Goal: Task Accomplishment & Management: Use online tool/utility

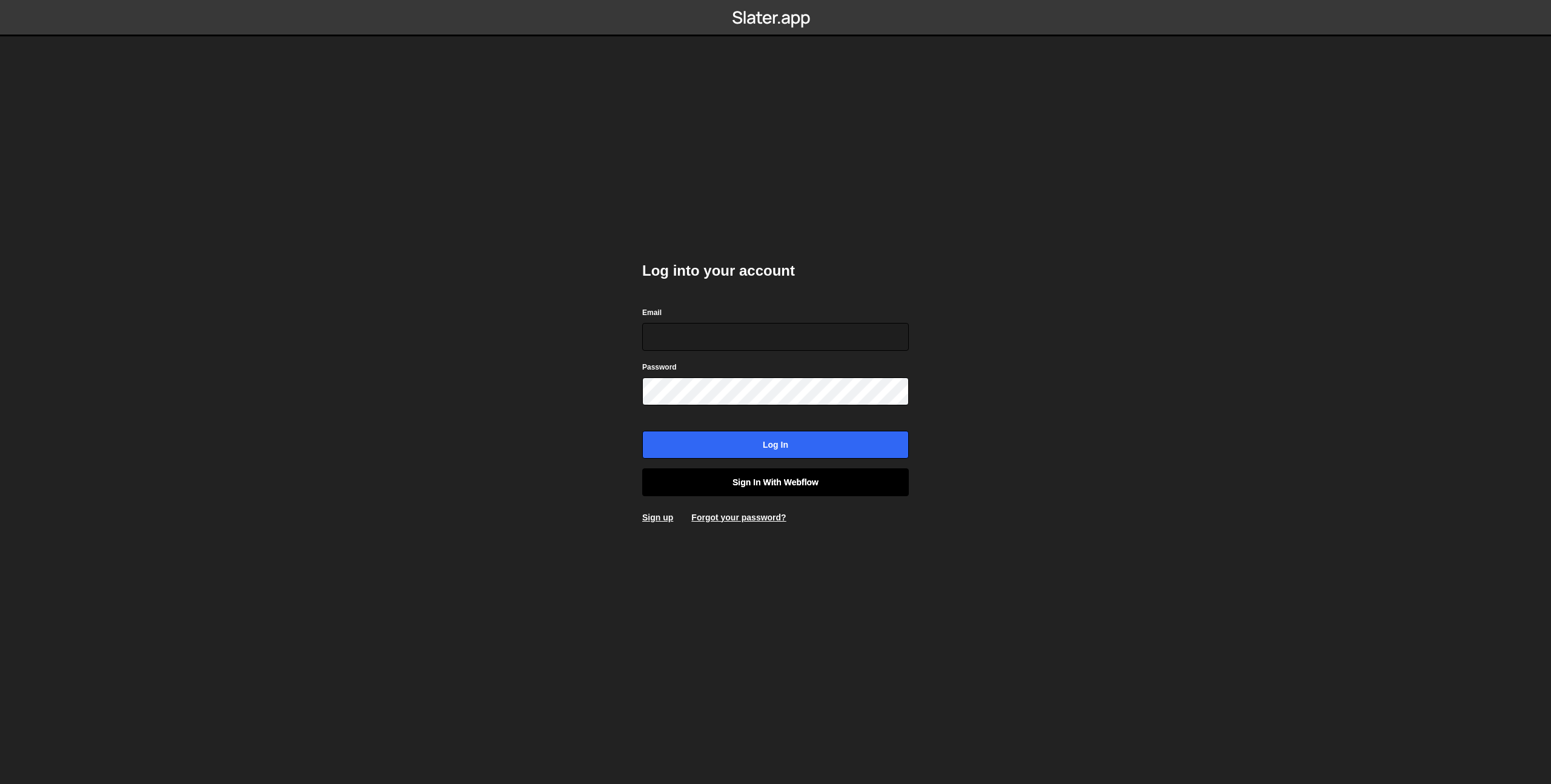
click at [794, 475] on link "Sign in with Webflow" at bounding box center [776, 481] width 267 height 28
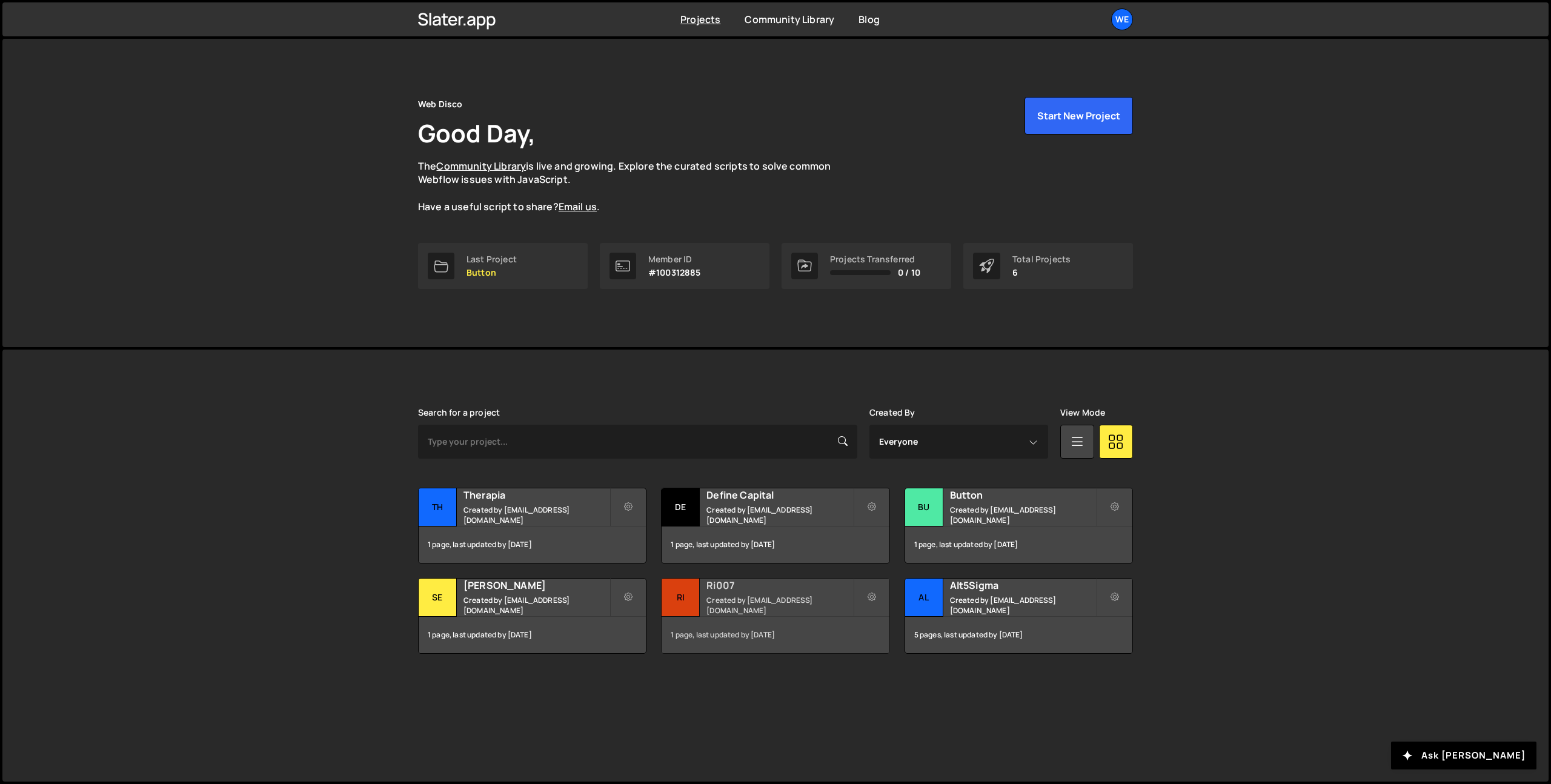
click at [750, 604] on small "Created by hello@webdisco.digital" at bounding box center [779, 604] width 146 height 21
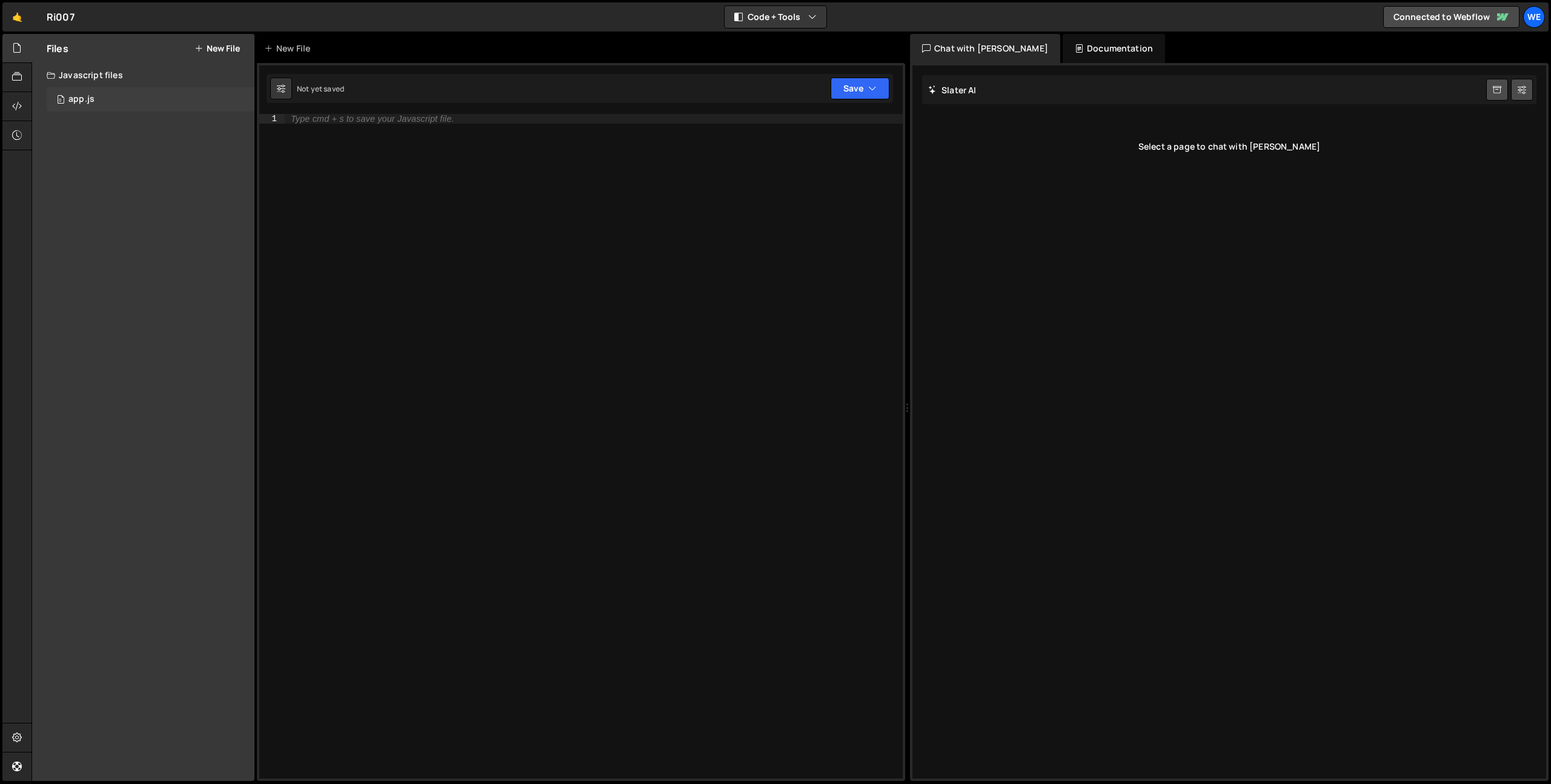
click at [85, 94] on div "app.js" at bounding box center [81, 99] width 26 height 11
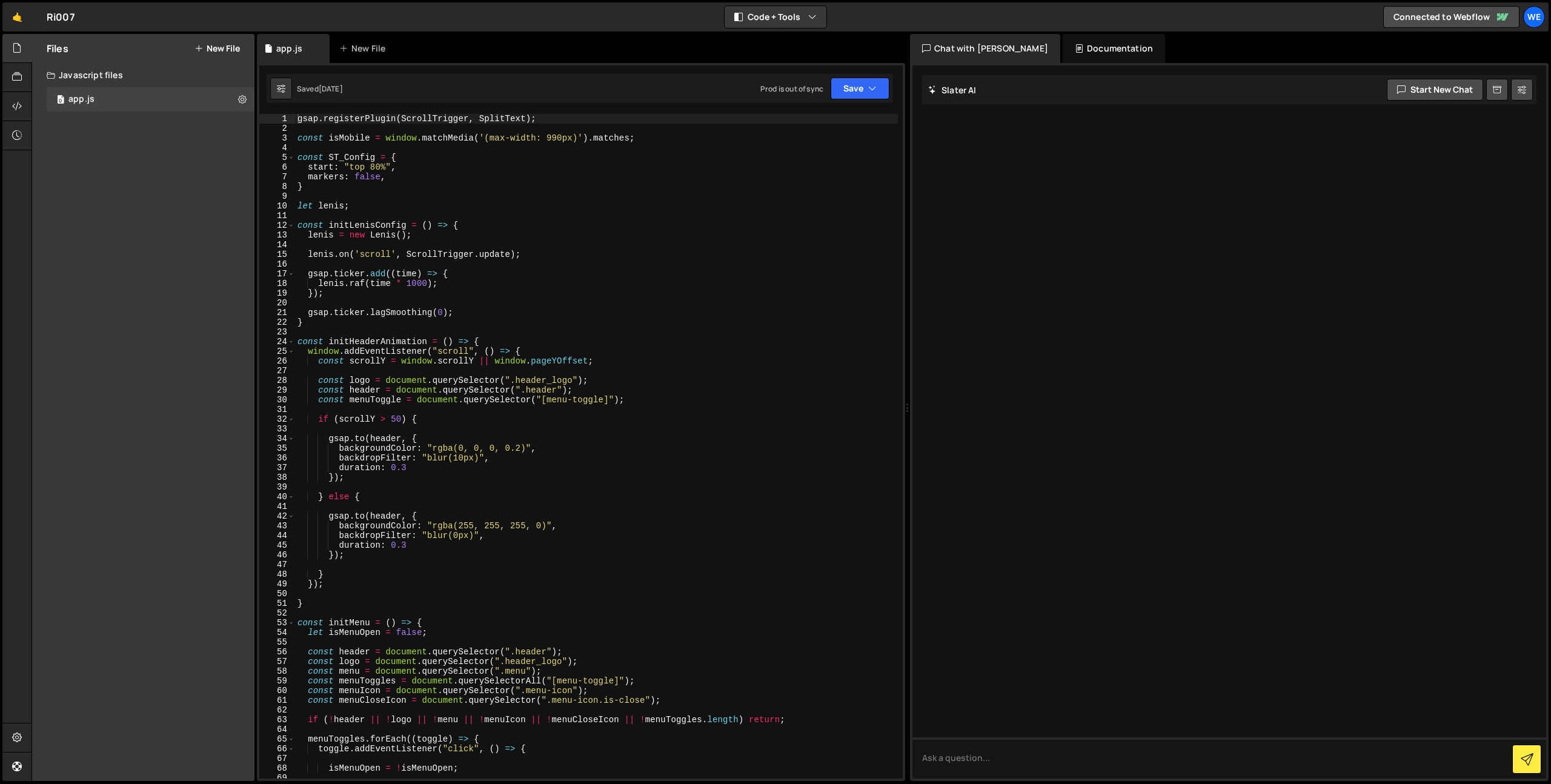
click at [985, 41] on div "Chat with [PERSON_NAME]" at bounding box center [985, 48] width 150 height 29
click at [981, 44] on div "Chat with [PERSON_NAME]" at bounding box center [985, 48] width 150 height 29
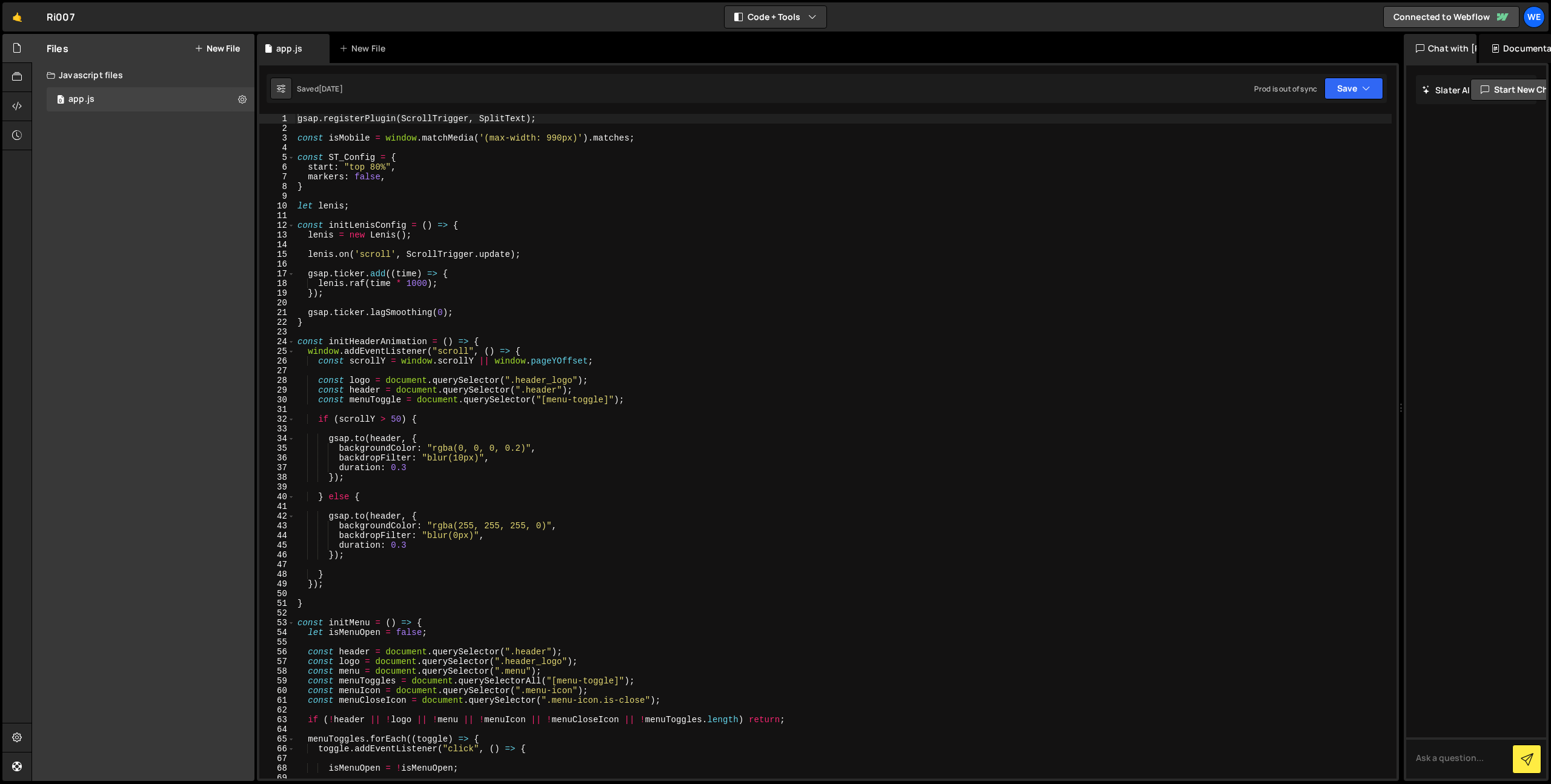
drag, startPoint x: 908, startPoint y: 195, endPoint x: 1394, endPoint y: 192, distance: 486.0
click at [1394, 192] on div "Files New File Javascript files 0 app.js 0 CSS files Copy share link Edit File …" at bounding box center [791, 407] width 1520 height 747
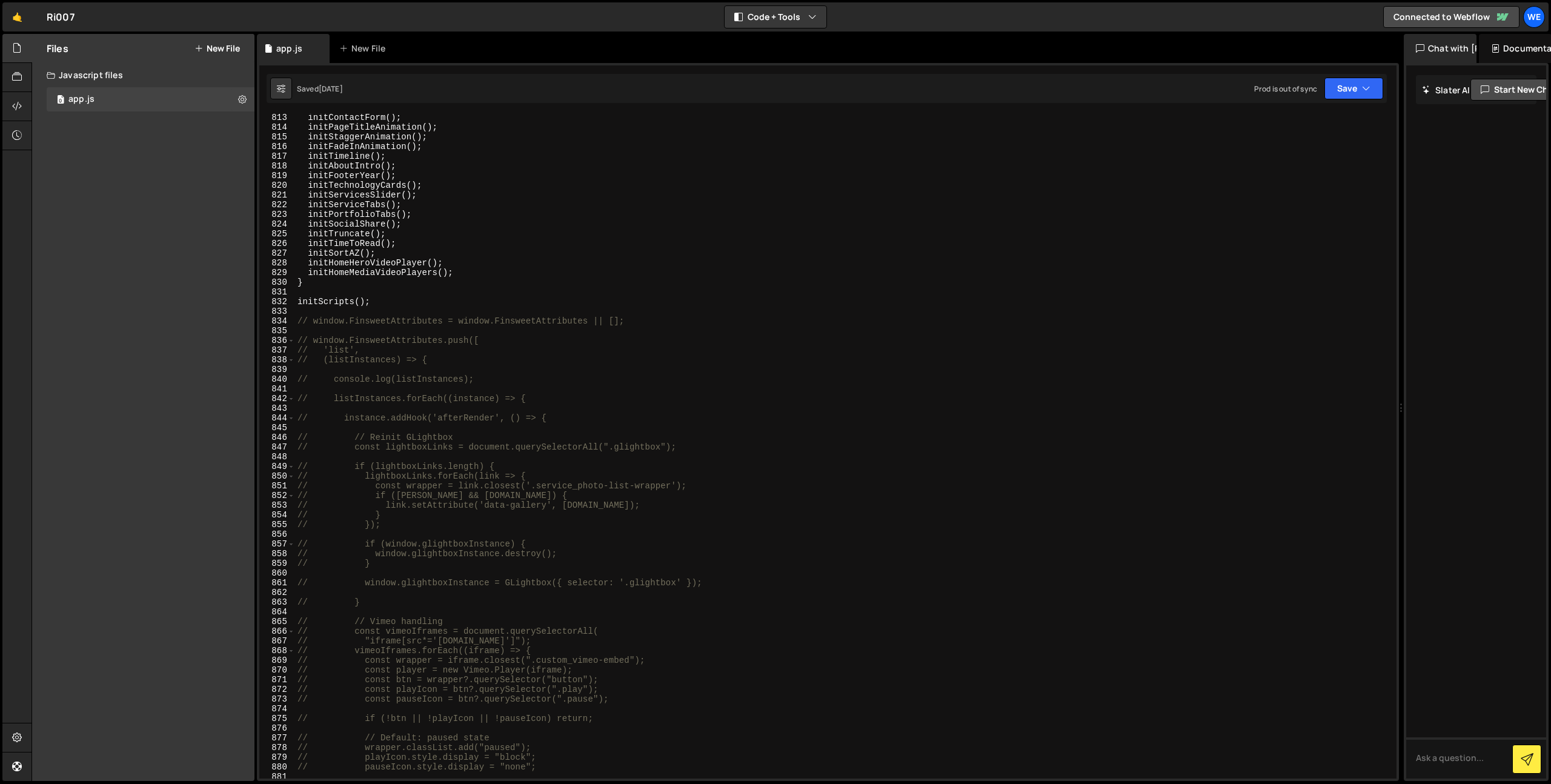
scroll to position [7869, 0]
type textarea "initScripts();"
click at [424, 299] on div "initContactForm ( ) ; initPageTitleAnimation ( ) ; initStaggerAnimation ( ) ; i…" at bounding box center [844, 455] width 1097 height 684
paste textarea "window.FinsweetAttributes = window.FinsweetAttributes || [];"
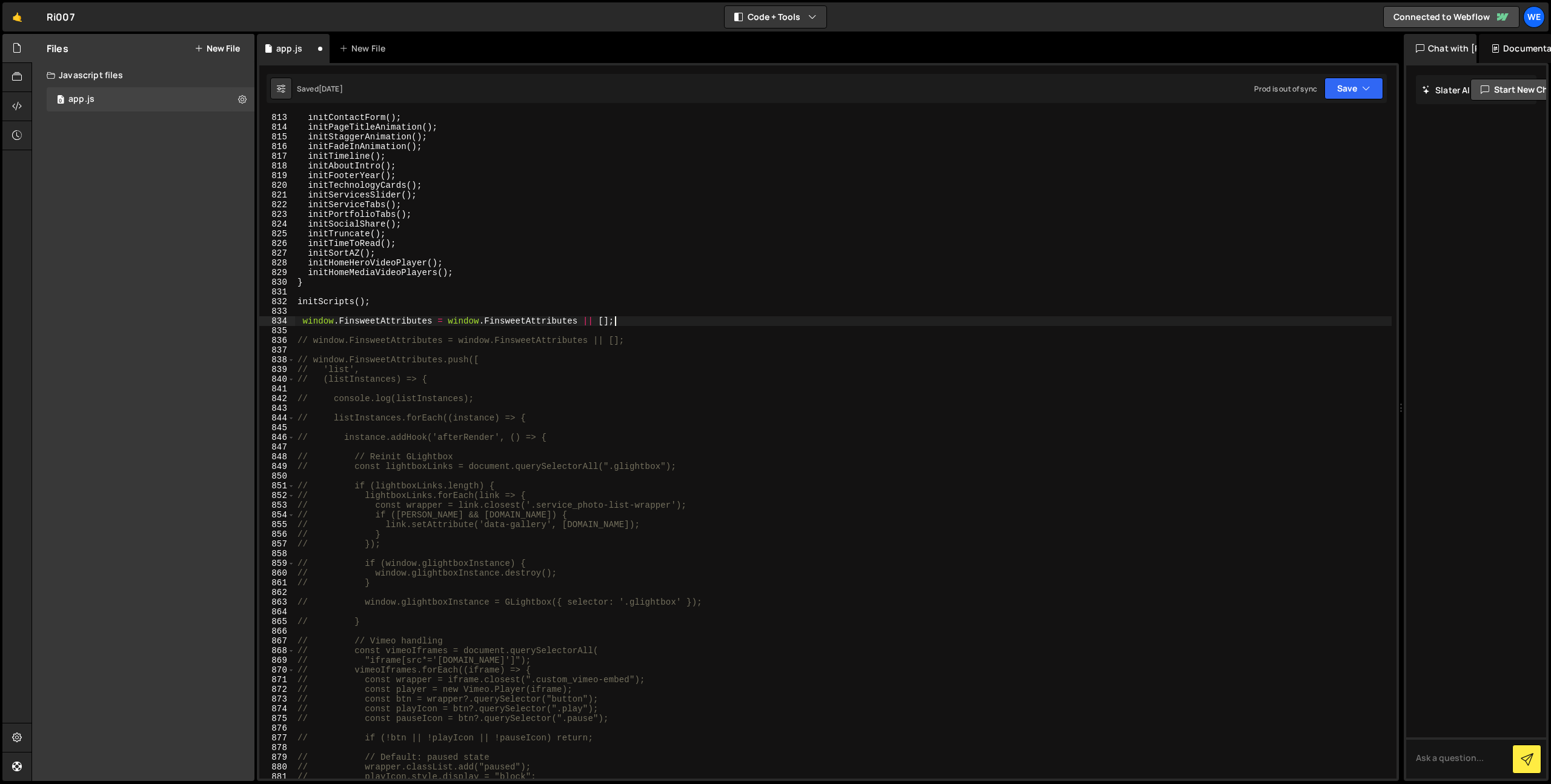
type textarea "window.FinsweetAttributes = window.FinsweetAttributes || [];"
paste textarea "window.FinsweetAttributes.push(["
type textarea "])"
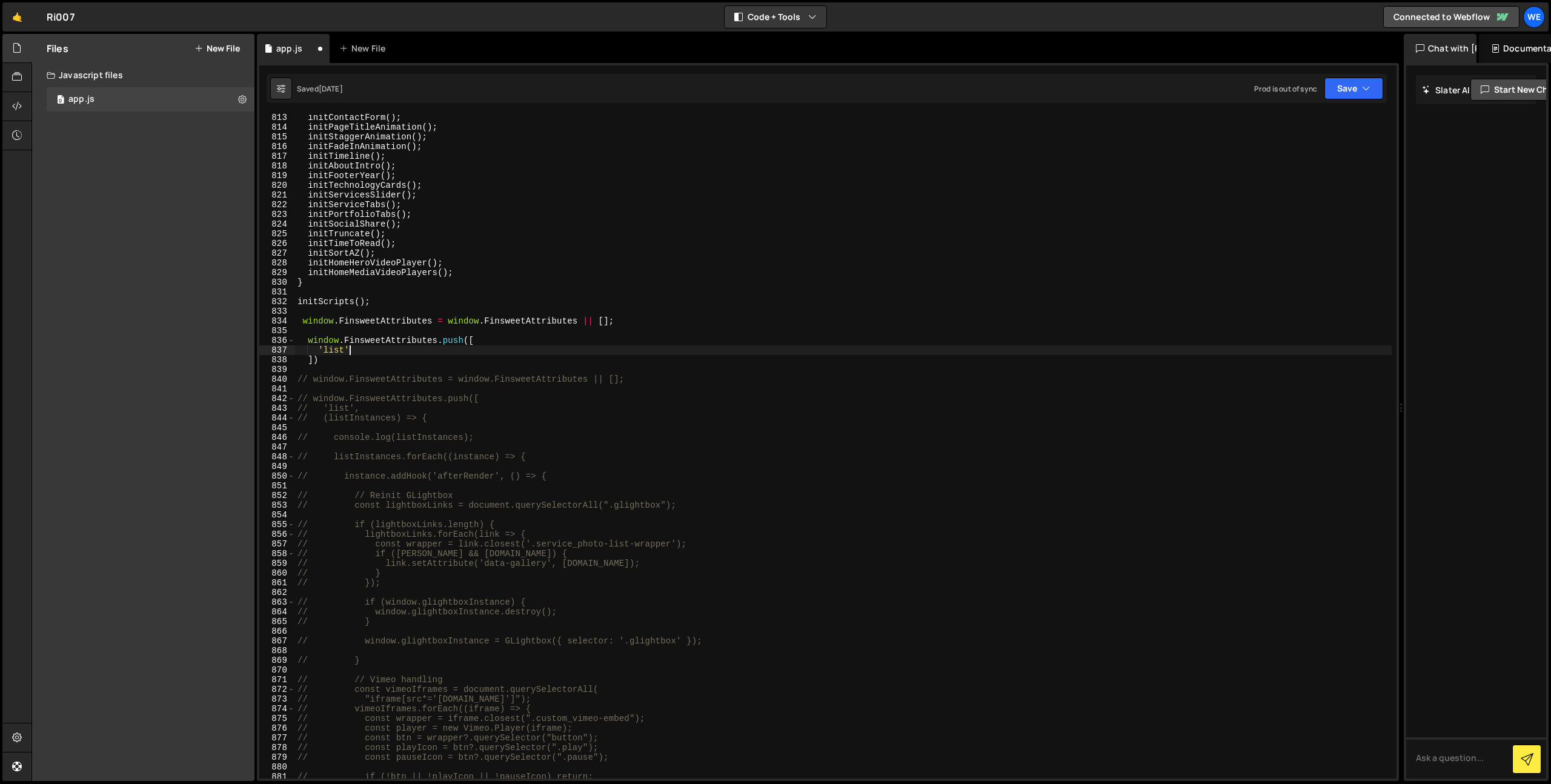
type textarea "'list',"
type textarea "async (listInstances) => {"
type textarea "const"
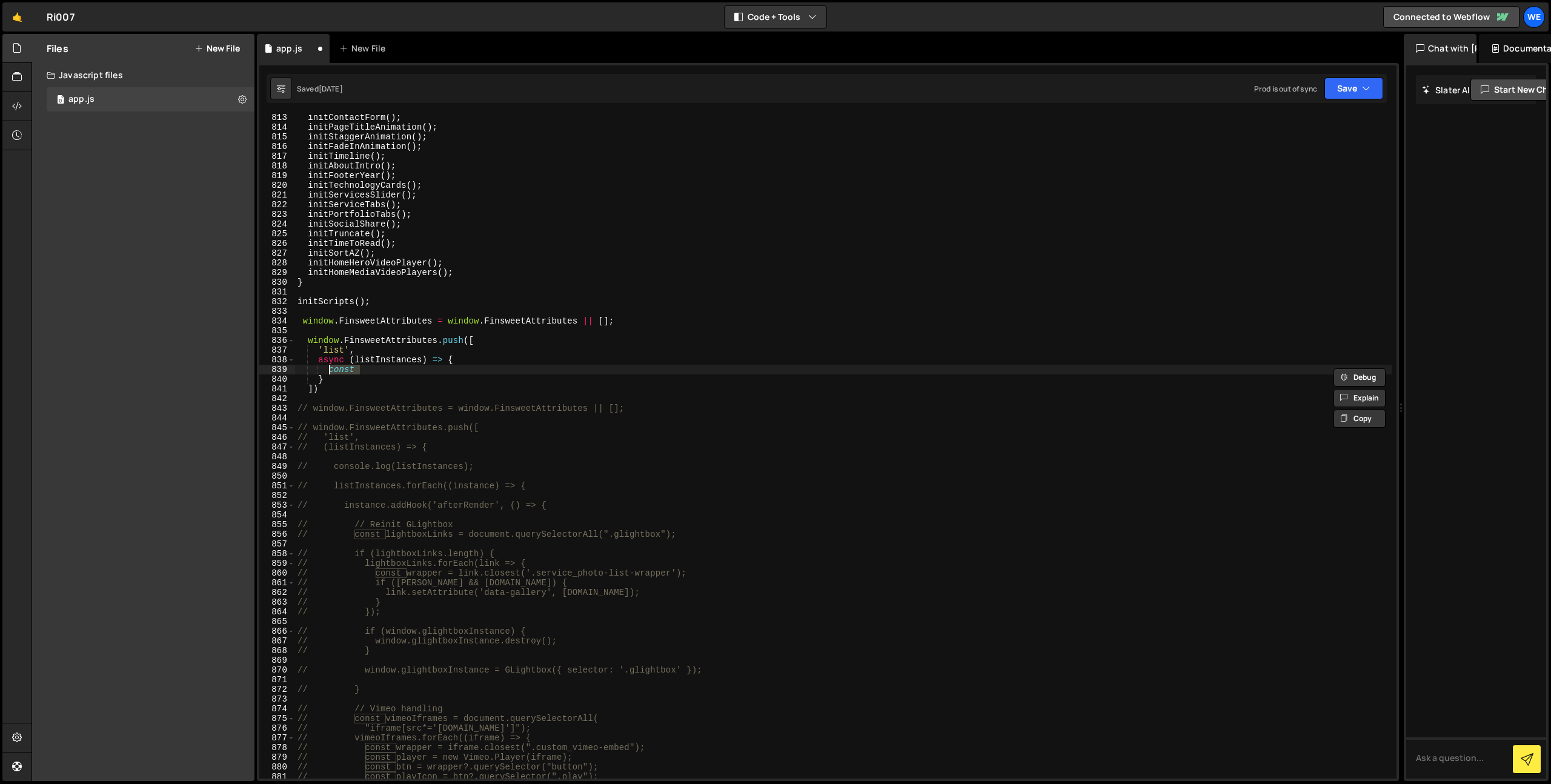
scroll to position [0, 0]
paste textarea
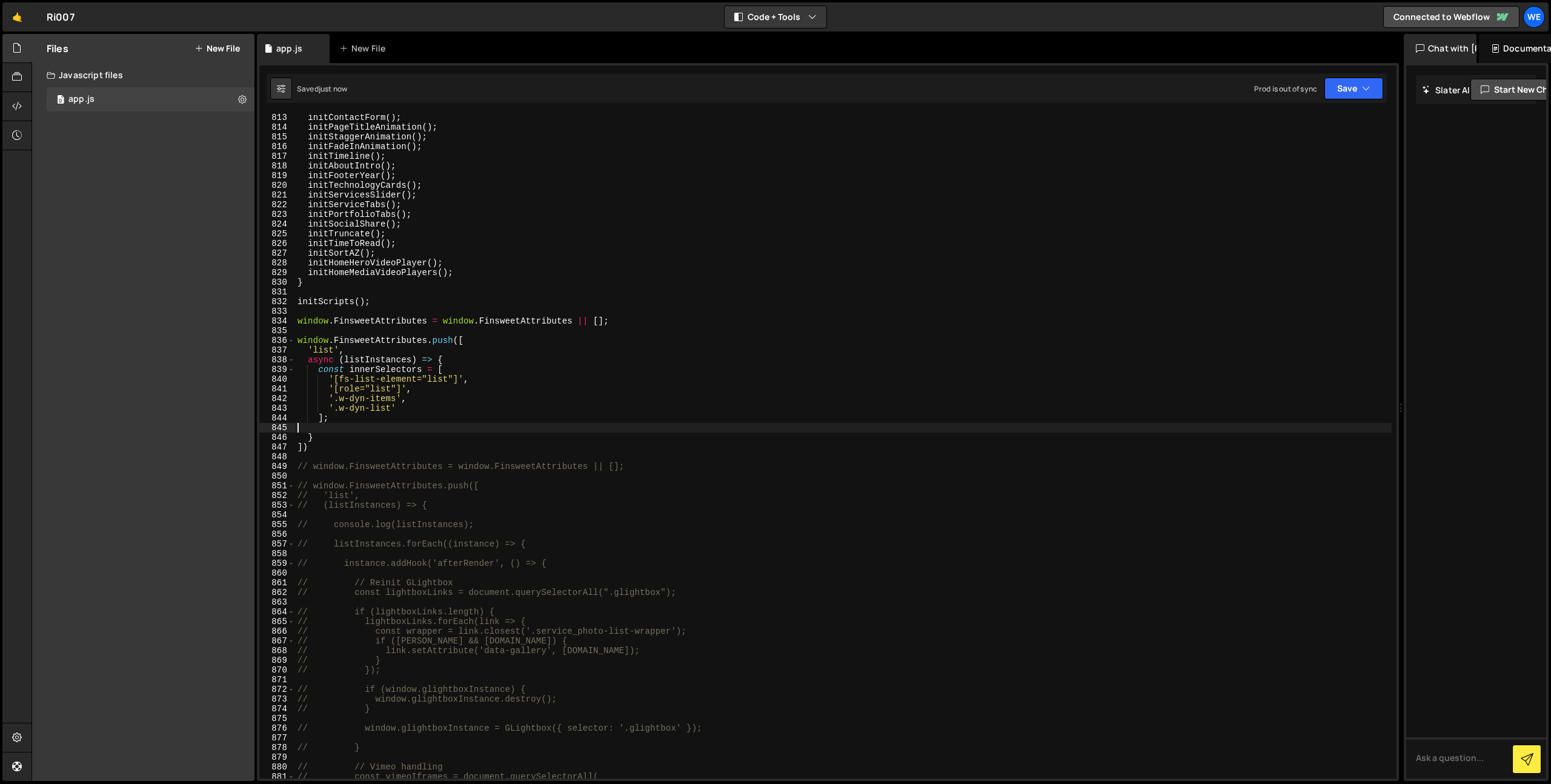
paste textarea "const items = listInstance.items?.value || [];"
type textarea "const items = listInstance.items?.value || [];"
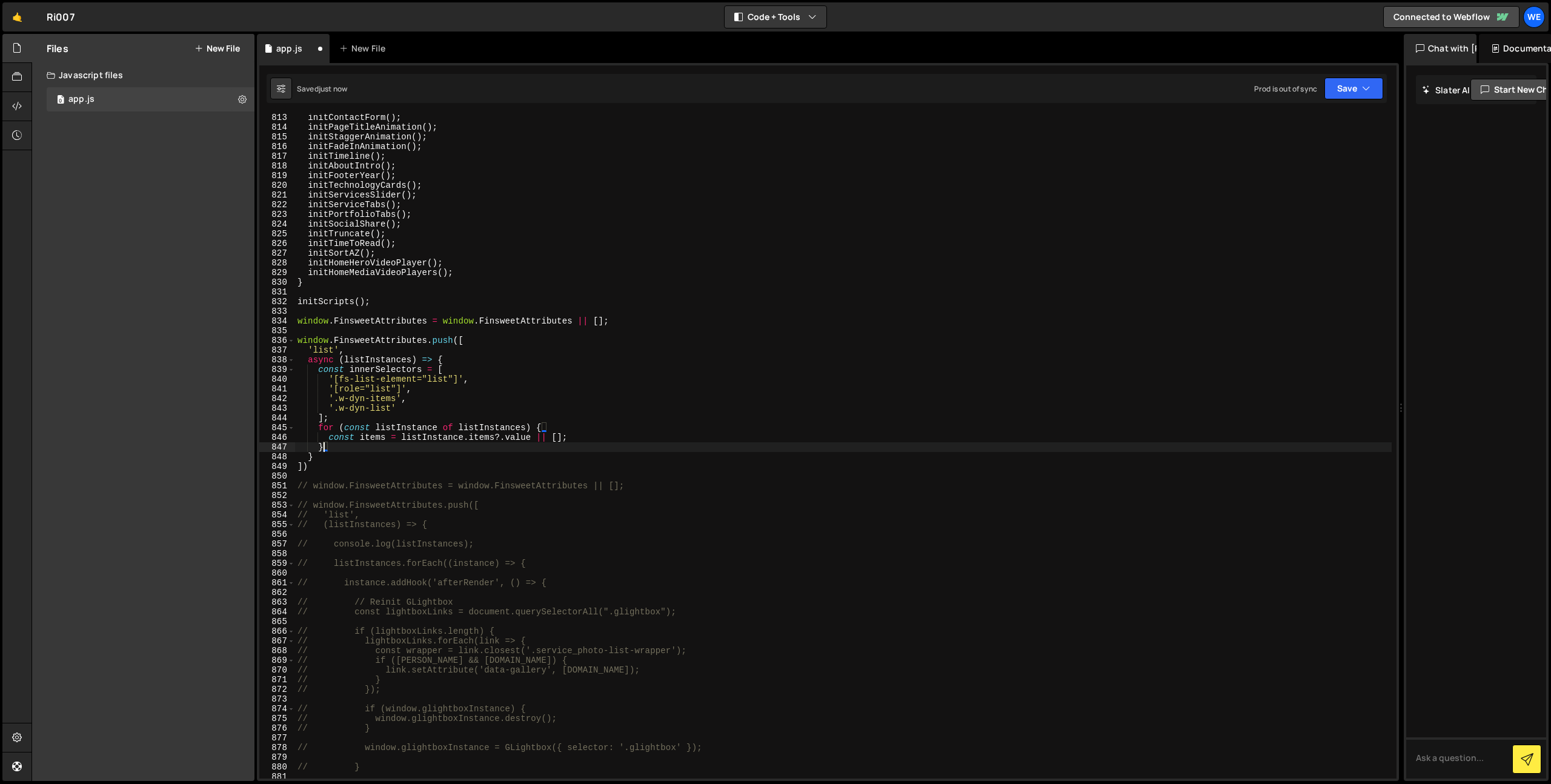
scroll to position [0, 1]
type textarea "const items = listInstance.items?.value || [];"
click at [468, 467] on div "initContactForm ( ) ; initPageTitleAnimation ( ) ; initStaggerAnimation ( ) ; i…" at bounding box center [844, 455] width 1097 height 684
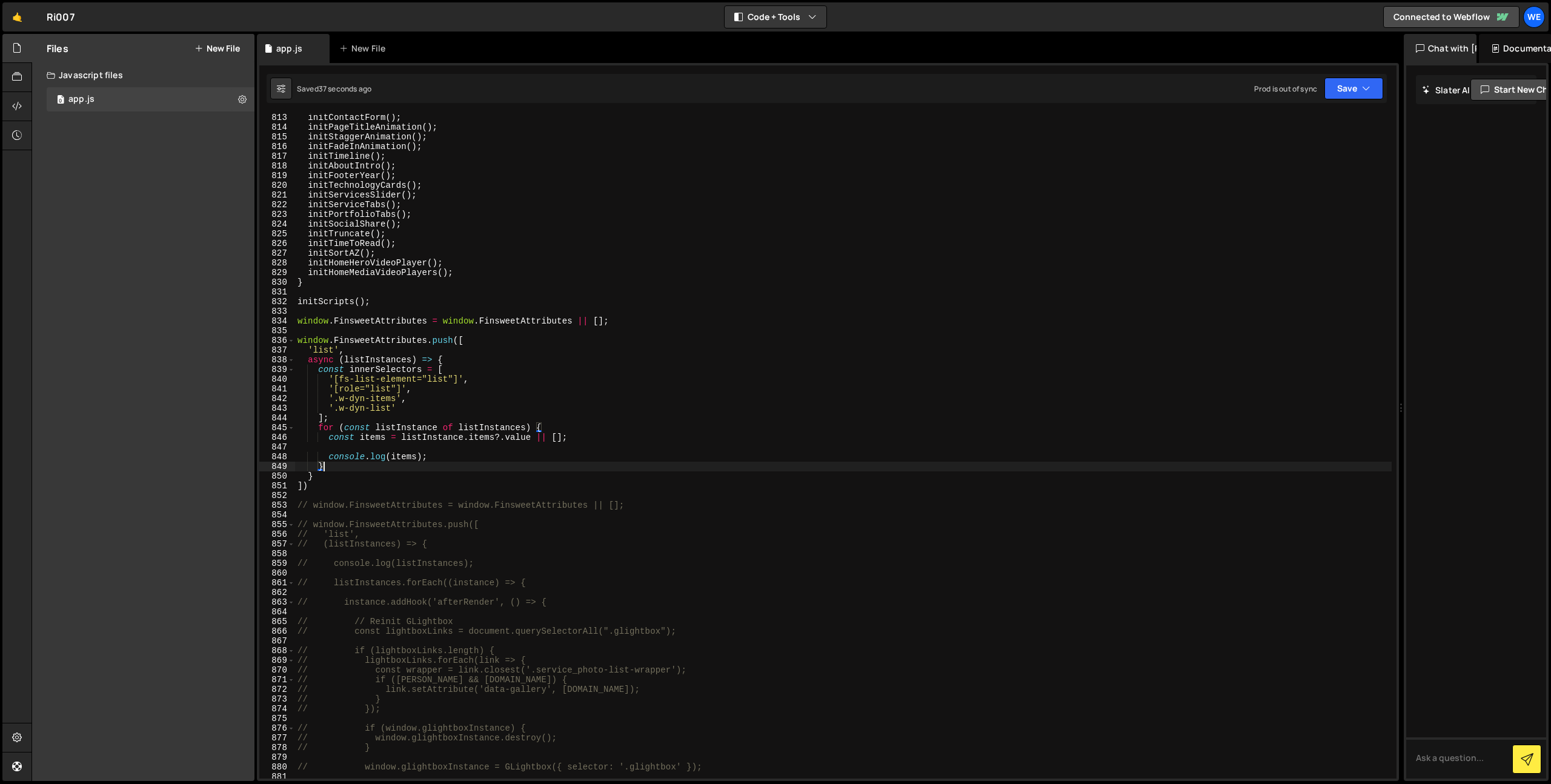
click at [475, 458] on div "initContactForm ( ) ; initPageTitleAnimation ( ) ; initStaggerAnimation ( ) ; i…" at bounding box center [844, 455] width 1097 height 684
type textarea "console.log(items);"
paste textarea "await Promise.all([DOMAIN_NAME](async (item) => {"
type textarea "await Promise.all([DOMAIN_NAME](async (item) => {}))"
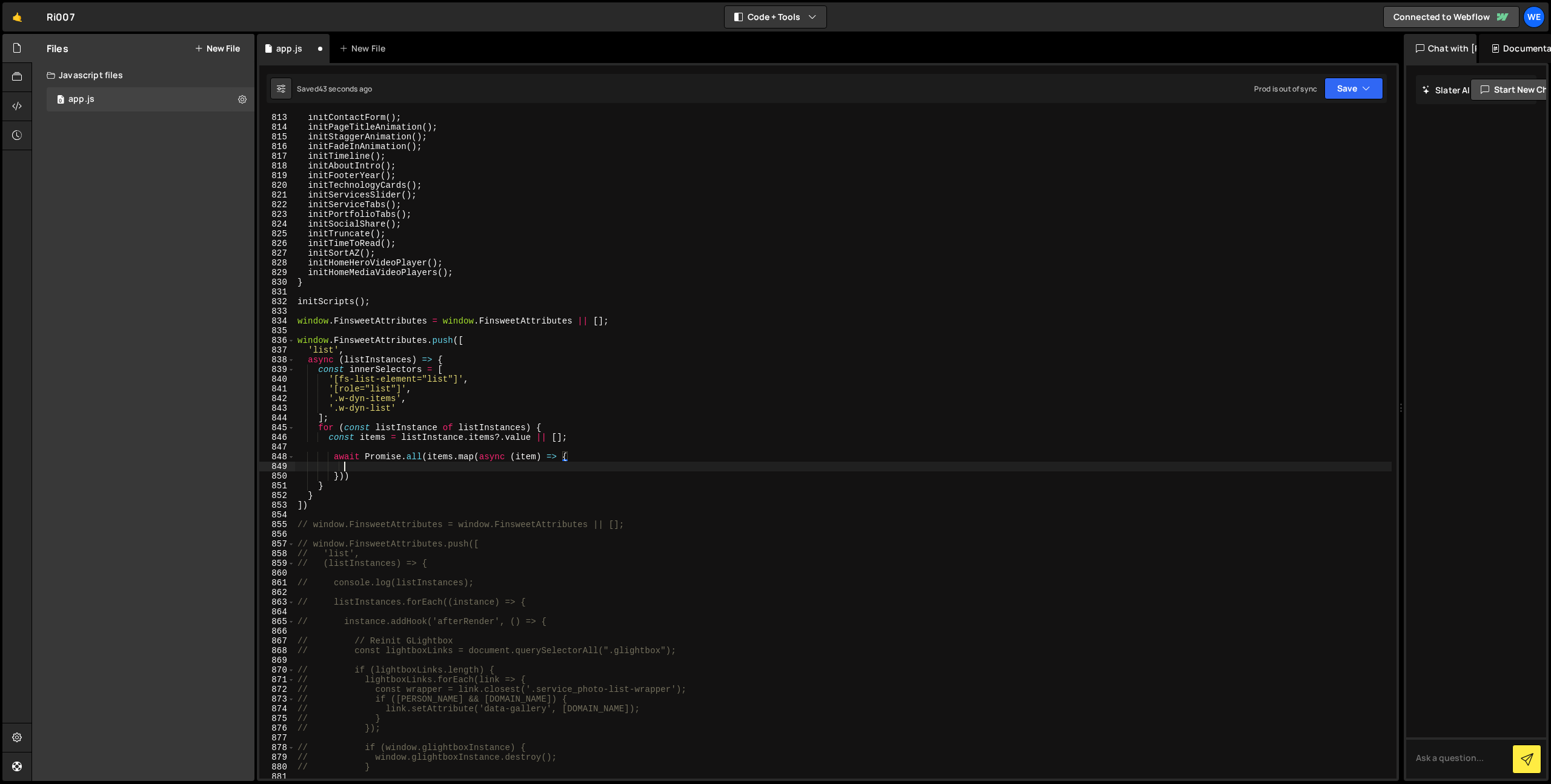
scroll to position [0, 3]
type textarea "try {"
click at [409, 495] on div "initContactForm ( ) ; initPageTitleAnimation ( ) ; initStaggerAnimation ( ) ; i…" at bounding box center [844, 455] width 1097 height 684
click at [415, 486] on div "initContactForm ( ) ; initPageTitleAnimation ( ) ; initStaggerAnimation ( ) ; i…" at bounding box center [844, 455] width 1097 height 684
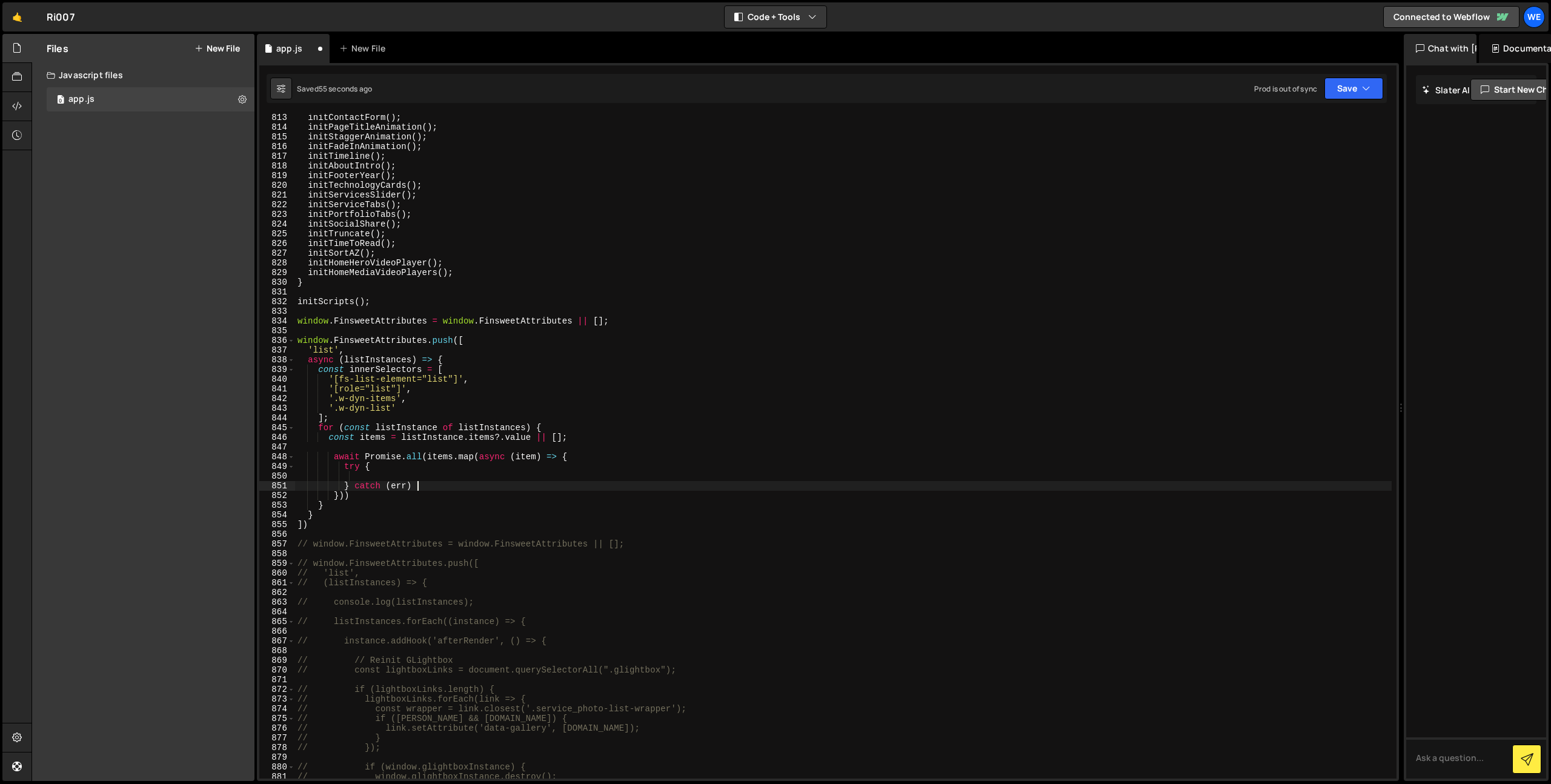
type textarea "} catch (err) {"
paste textarea "}"
type textarea "}"
paste textarea "if (!el) return;"
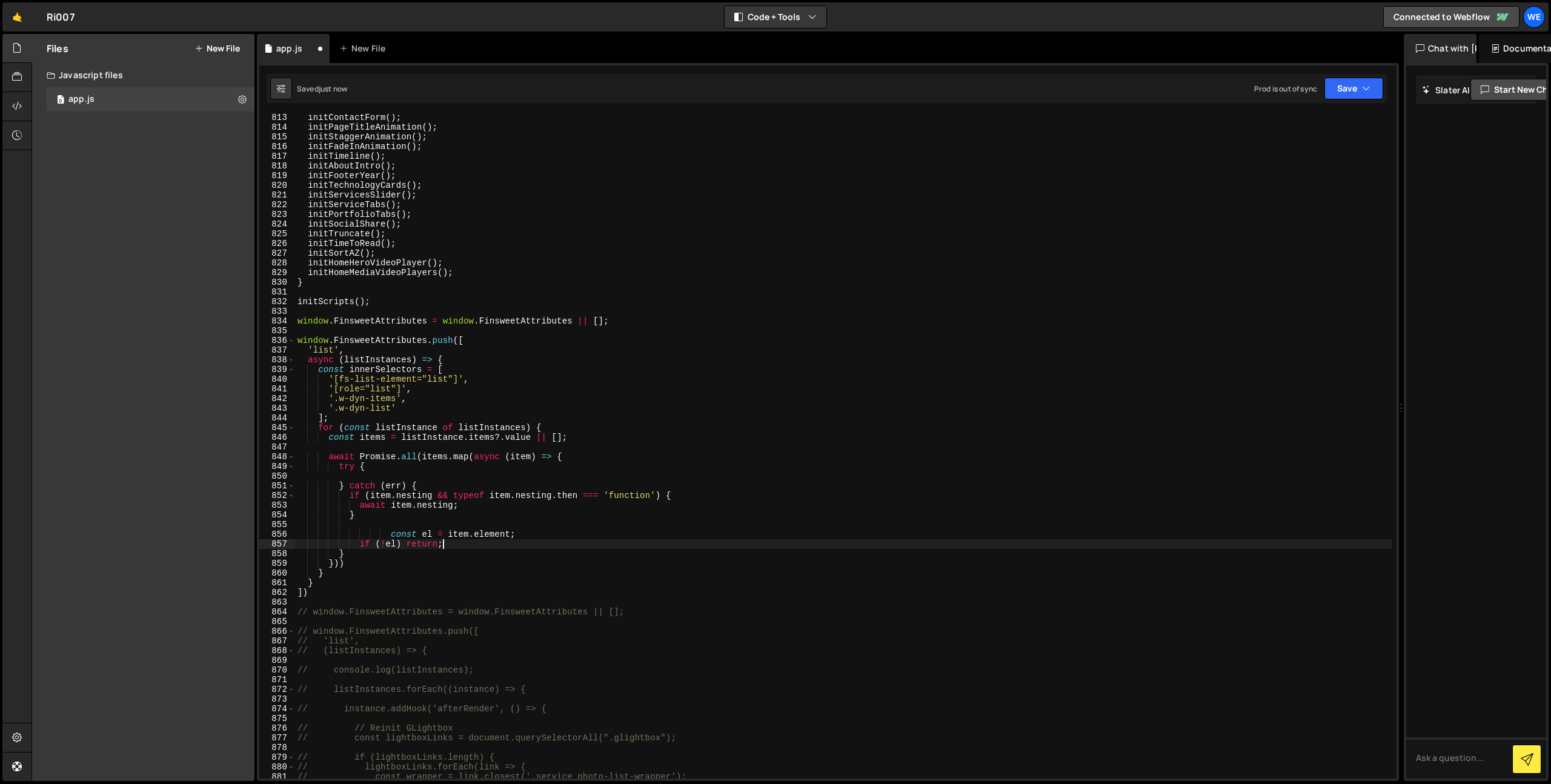
type textarea "if (!el) return;"
click at [691, 494] on div "initContactForm ( ) ; initPageTitleAnimation ( ) ; initStaggerAnimation ( ) ; i…" at bounding box center [844, 455] width 1097 height 684
type textarea "if (item.nesting && typeof item.nesting.then === 'function') {"
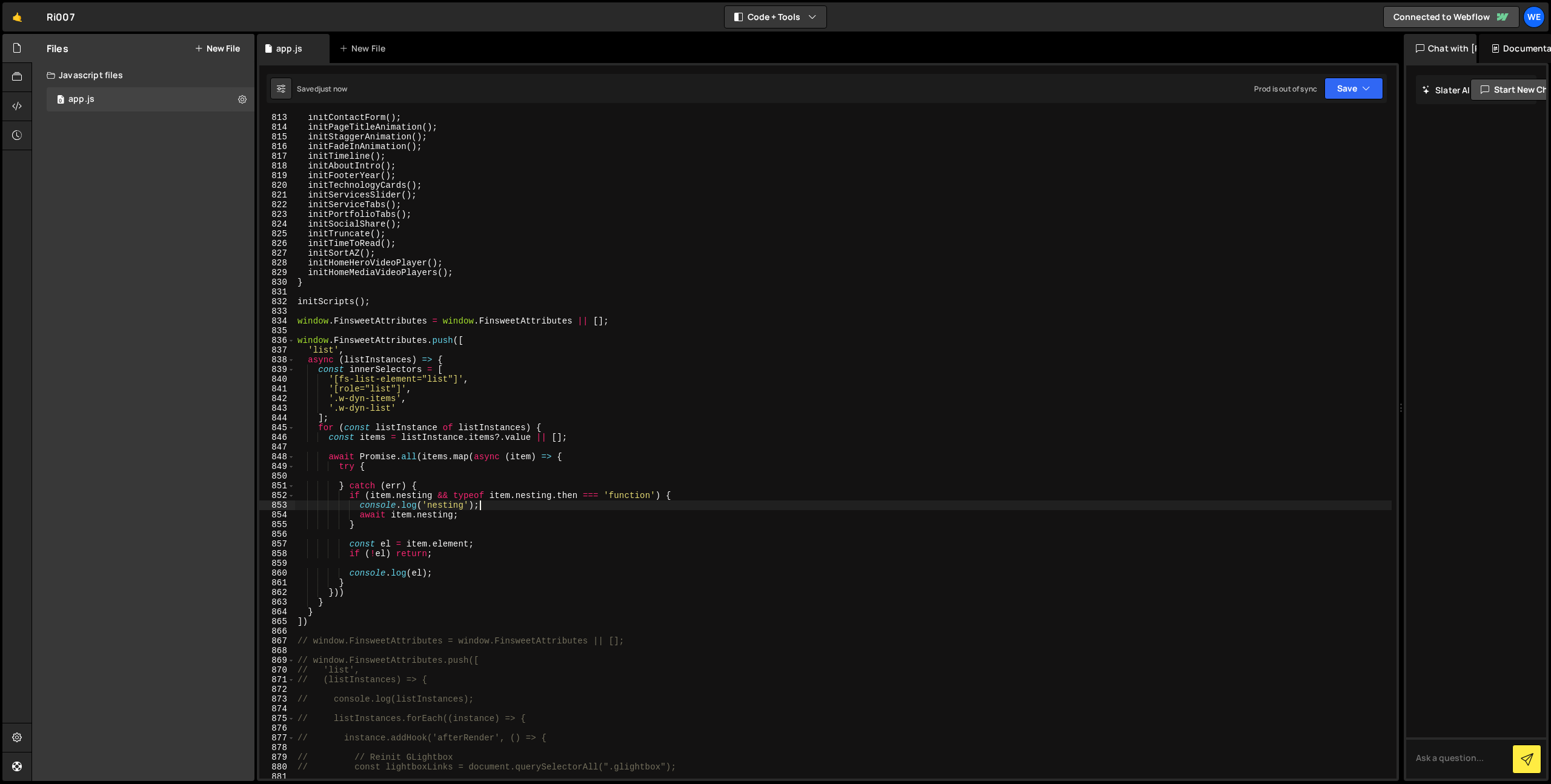
click at [690, 499] on div "initContactForm ( ) ; initPageTitleAnimation ( ) ; initStaggerAnimation ( ) ; i…" at bounding box center [844, 455] width 1097 height 684
click at [690, 495] on div "initContactForm ( ) ; initPageTitleAnimation ( ) ; initStaggerAnimation ( ) ; i…" at bounding box center [844, 455] width 1097 height 684
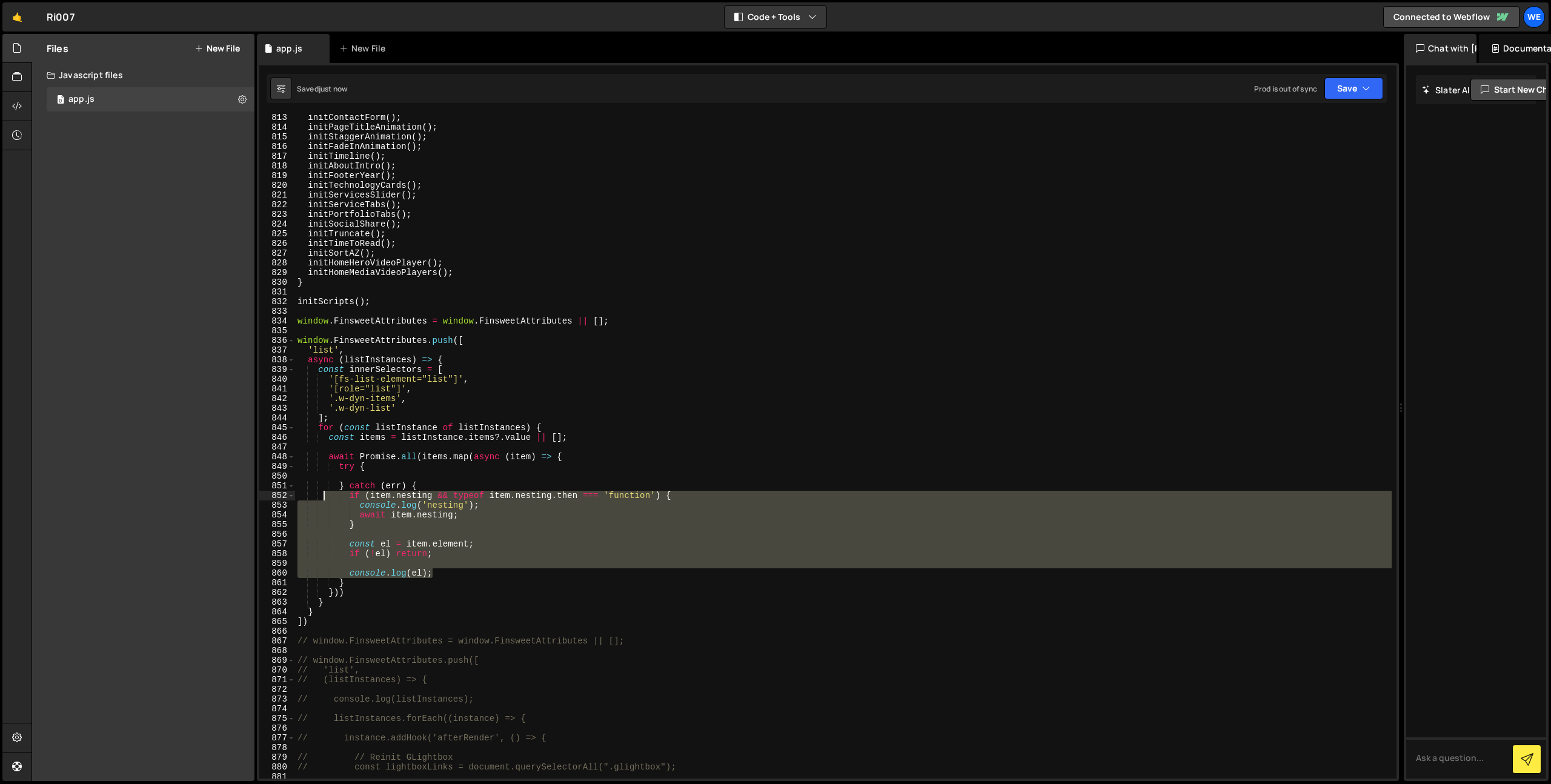
drag, startPoint x: 398, startPoint y: 548, endPoint x: 326, endPoint y: 495, distance: 89.4
click at [326, 495] on div "initContactForm ( ) ; initPageTitleAnimation ( ) ; initStaggerAnimation ( ) ; i…" at bounding box center [844, 455] width 1097 height 684
type textarea "if (item.nesting && typeof item.nesting.then === 'function') { console.log('nes…"
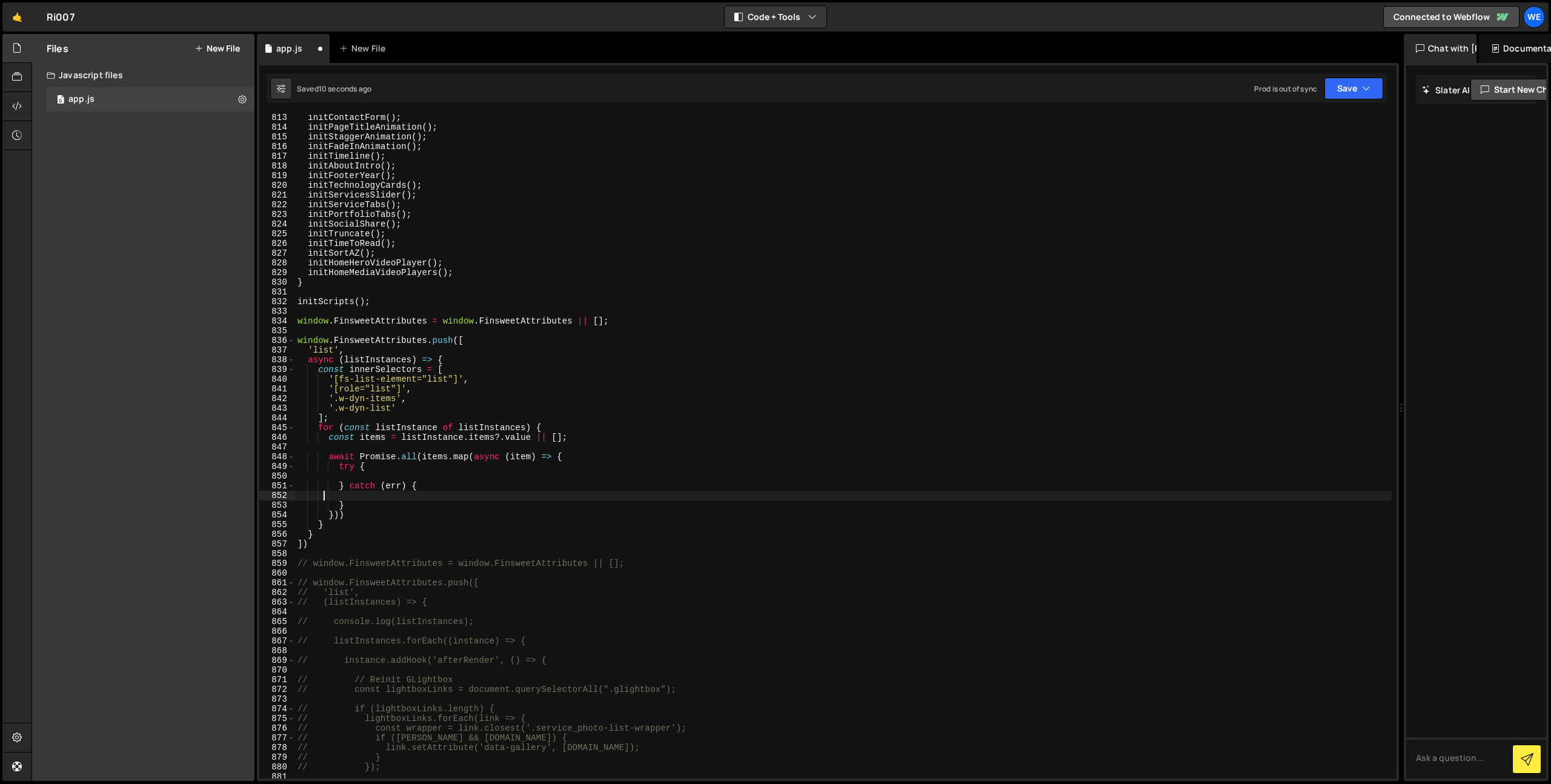
scroll to position [0, 1]
type textarea "} catch (err) {"
paste textarea "console.log(el);"
type textarea "console.log(el);"
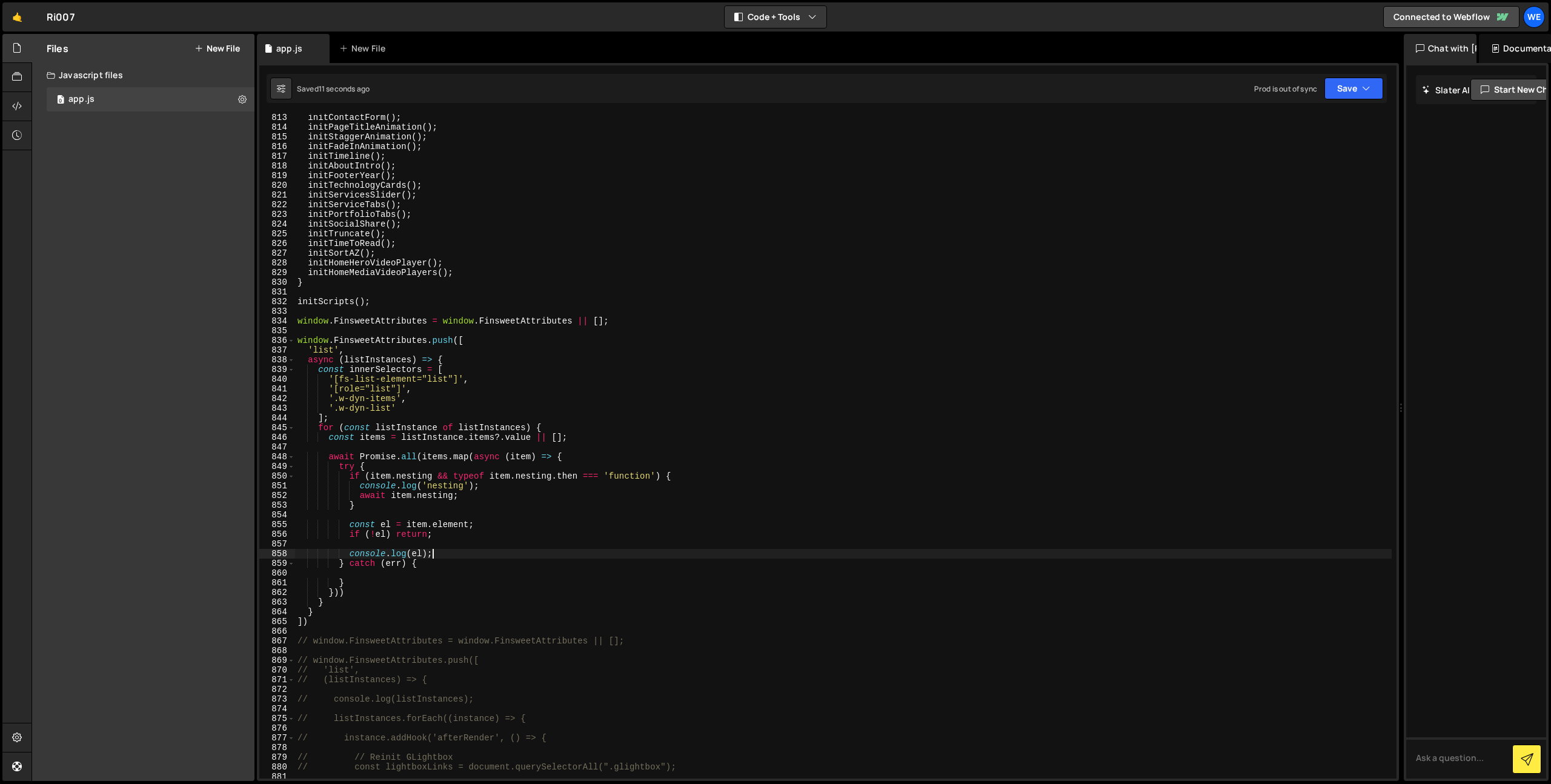
click at [452, 553] on div "initContactForm ( ) ; initPageTitleAnimation ( ) ; initStaggerAnimation ( ) ; i…" at bounding box center [844, 455] width 1097 height 684
type textarea "if (!el) return;"
paste textarea ");"
click at [481, 582] on div "initContactForm ( ) ; initPageTitleAnimation ( ) ; initStaggerAnimation ( ) ; i…" at bounding box center [844, 455] width 1097 height 684
type textarea ");"
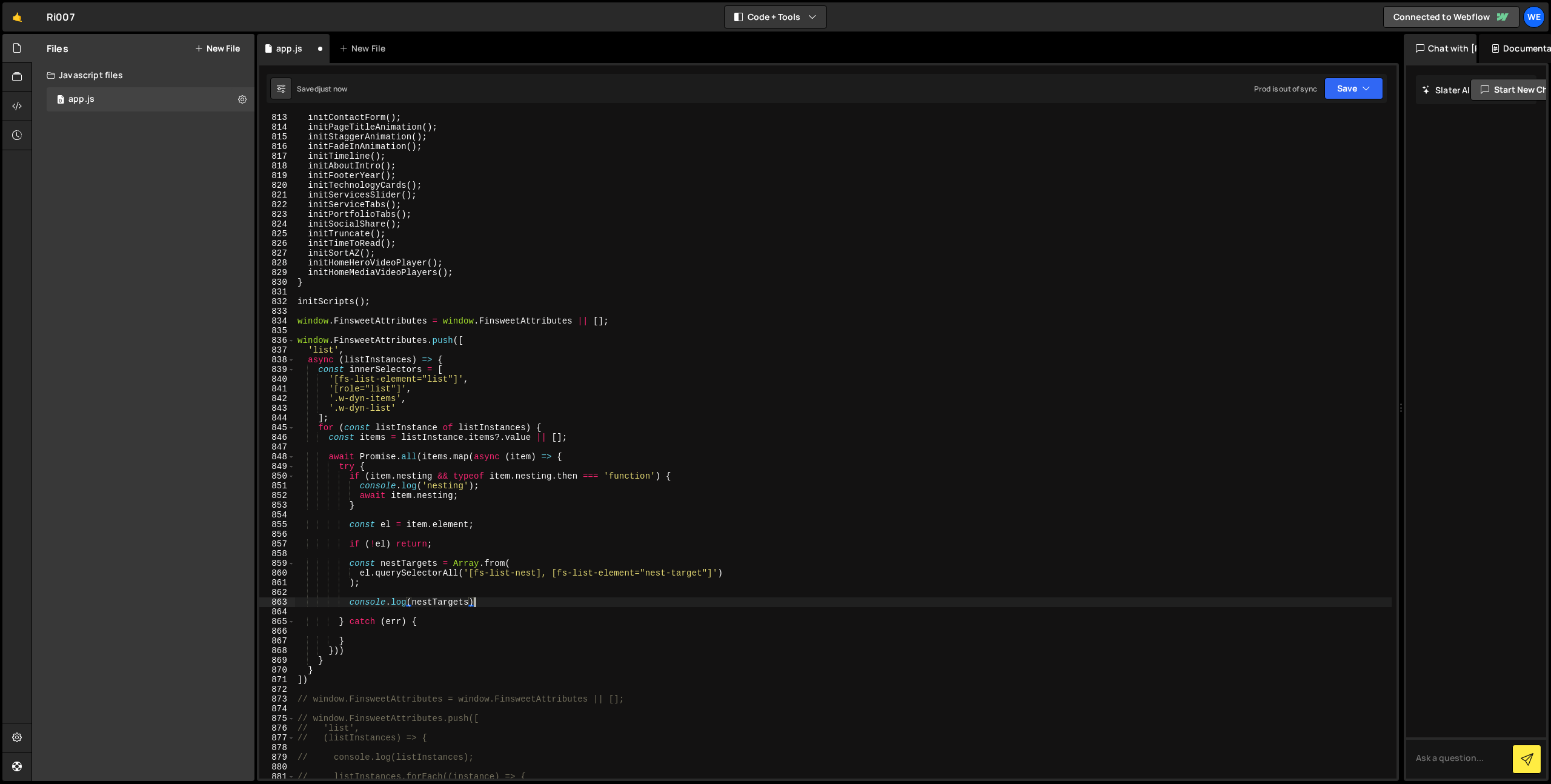
scroll to position [0, 13]
type textarea "console.log(nestTargets);"
click at [493, 601] on div "initContactForm ( ) ; initPageTitleAnimation ( ) ; initStaggerAnimation ( ) ; i…" at bounding box center [844, 455] width 1097 height 684
paste textarea "if (nestTargets.length < 2) return;"
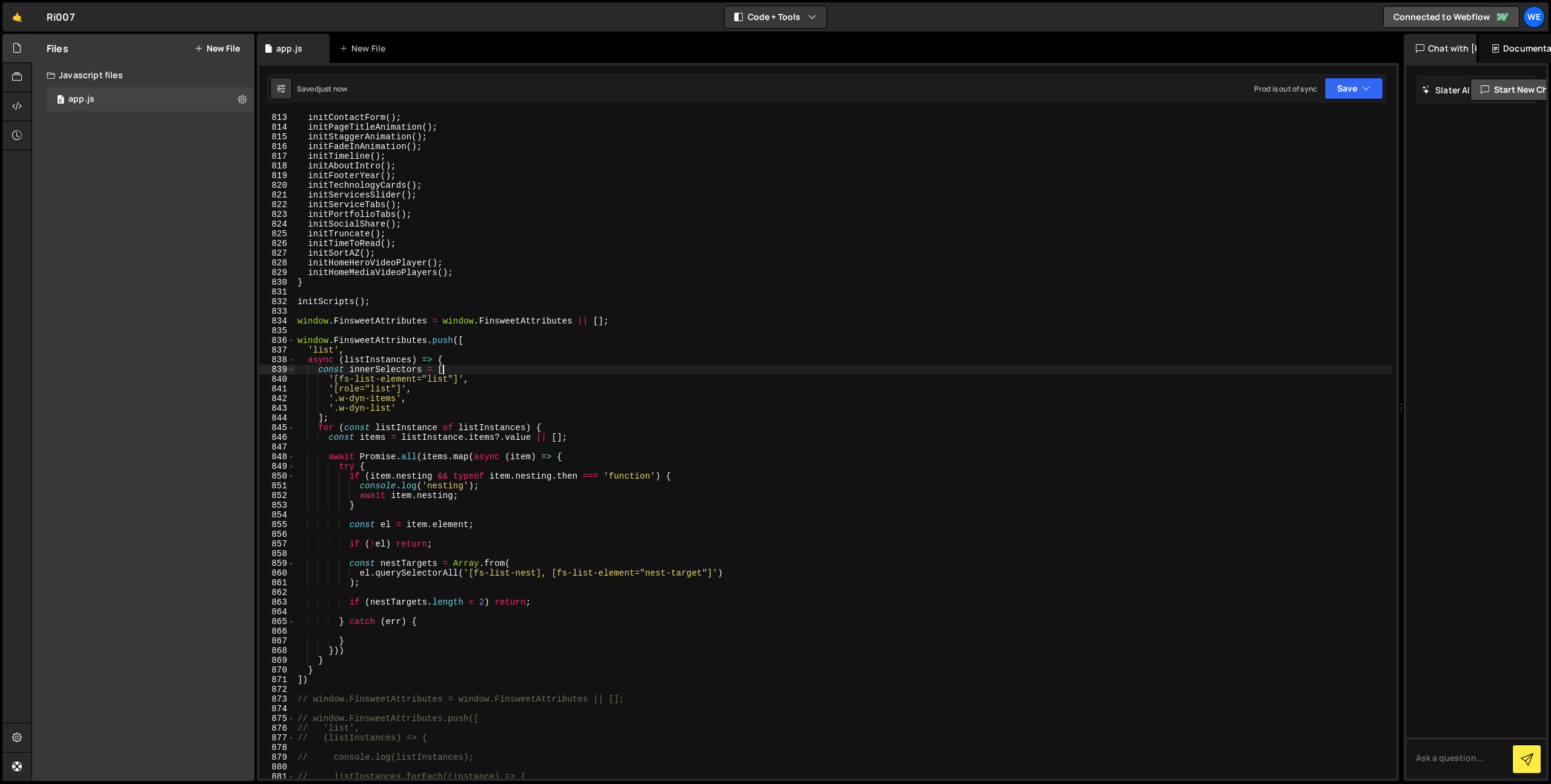
drag, startPoint x: 1327, startPoint y: 371, endPoint x: 1546, endPoint y: 385, distance: 219.4
click at [1359, 379] on div "initContactForm ( ) ; initPageTitleAnimation ( ) ; initStaggerAnimation ( ) ; i…" at bounding box center [844, 455] width 1097 height 684
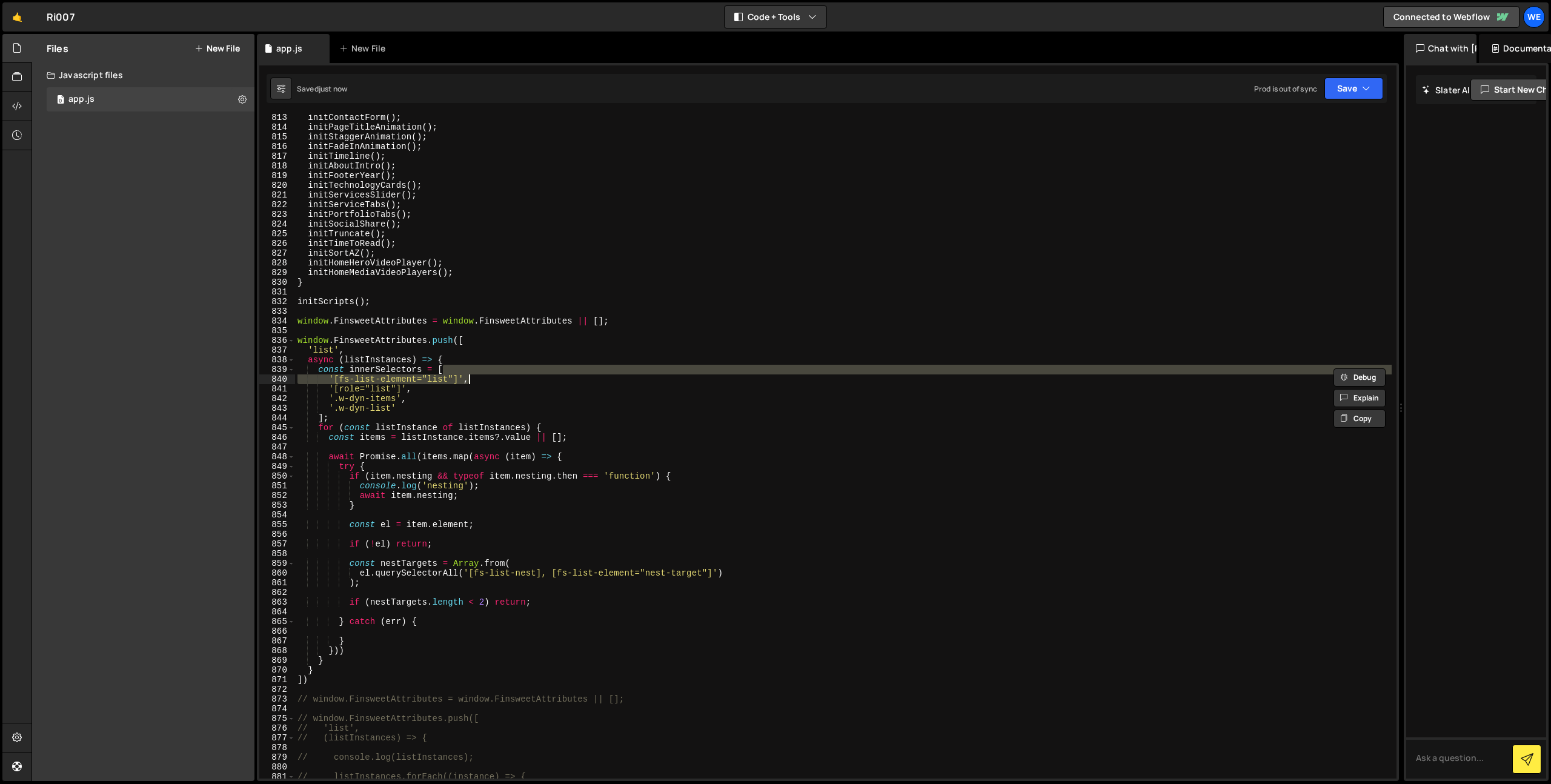
click at [573, 602] on div "initContactForm ( ) ; initPageTitleAnimation ( ) ; initStaggerAnimation ( ) ; i…" at bounding box center [844, 455] width 1097 height 684
type textarea "if (nestTargets.length < 2) return;"
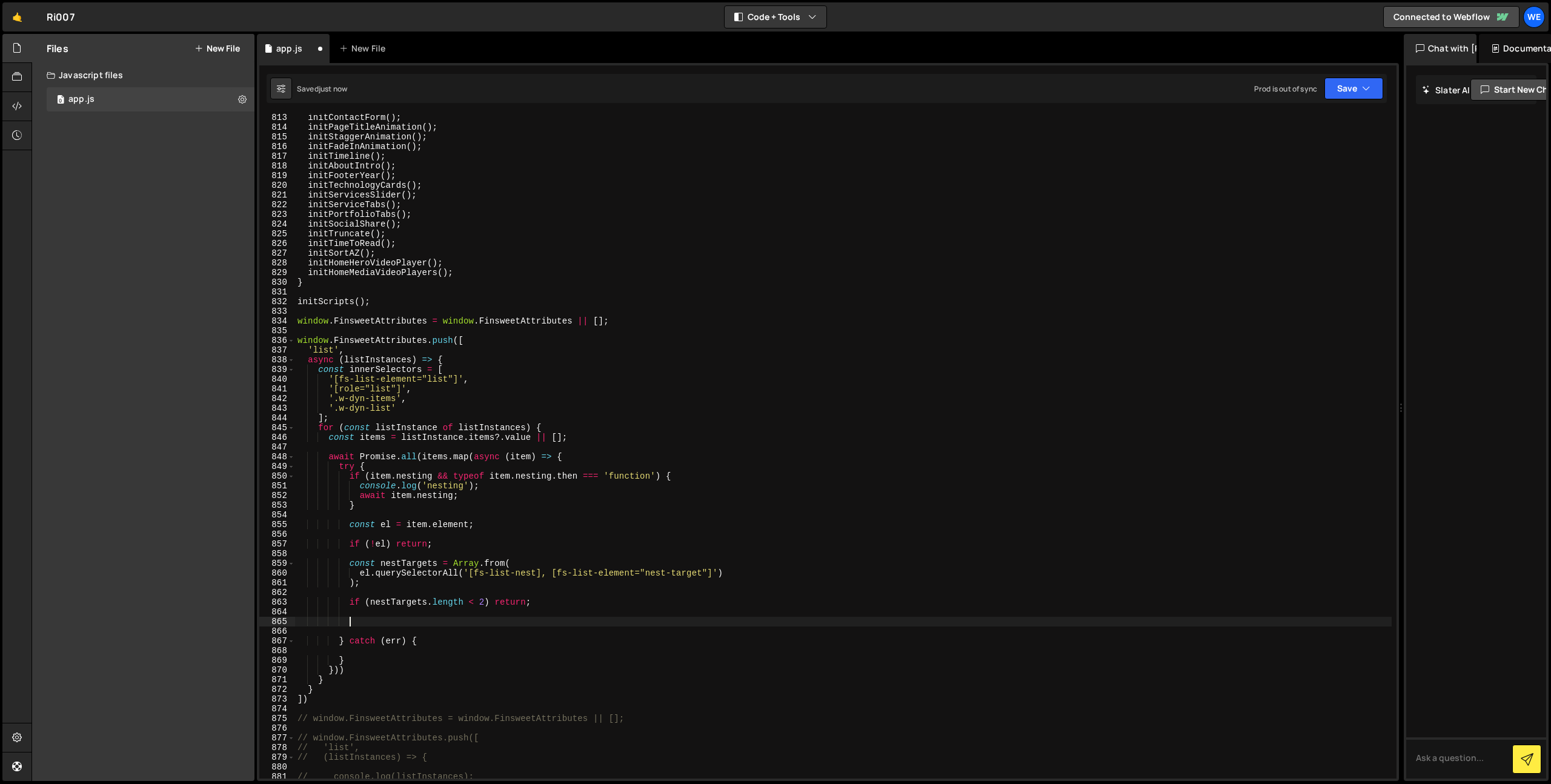
paste textarea "const combinedTarget = nestTargets[0];"
click at [510, 490] on div "initContactForm ( ) ; initPageTitleAnimation ( ) ; initStaggerAnimation ( ) ; i…" at bounding box center [844, 455] width 1097 height 684
type textarea "console.log('nesting');"
click at [618, 614] on div "initContactForm ( ) ; initPageTitleAnimation ( ) ; initStaggerAnimation ( ) ; i…" at bounding box center [844, 455] width 1097 height 684
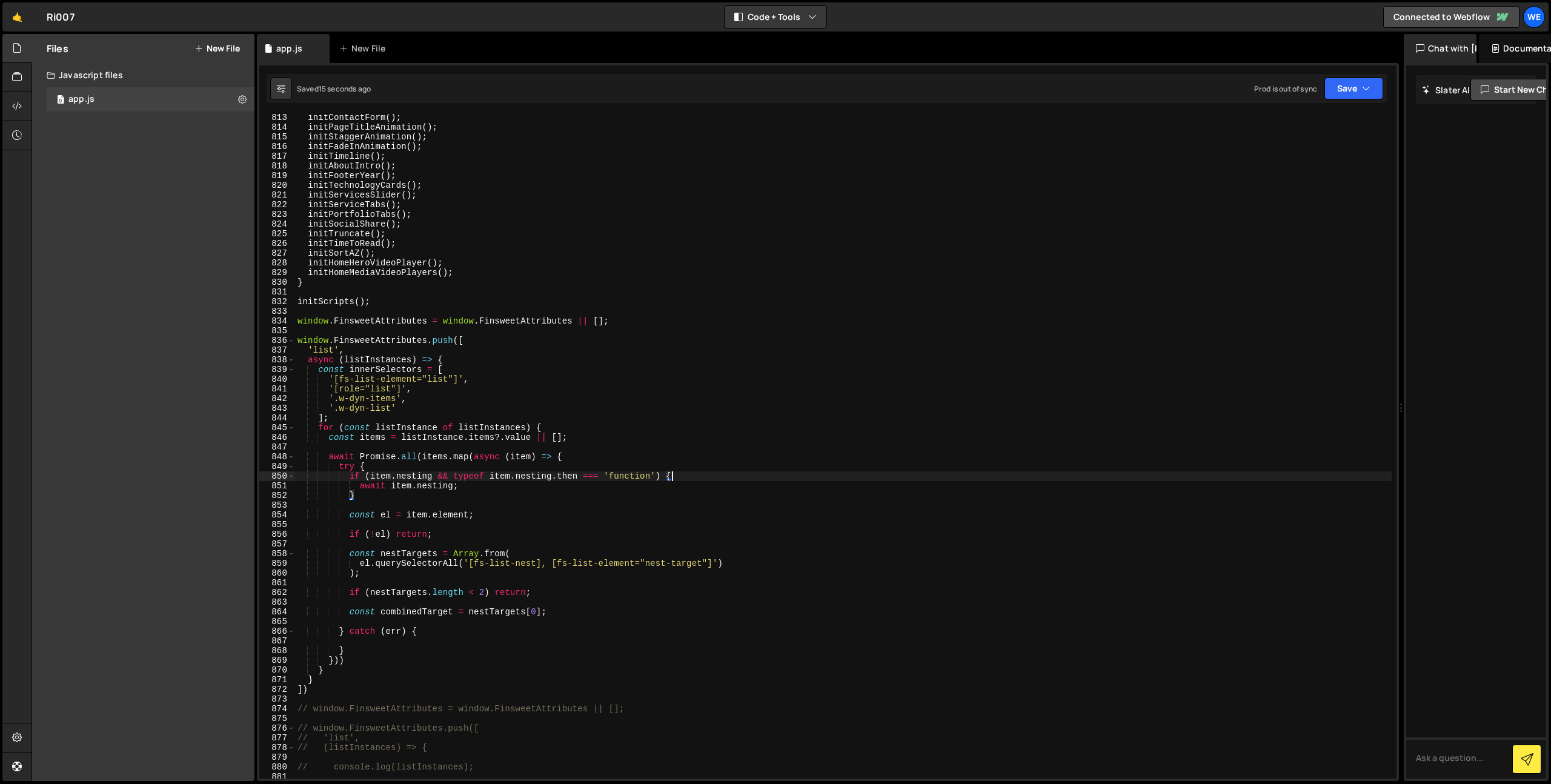
type textarea "const combinedTarget = nestTargets[0];"
paste textarea "combinedTarget.setAttribute('role', 'list');"
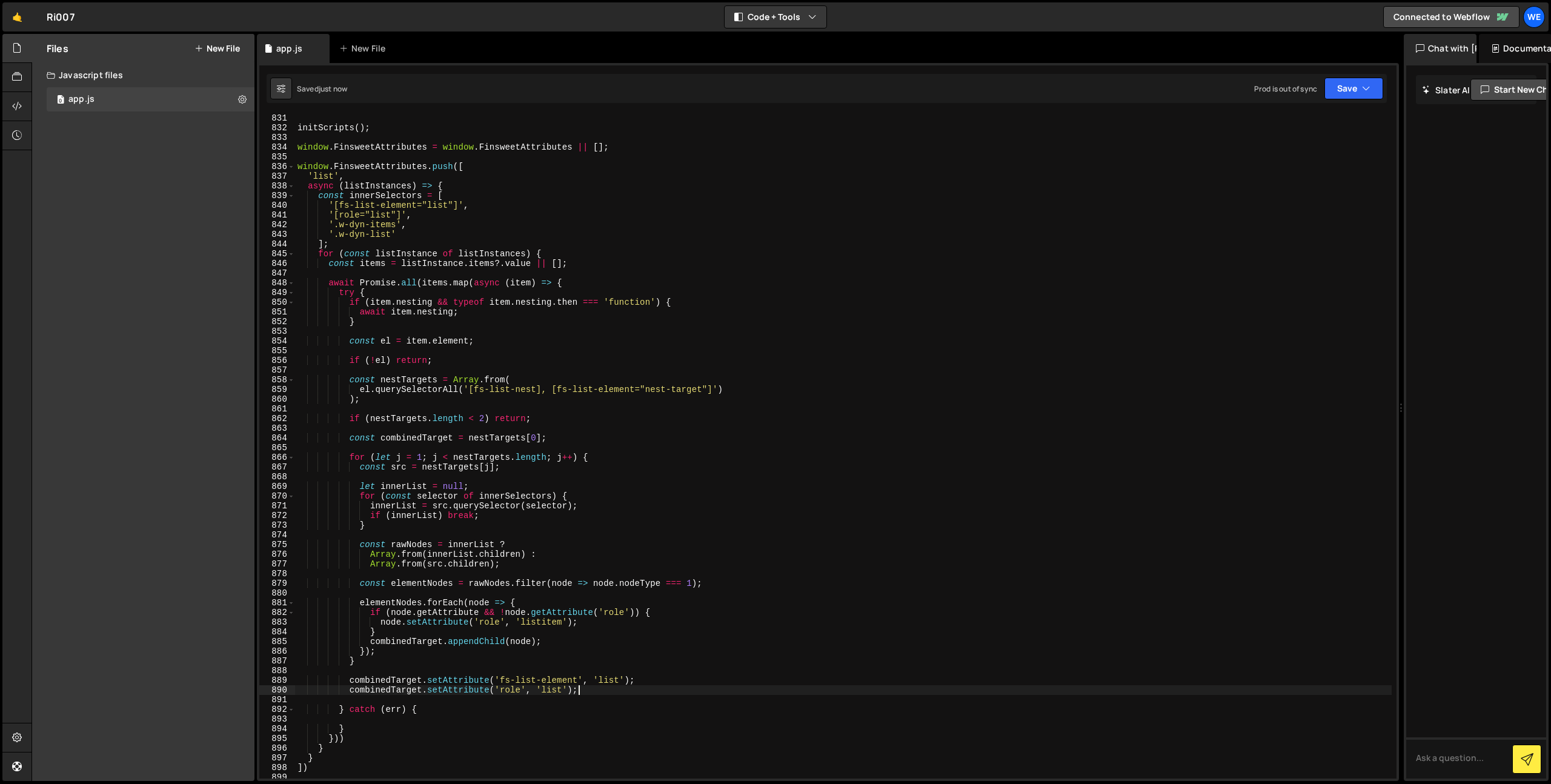
scroll to position [8155, 0]
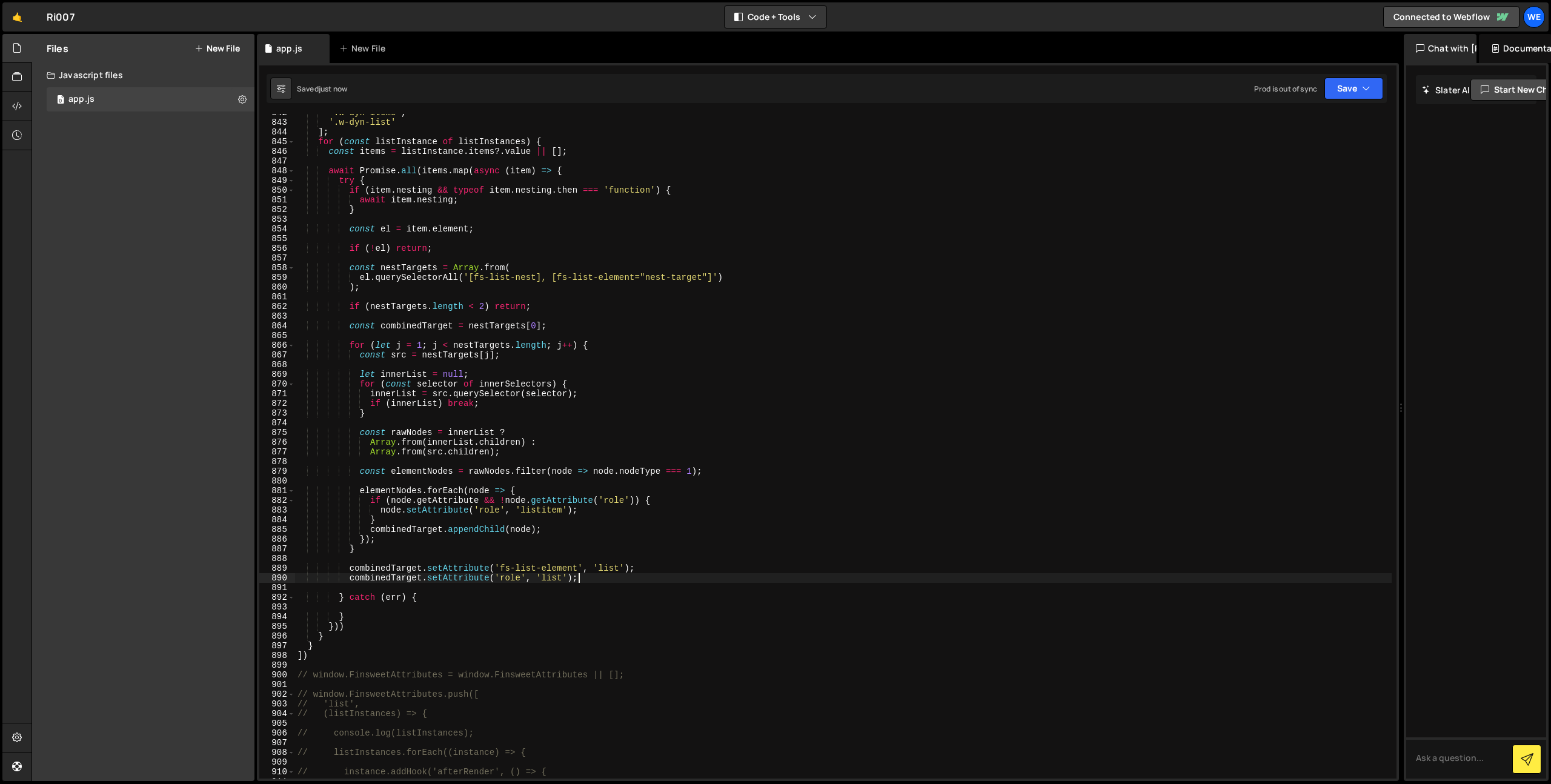
type textarea "combinedTarget.setAttribute('role', 'list');"
click at [412, 609] on div "'.w-dyn-items' , '.w-dyn-list' ] ; for ( const listInstance of listInstances ) …" at bounding box center [844, 449] width 1097 height 684
paste textarea "console.error('❌ Error while merging nest-targets', err);"
click at [488, 529] on div "'.w-dyn-items' , '.w-dyn-list' ] ; for ( const listInstance of listInstances ) …" at bounding box center [844, 449] width 1097 height 684
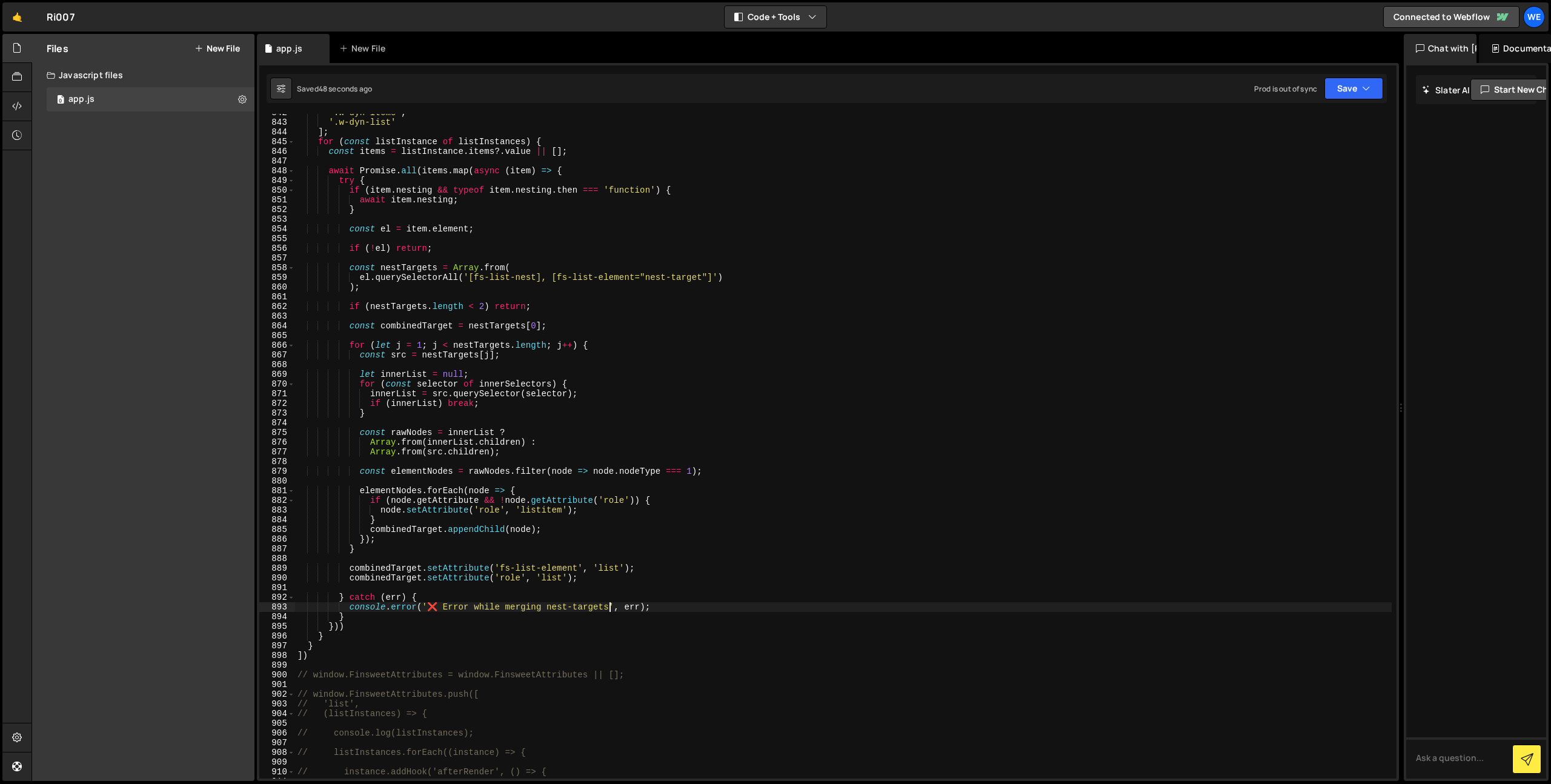
click at [488, 529] on div "'.w-dyn-items' , '.w-dyn-list' ] ; for ( const listInstance of listInstances ) …" at bounding box center [844, 449] width 1097 height 684
drag, startPoint x: 561, startPoint y: 531, endPoint x: 332, endPoint y: 527, distance: 229.0
click at [332, 527] on div "'.w-dyn-items' , '.w-dyn-list' ] ; for ( const listInstance of listInstances ) …" at bounding box center [844, 449] width 1097 height 684
click at [640, 402] on div "'.w-dyn-items' , '.w-dyn-list' ] ; for ( const listInstance of listInstances ) …" at bounding box center [844, 449] width 1097 height 684
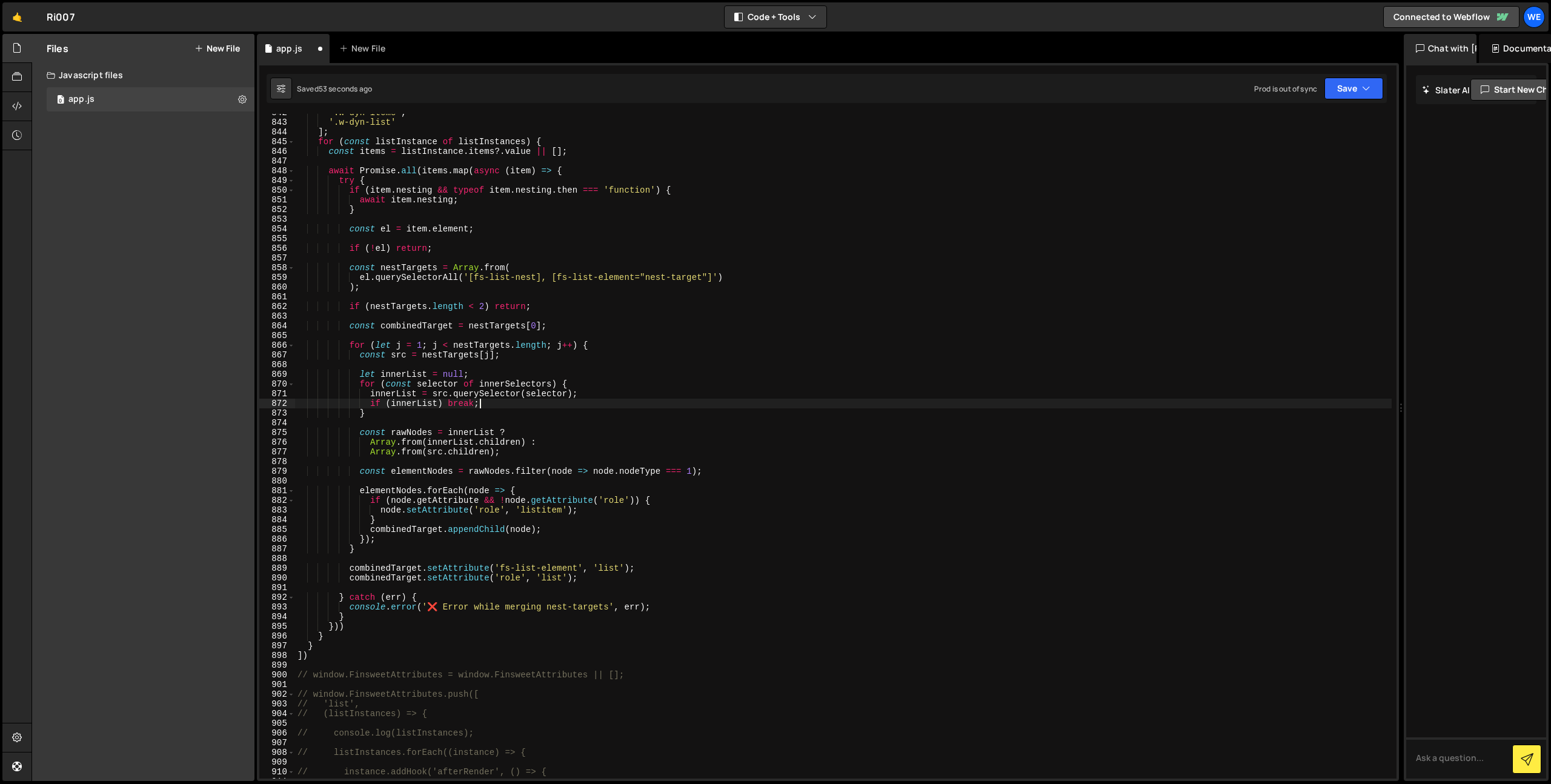
scroll to position [0, 13]
click at [534, 328] on div "'.w-dyn-items' , '.w-dyn-list' ] ; for ( const listInstance of listInstances ) …" at bounding box center [844, 449] width 1097 height 684
type textarea "const combinedTarget = nestTargets[1];"
click at [745, 363] on div "'.w-dyn-items' , '.w-dyn-list' ] ; for ( const listInstance of listInstances ) …" at bounding box center [844, 449] width 1097 height 684
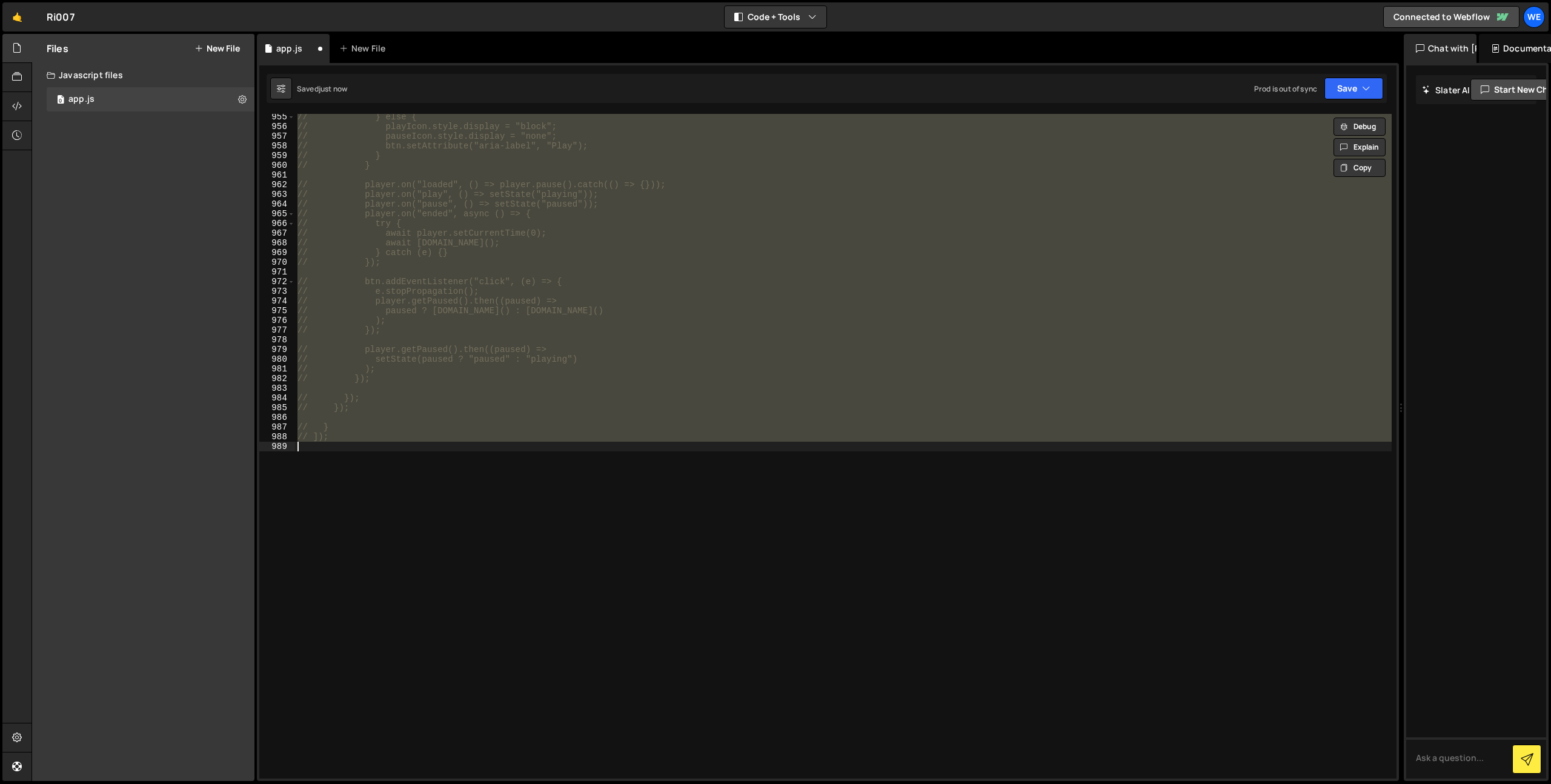
scroll to position [8030, 0]
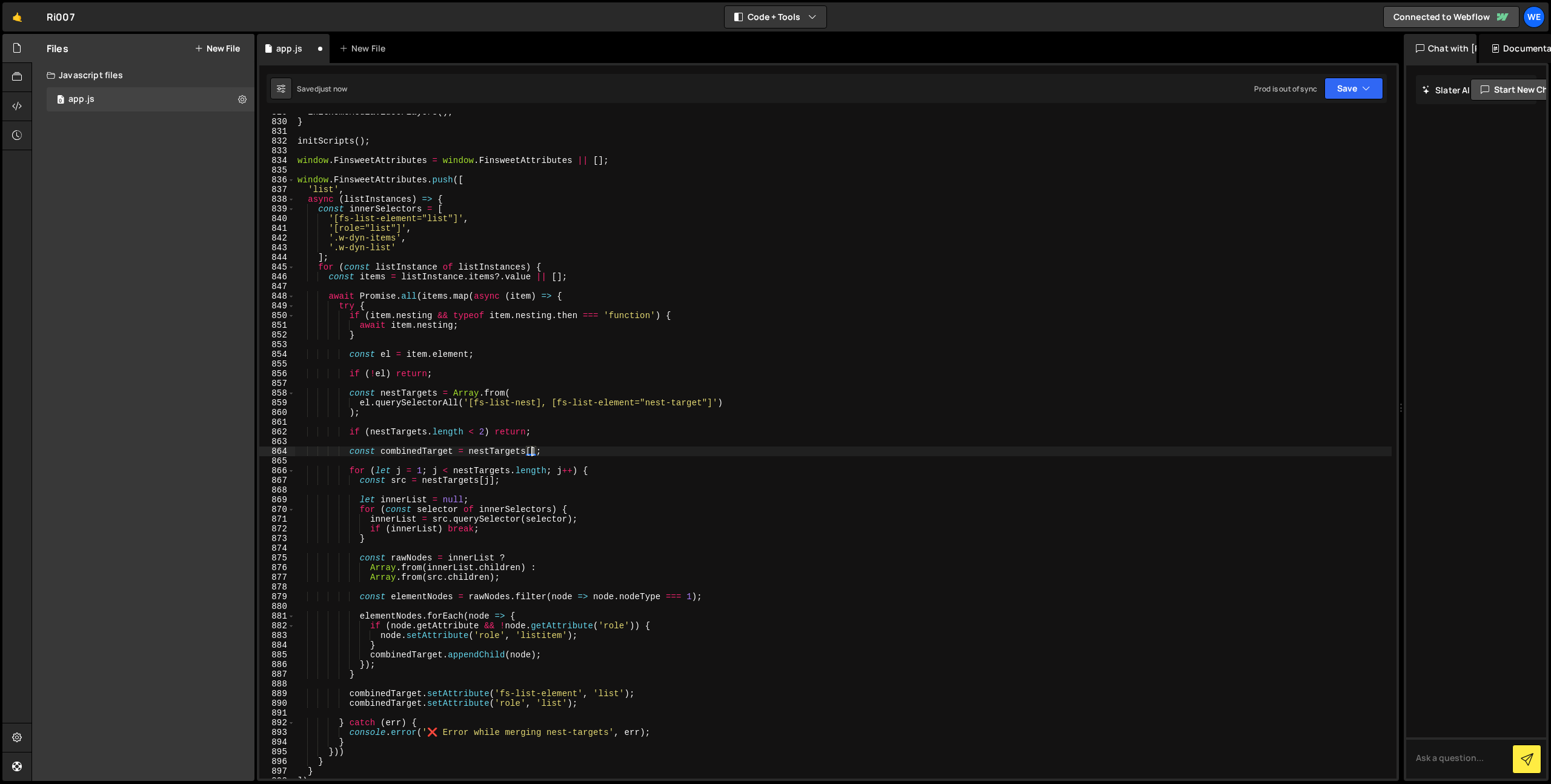
type textarea "const combinedTarget = nestTargets[0];"
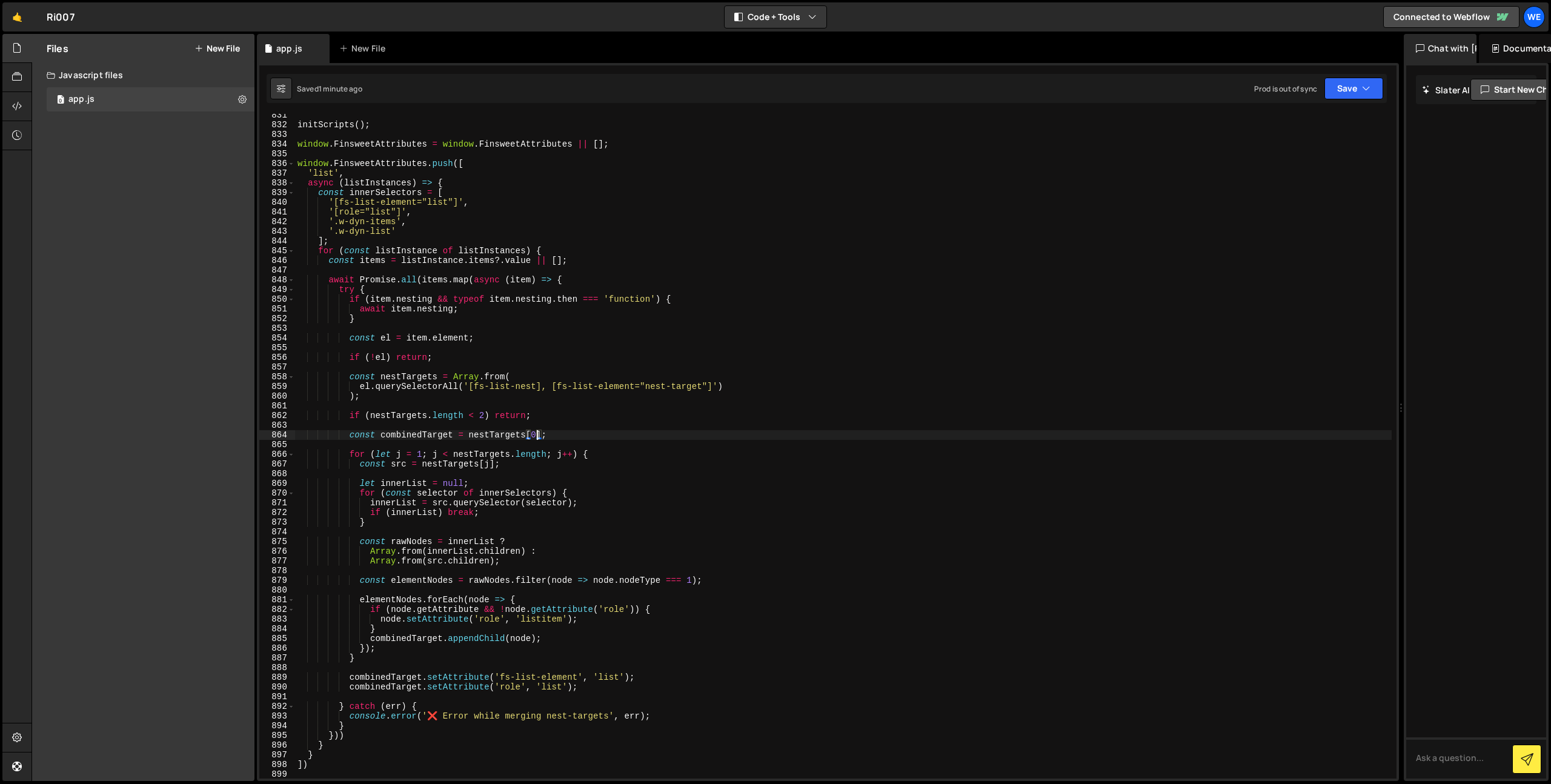
scroll to position [8056, 0]
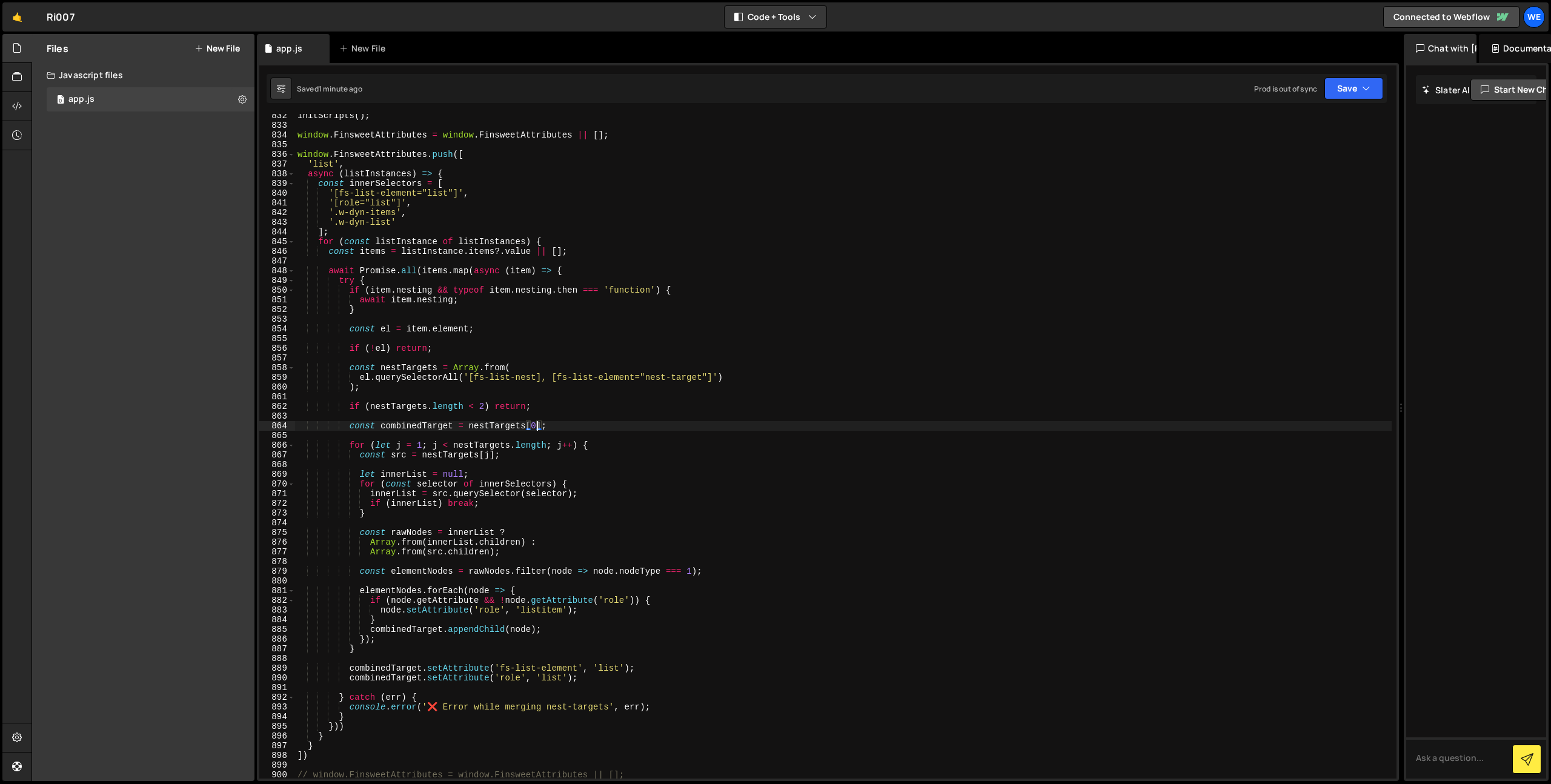
click at [424, 419] on div "initScripts ( ) ; window . FinsweetAttributes = window . FinsweetAttributes || …" at bounding box center [844, 453] width 1097 height 684
click at [426, 419] on div "initScripts ( ) ; window . FinsweetAttributes = window . FinsweetAttributes || …" at bounding box center [844, 453] width 1097 height 684
click at [426, 427] on div "initScripts ( ) ; window . FinsweetAttributes = window . FinsweetAttributes || …" at bounding box center [844, 453] width 1097 height 684
type textarea "const combinedTarget = nestTargets[0];"
click at [426, 427] on div "initScripts ( ) ; window . FinsweetAttributes = window . FinsweetAttributes || …" at bounding box center [844, 453] width 1097 height 684
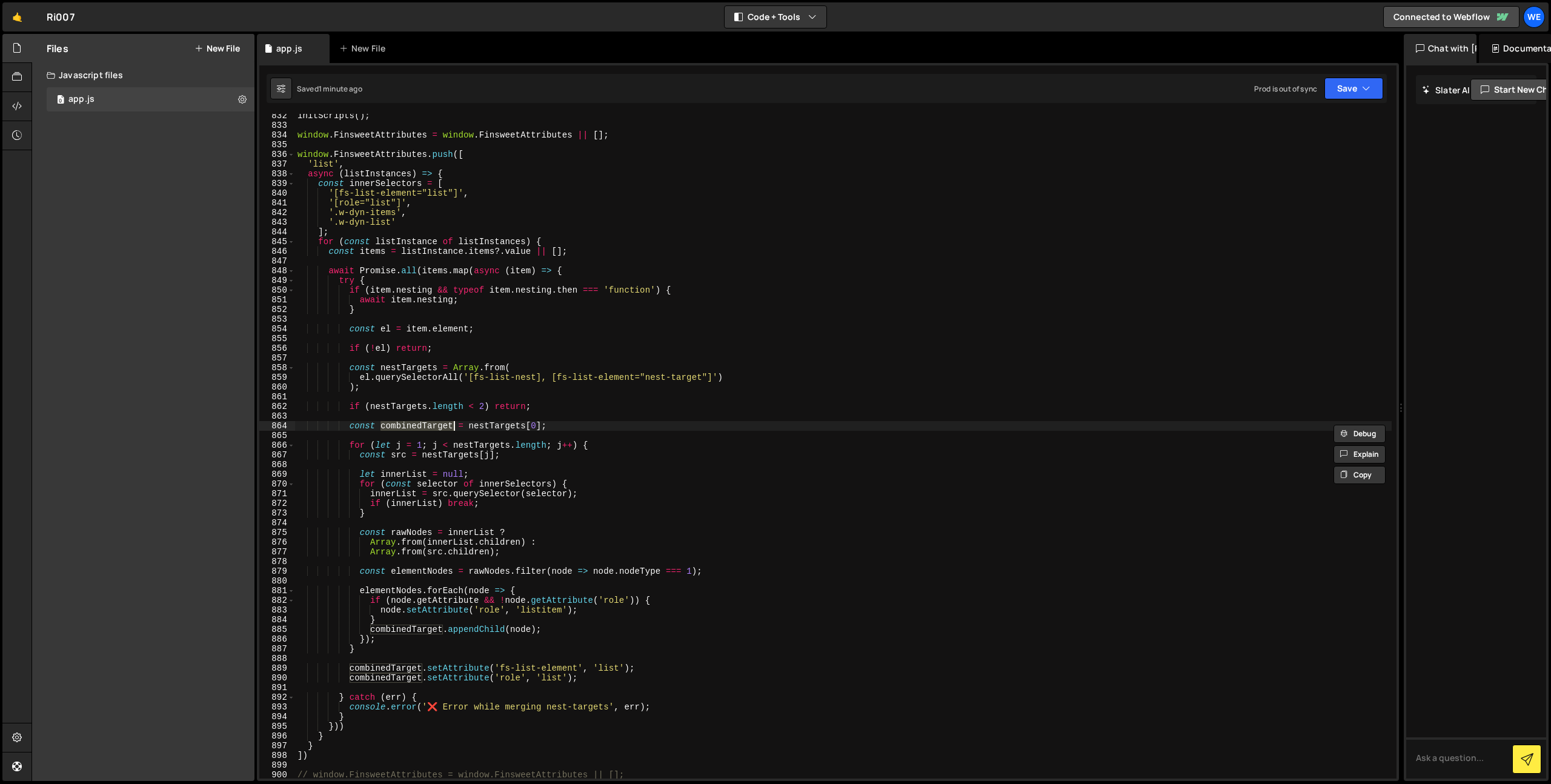
click at [551, 425] on div "initScripts ( ) ; window . FinsweetAttributes = window . FinsweetAttributes || …" at bounding box center [844, 453] width 1097 height 684
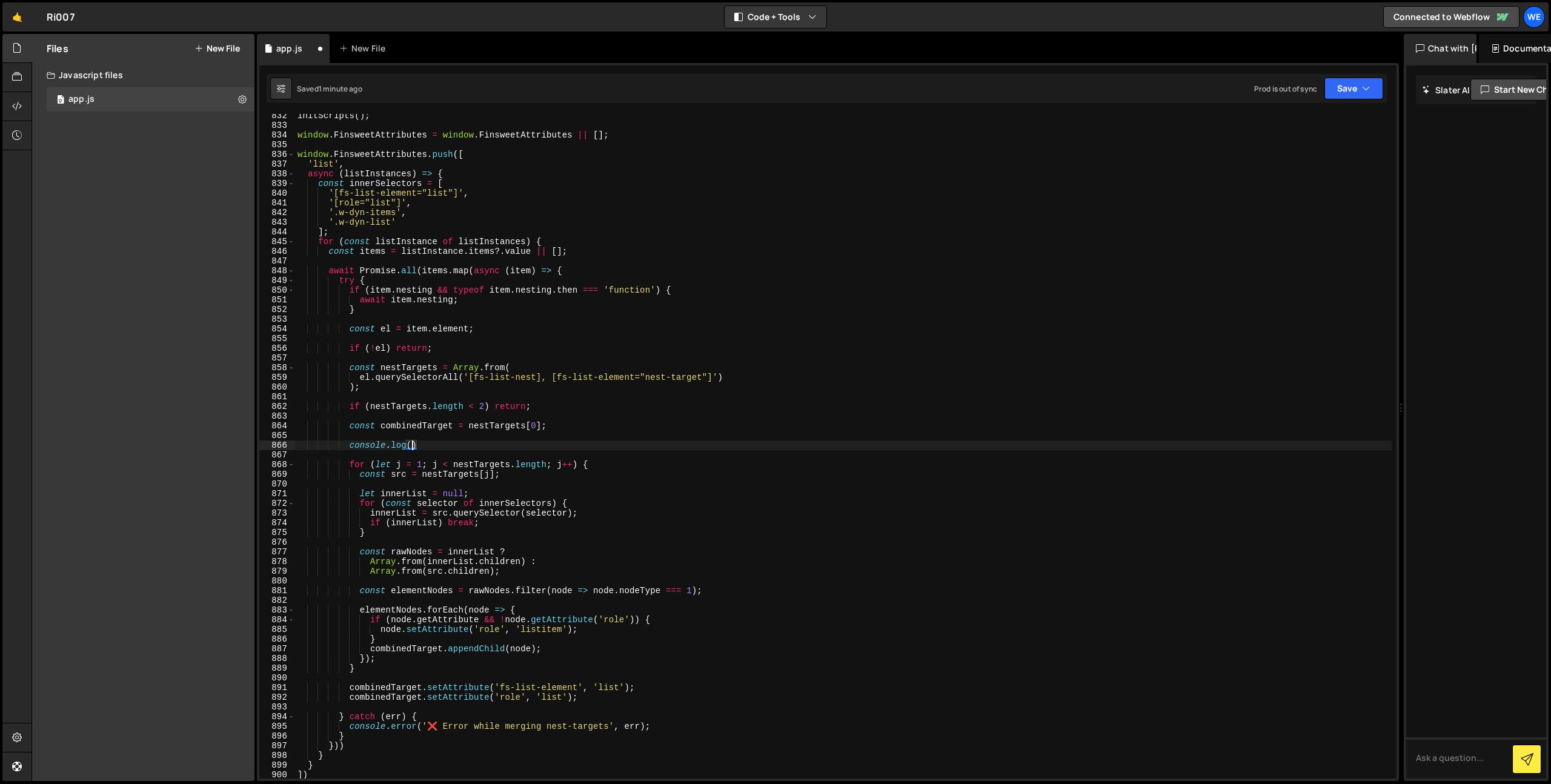
paste textarea "combinedTarget)"
type textarea "console.log(combinedTarget);"
paste textarea "fs-list-element')"
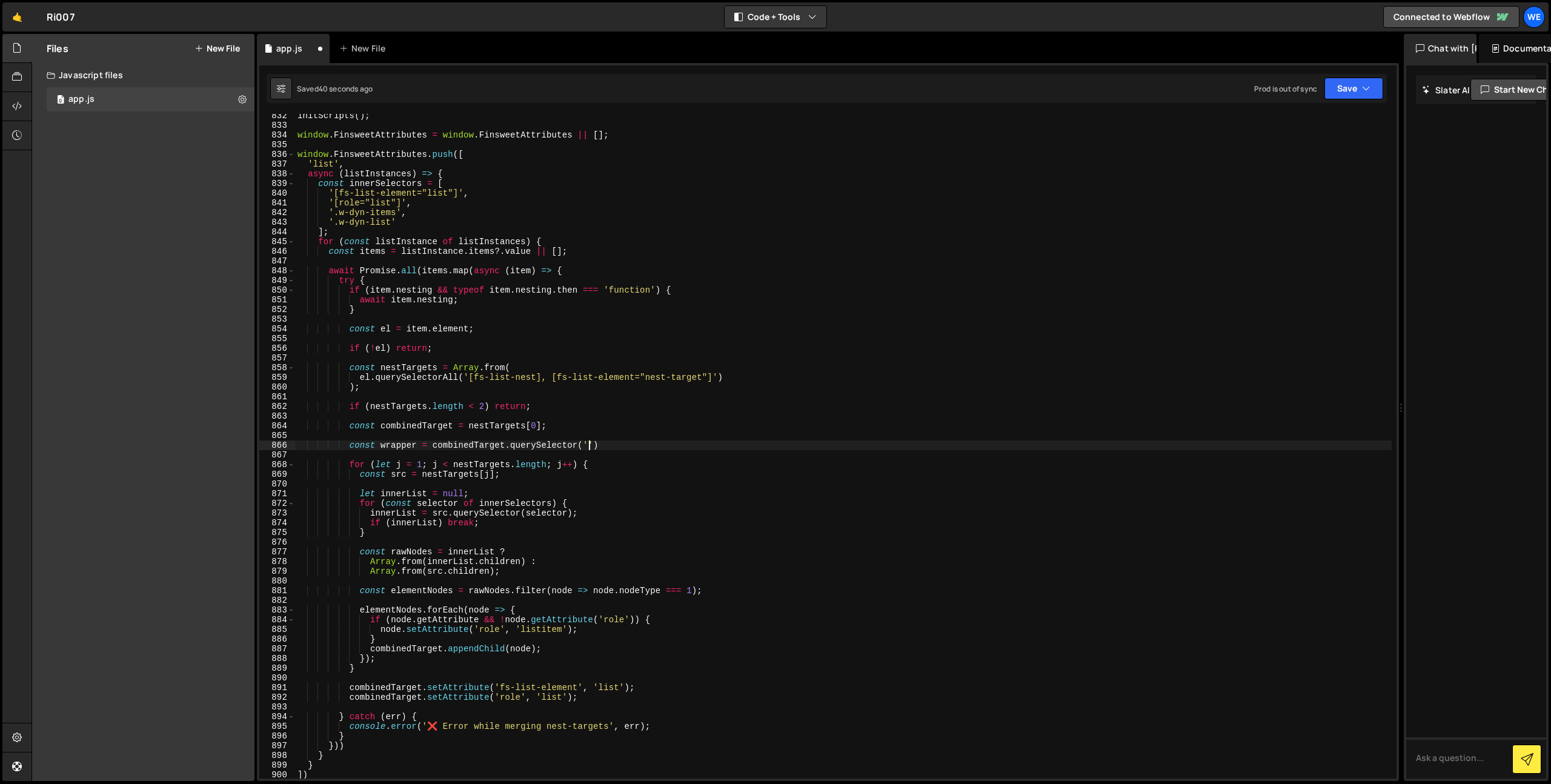
scroll to position [0, 21]
paste textarea "fs-list-element"
click at [590, 447] on div "initScripts ( ) ; window . FinsweetAttributes = window . FinsweetAttributes || …" at bounding box center [844, 453] width 1097 height 684
click at [685, 447] on div "initScripts ( ) ; window . FinsweetAttributes = window . FinsweetAttributes || …" at bounding box center [844, 453] width 1097 height 684
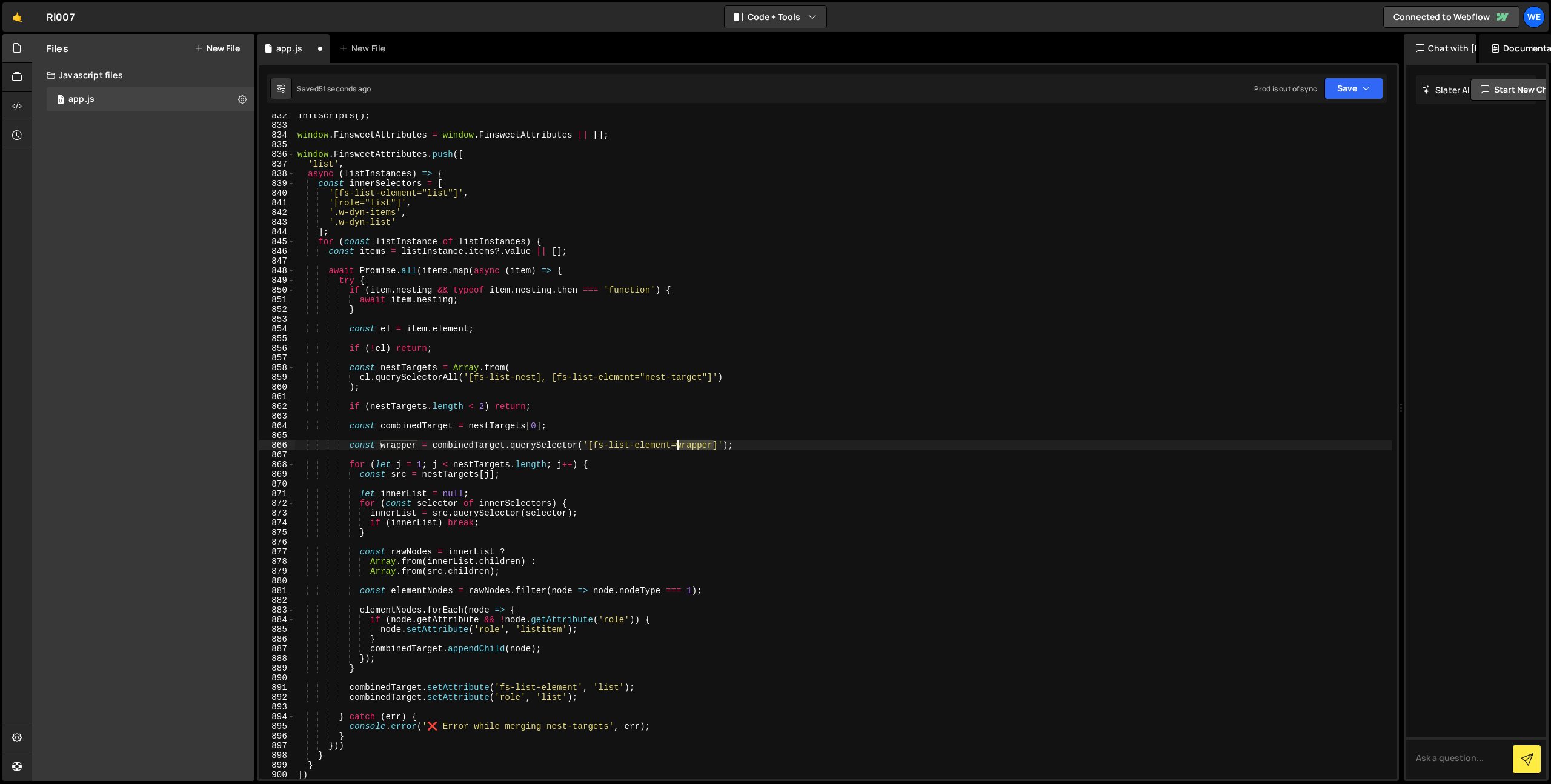
click at [685, 447] on div "initScripts ( ) ; window . FinsweetAttributes = window . FinsweetAttributes || …" at bounding box center [844, 453] width 1097 height 684
type textarea "const wrapper = combinedTarget.querySelector('[fs-list-element="wrapper"]');"
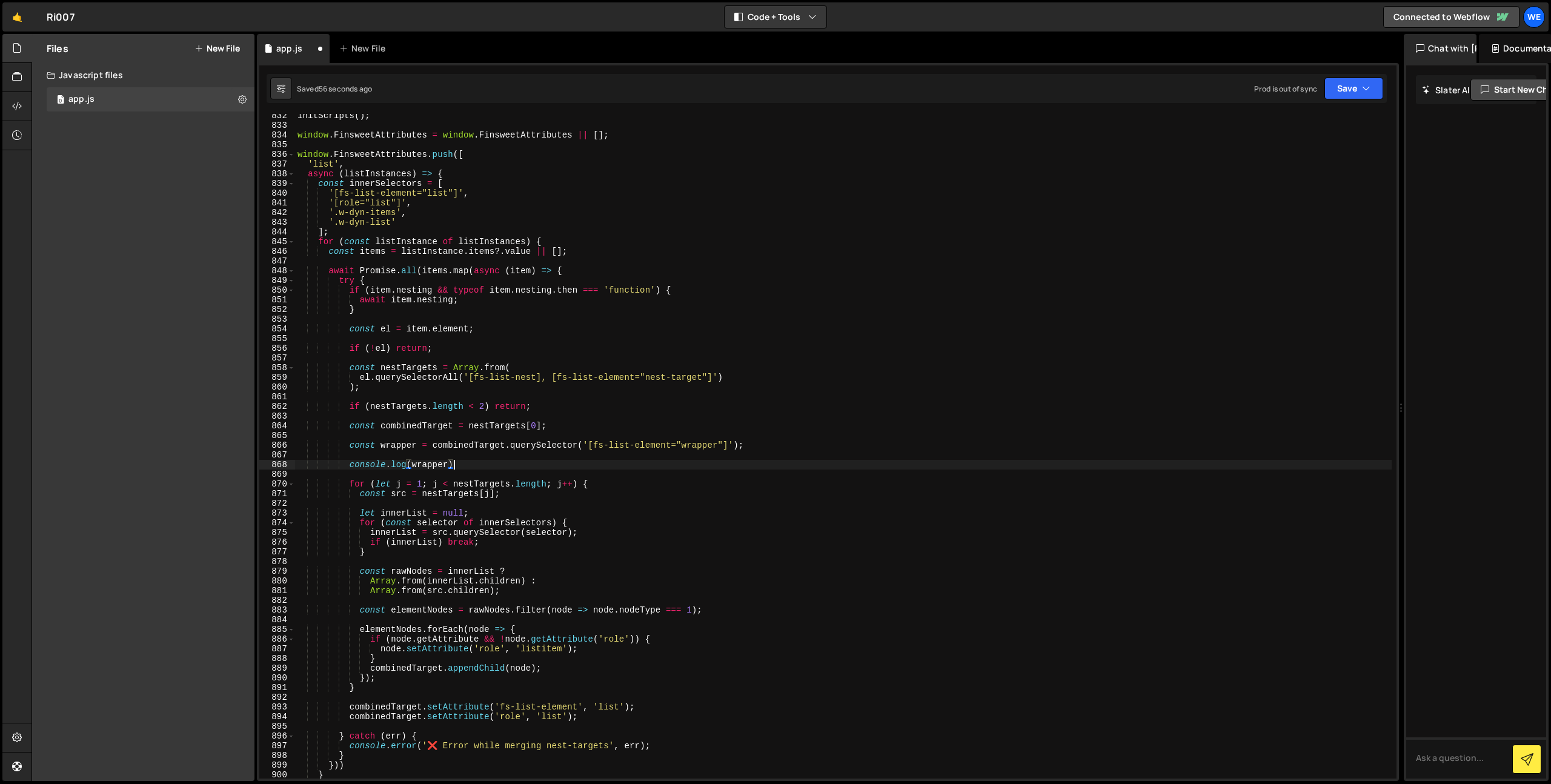
scroll to position [0, 11]
type textarea "console.log(wrapper);"
drag, startPoint x: 473, startPoint y: 456, endPoint x: 476, endPoint y: 462, distance: 6.7
click at [473, 456] on div "initScripts ( ) ; window . FinsweetAttributes = window . FinsweetAttributes || …" at bounding box center [844, 453] width 1097 height 684
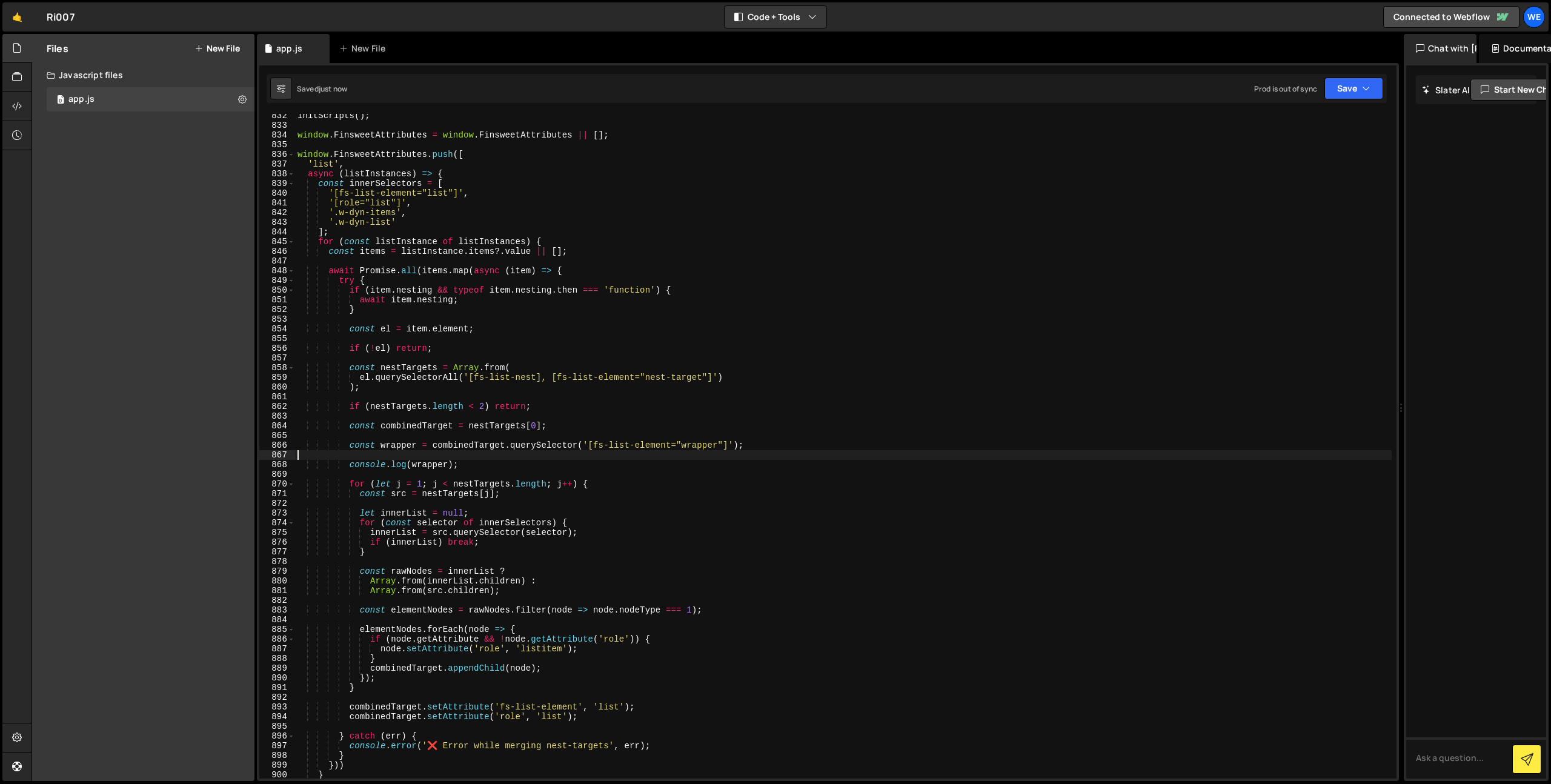
click at [478, 466] on div "initScripts ( ) ; window . FinsweetAttributes = window . FinsweetAttributes || …" at bounding box center [844, 453] width 1097 height 684
type textarea "console.log(wrapper);"
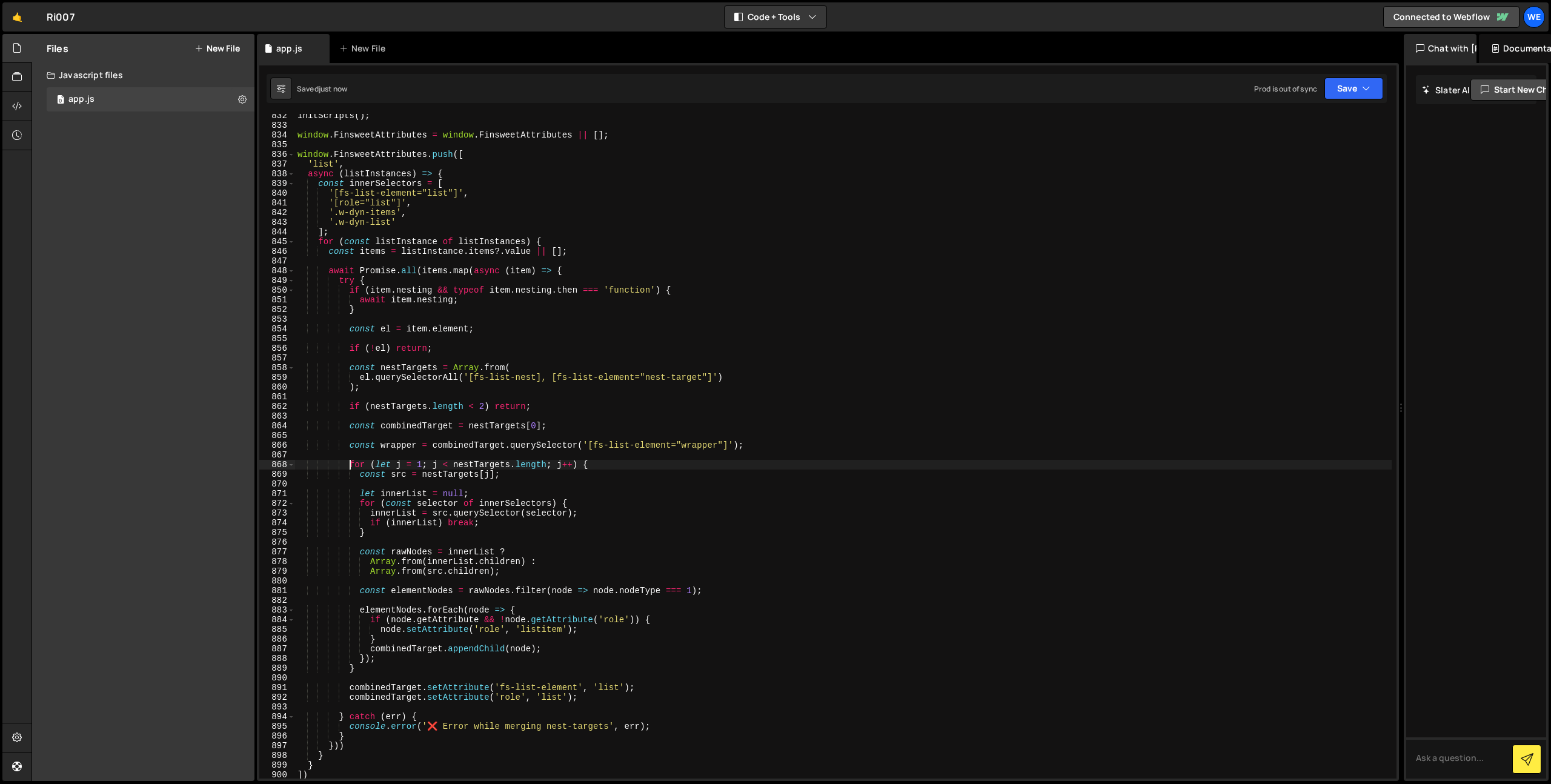
click at [400, 444] on div "initScripts ( ) ; window . FinsweetAttributes = window . FinsweetAttributes || …" at bounding box center [844, 453] width 1097 height 684
click at [410, 651] on div "initScripts ( ) ; window . FinsweetAttributes = window . FinsweetAttributes || …" at bounding box center [844, 453] width 1097 height 684
paste textarea "wrapper"
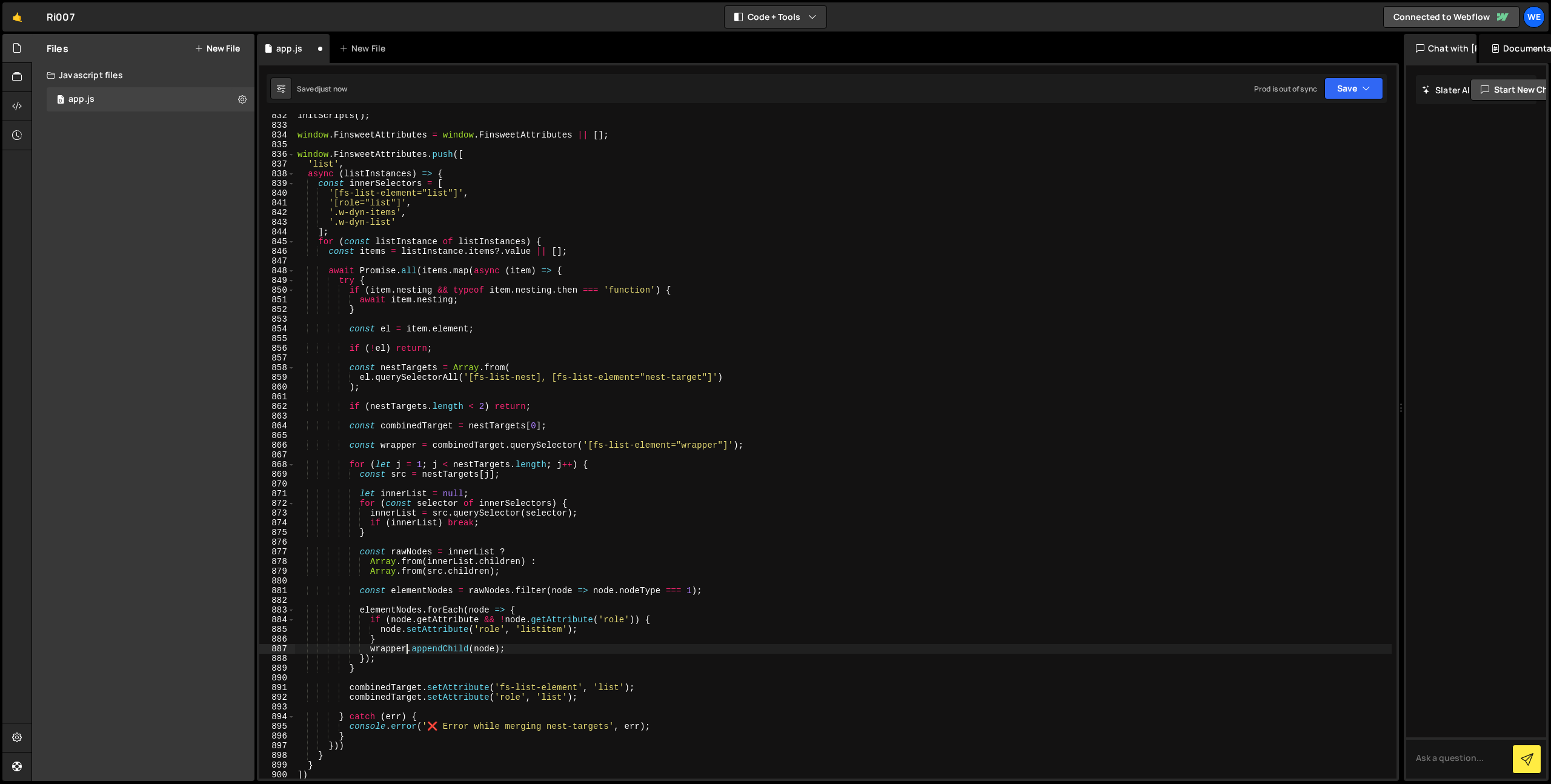
click at [756, 617] on div "initScripts ( ) ; window . FinsweetAttributes = window . FinsweetAttributes || …" at bounding box center [844, 453] width 1097 height 684
click at [728, 445] on div "initScripts ( ) ; window . FinsweetAttributes = window . FinsweetAttributes || …" at bounding box center [844, 453] width 1097 height 684
type textarea "const wrapper = combinedTarget.querySelector('[fs-list-element="wrapper"] div');"
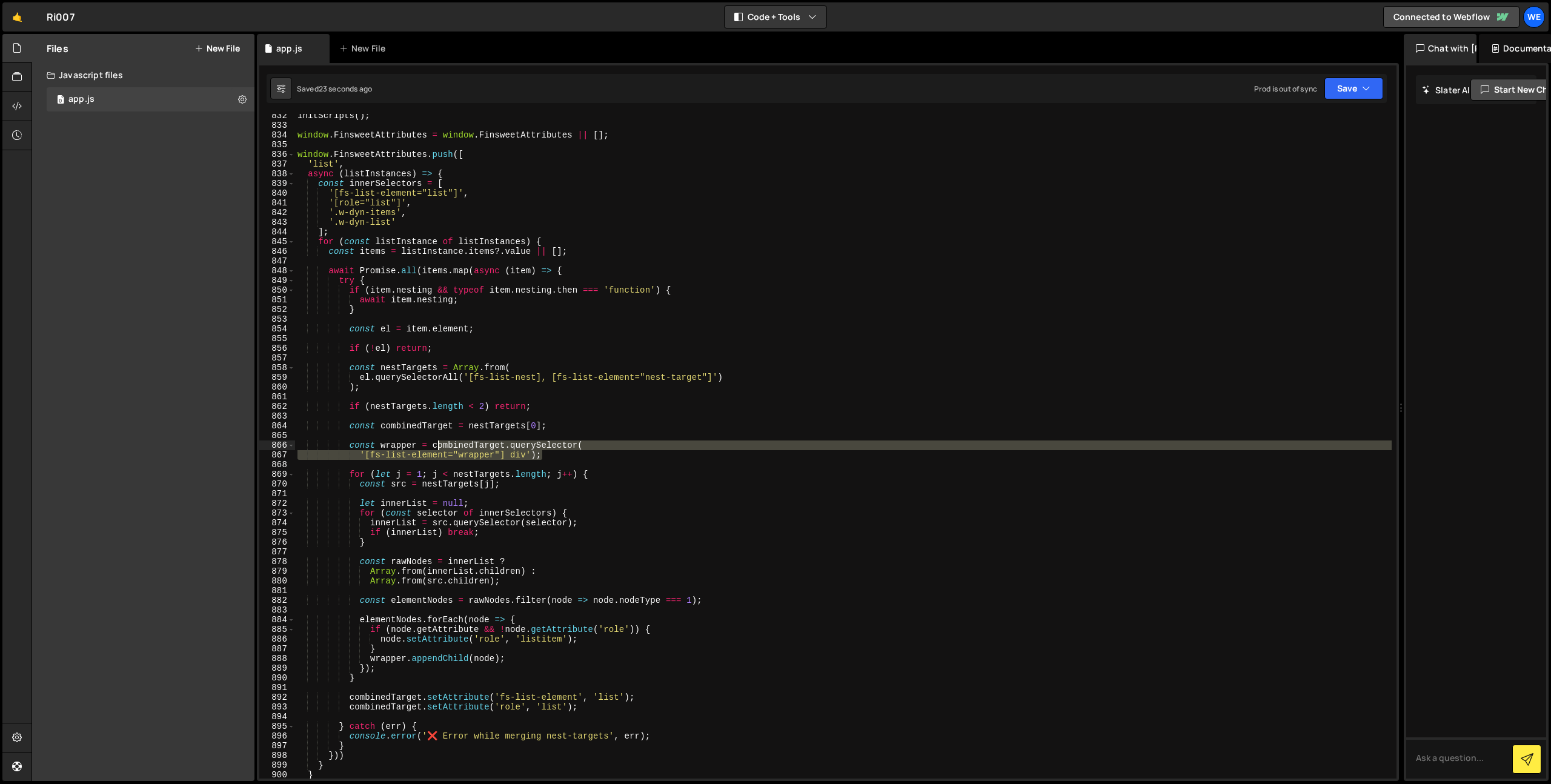
drag, startPoint x: 555, startPoint y: 456, endPoint x: 441, endPoint y: 447, distance: 114.4
click at [441, 447] on div "initScripts ( ) ; window . FinsweetAttributes = window . FinsweetAttributes || …" at bounding box center [844, 453] width 1097 height 684
type textarea "const wrapper = combinedTarget.querySelector( '[fs-list-element="wrapper"] div'…"
click at [518, 460] on div "initScripts ( ) ; window . FinsweetAttributes = window . FinsweetAttributes || …" at bounding box center [844, 453] width 1097 height 684
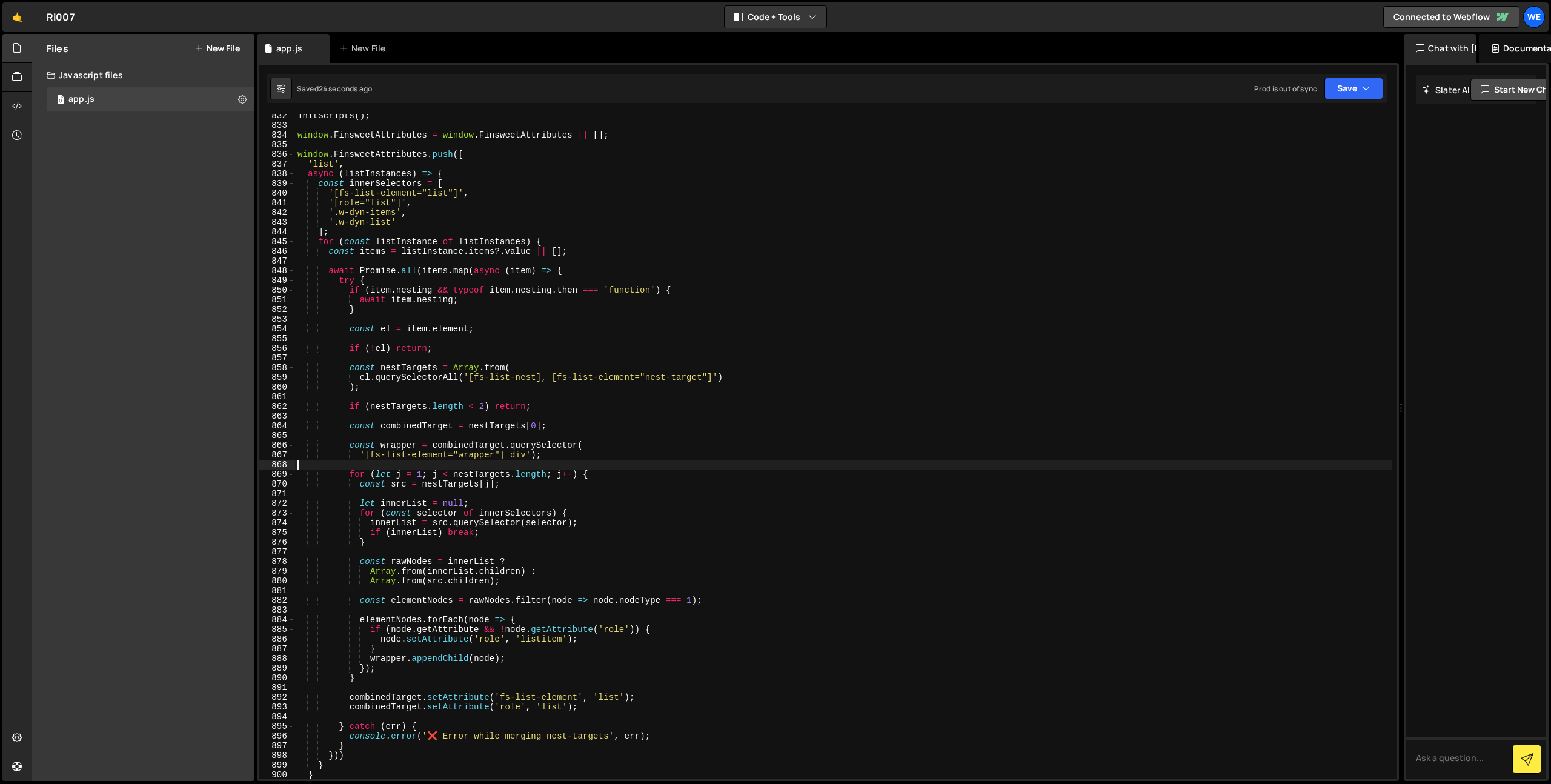
click at [523, 456] on div "initScripts ( ) ; window . FinsweetAttributes = window . FinsweetAttributes || …" at bounding box center [844, 453] width 1097 height 684
type textarea "'[fs-list-element="wrapper"]');"
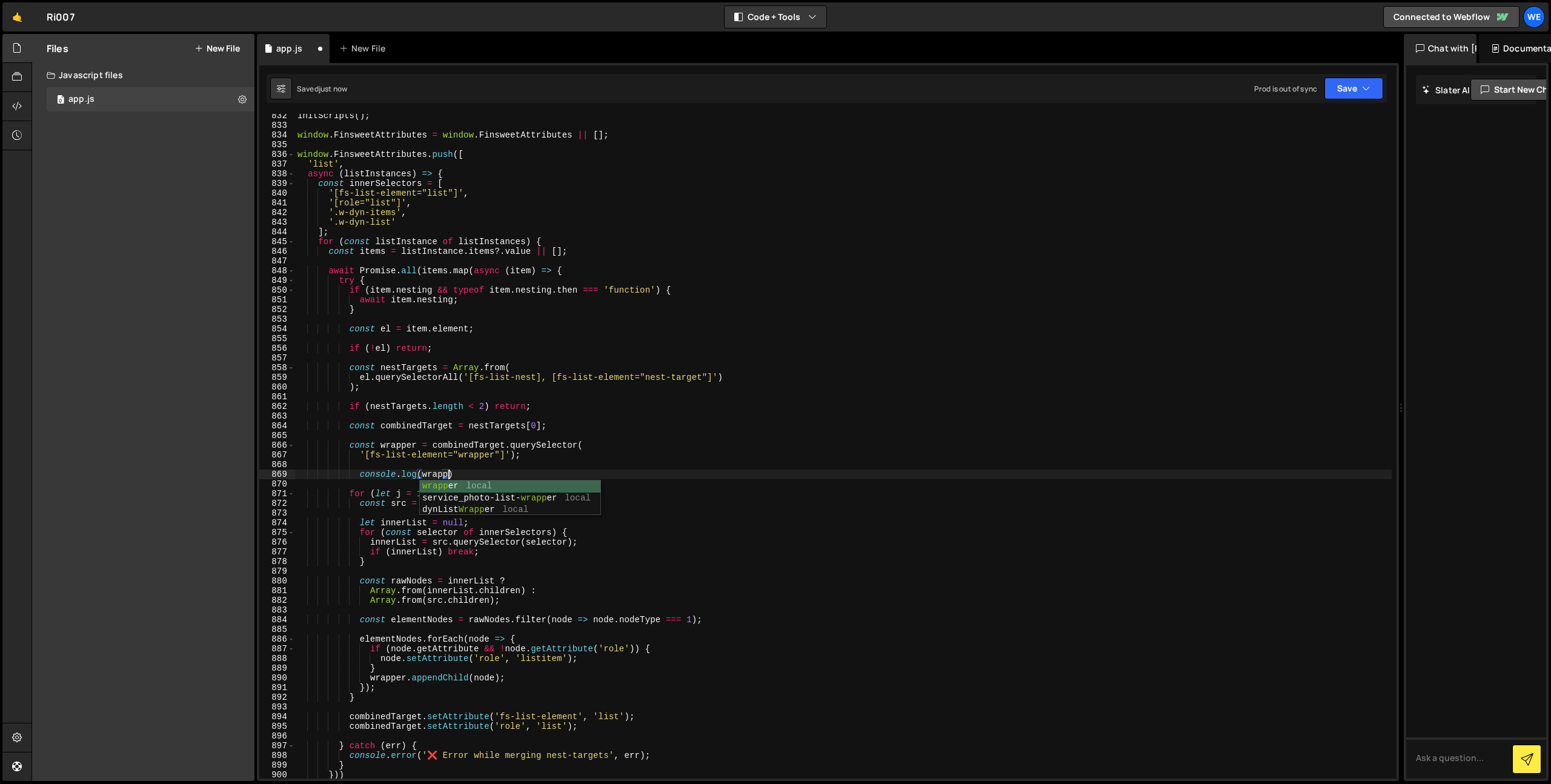
scroll to position [0, 11]
type textarea "console.log(wrapper)"
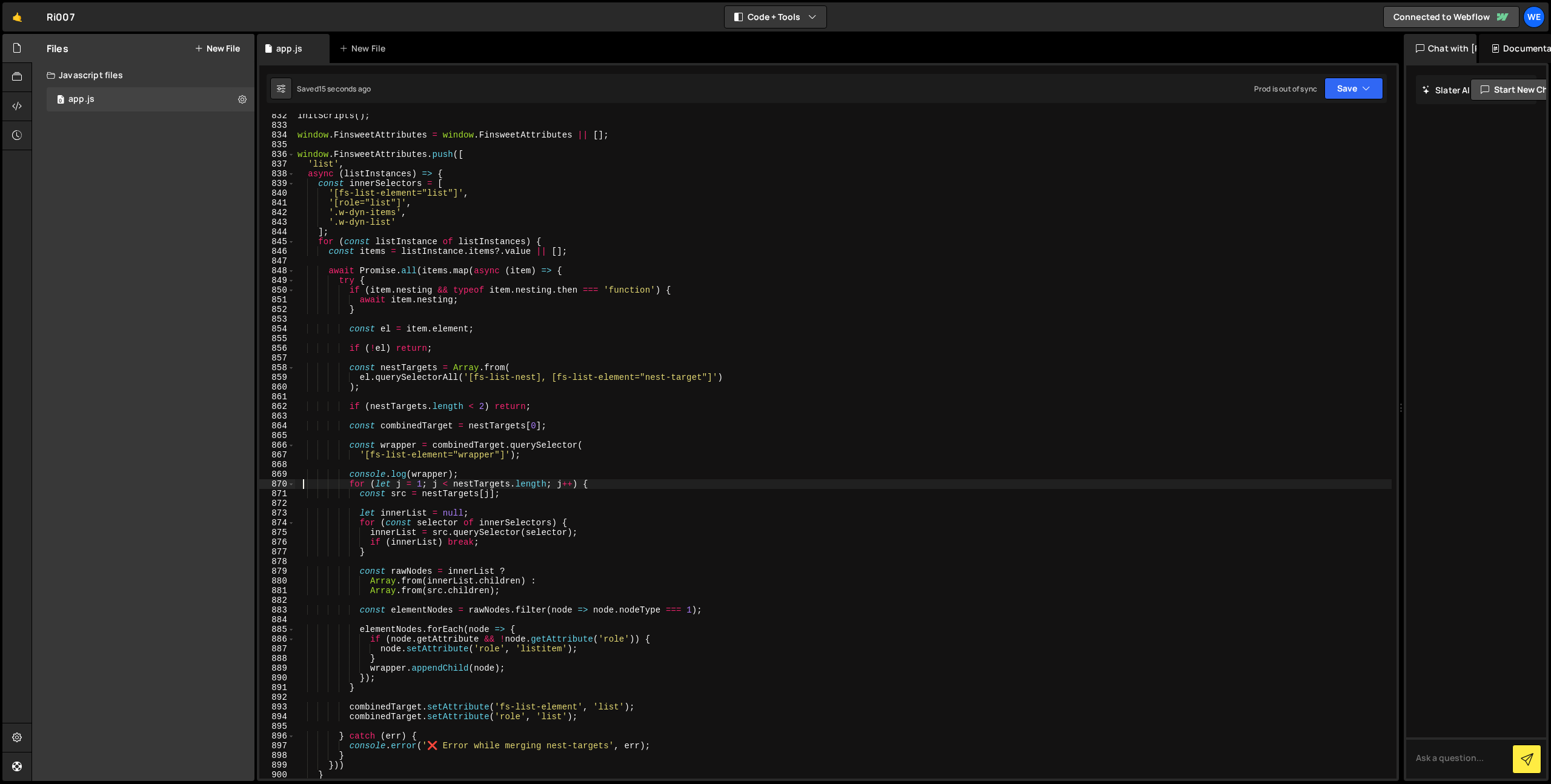
click at [505, 452] on div "initScripts ( ) ; window . FinsweetAttributes = window . FinsweetAttributes || …" at bounding box center [844, 453] width 1097 height 684
type textarea "'[fs-list-element="wrapper"] .w-dyn-list');"
click at [505, 469] on div "initScripts ( ) ; window . FinsweetAttributes = window . FinsweetAttributes || …" at bounding box center [844, 453] width 1097 height 684
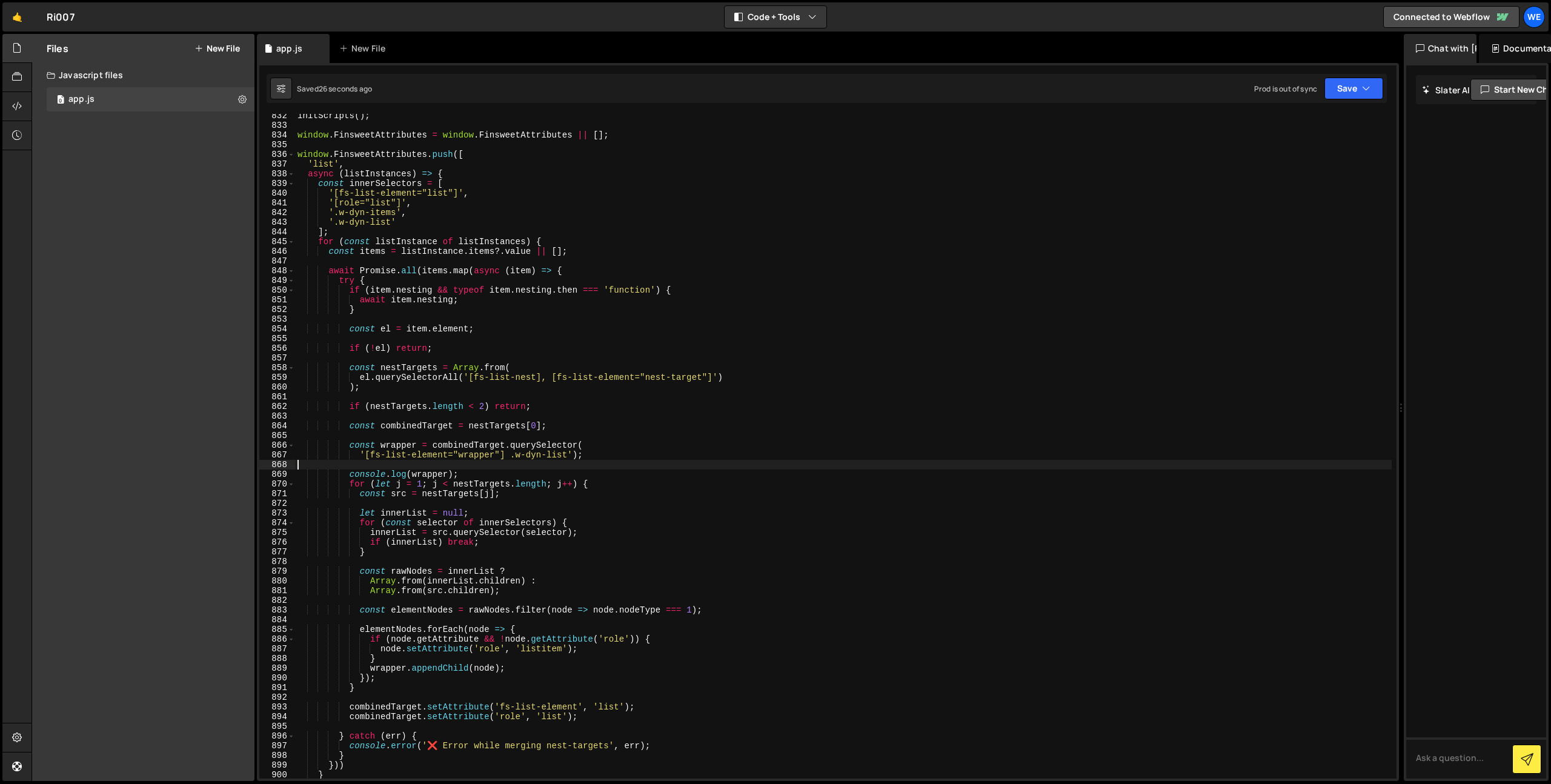
click at [502, 473] on div "initScripts ( ) ; window . FinsweetAttributes = window . FinsweetAttributes || …" at bounding box center [844, 453] width 1097 height 684
type textarea "console.log(wrapper);"
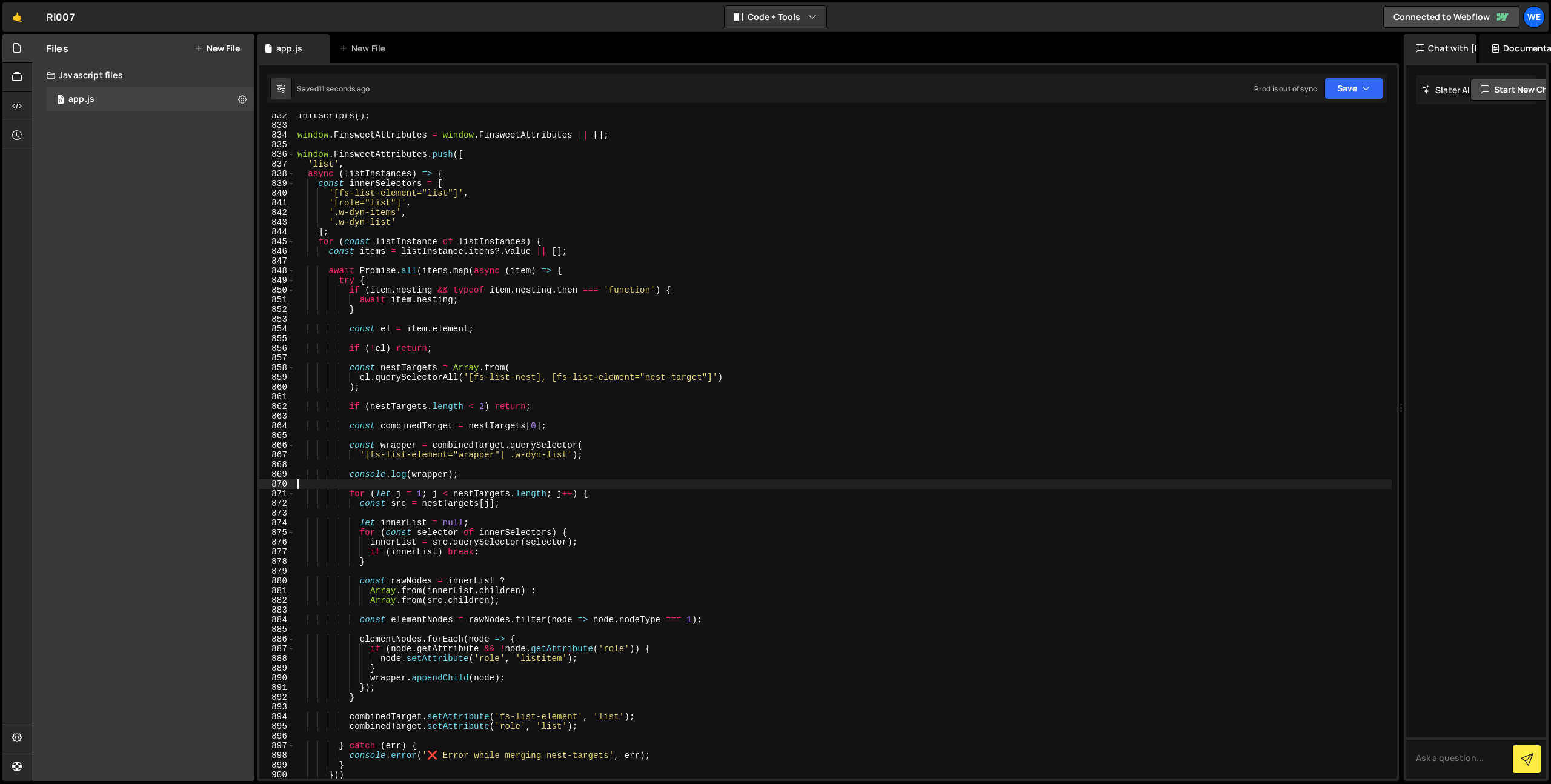
click at [400, 445] on div "initScripts ( ) ; window . FinsweetAttributes = window . FinsweetAttributes || …" at bounding box center [844, 453] width 1097 height 684
click at [392, 714] on div "initScripts ( ) ; window . FinsweetAttributes = window . FinsweetAttributes || …" at bounding box center [844, 453] width 1097 height 684
paste textarea "wrapper"
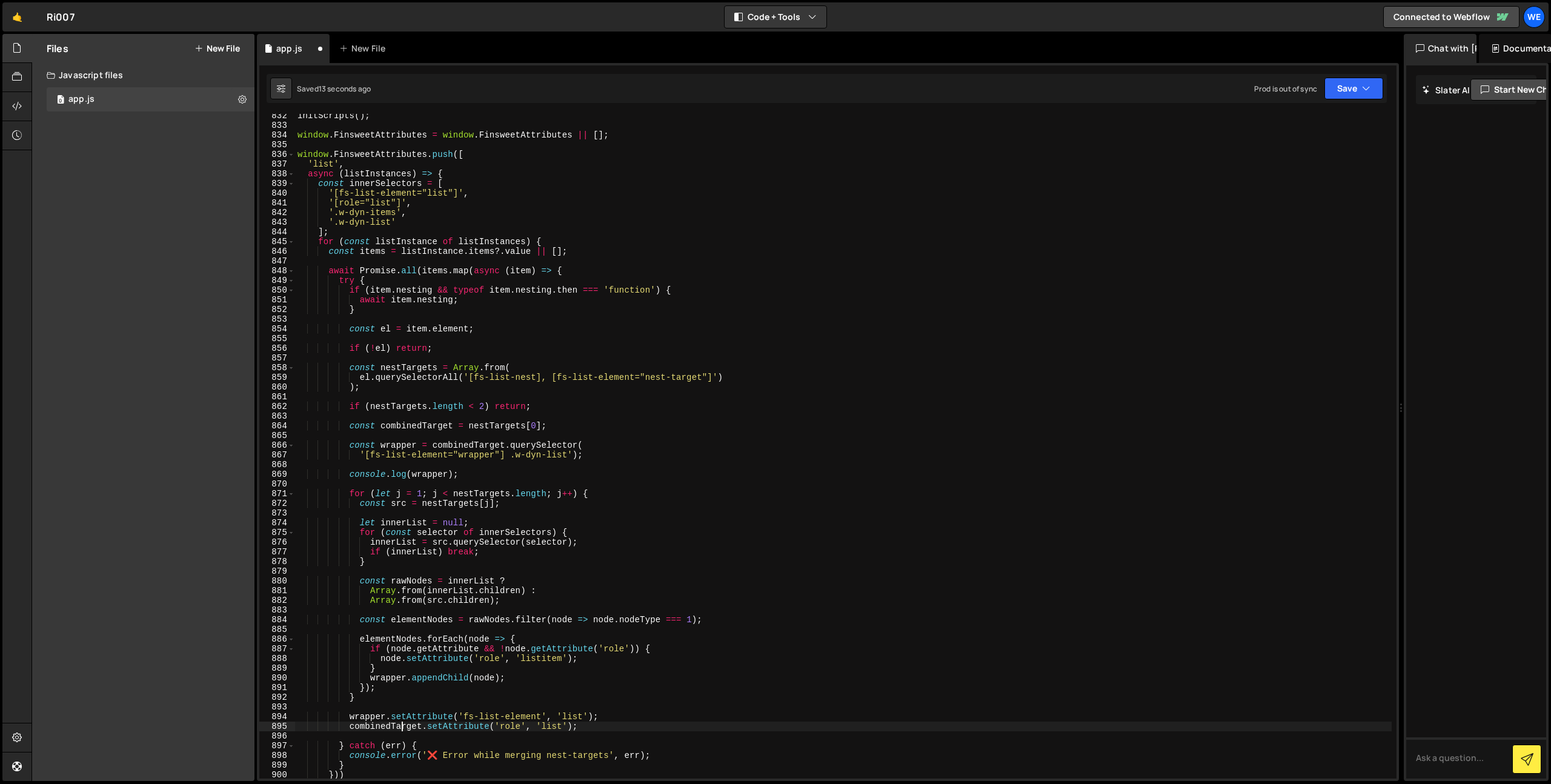
click at [404, 728] on div "initScripts ( ) ; window . FinsweetAttributes = window . FinsweetAttributes || …" at bounding box center [844, 453] width 1097 height 684
paste textarea "wrapper"
click at [797, 652] on div "initScripts ( ) ; window . FinsweetAttributes = window . FinsweetAttributes || …" at bounding box center [844, 453] width 1097 height 684
click at [681, 601] on div "initScripts ( ) ; window . FinsweetAttributes = window . FinsweetAttributes || …" at bounding box center [844, 453] width 1097 height 684
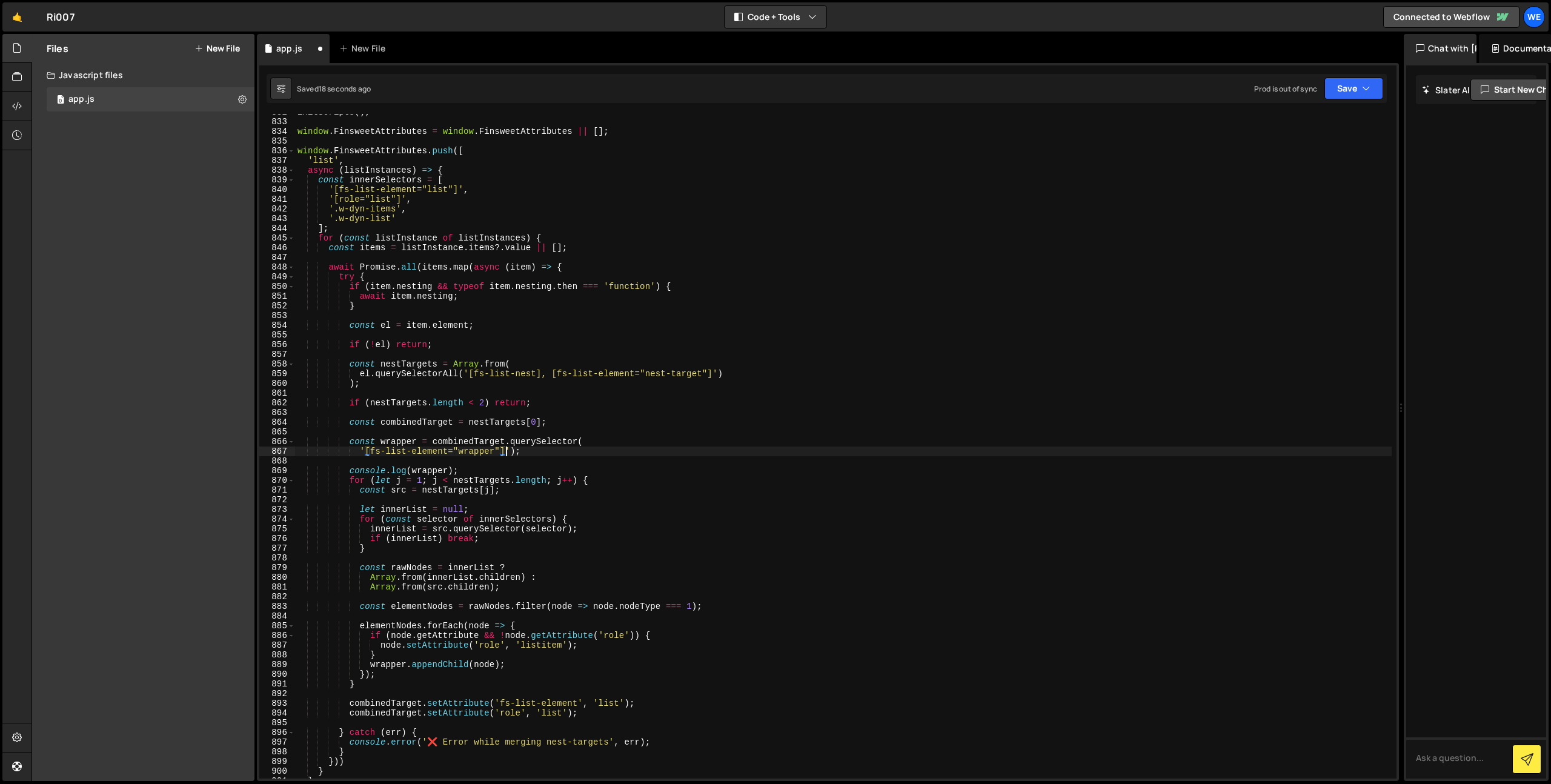
type textarea "// ]);"
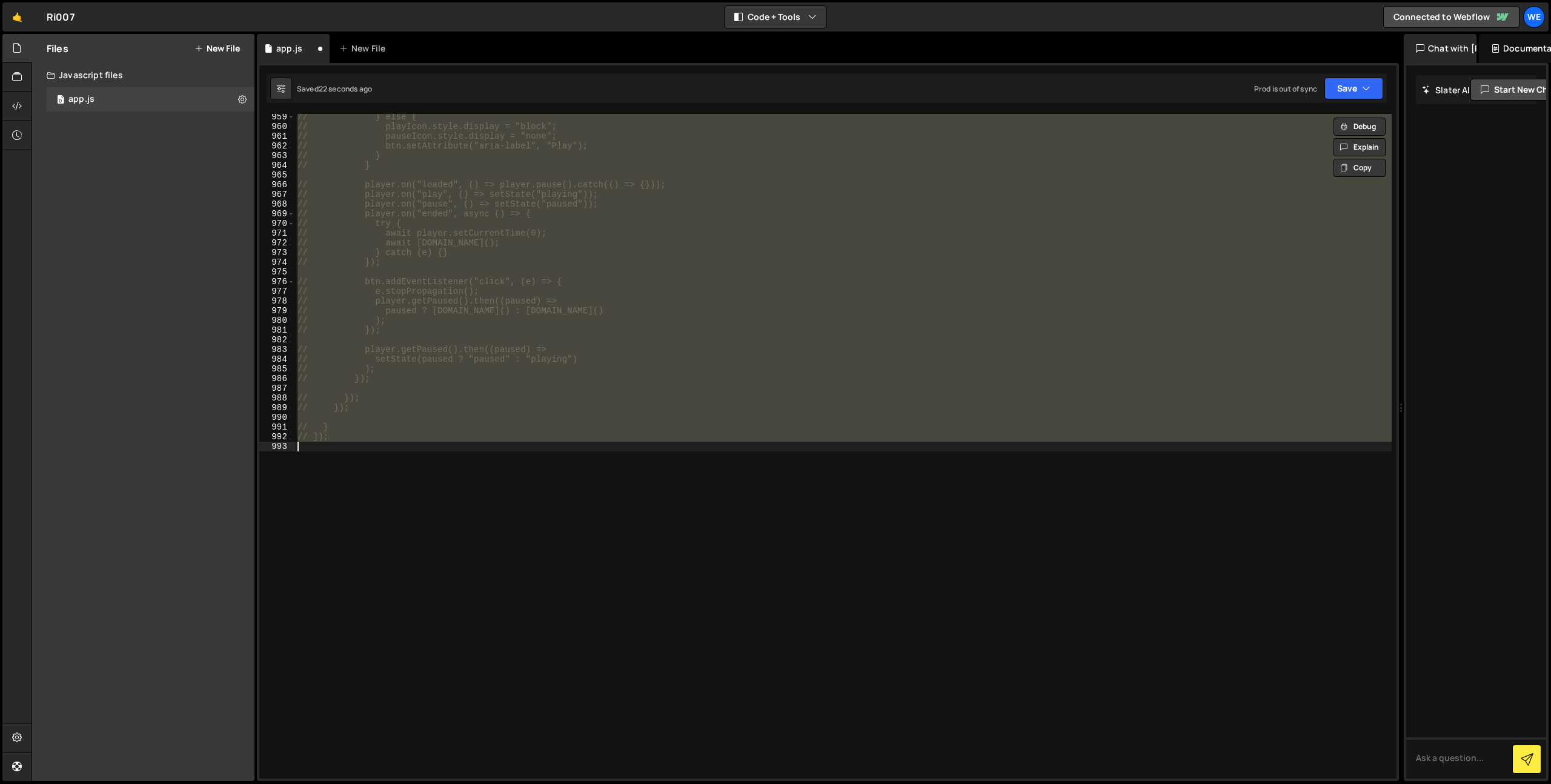
type textarea "console.log(wrapper)"
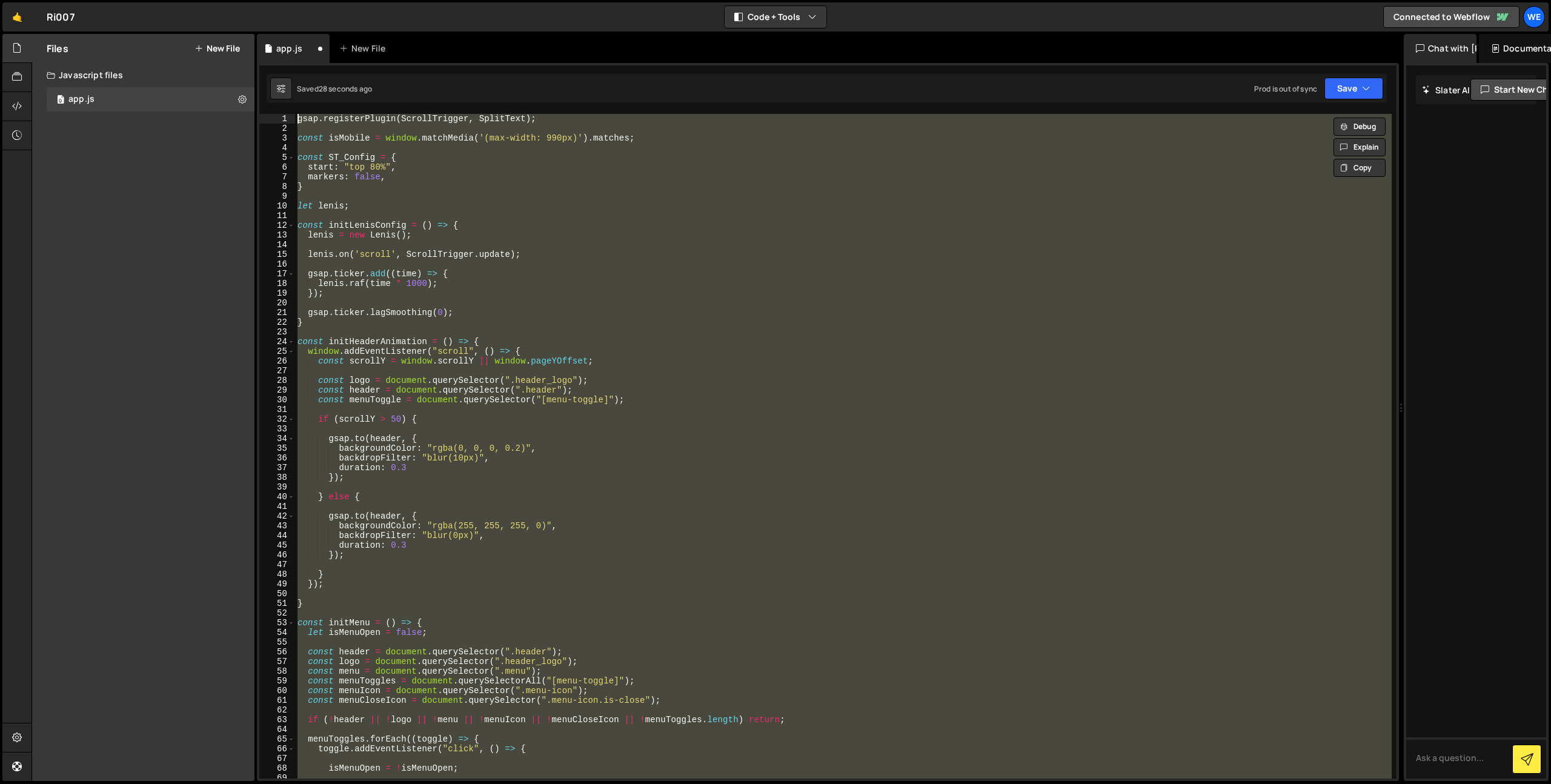
type textarea "console.log(wrapper)"
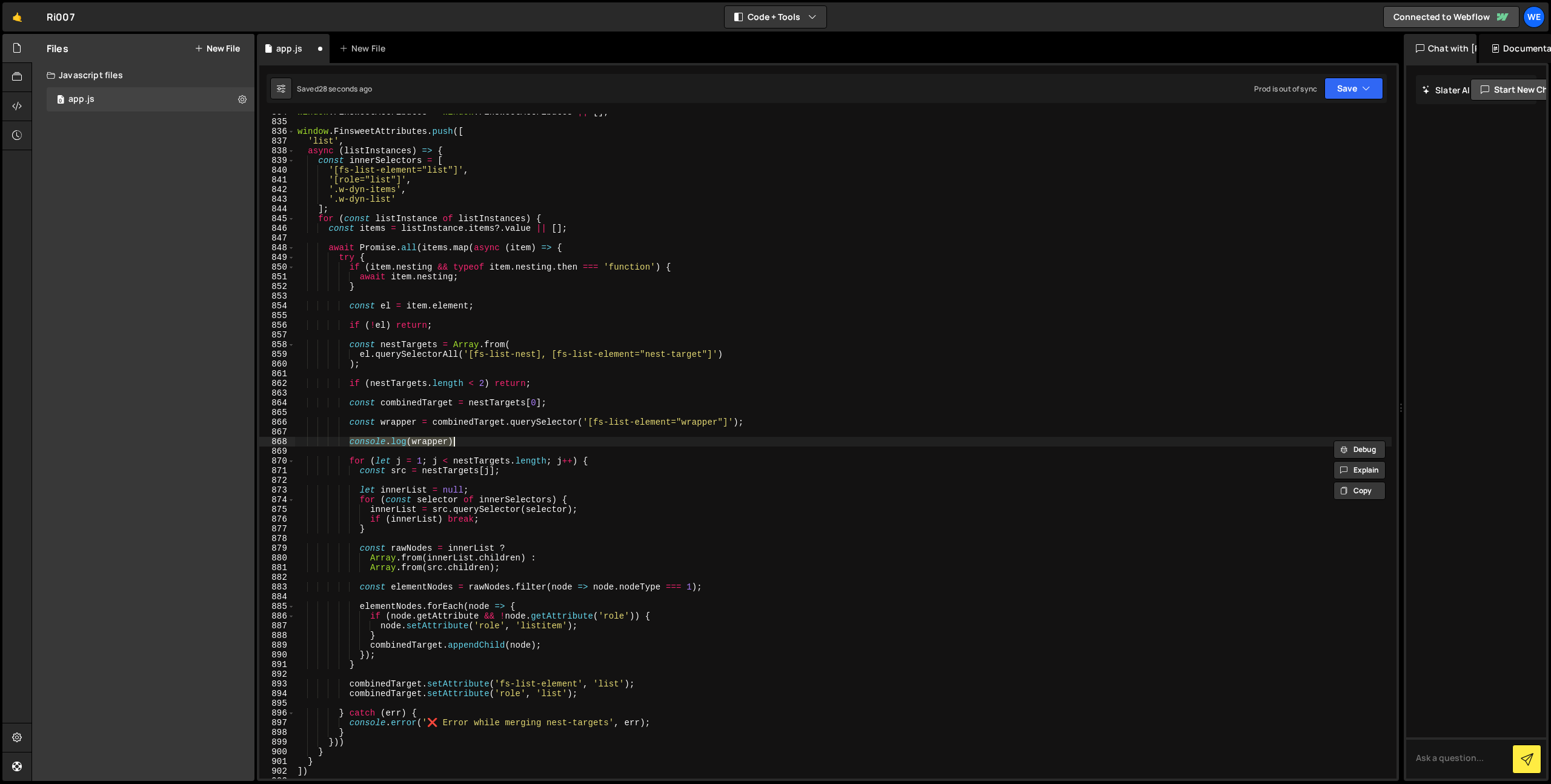
scroll to position [8078, 0]
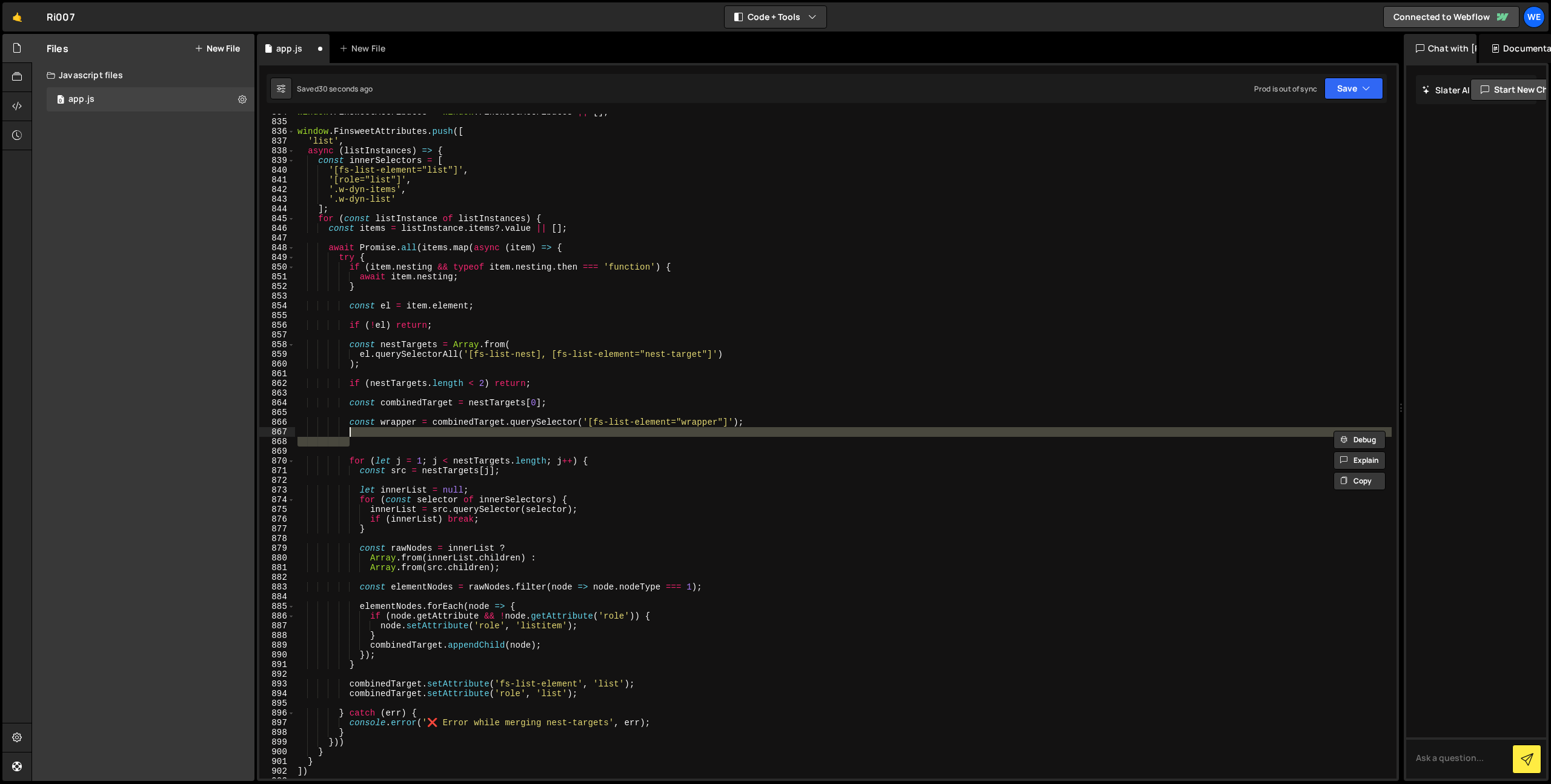
type textarea "const wrapper = combinedTarget.querySelector('[fs-list-element="wrapper"]');"
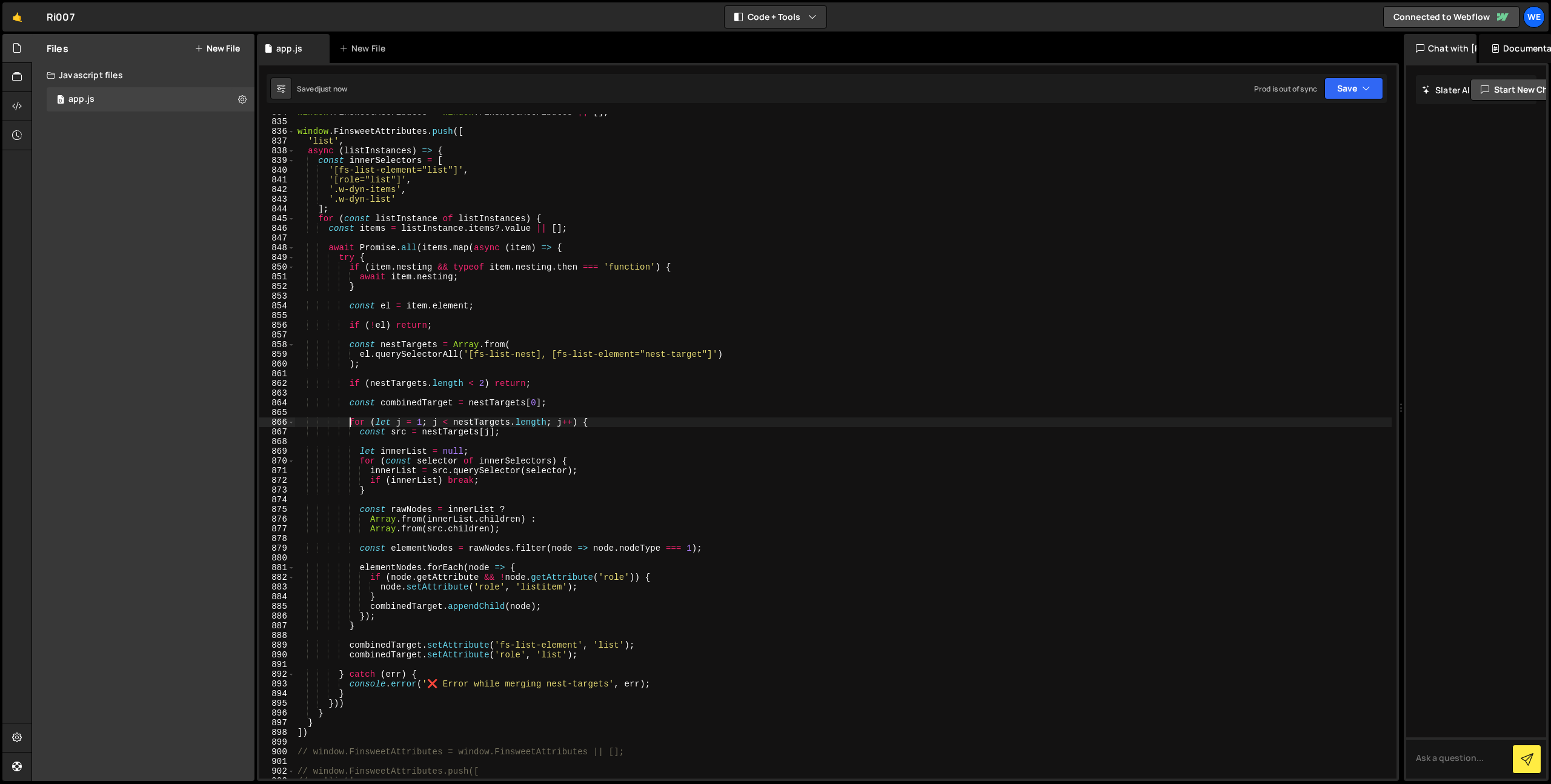
click at [698, 461] on div "window . FinsweetAttributes = window . FinsweetAttributes || [ ] ; window . Fin…" at bounding box center [844, 449] width 1097 height 684
click at [327, 732] on div "window . FinsweetAttributes = window . FinsweetAttributes || [ ] ; window . Fin…" at bounding box center [844, 449] width 1097 height 684
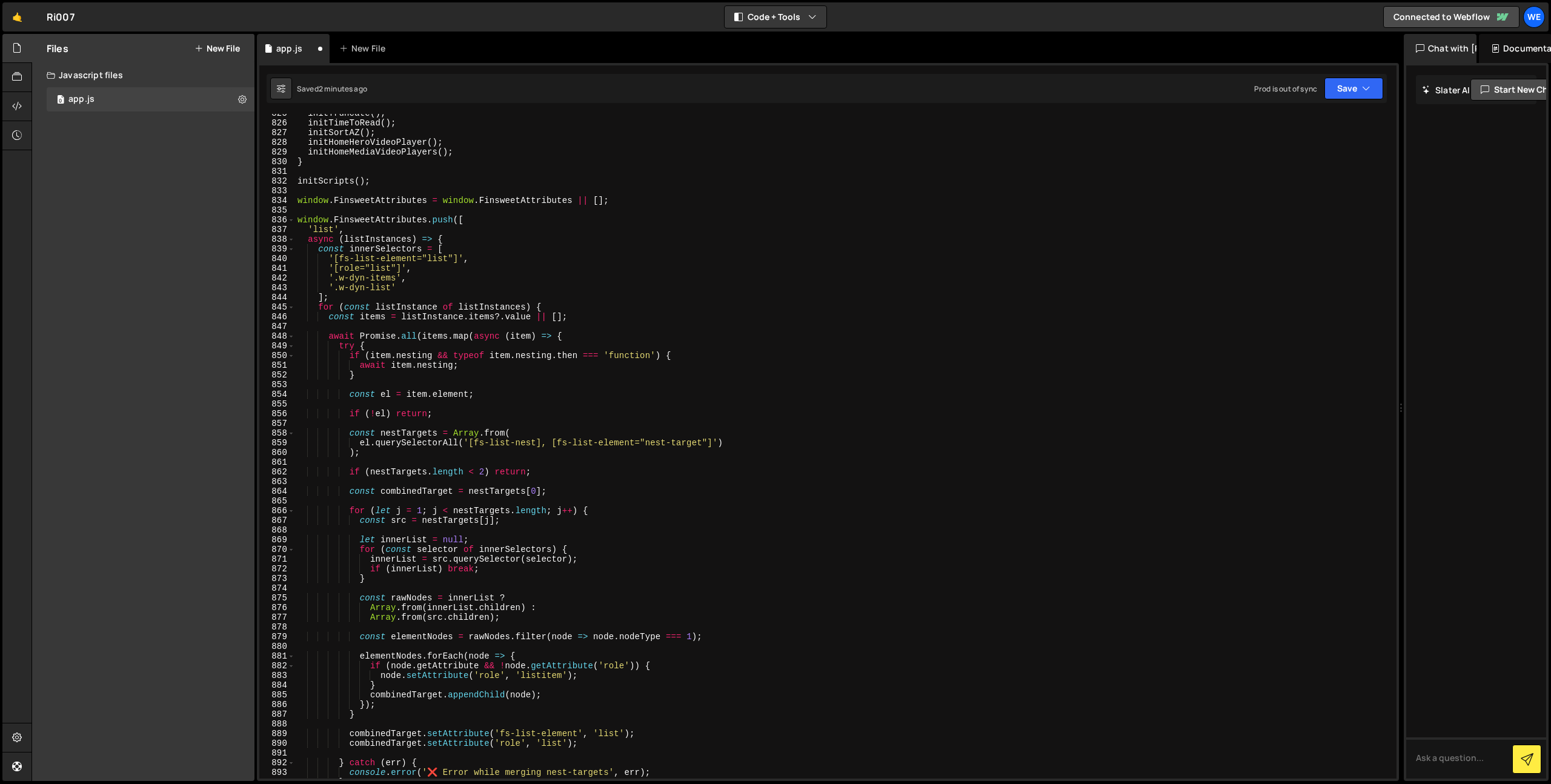
scroll to position [7985, 0]
click at [296, 205] on div "initTruncate ( ) ; initTimeToRead ( ) ; initSortAZ ( ) ; initHomeHeroVideoPlaye…" at bounding box center [844, 456] width 1097 height 684
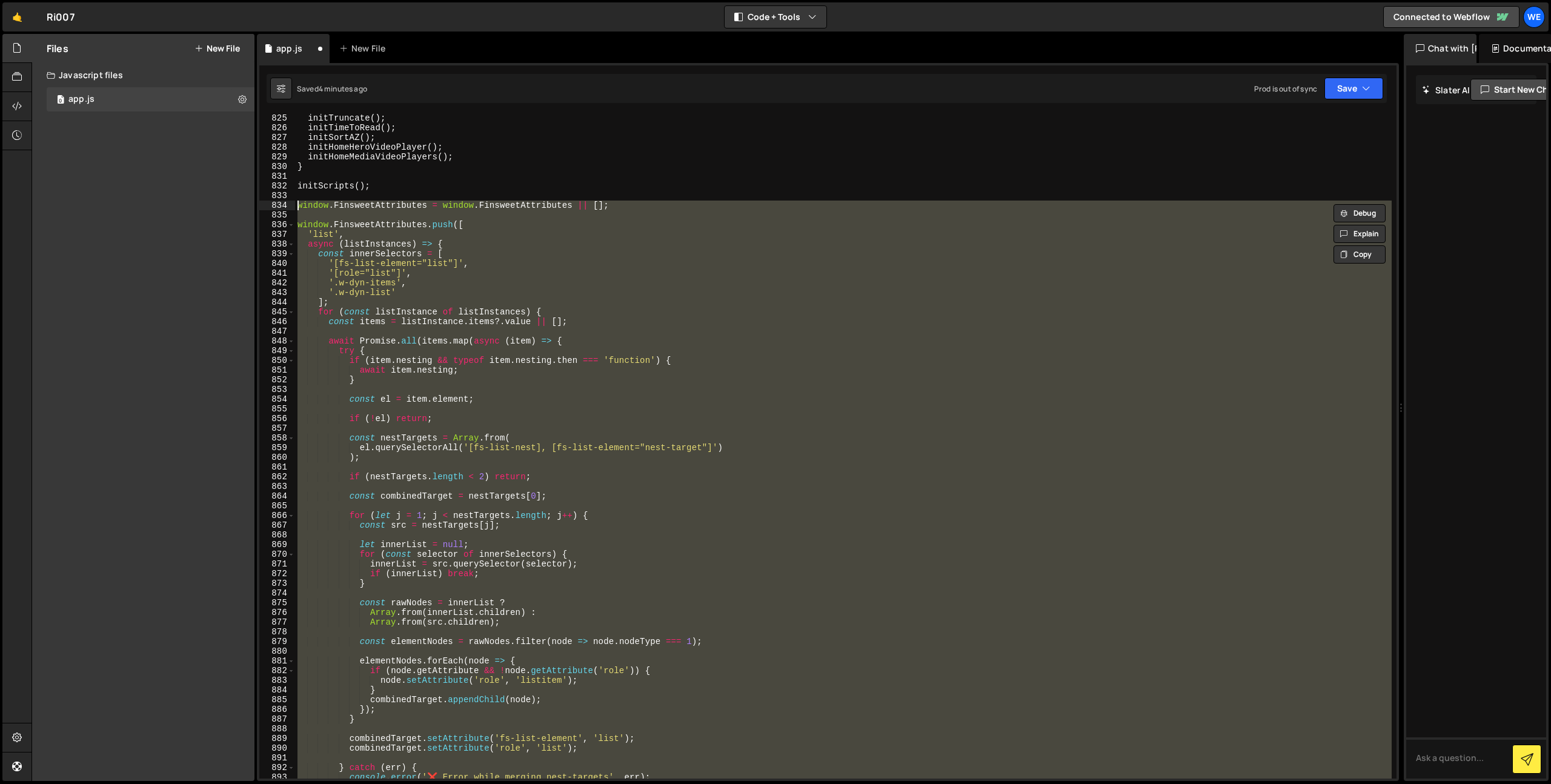
click at [696, 298] on div "initTruncate ( ) ; initTimeToRead ( ) ; initSortAZ ( ) ; initHomeHeroVideoPlaye…" at bounding box center [844, 446] width 1097 height 664
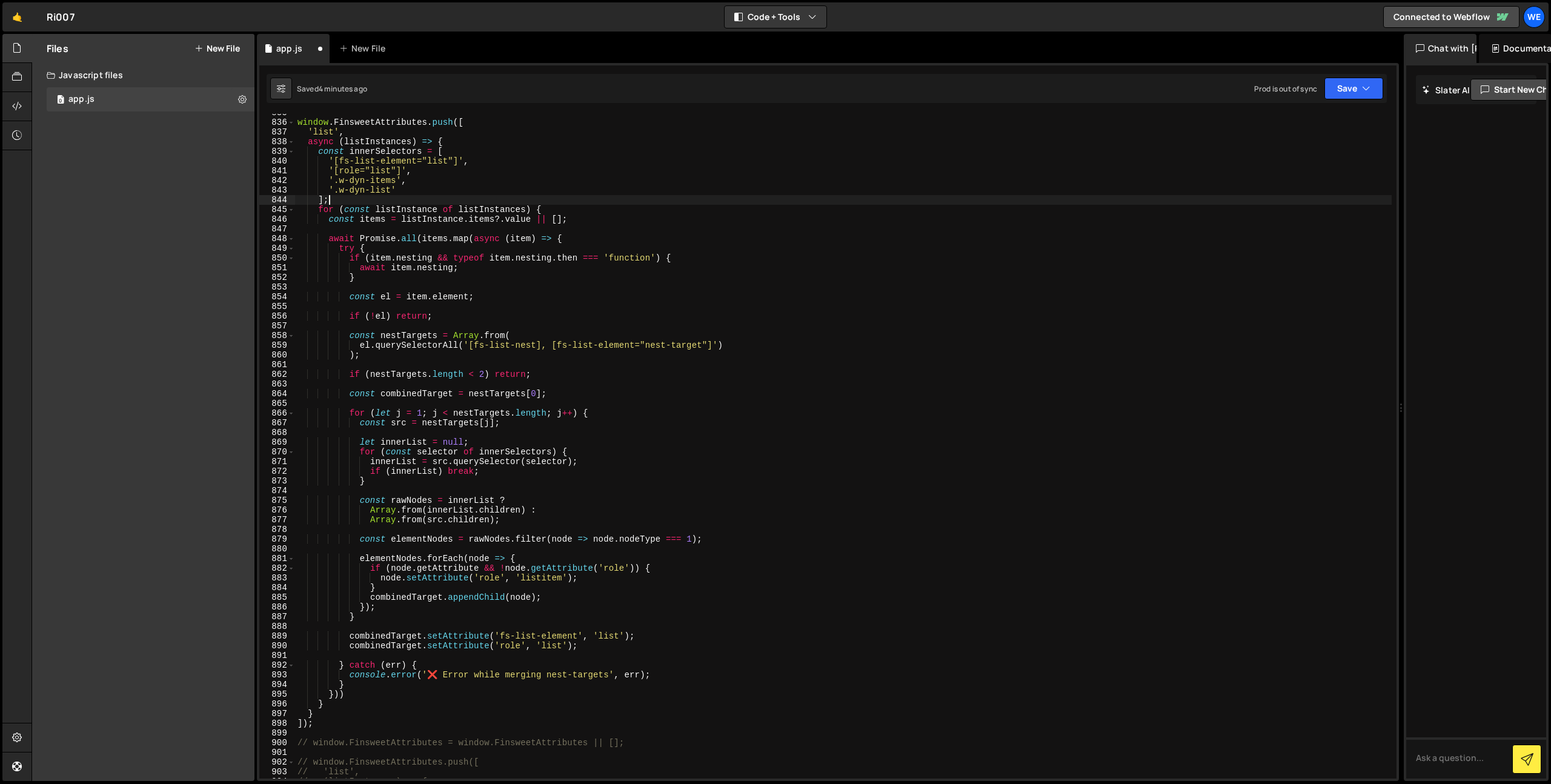
scroll to position [8125, 0]
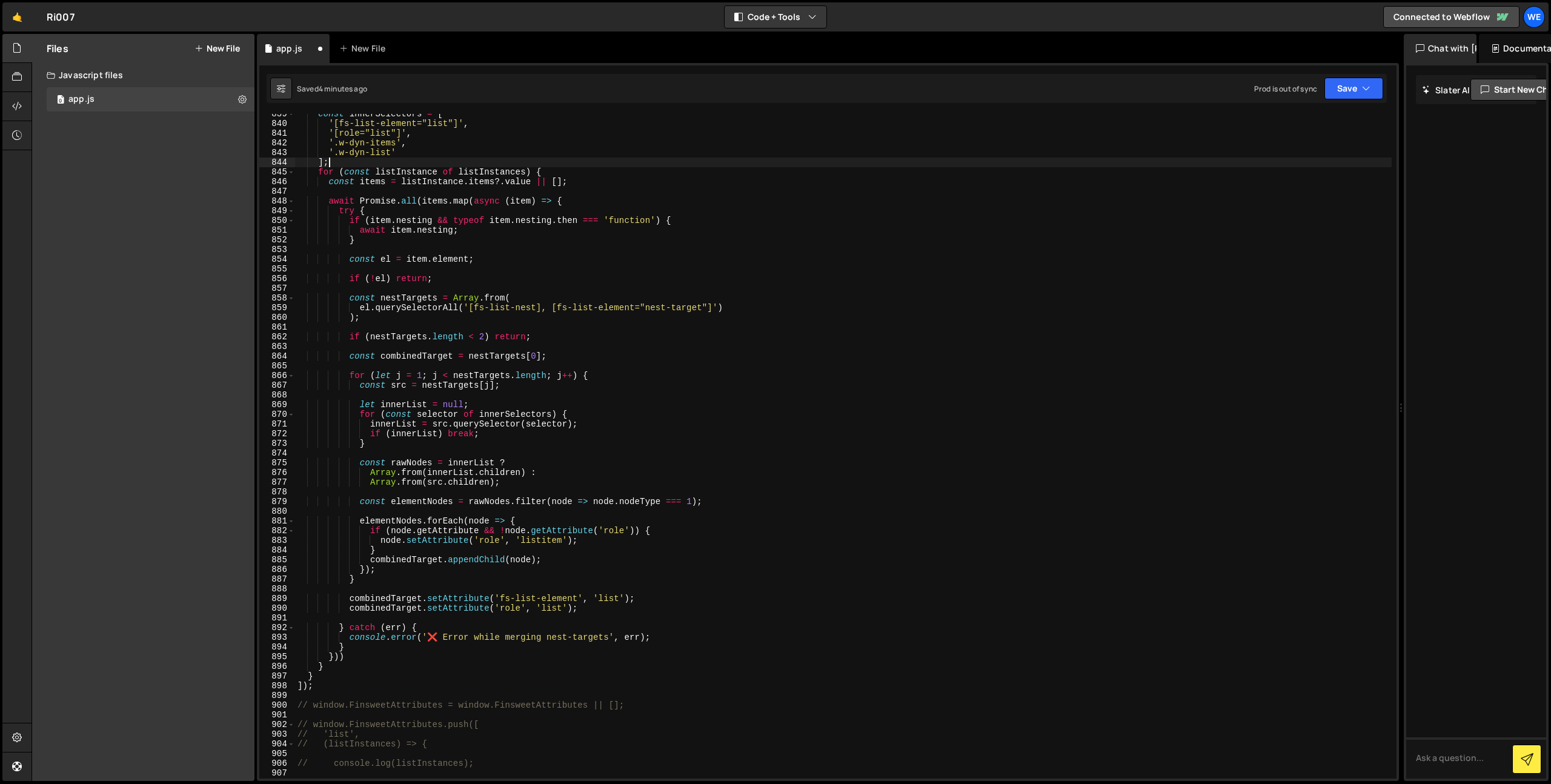
click at [582, 560] on div "const innerSelectors = [ '[fs-list-element="list"]' , '[role="list"]' , '.w-dyn…" at bounding box center [844, 451] width 1097 height 684
paste textarea "}"
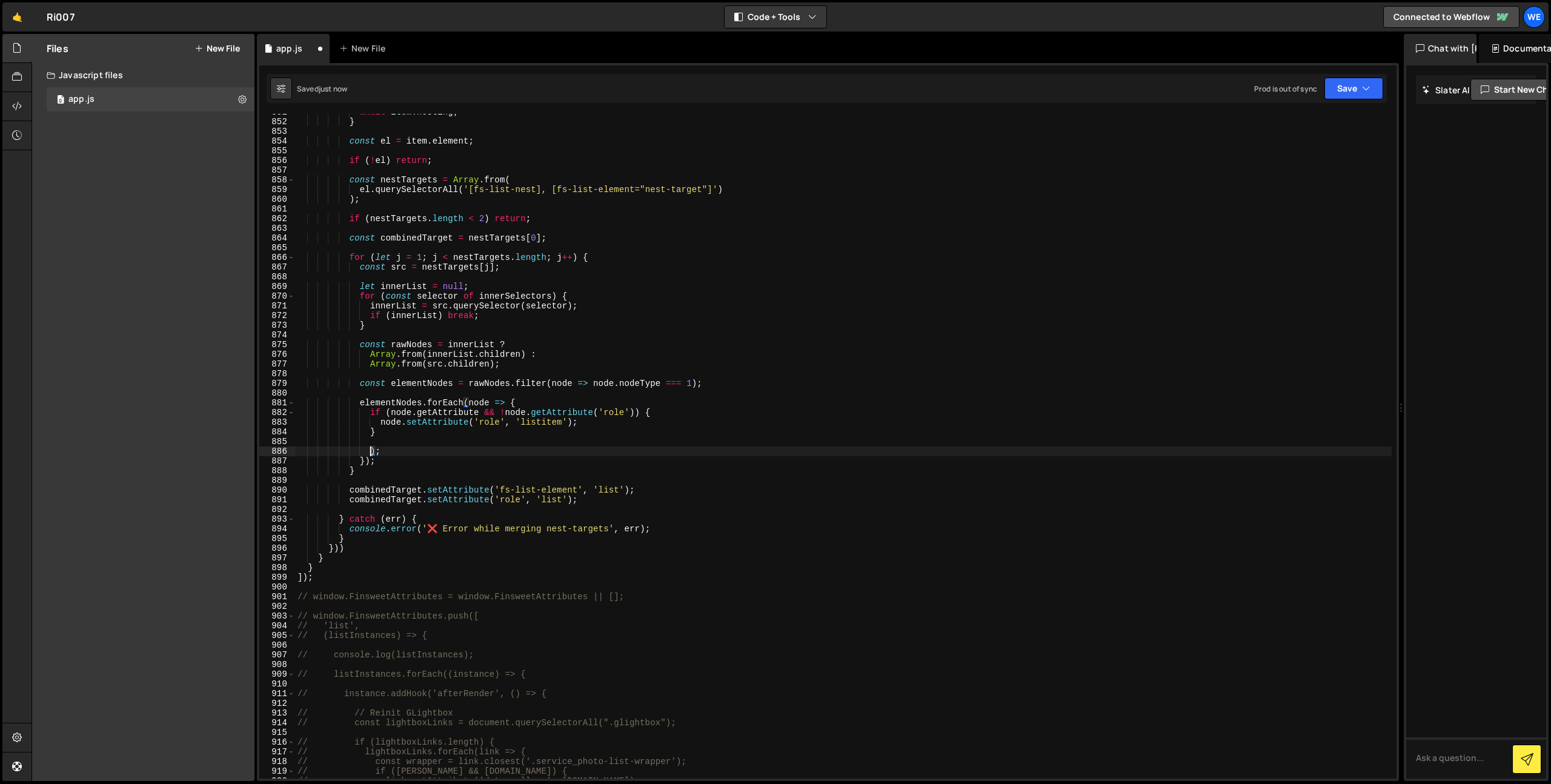
scroll to position [8243, 0]
click at [581, 447] on div "await item . nesting ; } const el = item . element ; if ( ! el ) return ; const…" at bounding box center [844, 449] width 1097 height 684
click at [586, 438] on div "await item . nesting ; } const el = item . element ; if ( ! el ) return ; const…" at bounding box center [844, 449] width 1097 height 684
type textarea "combinedTarget.appendChild(node);"
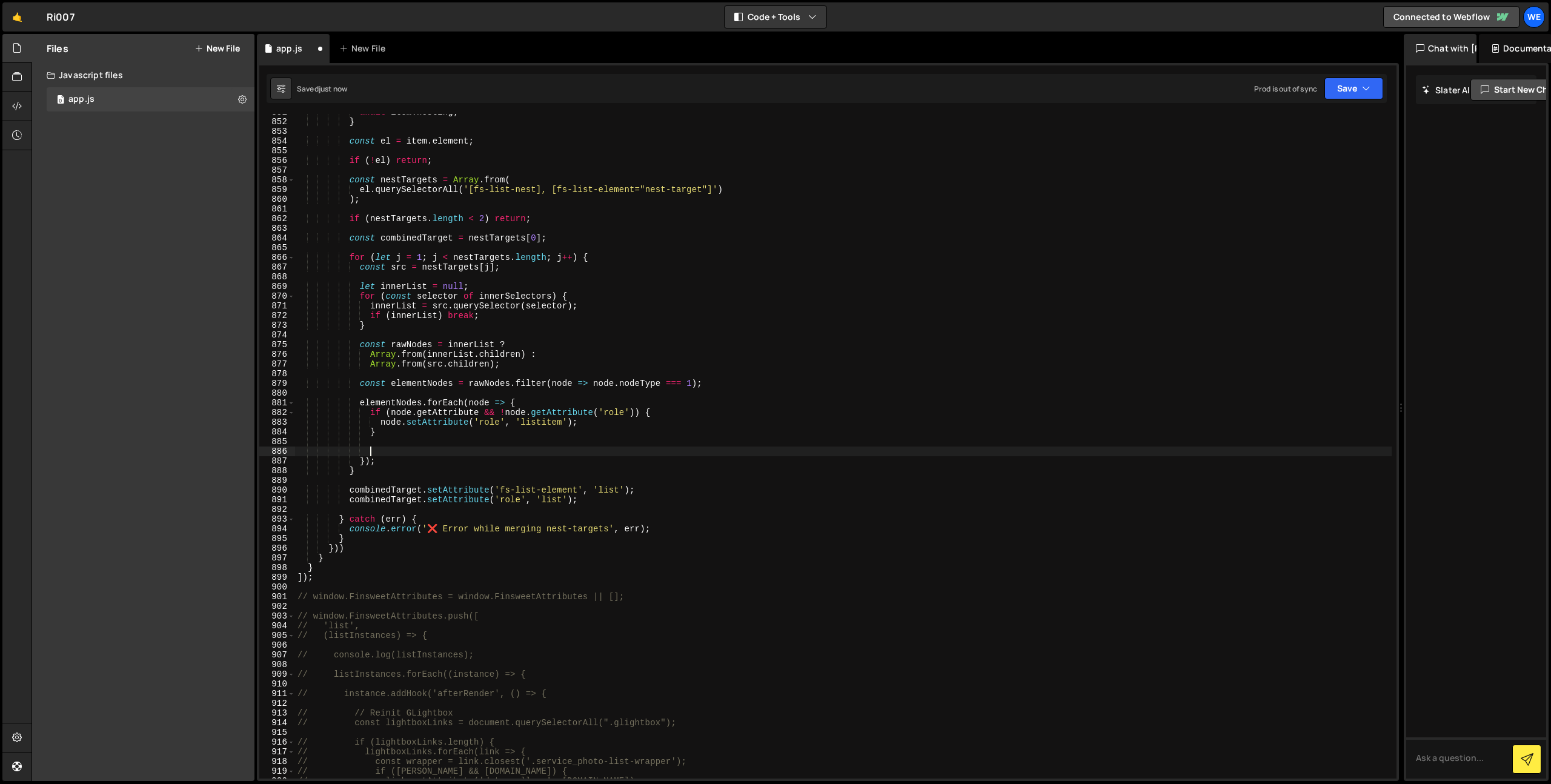
paste textarea "}"
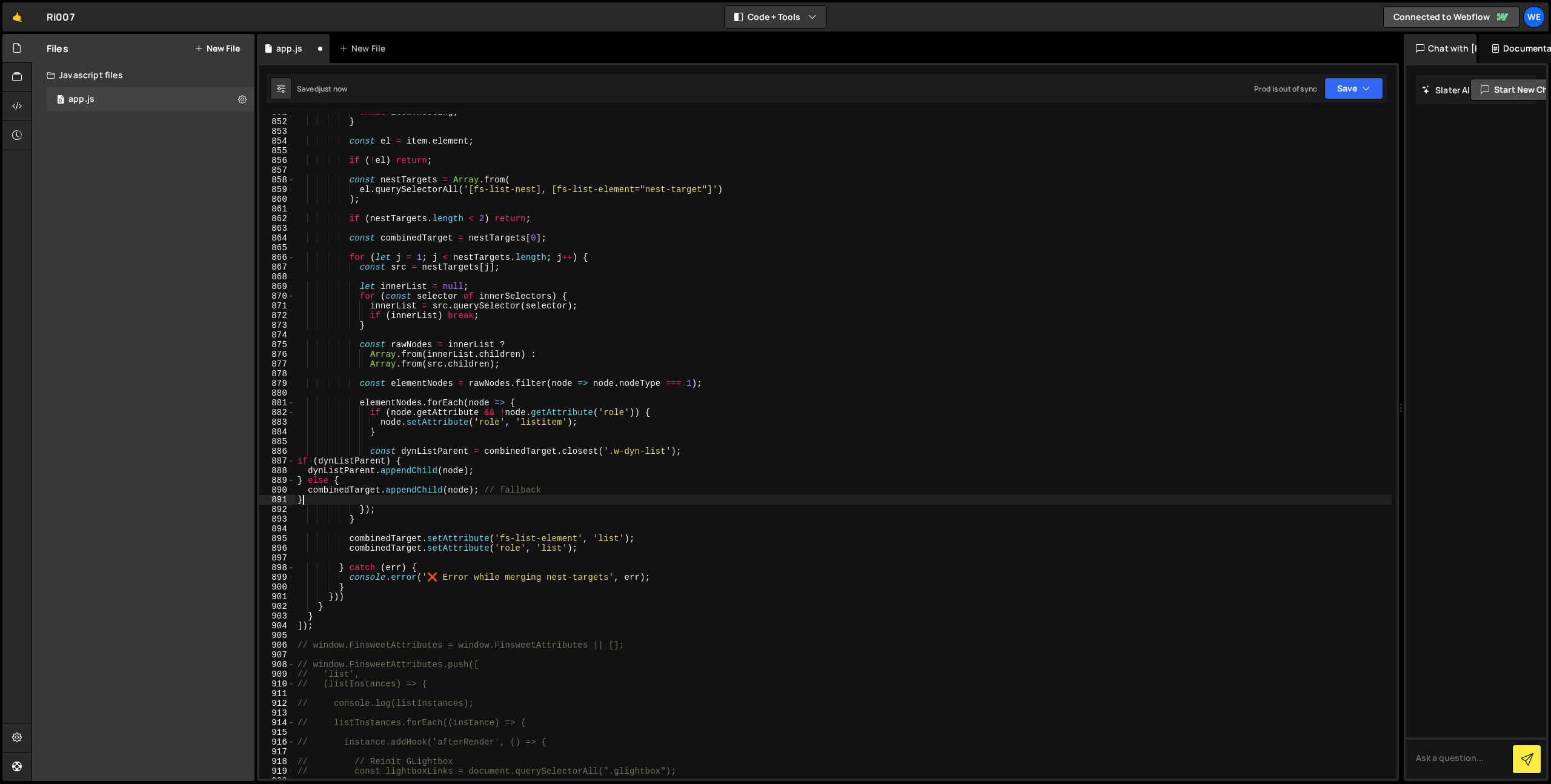
scroll to position [0, 0]
type textarea "// ]);"
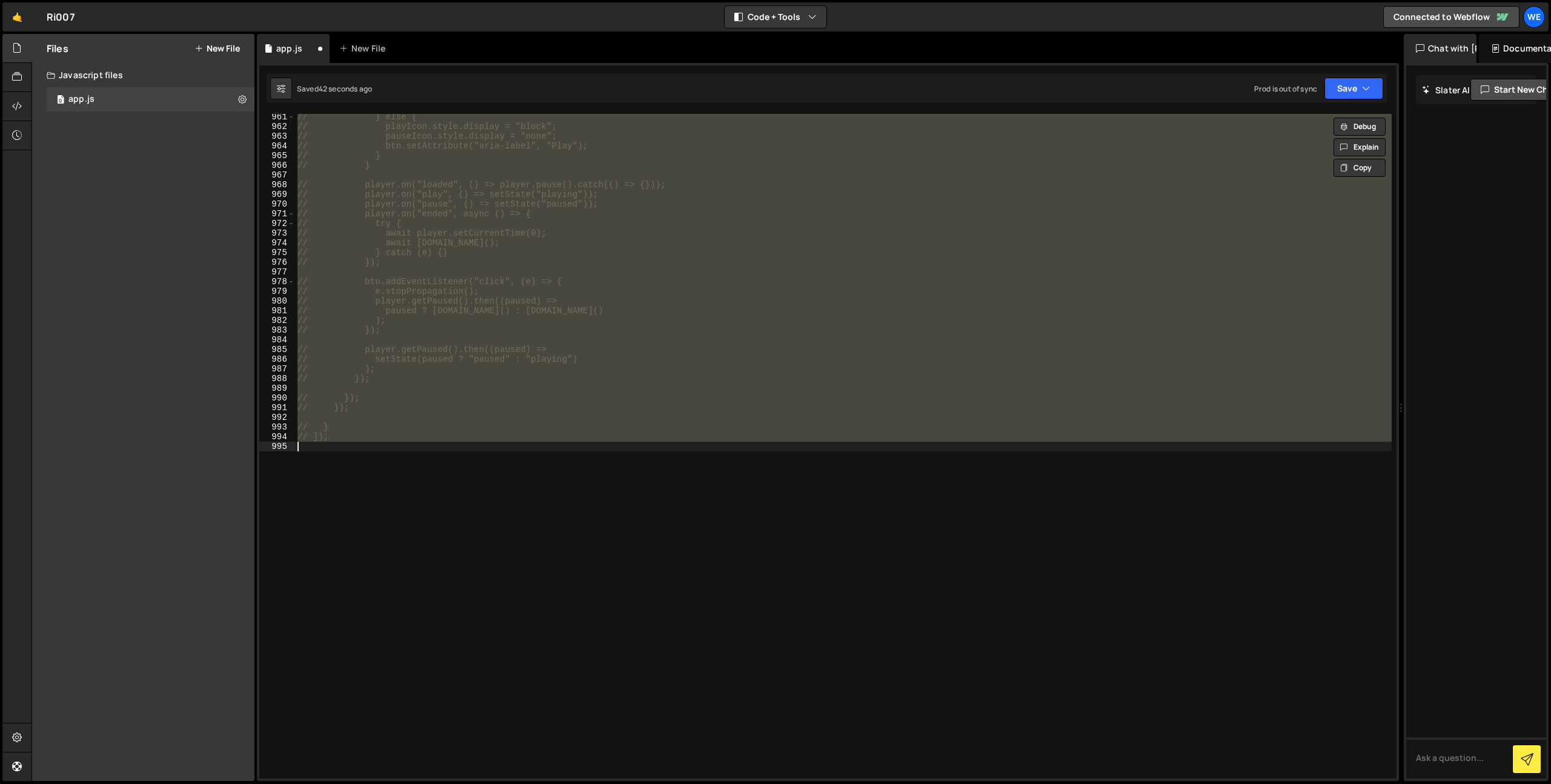
scroll to position [8243, 0]
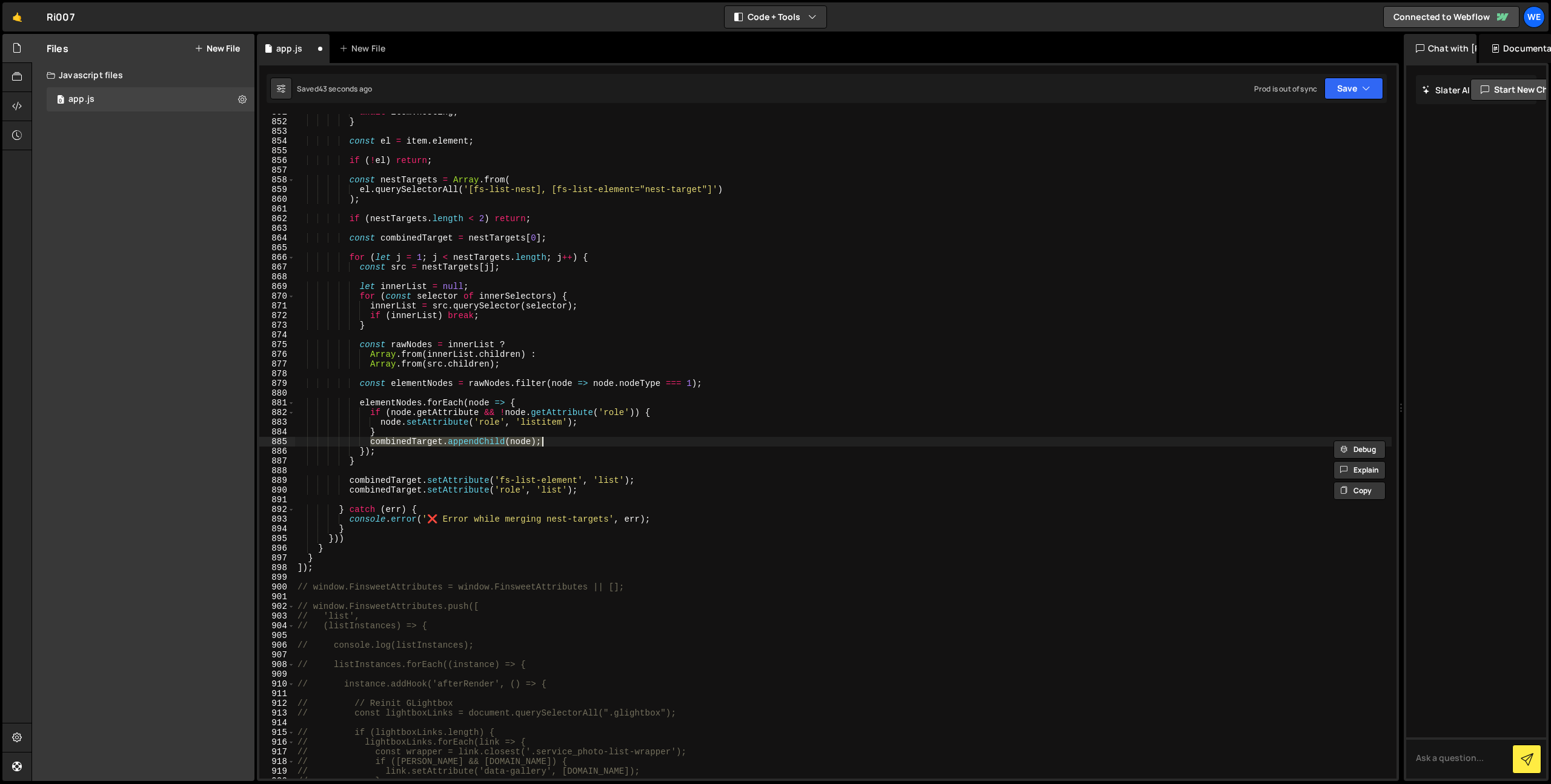
click at [426, 422] on div "await item . nesting ; } const el = item . element ; if ( ! el ) return ; const…" at bounding box center [844, 449] width 1097 height 684
click at [421, 438] on div "await item . nesting ; } const el = item . element ; if ( ! el ) return ; const…" at bounding box center [844, 449] width 1097 height 684
type textarea "}"
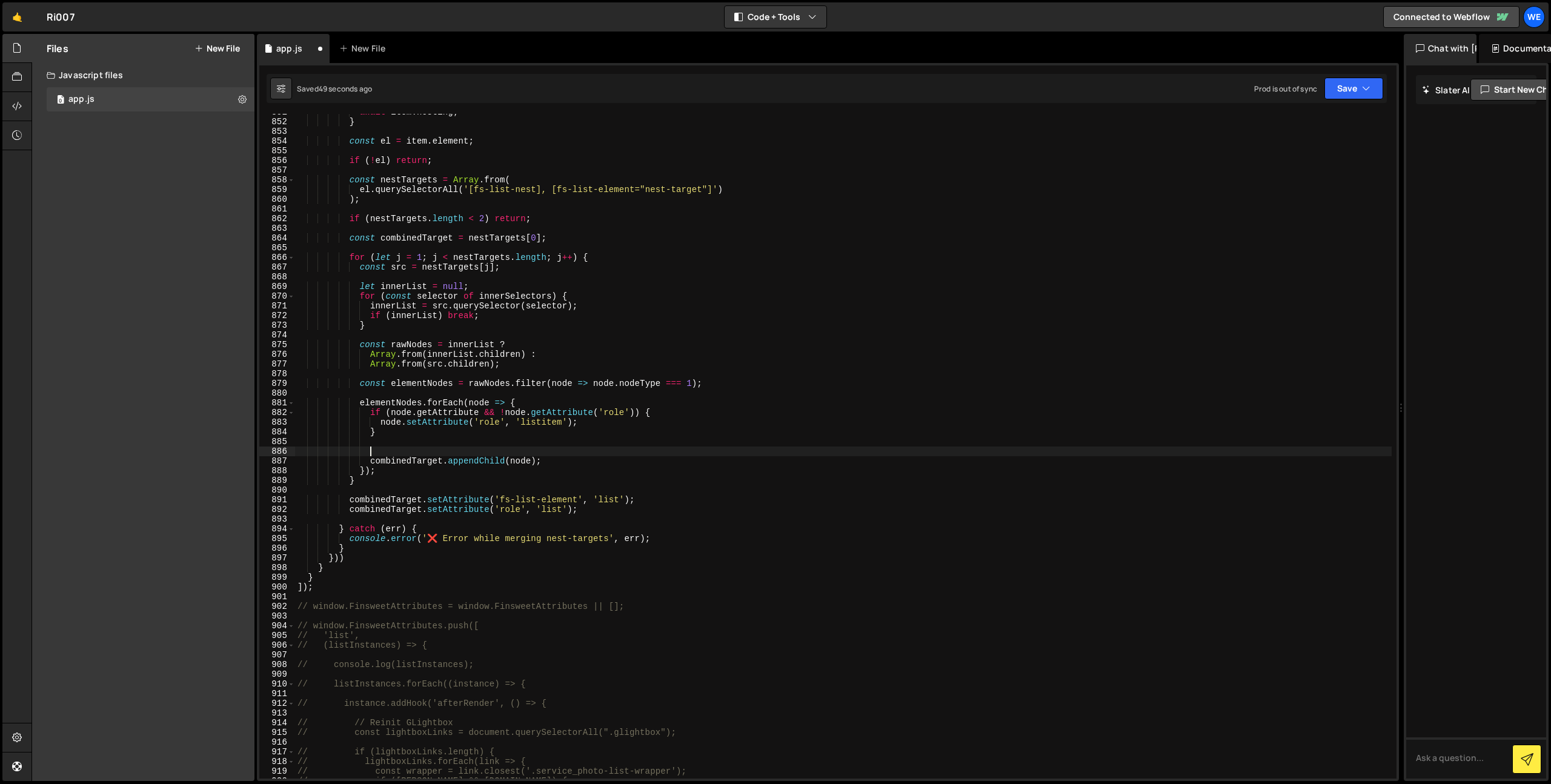
paste textarea "const dynListParent = combinedTarget.closest('.w-dyn-list');"
type textarea "const dynListParent = combinedTarget.closest('.w-dyn-list');"
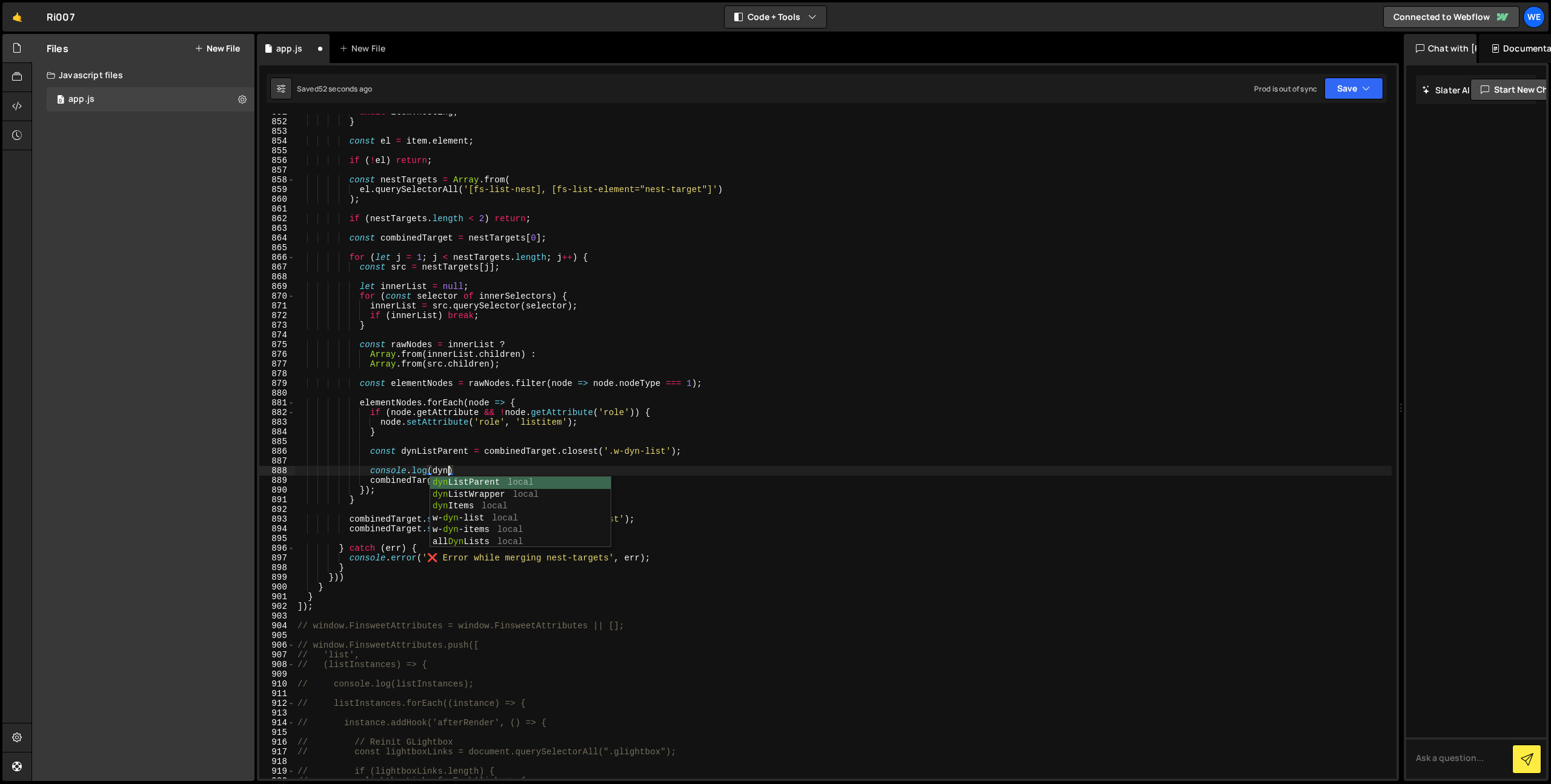
scroll to position [0, 10]
type textarea "console.log(dynListParent);"
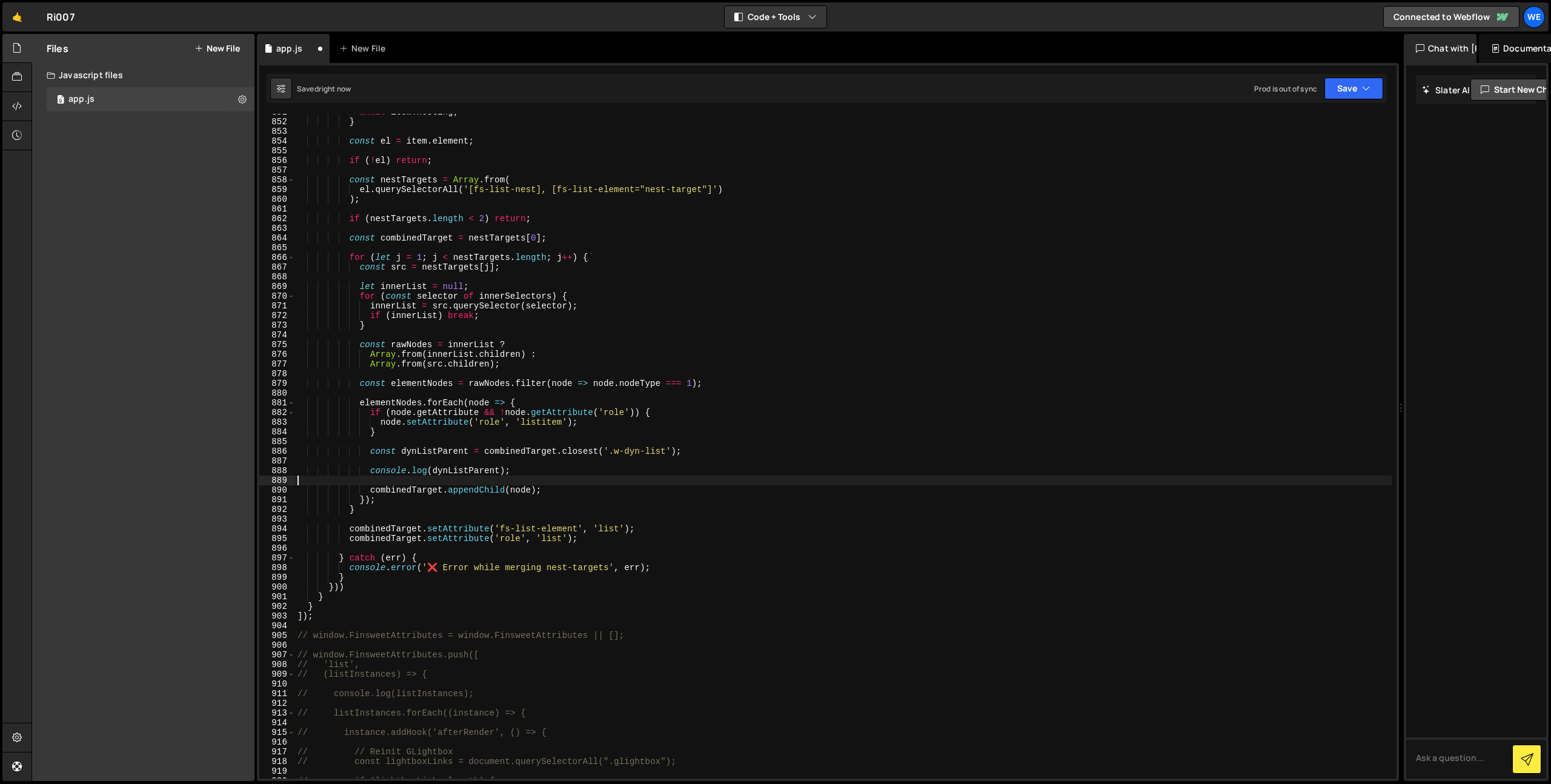
scroll to position [0, 0]
drag, startPoint x: 667, startPoint y: 451, endPoint x: 614, endPoint y: 454, distance: 53.1
click at [614, 454] on div "await item . nesting ; } const el = item . element ; if ( ! el ) return ; const…" at bounding box center [844, 449] width 1097 height 684
paste textarea "service_photo"
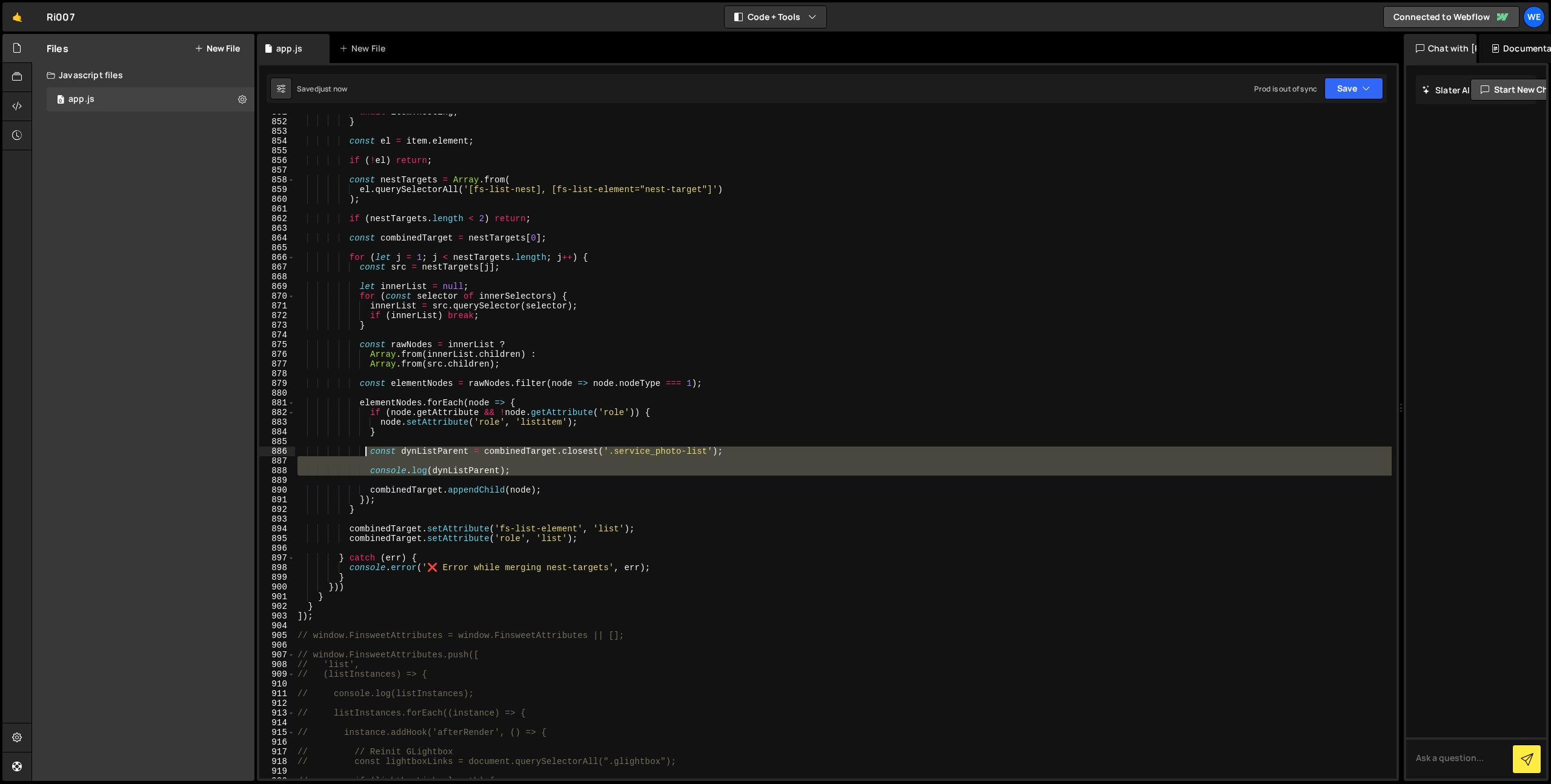
drag, startPoint x: 582, startPoint y: 476, endPoint x: 356, endPoint y: 450, distance: 227.5
click at [356, 450] on div "await item . nesting ; } const el = item . element ; if ( ! el ) return ; const…" at bounding box center [844, 449] width 1097 height 684
type textarea "const dynListParent = combinedTarget.closest('.service_photo-list');"
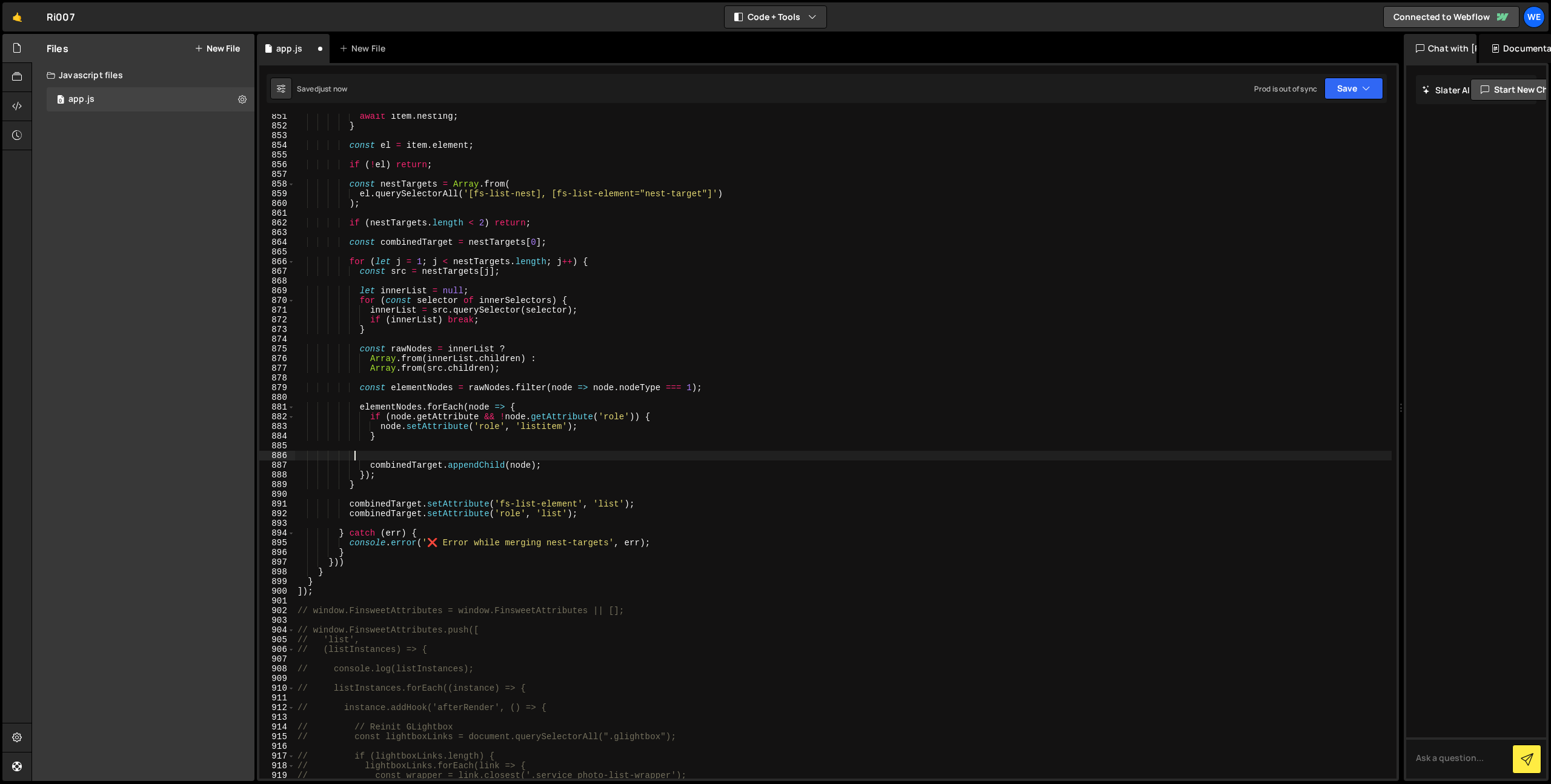
scroll to position [8238, 0]
click at [566, 242] on div "await item . nesting ; } const el = item . element ; if ( ! el ) return ; const…" at bounding box center [844, 454] width 1097 height 684
type textarea "const combinedTarget = nestTargets[0];"
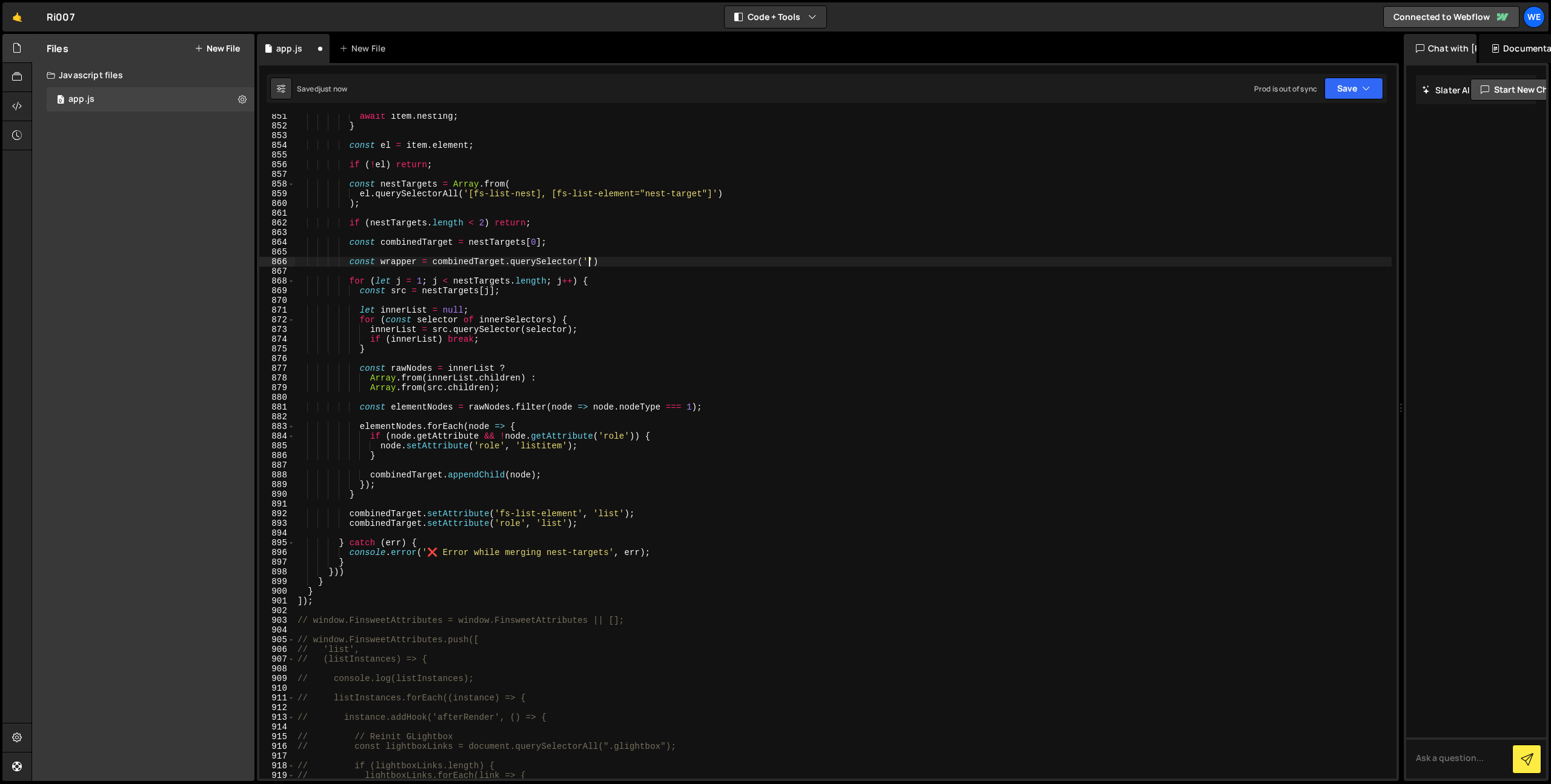
scroll to position [0, 20]
paste textarea "service_photo-list')"
type textarea "const wrapper = combinedTarget.querySelector('.service_photo-list');"
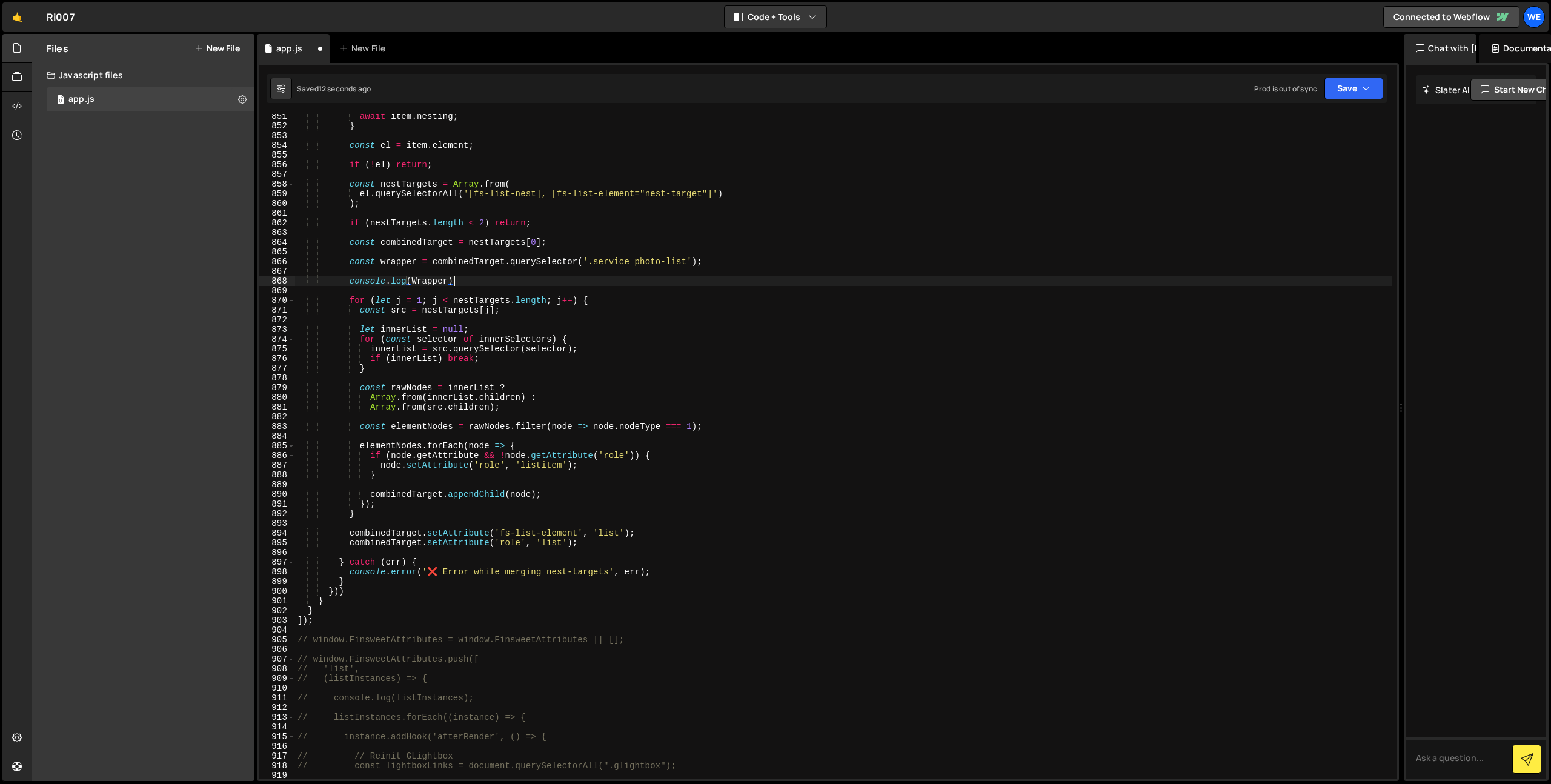
scroll to position [0, 11]
click at [404, 258] on div "await item . nesting ; } const el = item . element ; if ( ! el ) return ; const…" at bounding box center [844, 454] width 1097 height 684
type textarea "const wrapper = combinedTarget.querySelector('.service_photo-list');"
click at [404, 258] on div "await item . nesting ; } const el = item . element ; if ( ! el ) return ; const…" at bounding box center [844, 454] width 1097 height 684
click at [432, 286] on div "await item . nesting ; } const el = item . element ; if ( ! el ) return ; const…" at bounding box center [844, 454] width 1097 height 684
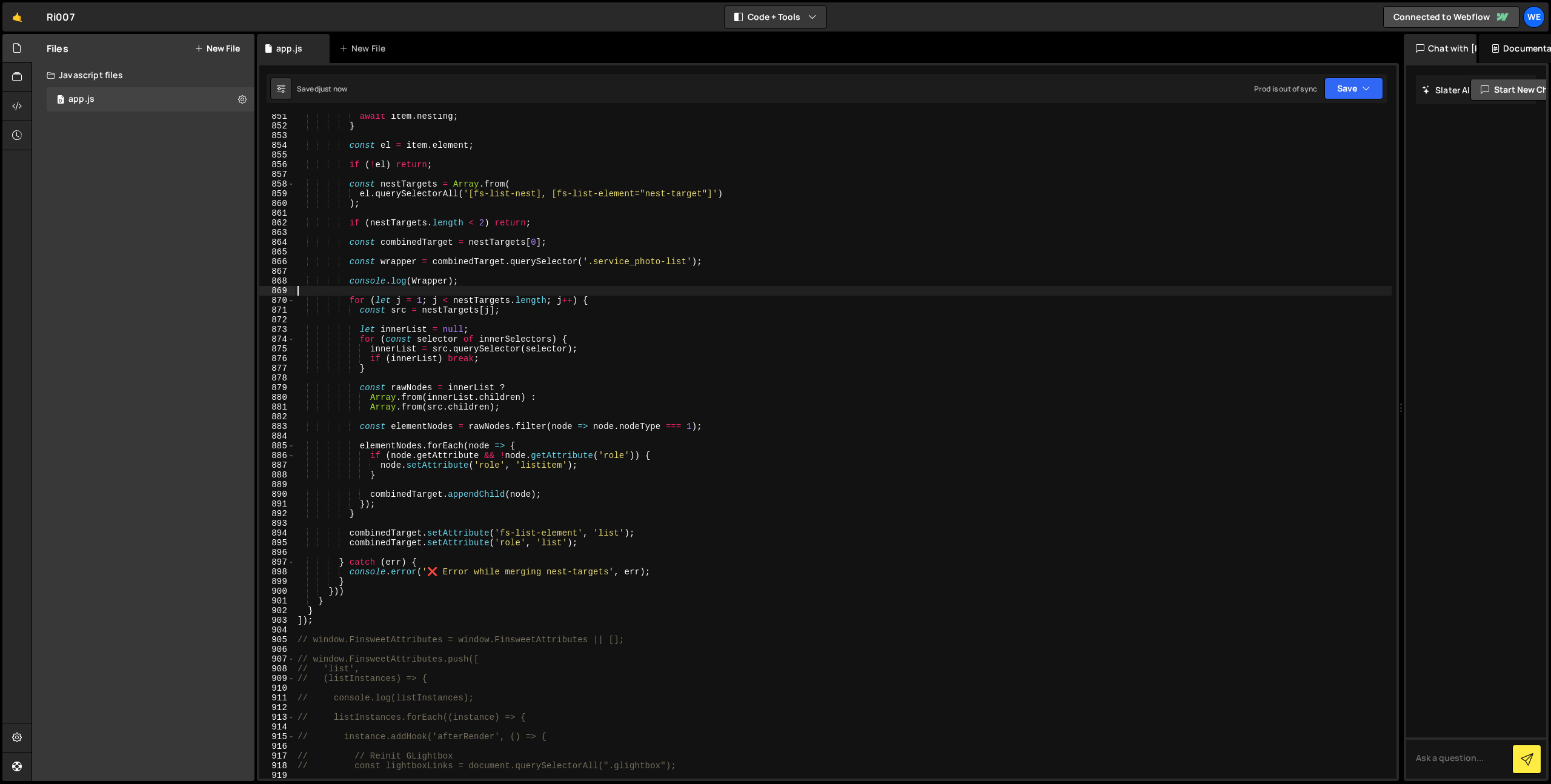
scroll to position [0, 0]
click at [432, 286] on div "await item . nesting ; } const el = item . element ; if ( ! el ) return ; const…" at bounding box center [844, 454] width 1097 height 684
click at [433, 282] on div "await item . nesting ; } const el = item . element ; if ( ! el ) return ; const…" at bounding box center [844, 454] width 1097 height 684
paste textarea "w"
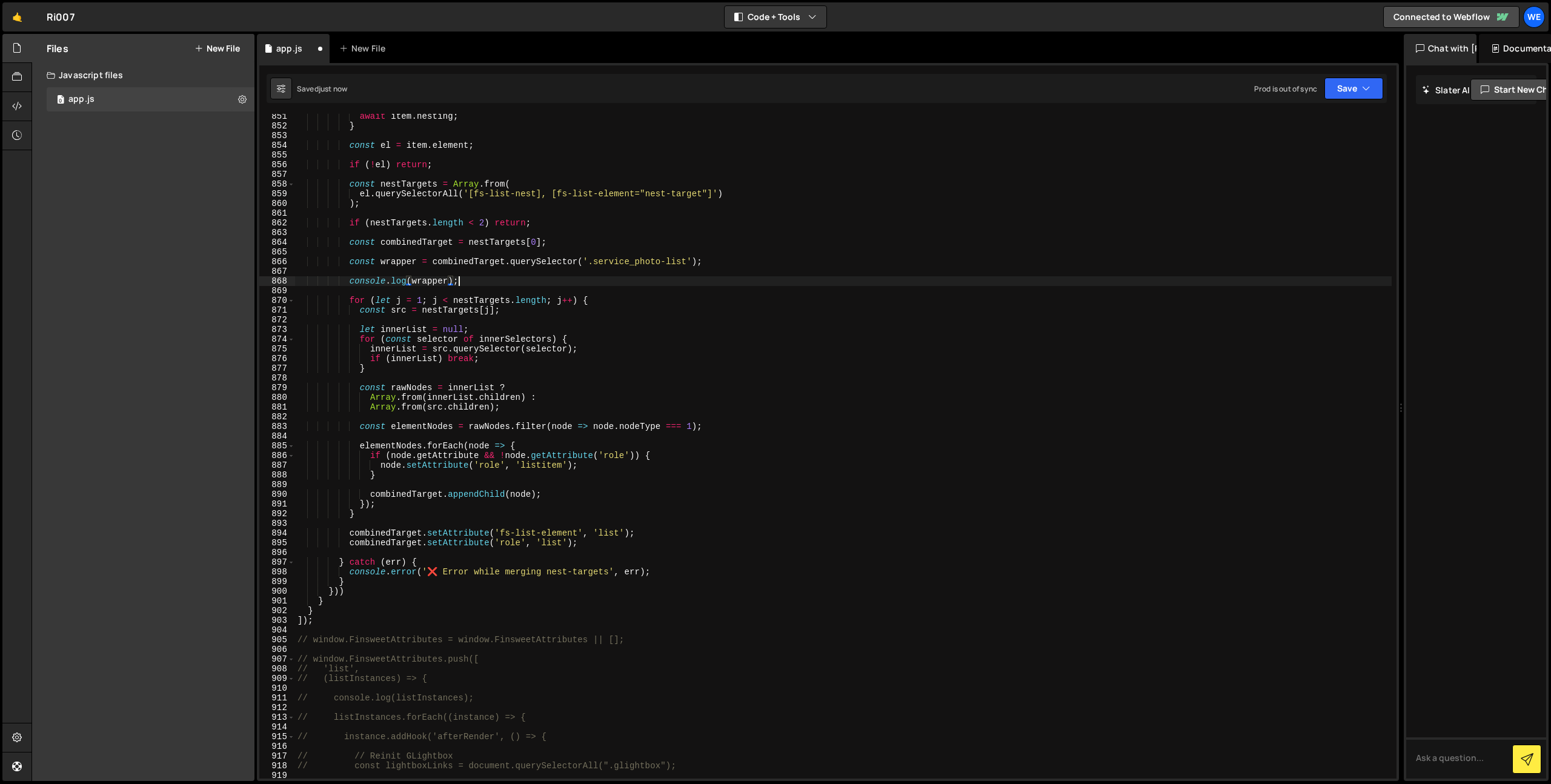
click at [503, 283] on div "await item . nesting ; } const el = item . element ; if ( ! el ) return ; const…" at bounding box center [844, 454] width 1097 height 684
type textarea "console.log(wrapper);"
click at [391, 256] on div "await item . nesting ; } const el = item . element ; if ( ! el ) return ; const…" at bounding box center [844, 454] width 1097 height 684
click at [396, 261] on div "await item . nesting ; } const el = item . element ; if ( ! el ) return ; const…" at bounding box center [844, 454] width 1097 height 684
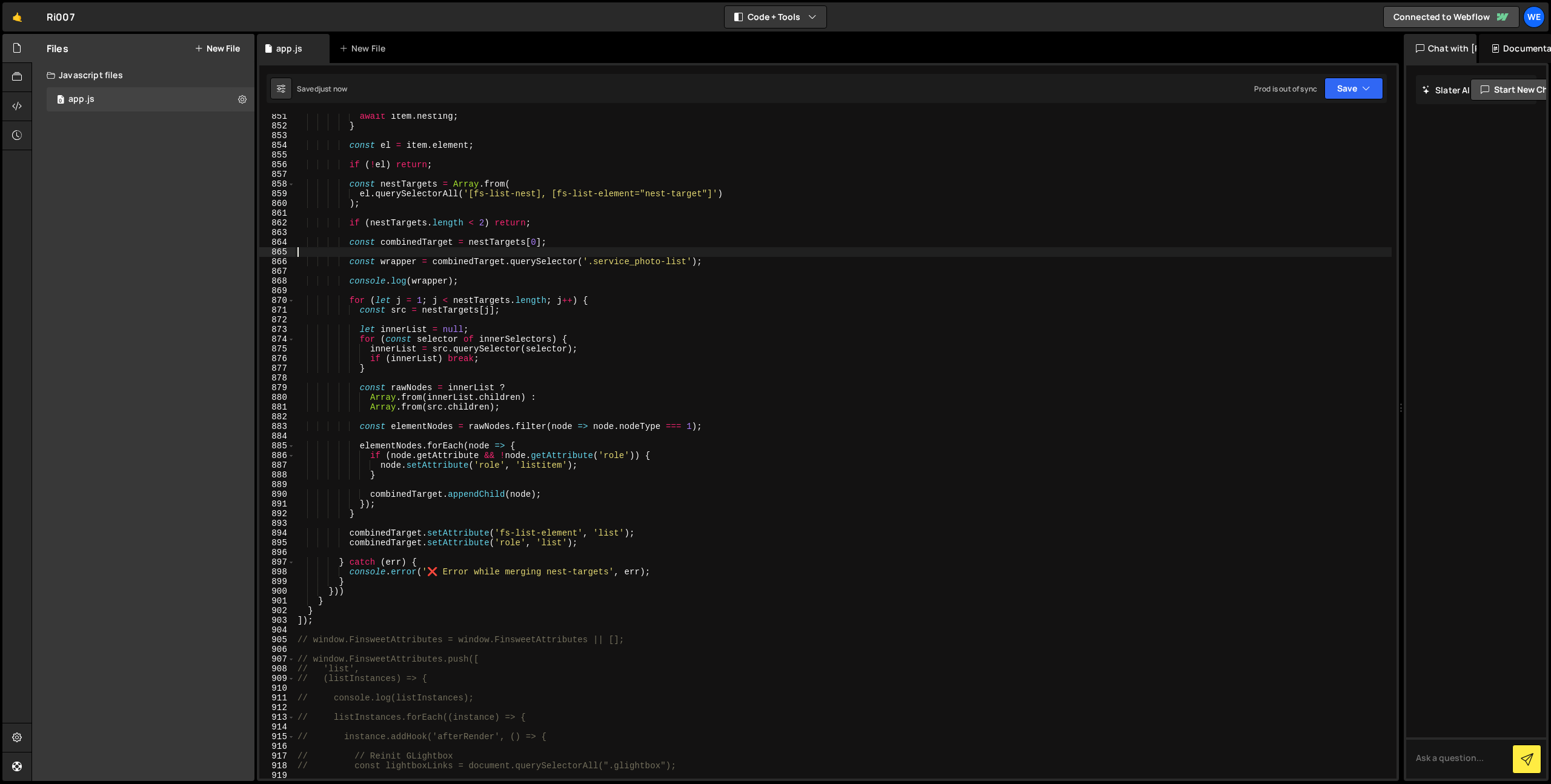
click at [396, 261] on div "await item . nesting ; } const el = item . element ; if ( ! el ) return ; const…" at bounding box center [844, 454] width 1097 height 684
click at [421, 491] on div "await item . nesting ; } const el = item . element ; if ( ! el ) return ; const…" at bounding box center [844, 454] width 1097 height 684
paste textarea "wrapper"
click at [633, 497] on div "await item . nesting ; } const el = item . element ; if ( ! el ) return ; const…" at bounding box center [844, 454] width 1097 height 684
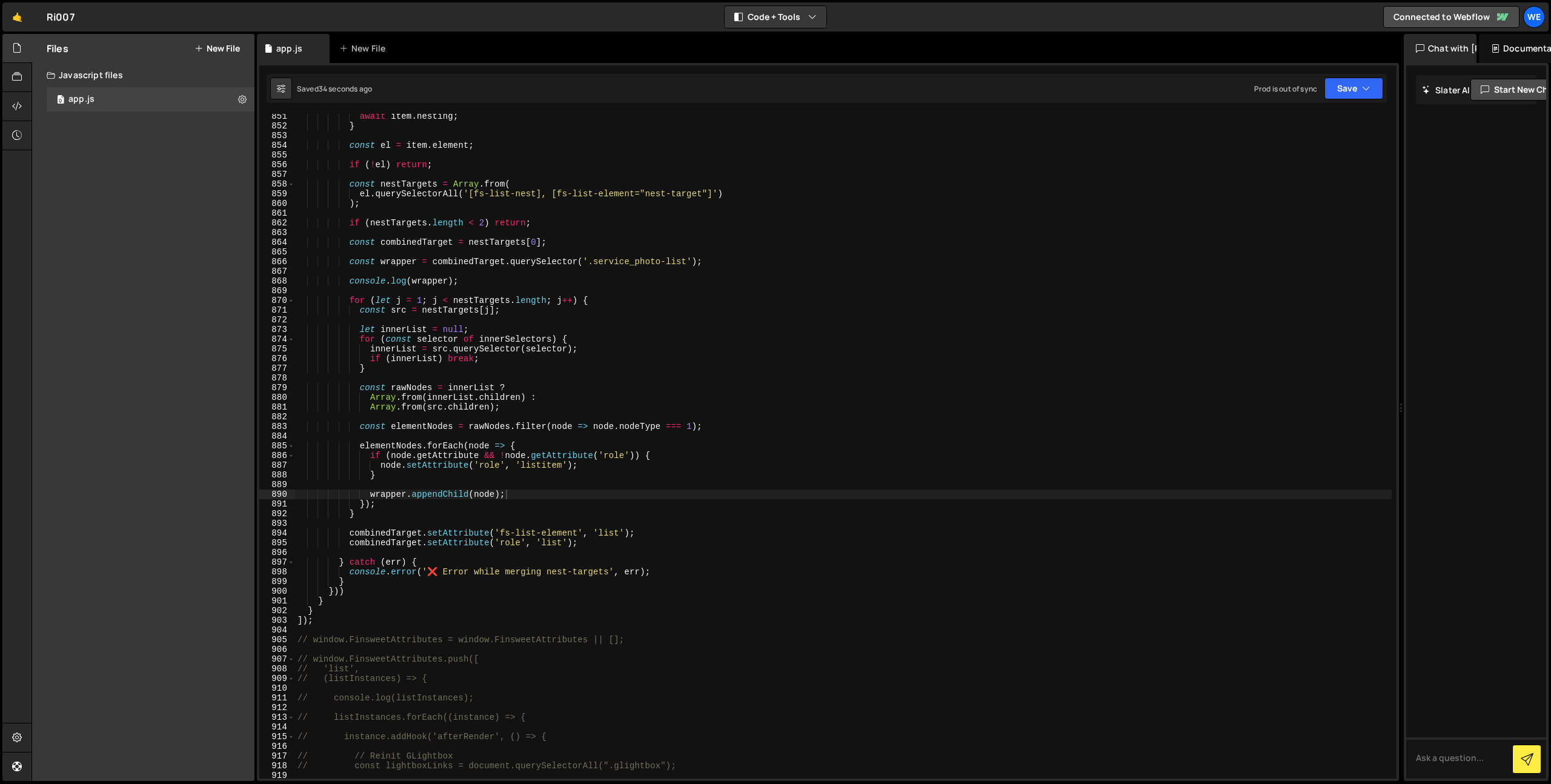
click at [428, 495] on div "await item . nesting ; } const el = item . element ; if ( ! el ) return ; const…" at bounding box center [844, 454] width 1097 height 684
paste textarea "prepen"
click at [718, 506] on div "await item . nesting ; } const el = item . element ; if ( ! el ) return ; const…" at bounding box center [844, 454] width 1097 height 684
click at [493, 281] on div "await item . nesting ; } const el = item . element ; if ( ! el ) return ; const…" at bounding box center [844, 454] width 1097 height 684
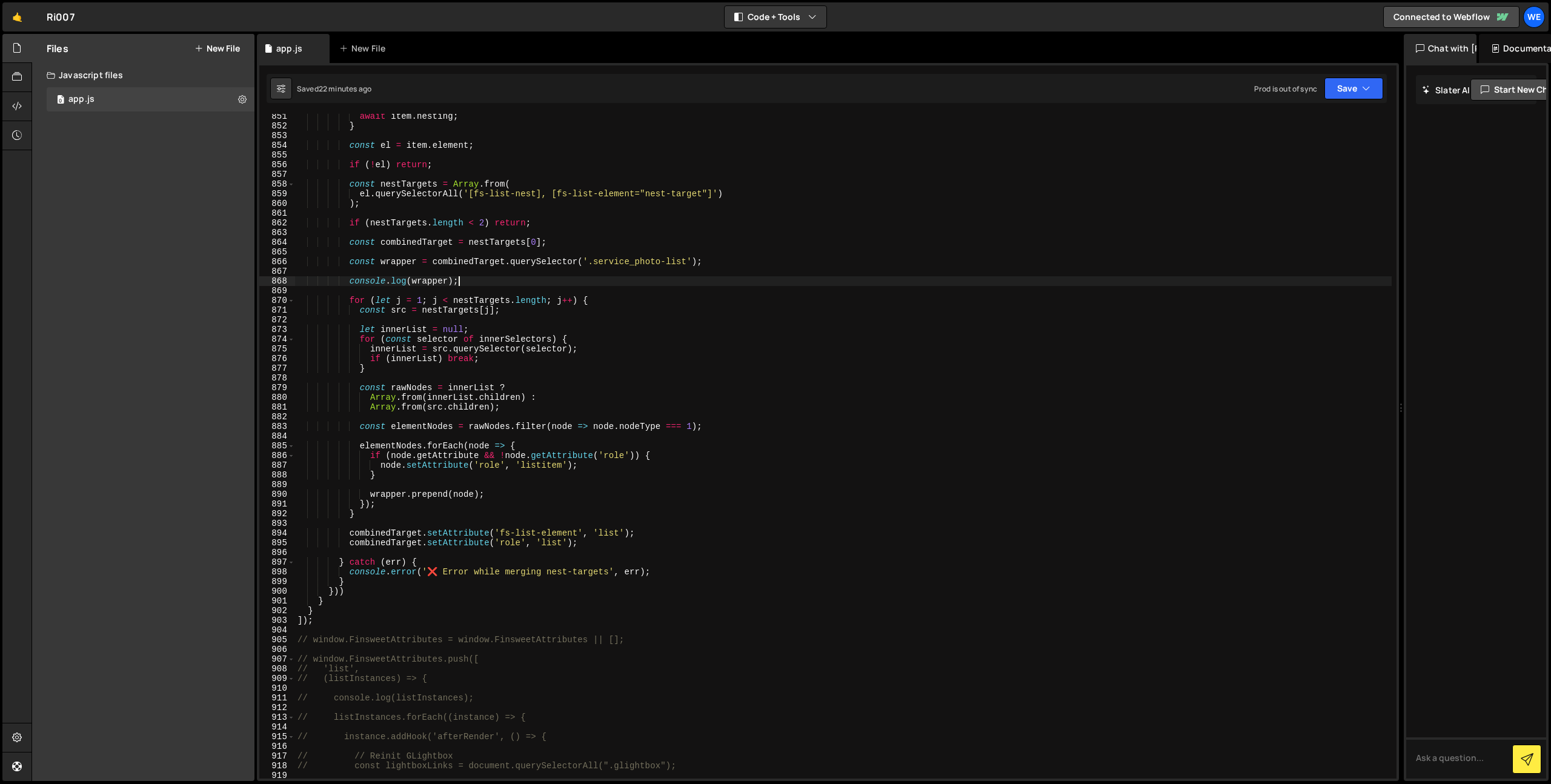
type textarea "console.log(wrapper);"
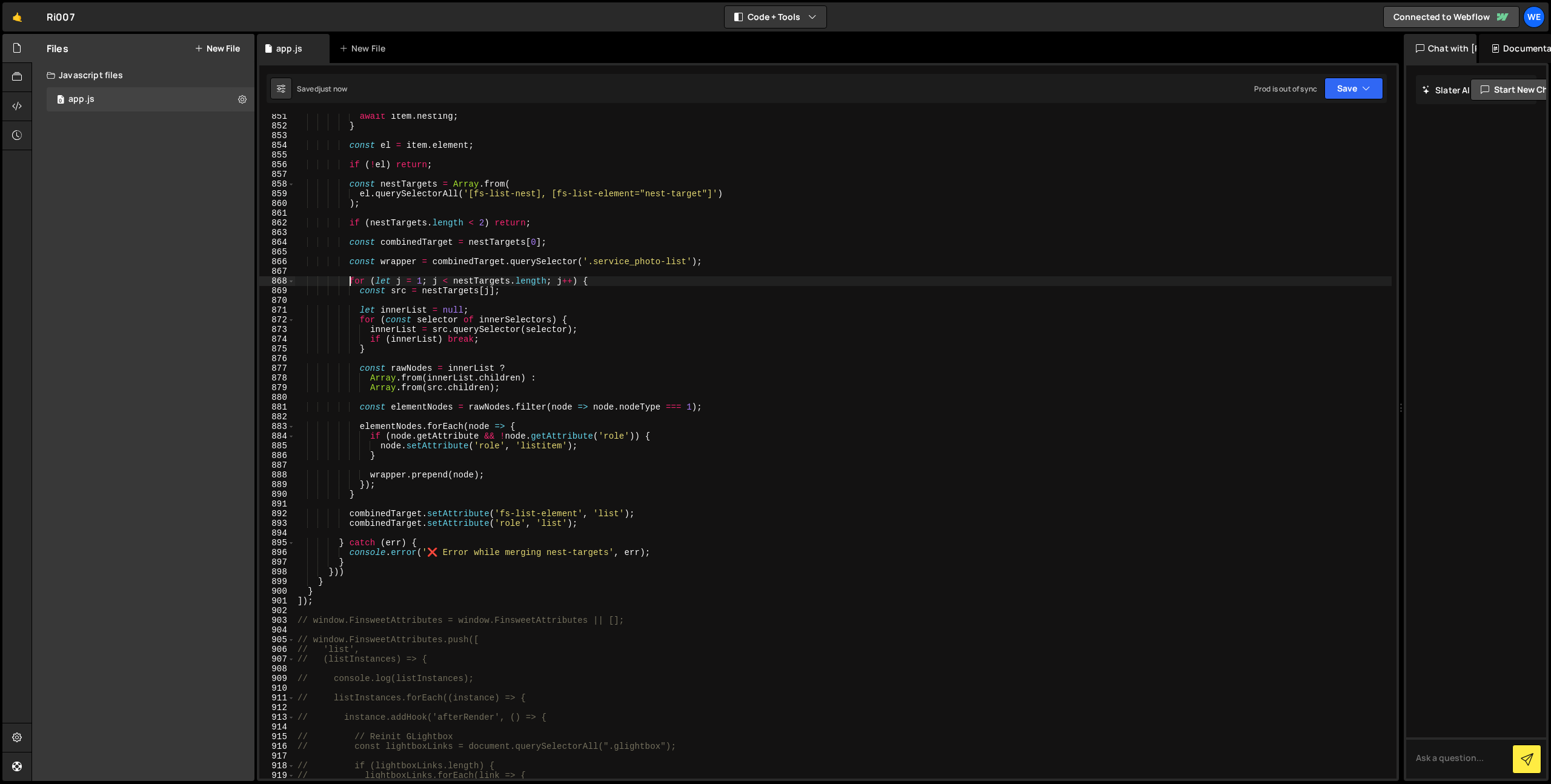
click at [596, 284] on div "await item . nesting ; } const el = item . element ; if ( ! el ) return ; const…" at bounding box center [844, 454] width 1097 height 684
click at [599, 280] on div "await item . nesting ; } const el = item . element ; if ( ! el ) return ; const…" at bounding box center [844, 454] width 1097 height 684
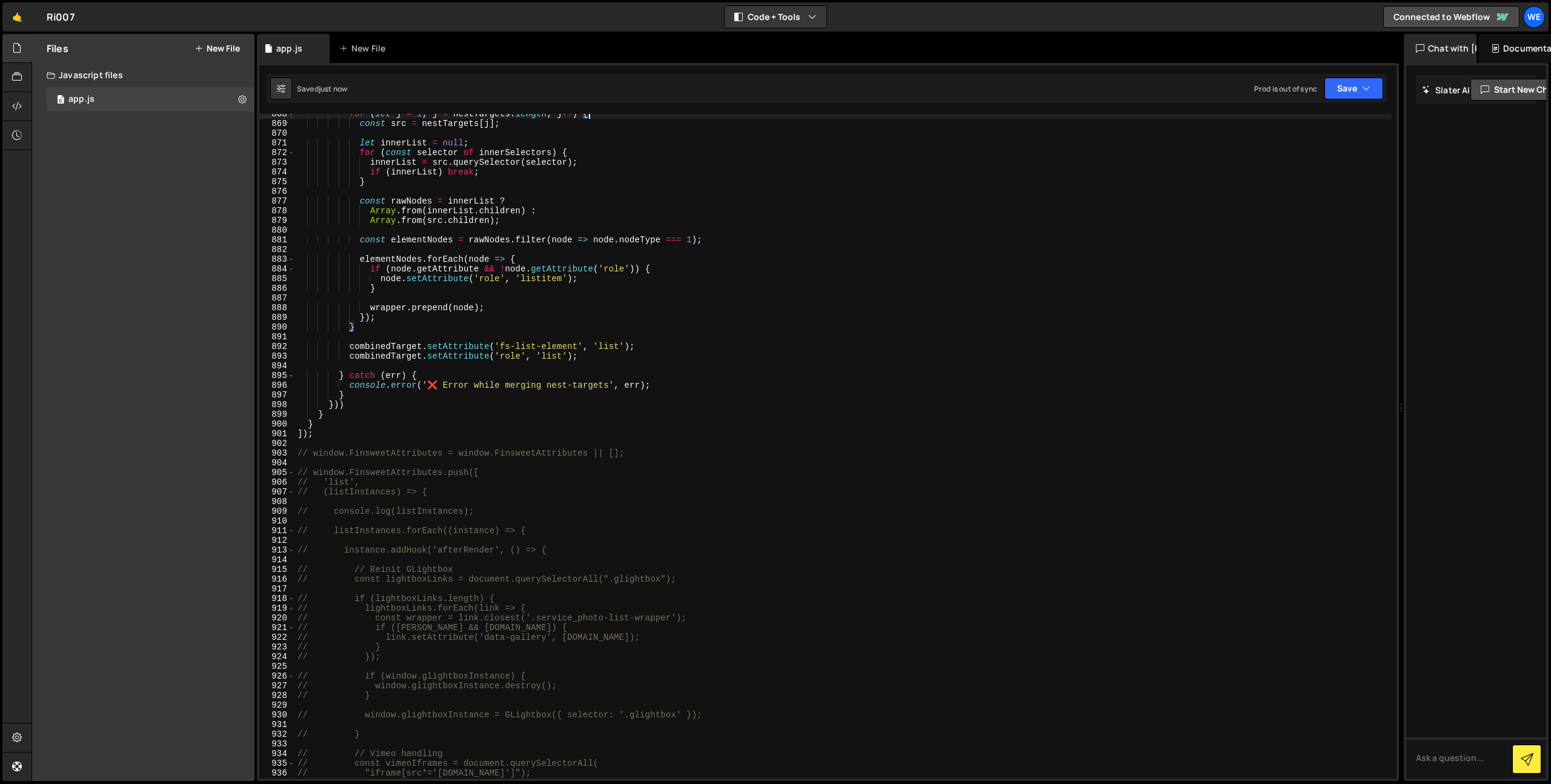
scroll to position [8474, 0]
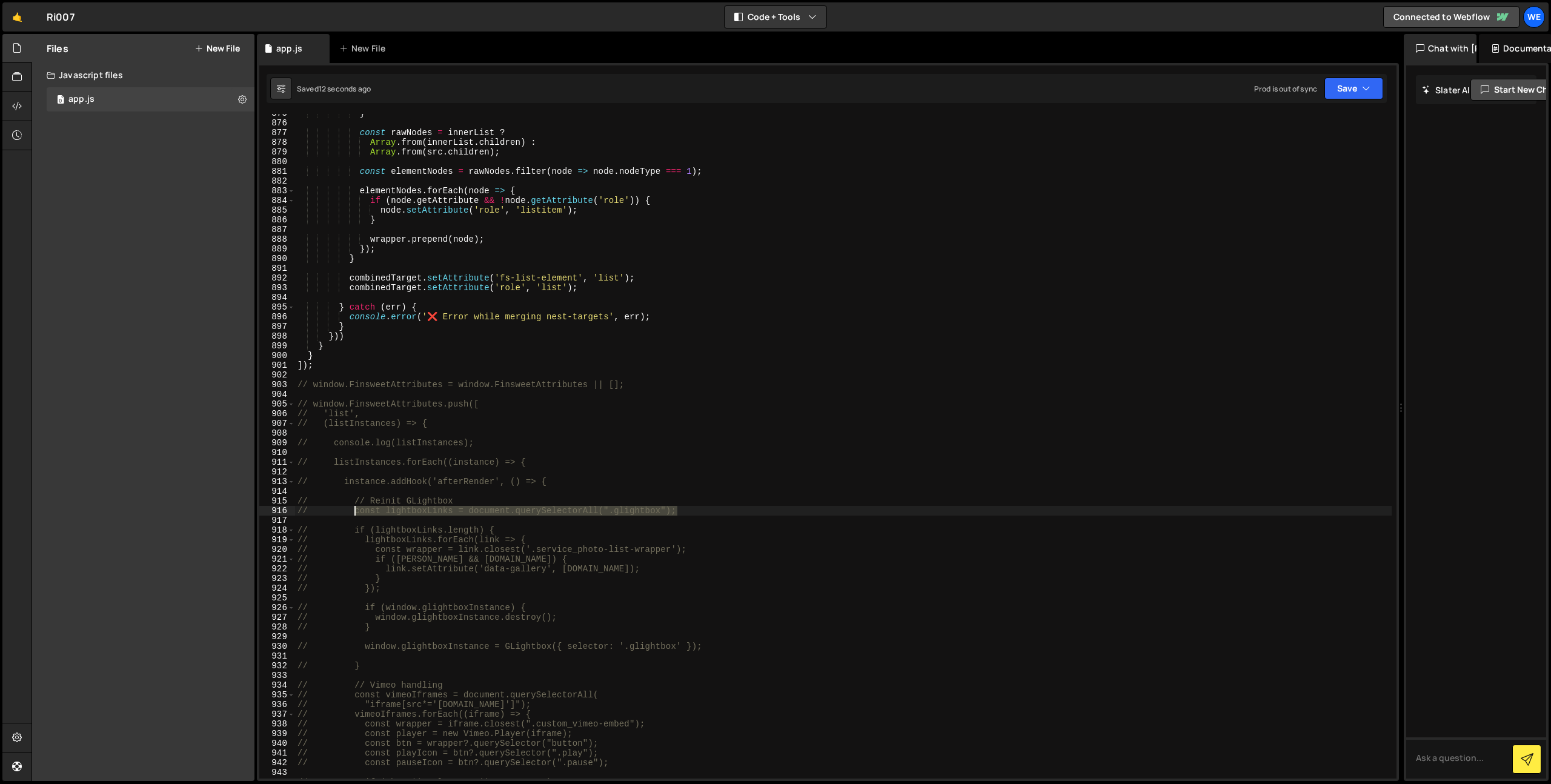
drag, startPoint x: 625, startPoint y: 518, endPoint x: 356, endPoint y: 513, distance: 269.0
click at [356, 513] on div "} const rawNodes = innerList ? Array . from ( innerList . children ) : [PERSON_…" at bounding box center [844, 450] width 1097 height 684
type textarea "// const lightboxLinks = document.querySelectorAll(".glightbox");"
click at [626, 293] on div "} const rawNodes = innerList ? Array . from ( innerList . children ) : [PERSON_…" at bounding box center [844, 450] width 1097 height 684
type textarea "combinedTarget.setAttribute('role', 'list');"
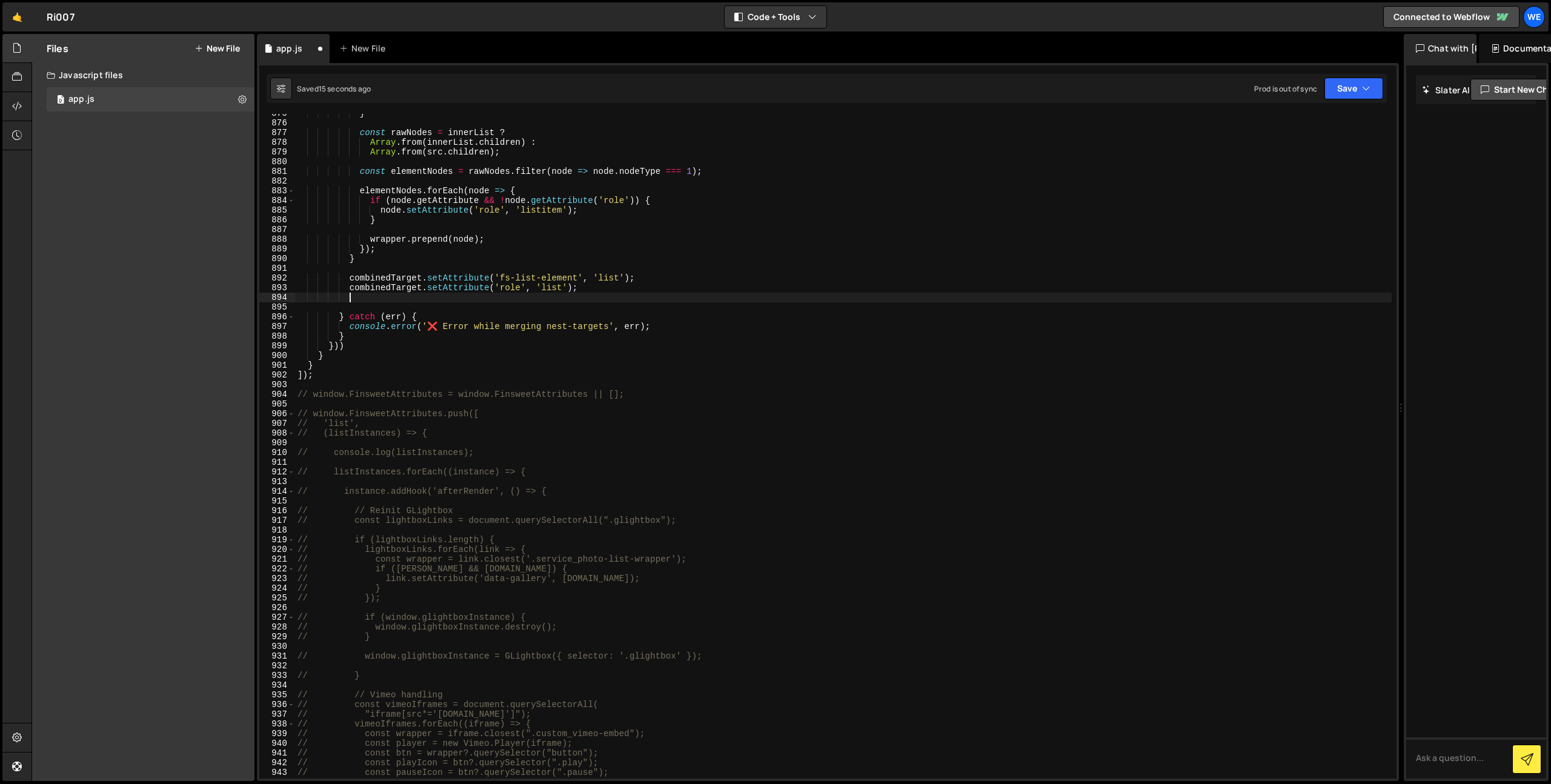
scroll to position [0, 3]
paste textarea "const lightboxLinks = document.querySelectorAll(".glightbox");"
type textarea "const lightboxLinks = document.querySelectorAll(".glightbox");"
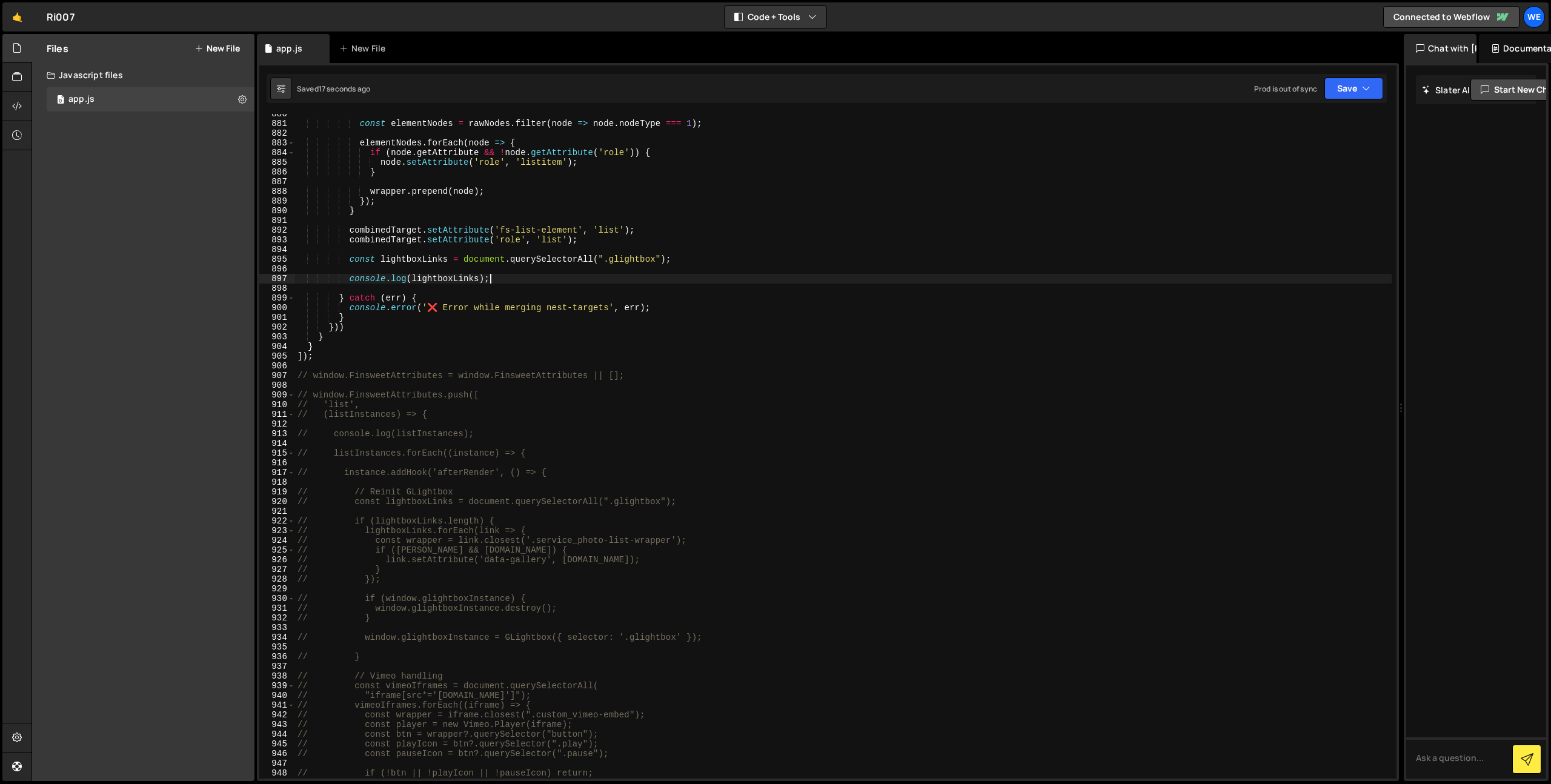
scroll to position [8547, 0]
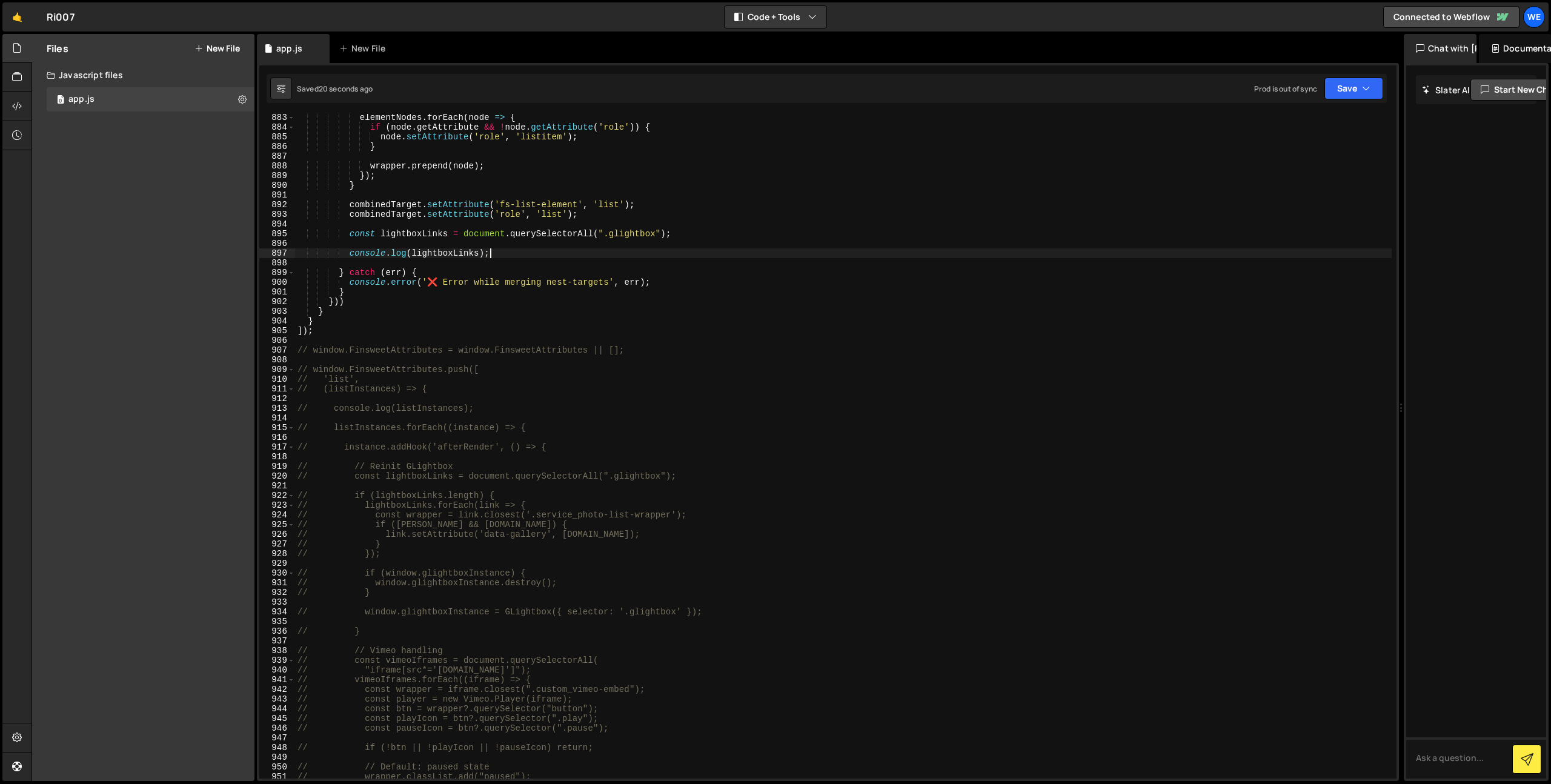
click at [366, 632] on div "elementNodes . forEach ( node => { if ( node . getAttribute && ! node . getAttr…" at bounding box center [844, 455] width 1097 height 684
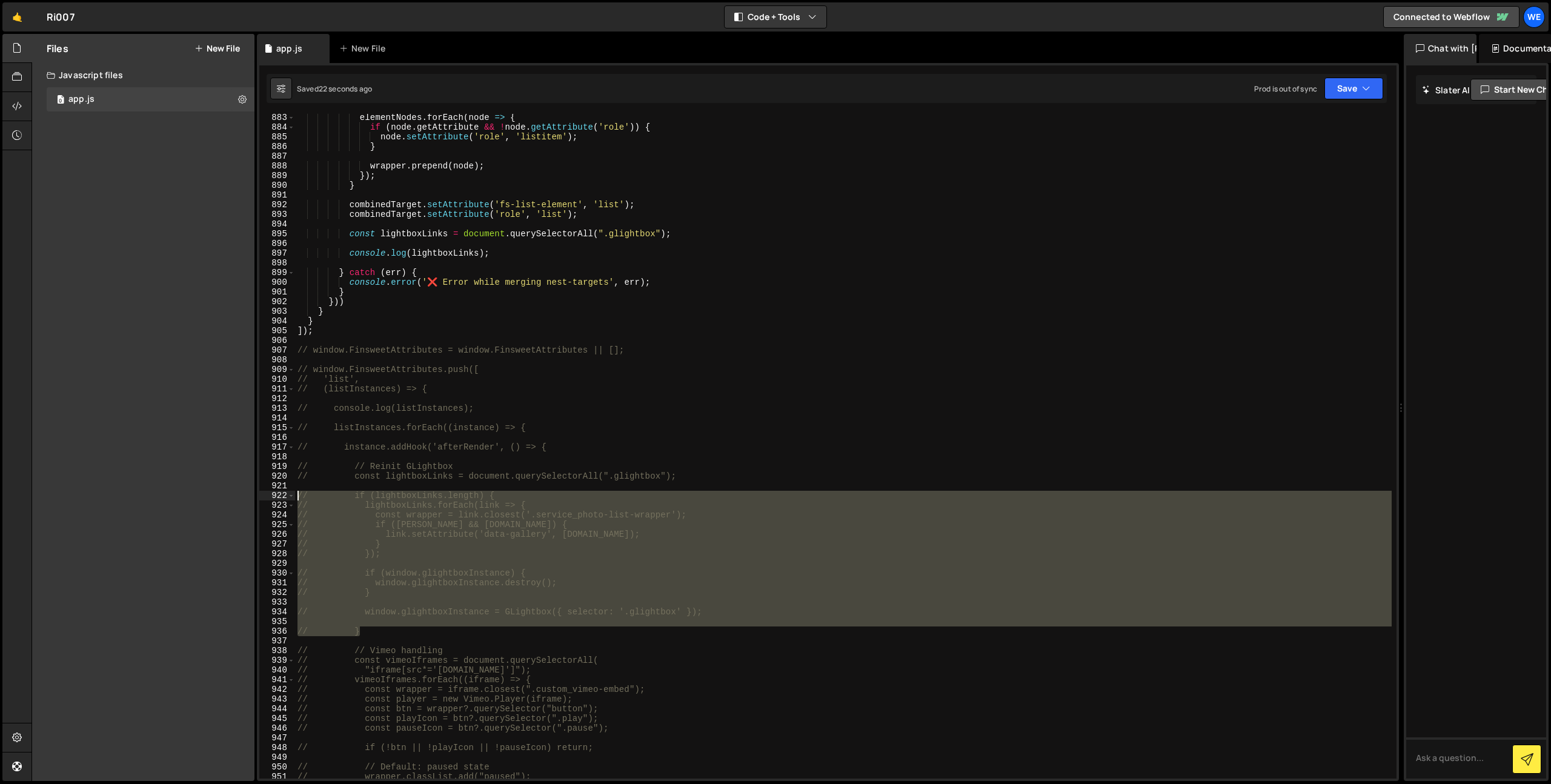
drag, startPoint x: 366, startPoint y: 632, endPoint x: 241, endPoint y: 495, distance: 185.5
click at [241, 495] on div "Files New File Javascript files 0 app.js 0 CSS files Copy share link Edit File …" at bounding box center [791, 407] width 1520 height 747
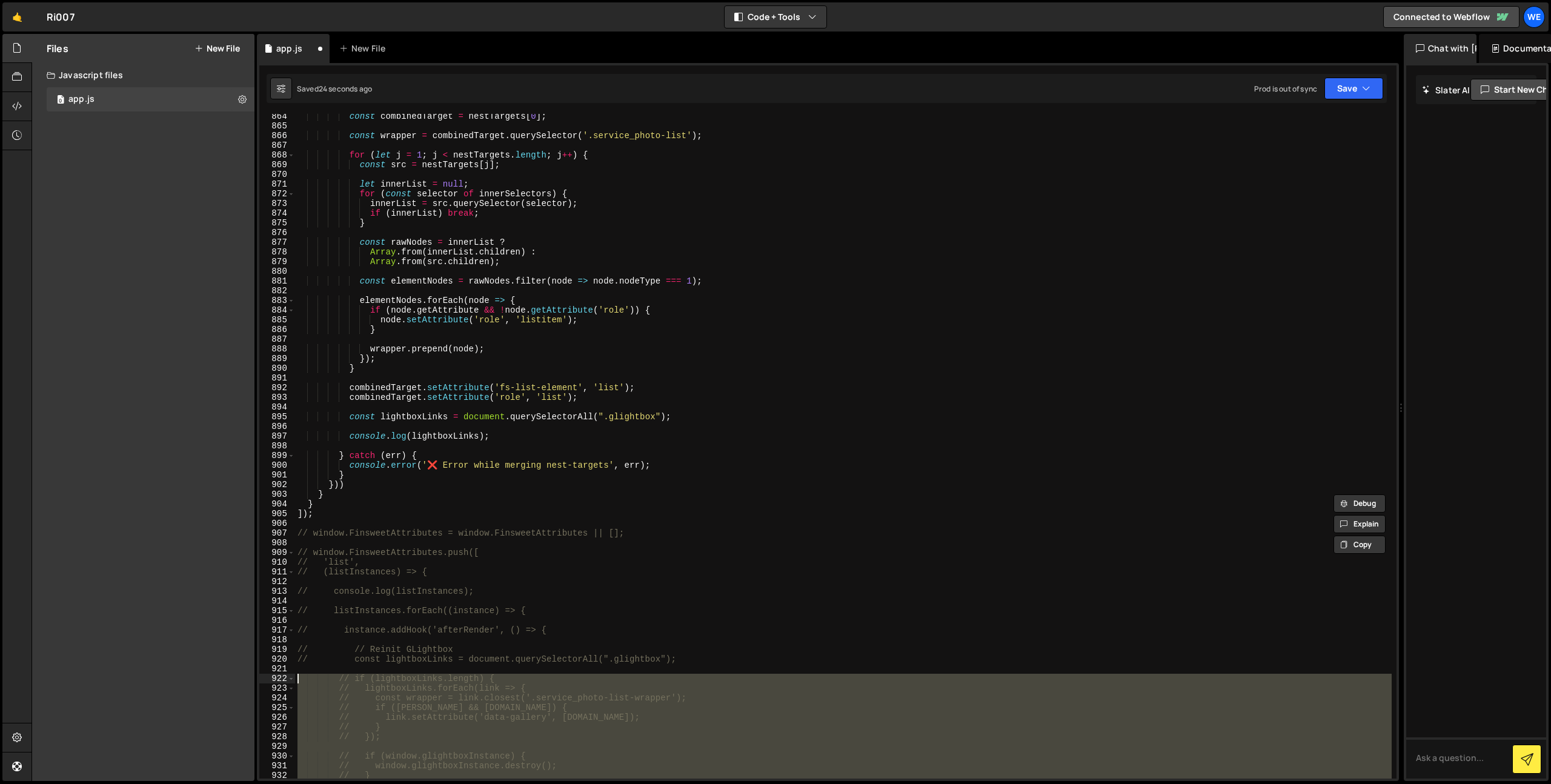
scroll to position [8364, 0]
click at [507, 439] on div "const combinedTarget = nestTargets [ 0 ] ; const wrapper = combinedTarget . que…" at bounding box center [844, 454] width 1097 height 684
type textarea "console.log(lightboxLinks);"
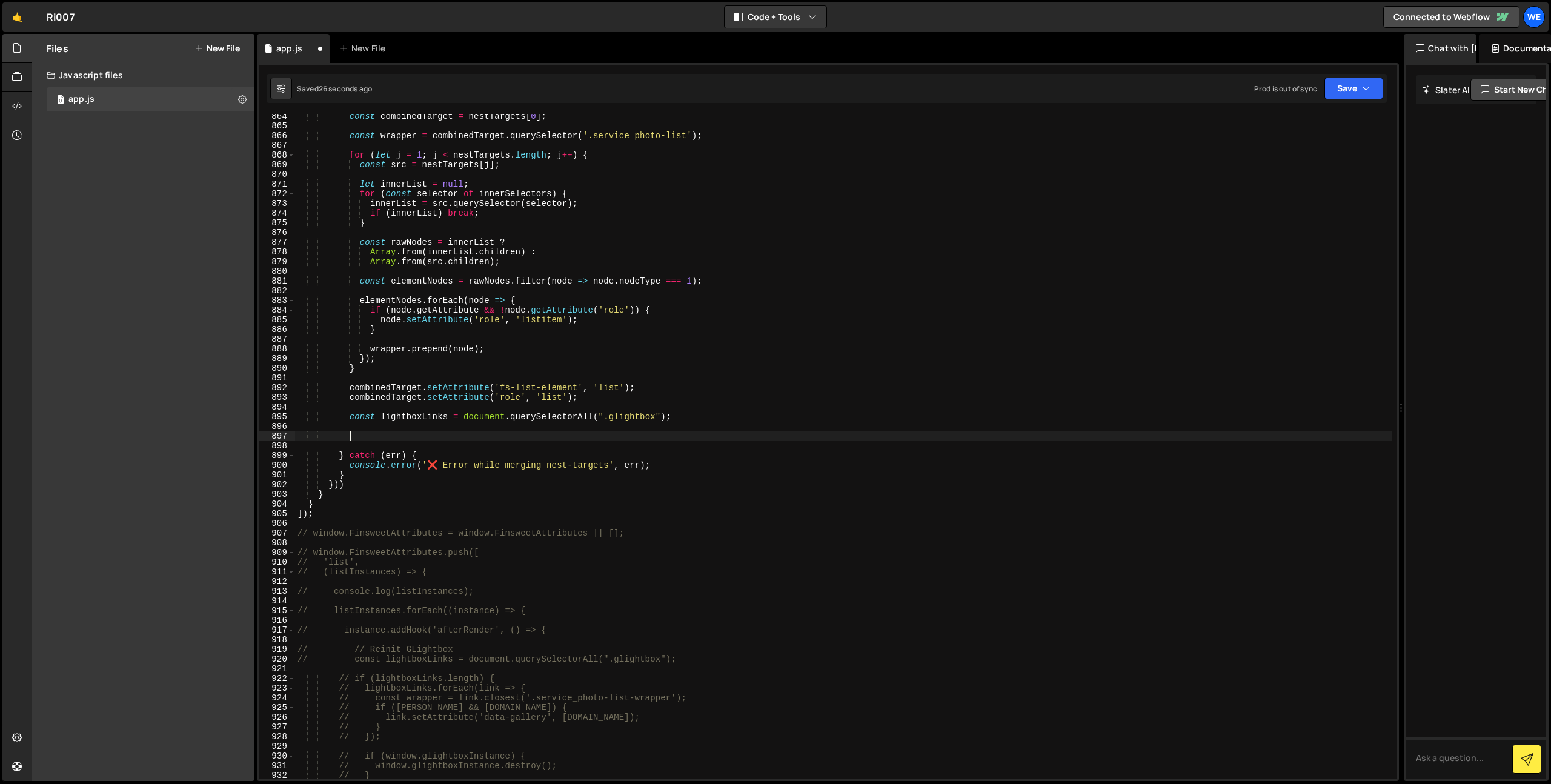
paste textarea "}"
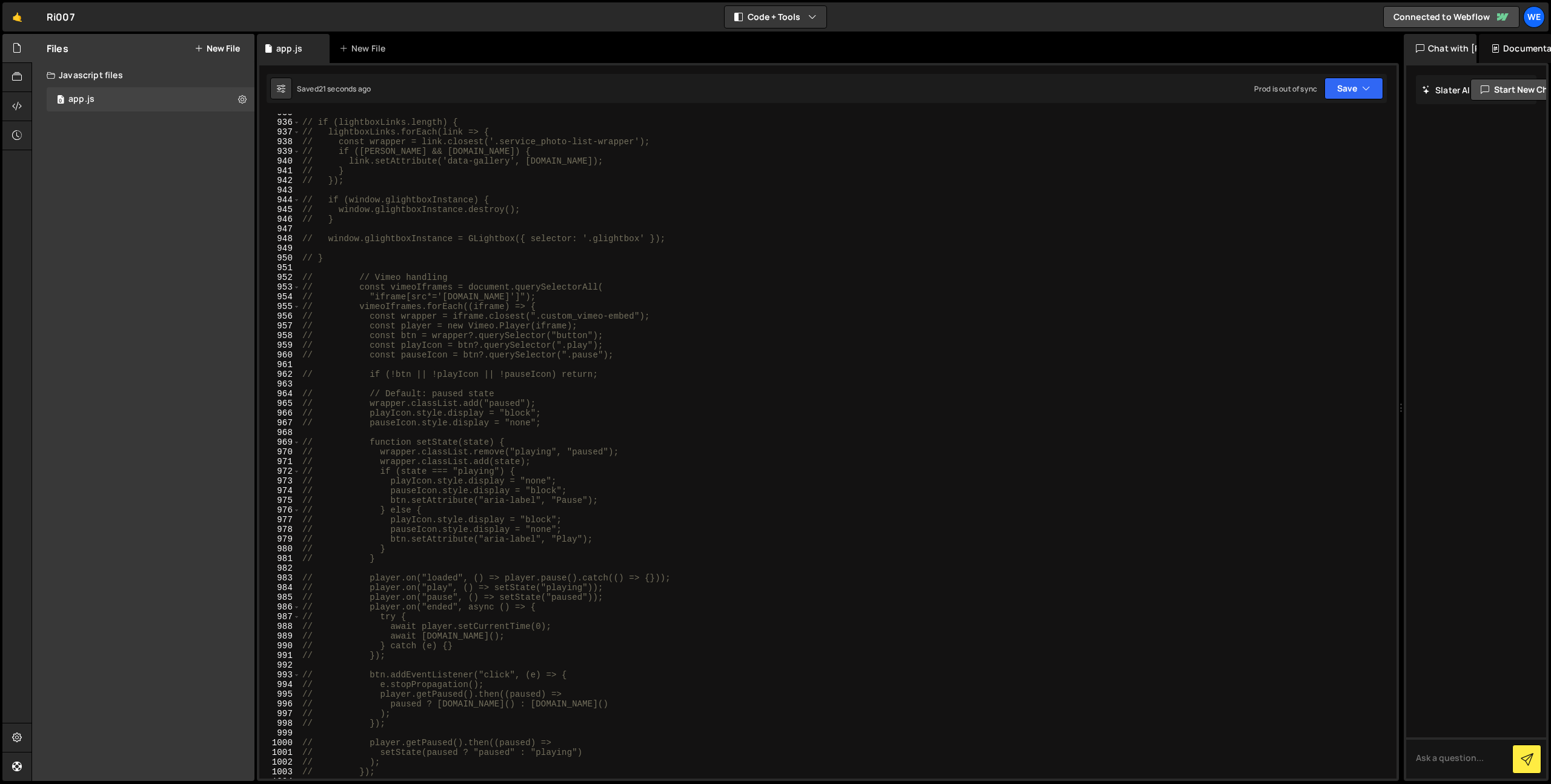
scroll to position [9178, 0]
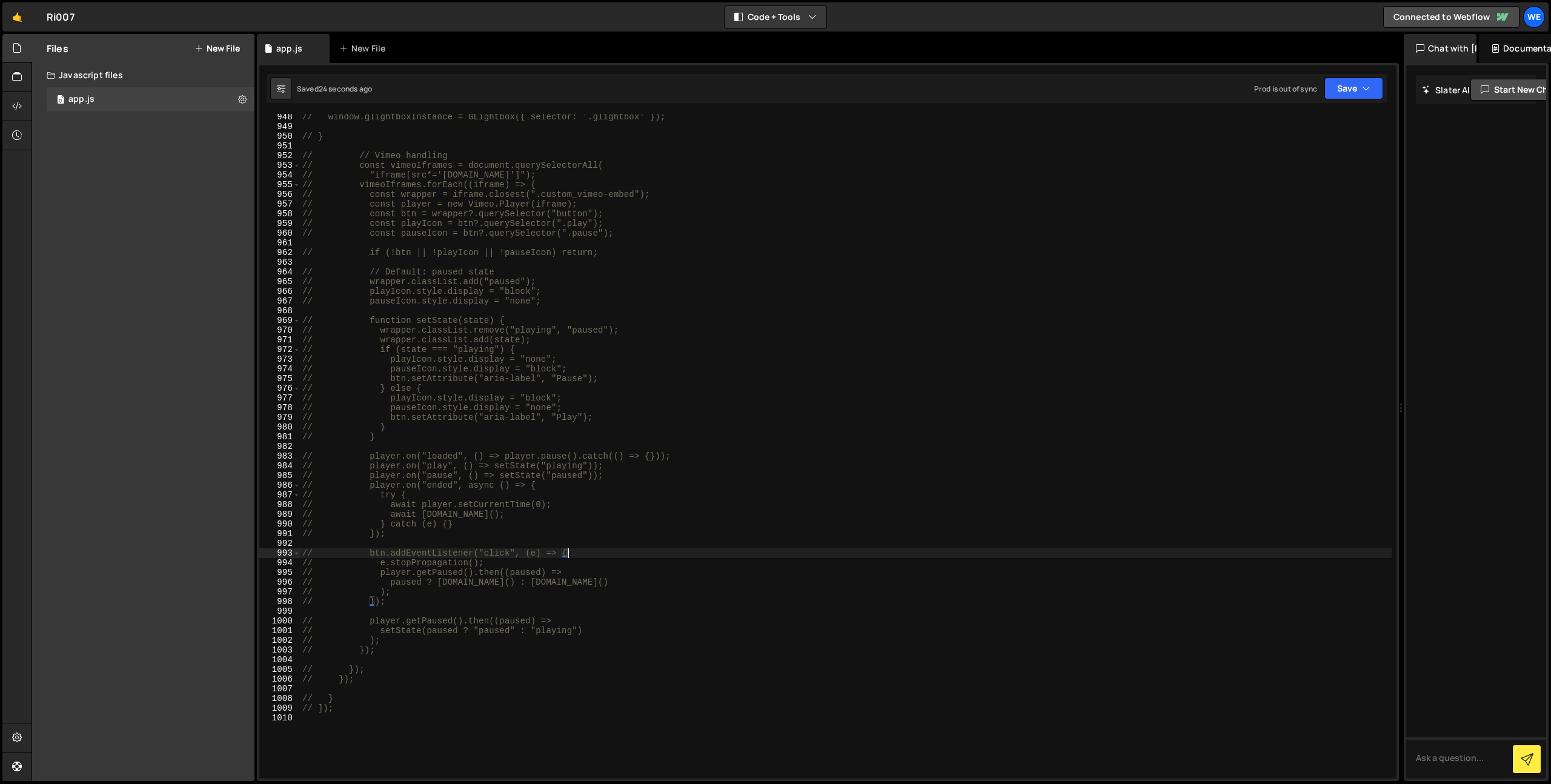
click at [577, 551] on div "// window.glightboxInstance = GLightbox({ selector: '.glightbox' }); // } // //…" at bounding box center [845, 454] width 1092 height 684
click at [394, 638] on div "// window.glightboxInstance = GLightbox({ selector: '.glightbox' }); // } // //…" at bounding box center [845, 454] width 1092 height 684
click at [375, 646] on div "// window.glightboxInstance = GLightbox({ selector: '.glightbox' }); // } // //…" at bounding box center [845, 454] width 1092 height 684
click at [366, 649] on div "// window.glightboxInstance = GLightbox({ selector: '.glightbox' }); // } // //…" at bounding box center [845, 454] width 1092 height 684
click at [364, 651] on div "// window.glightboxInstance = GLightbox({ selector: '.glightbox' }); // } // //…" at bounding box center [845, 454] width 1092 height 684
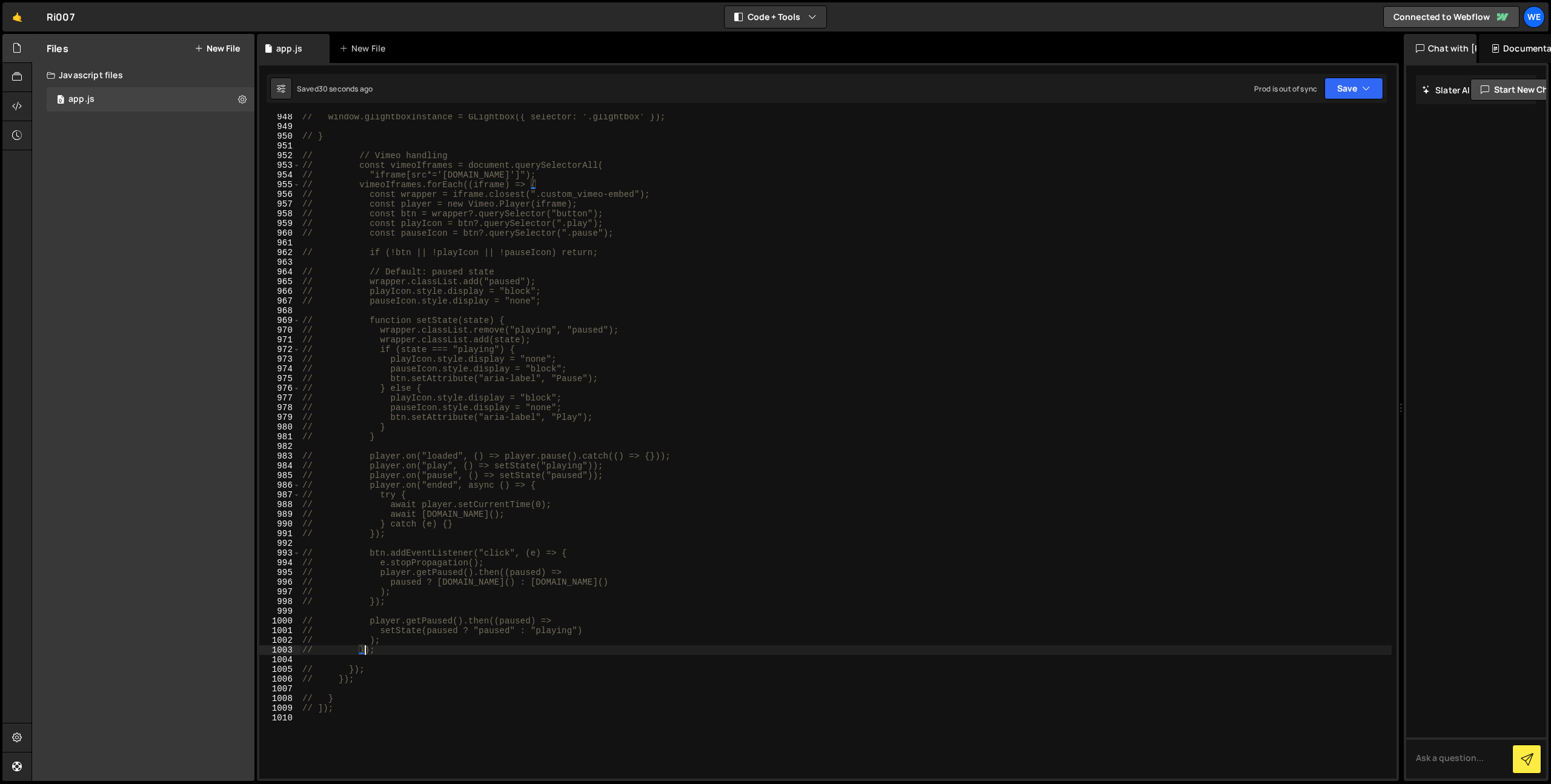
click at [353, 669] on div "// window.glightboxInstance = GLightbox({ selector: '.glightbox' }); // } // //…" at bounding box center [845, 454] width 1092 height 684
click at [365, 669] on div "// window.glightboxInstance = GLightbox({ selector: '.glightbox' }); // } // //…" at bounding box center [845, 454] width 1092 height 684
click at [360, 670] on div "// window.glightboxInstance = GLightbox({ selector: '.glightbox' }); // } // //…" at bounding box center [845, 454] width 1092 height 684
click at [541, 186] on div "// window.glightboxInstance = GLightbox({ selector: '.glightbox' }); // } // //…" at bounding box center [845, 454] width 1092 height 684
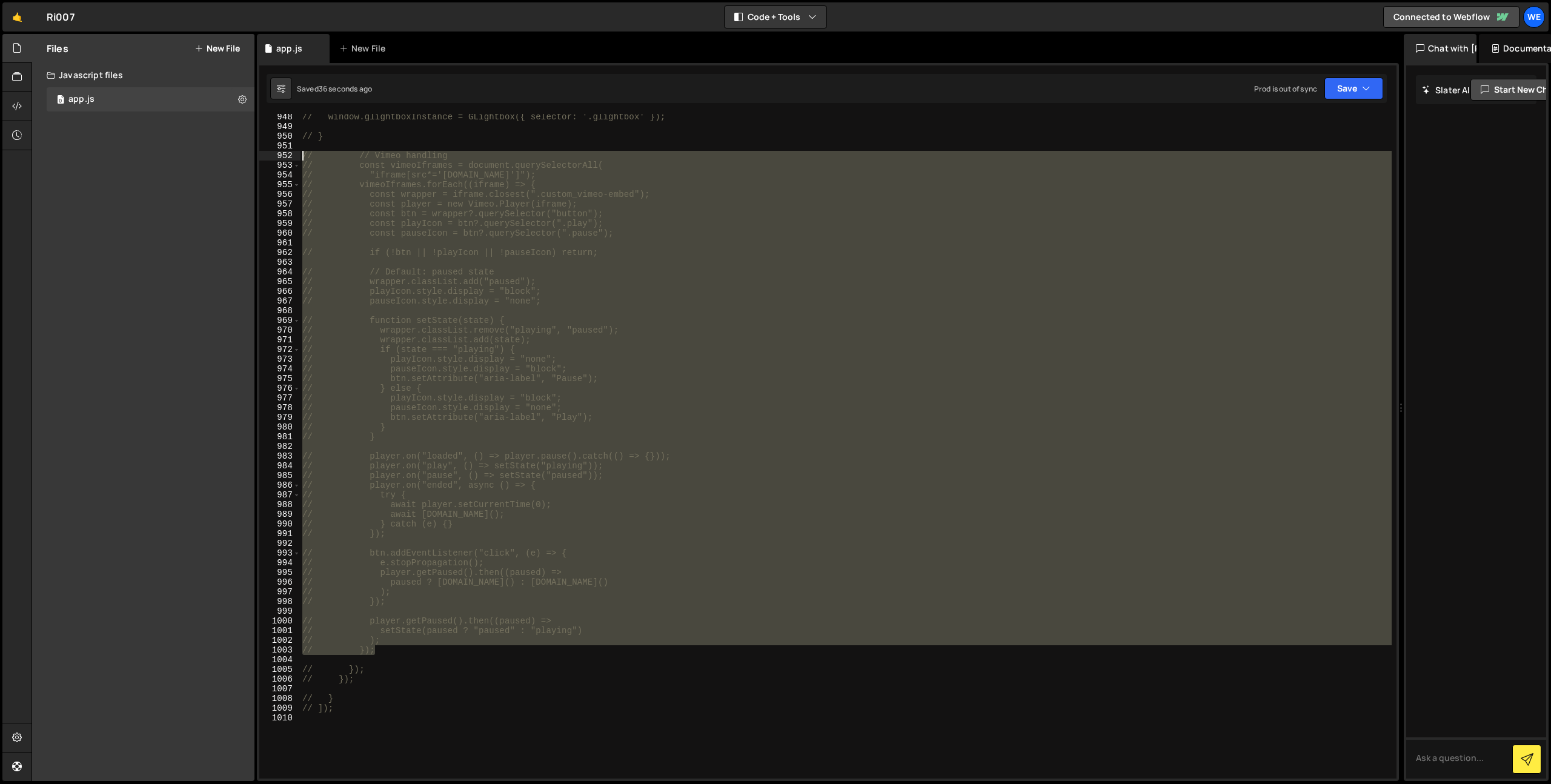
drag, startPoint x: 373, startPoint y: 617, endPoint x: 239, endPoint y: 160, distance: 476.2
click at [239, 160] on div "Files New File Javascript files 0 app.js 0 CSS files Copy share link Edit File …" at bounding box center [791, 407] width 1520 height 747
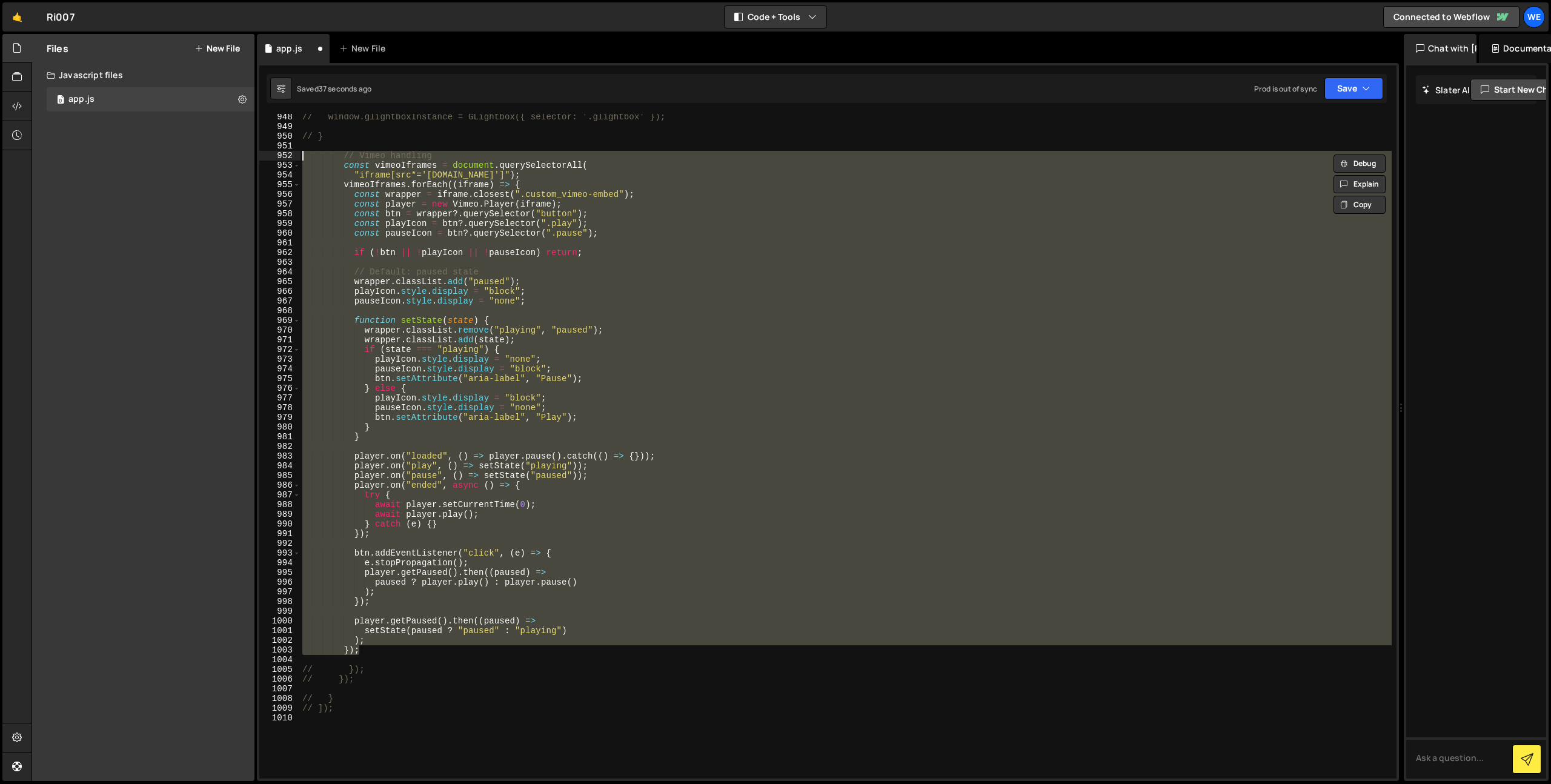
type textarea "// // Vimeo handling // const vimeoIframes = document.querySelectorAll("
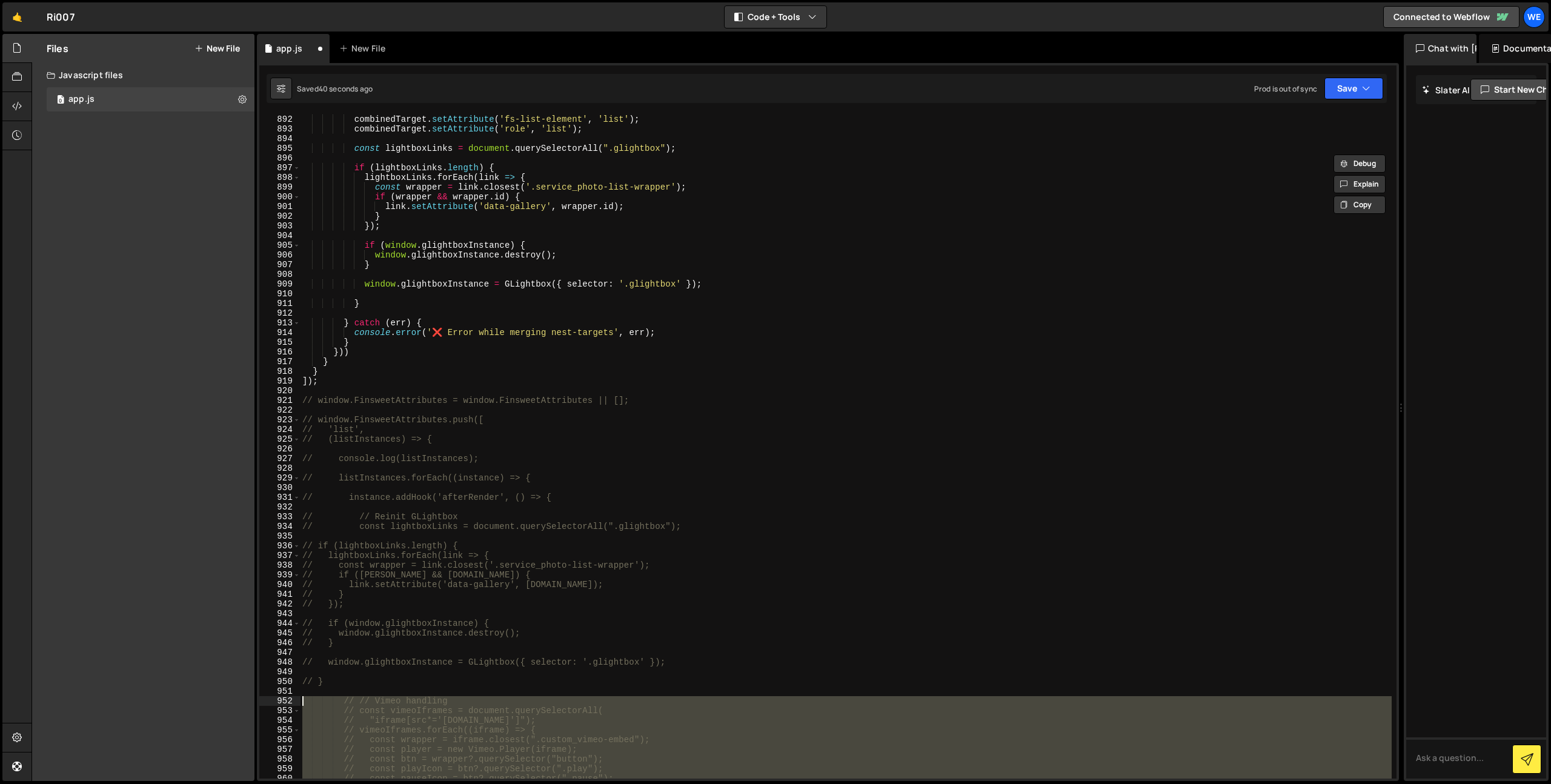
scroll to position [8623, 0]
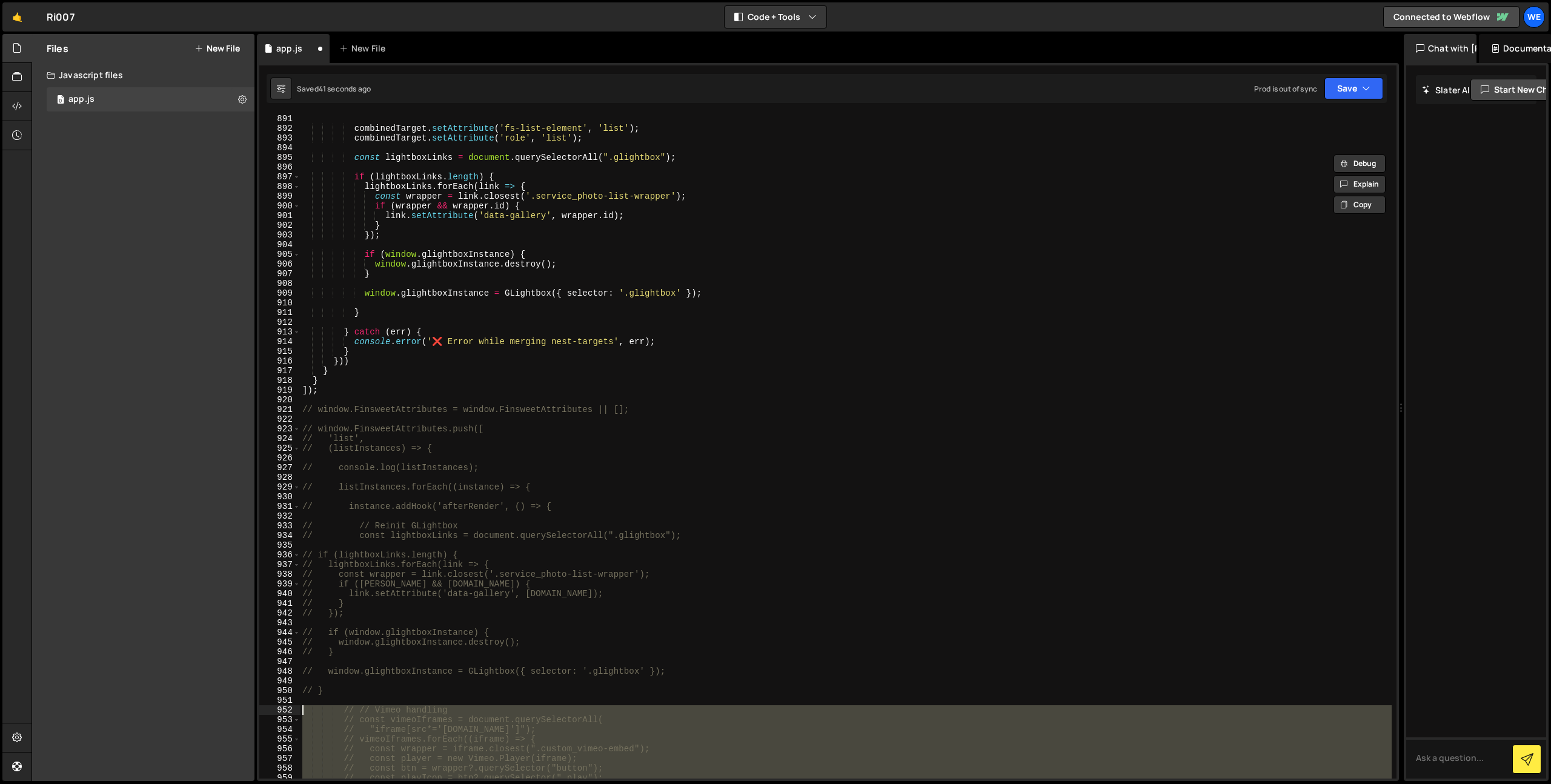
click at [460, 145] on div "} combinedTarget . setAttribute ( 'fs-list-element' , 'list' ) ; combinedTarget…" at bounding box center [845, 446] width 1092 height 684
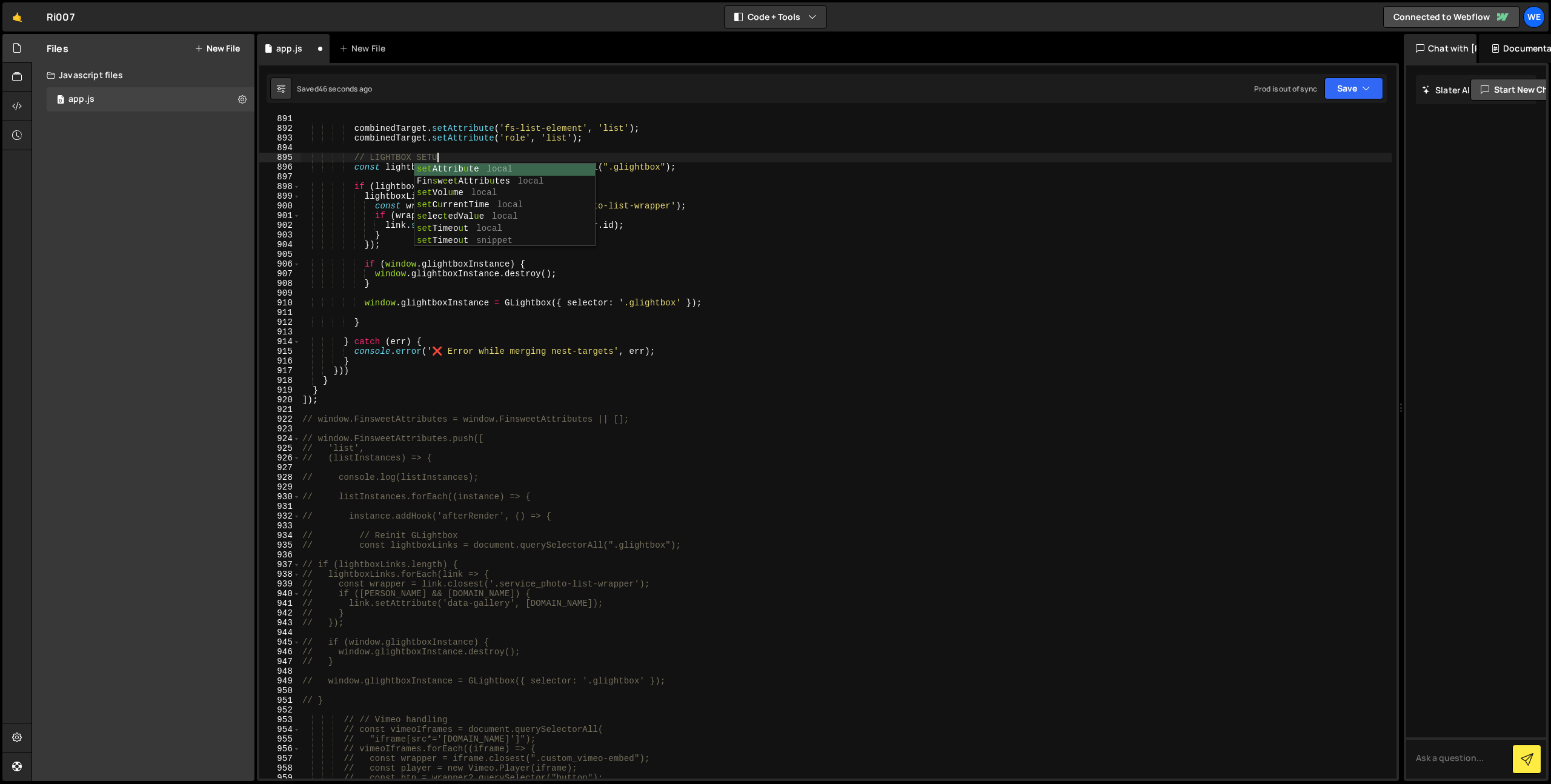
scroll to position [0, 9]
click at [364, 320] on div "} combinedTarget . setAttribute ( 'fs-list-element' , 'list' ) ; combinedTarget…" at bounding box center [845, 446] width 1092 height 684
type textarea "}"
click at [373, 314] on div "} combinedTarget . setAttribute ( 'fs-list-element' , 'list' ) ; combinedTarget…" at bounding box center [845, 446] width 1092 height 684
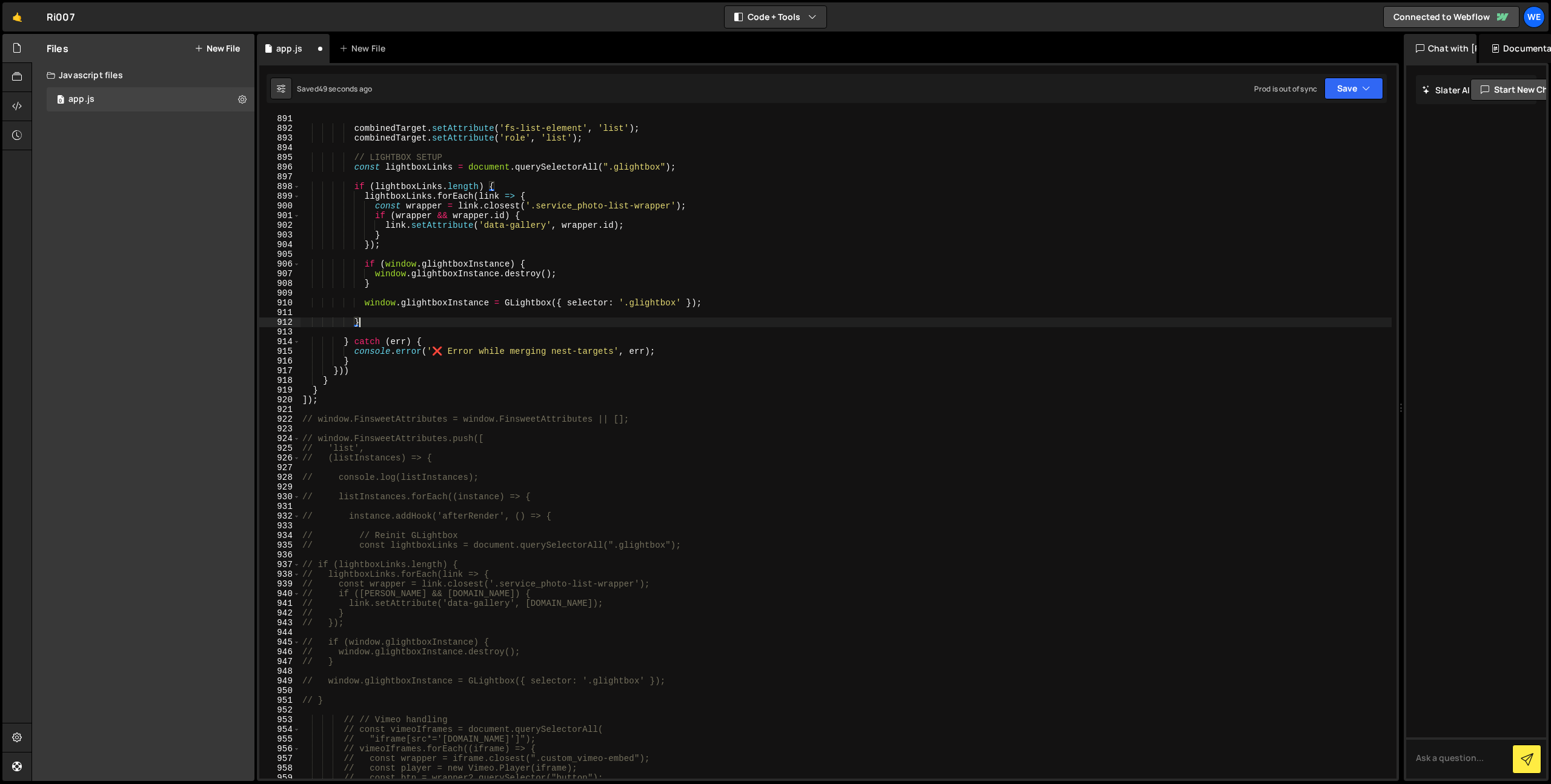
scroll to position [0, 0]
type textarea "}"
type textarea "// VIMEO SETUP"
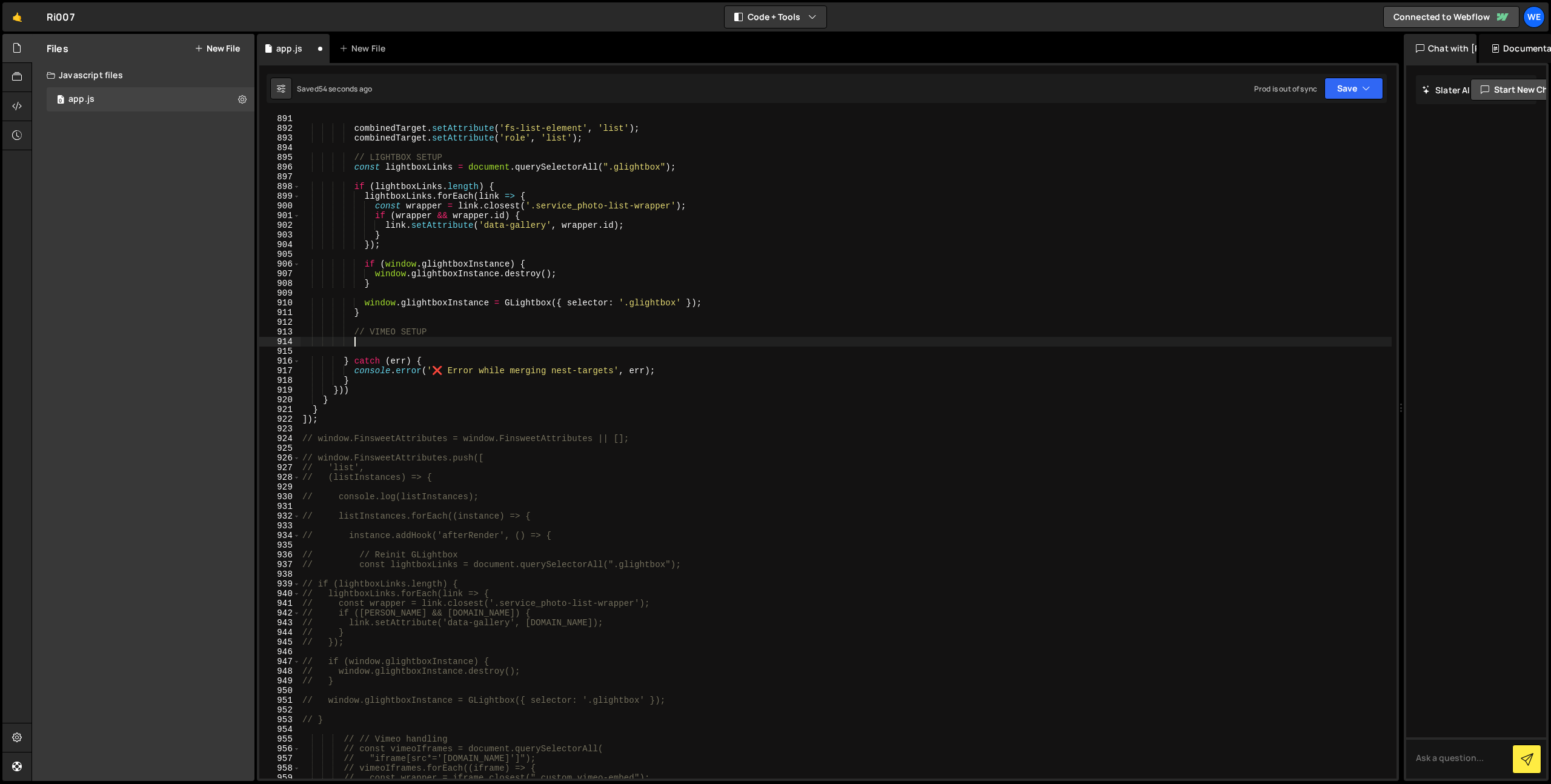
scroll to position [0, 3]
paste textarea "});"
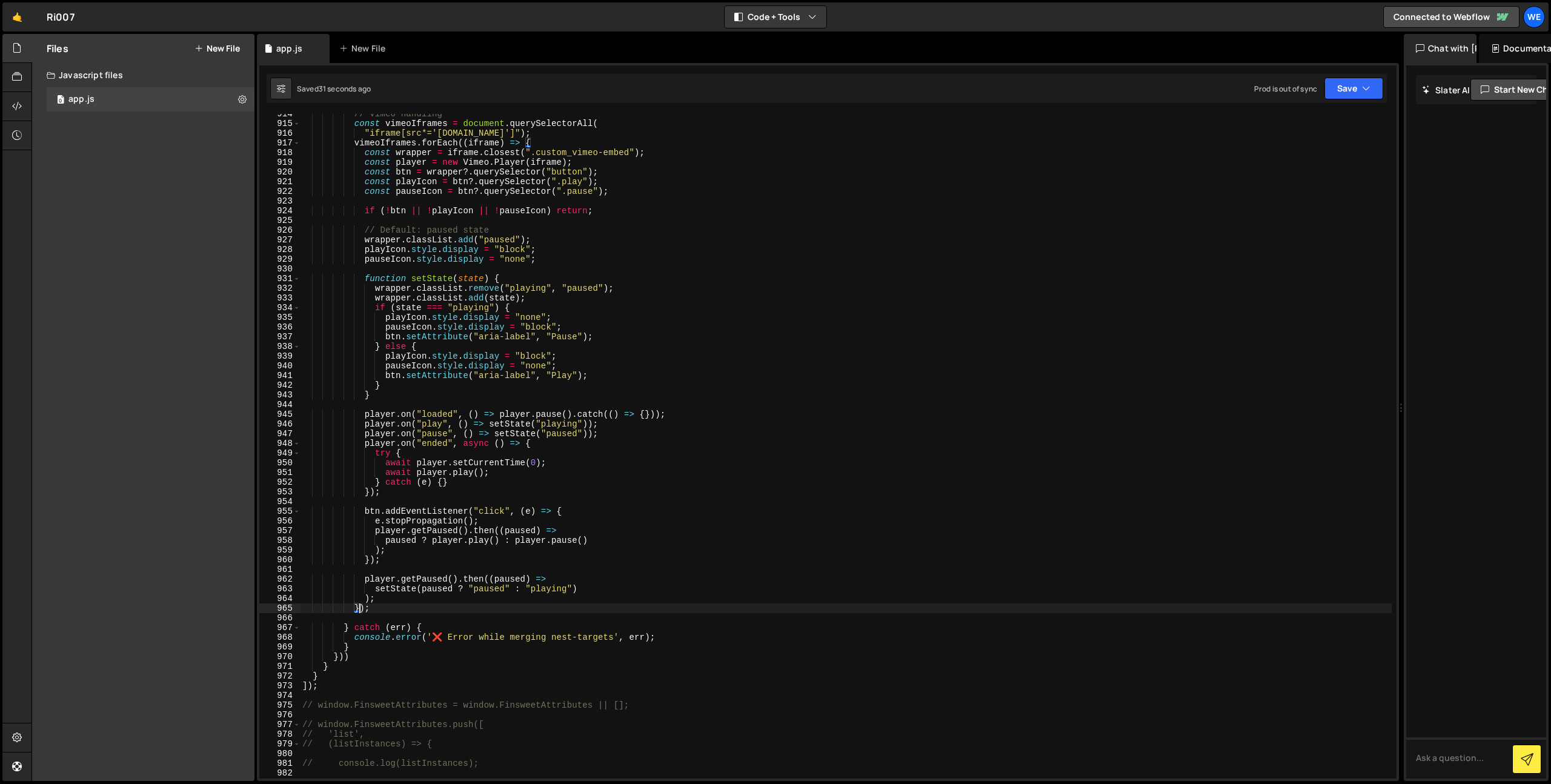
scroll to position [8846, 0]
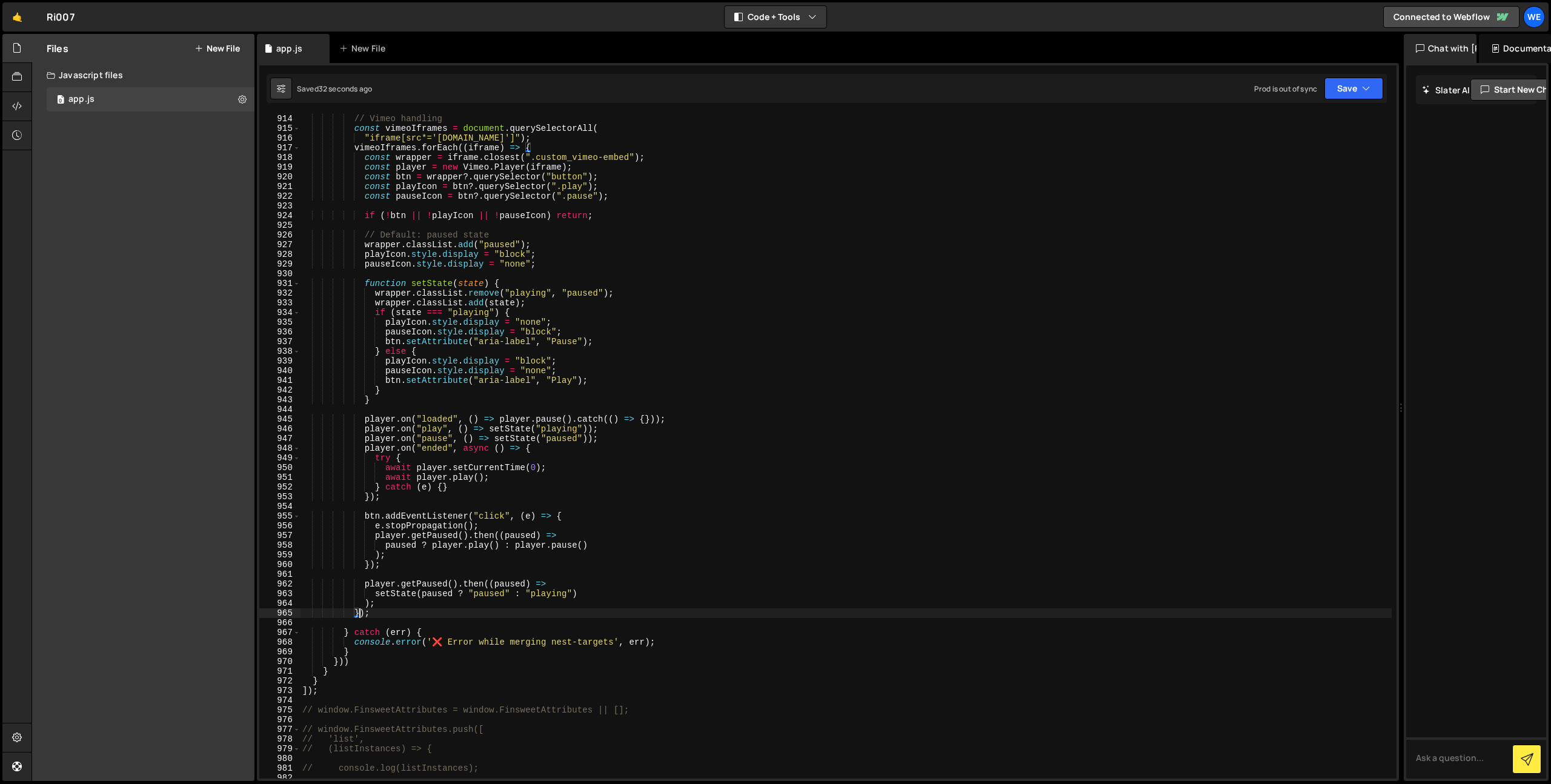
click at [684, 195] on div "// Vimeo handling const vimeoIframes = document . querySelectorAll ( "iframe[sr…" at bounding box center [845, 456] width 1092 height 684
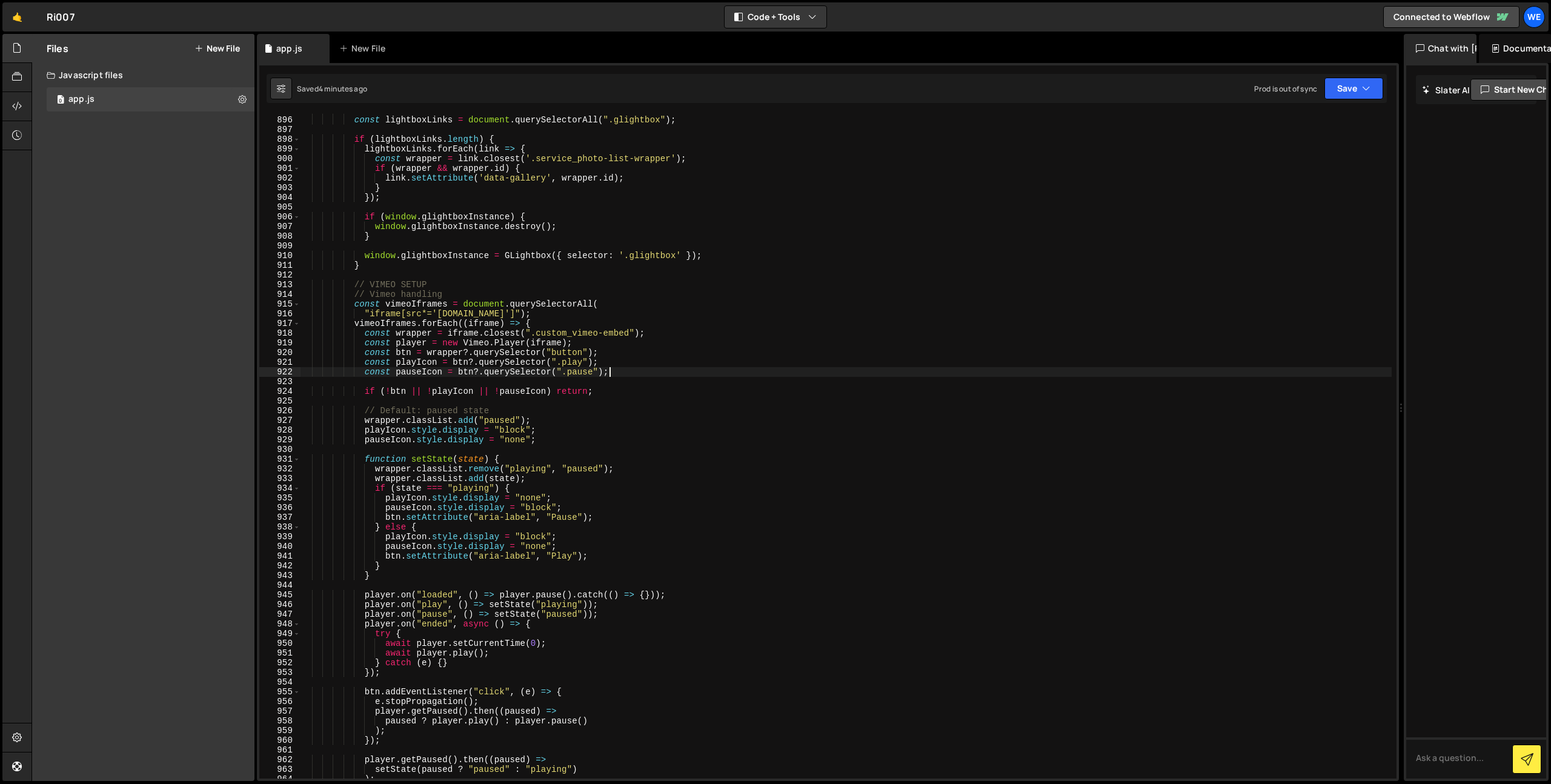
scroll to position [8671, 0]
drag, startPoint x: 455, startPoint y: 291, endPoint x: 268, endPoint y: 294, distance: 187.0
click at [268, 294] on div "const pauseIcon = btn?.querySelector(".pause"); 895 896 897 898 899 900 901 902…" at bounding box center [828, 446] width 1137 height 664
type textarea "// Vimeo handling"
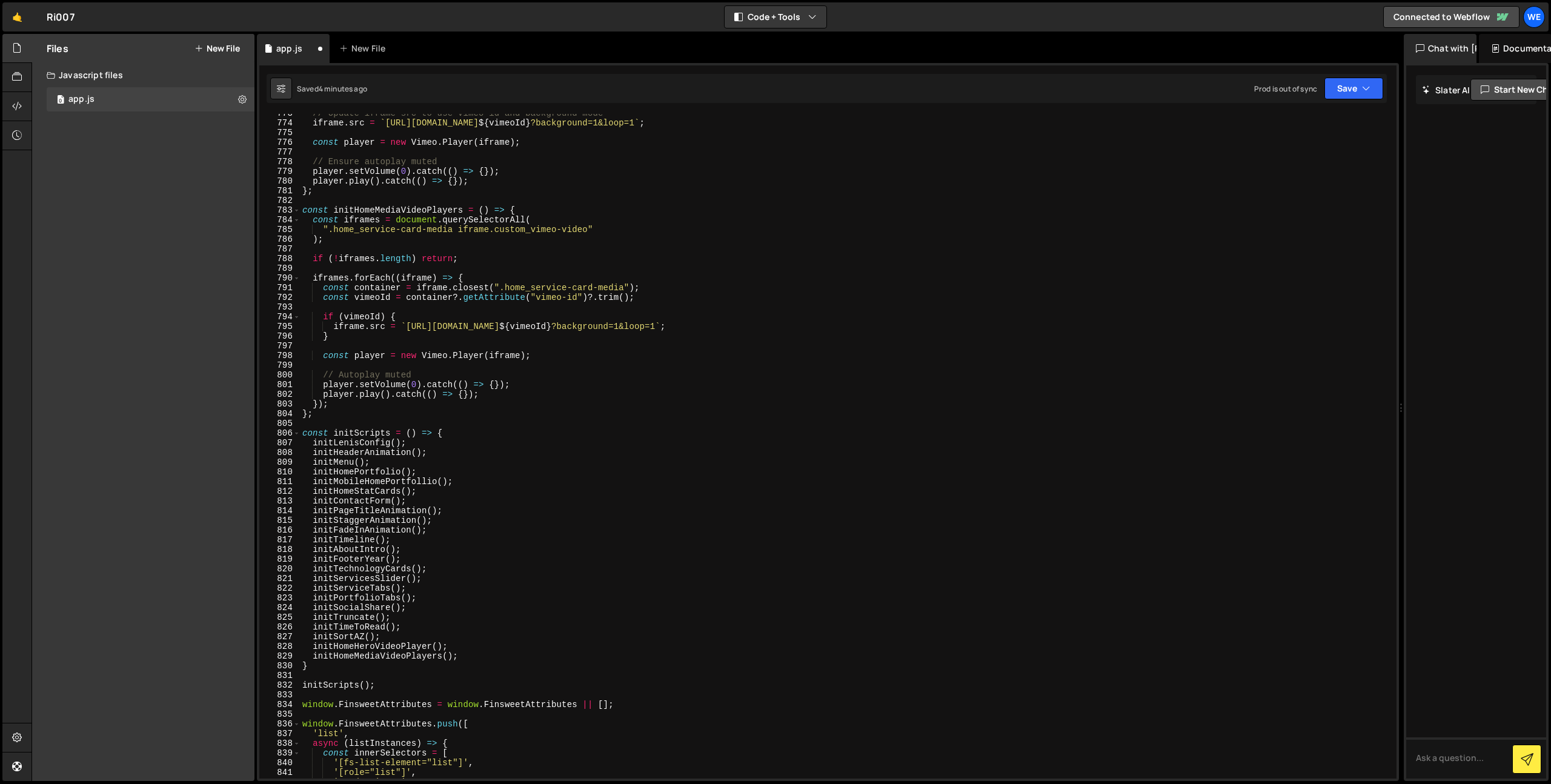
scroll to position [7448, 0]
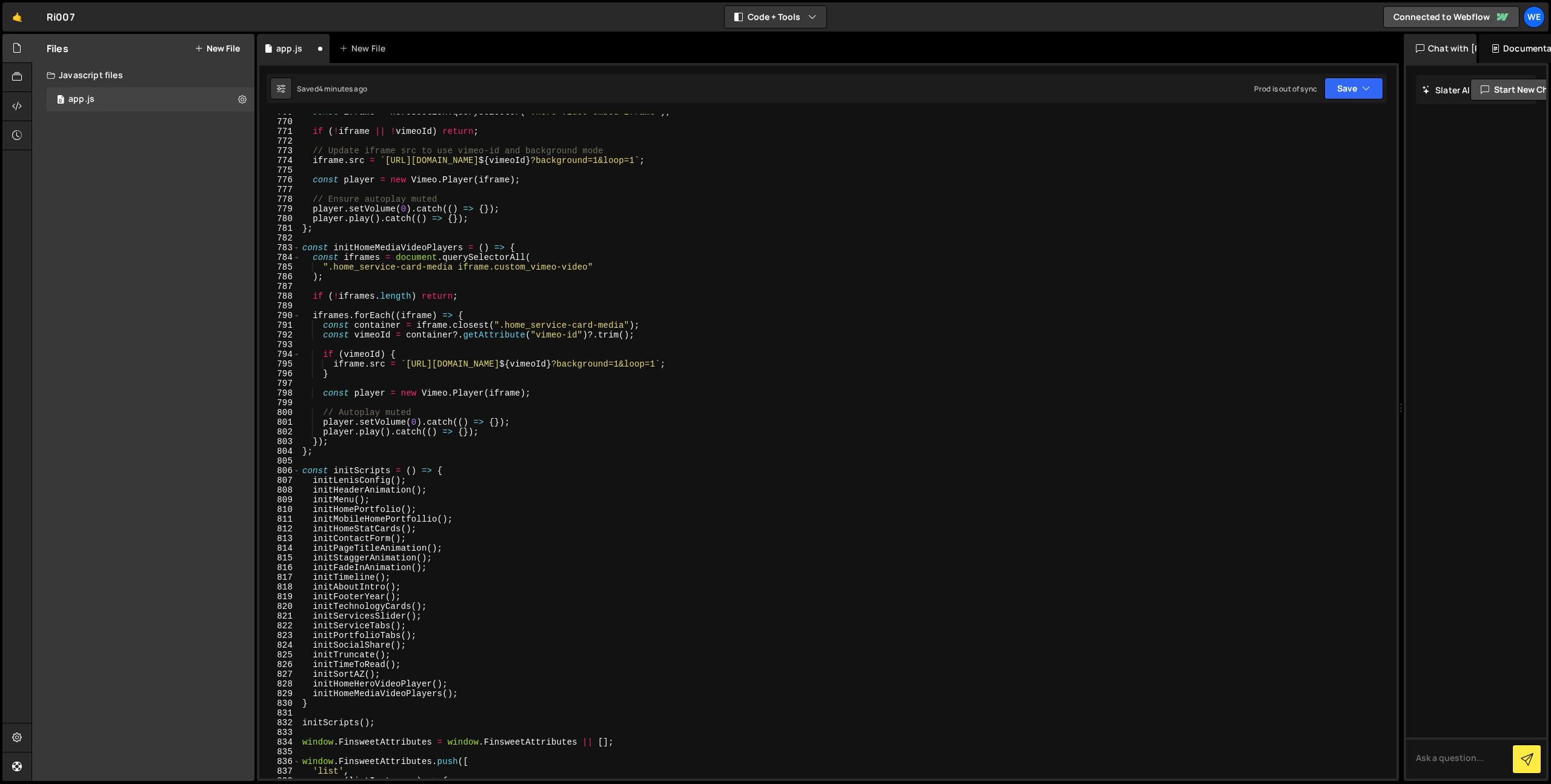
click at [598, 316] on div "const iframe = heroSection . querySelector ( ".hero-video-embed iframe" ) ; if …" at bounding box center [845, 449] width 1092 height 684
type textarea "iframes.forEach((iframe) => {ST"
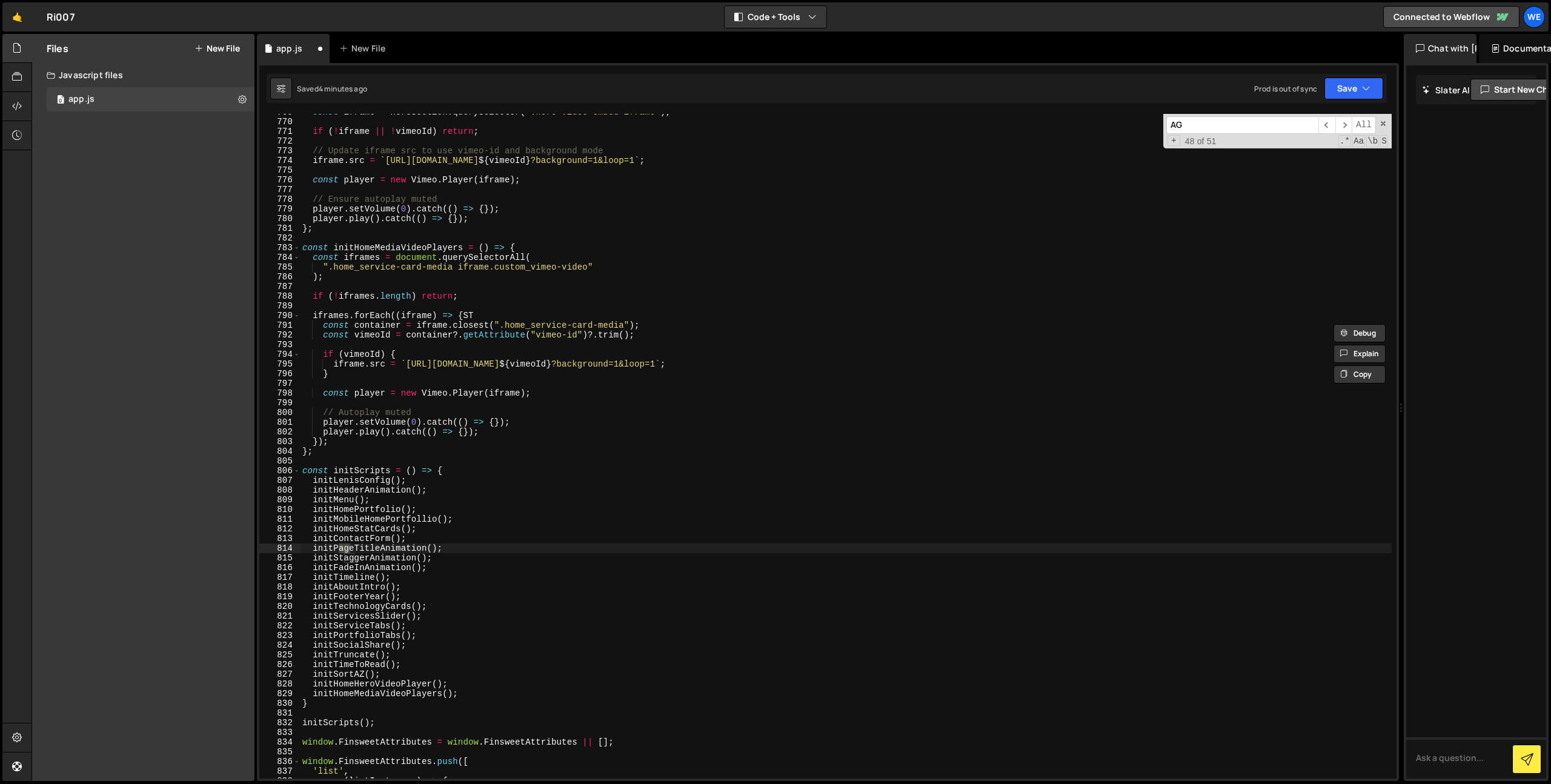
type input "AGG"
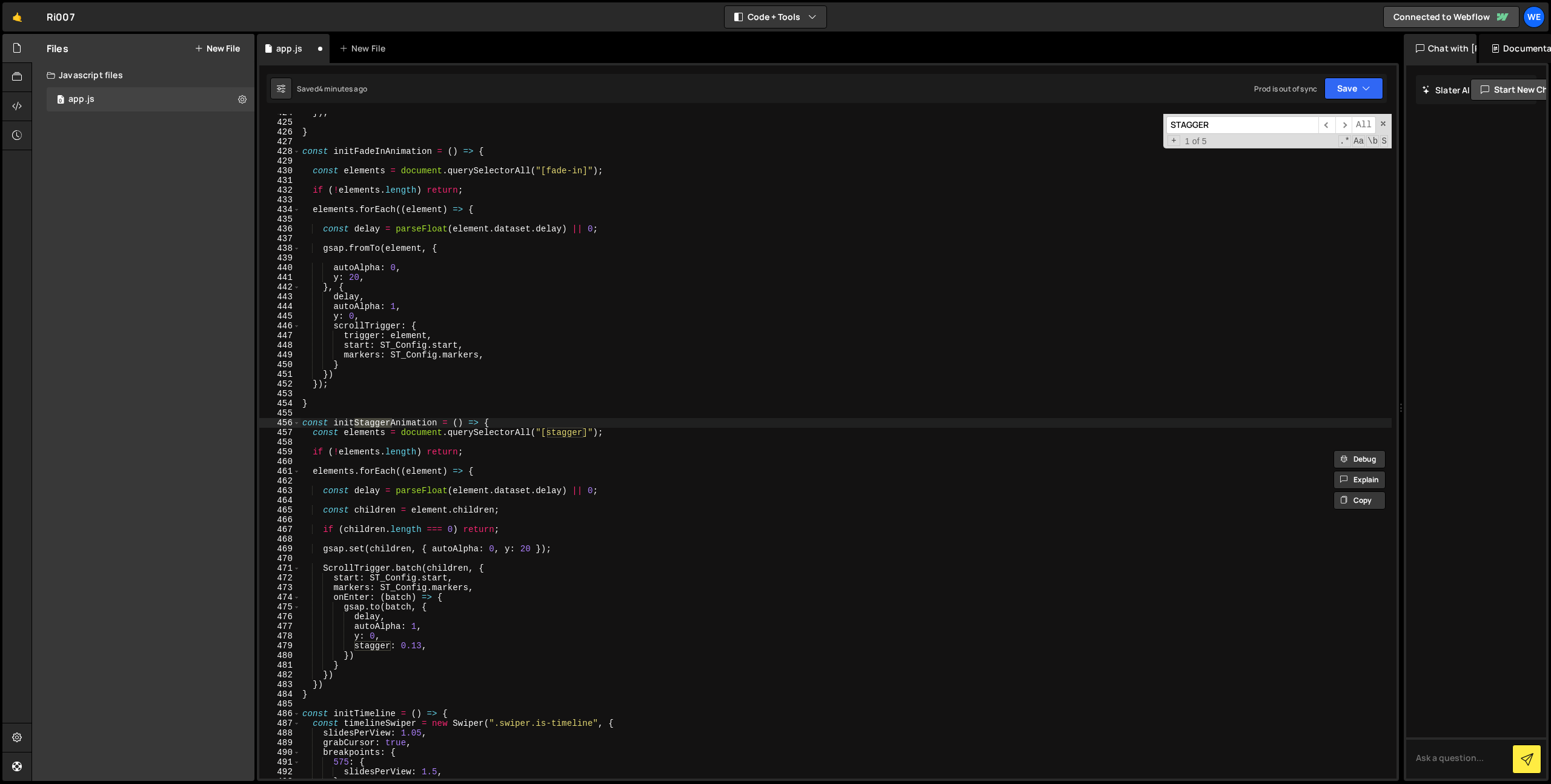
scroll to position [4110, 0]
type input "STAGGER"
click at [503, 419] on div "} const initFadeInAnimation = ( ) => { const elements = document . querySelecto…" at bounding box center [845, 455] width 1092 height 684
click at [613, 430] on div "} const initFadeInAnimation = ( ) => { const elements = document . querySelecto…" at bounding box center [845, 455] width 1092 height 684
click at [483, 464] on div "} const initFadeInAnimation = ( ) => { const elements = document . querySelecto…" at bounding box center [845, 455] width 1092 height 684
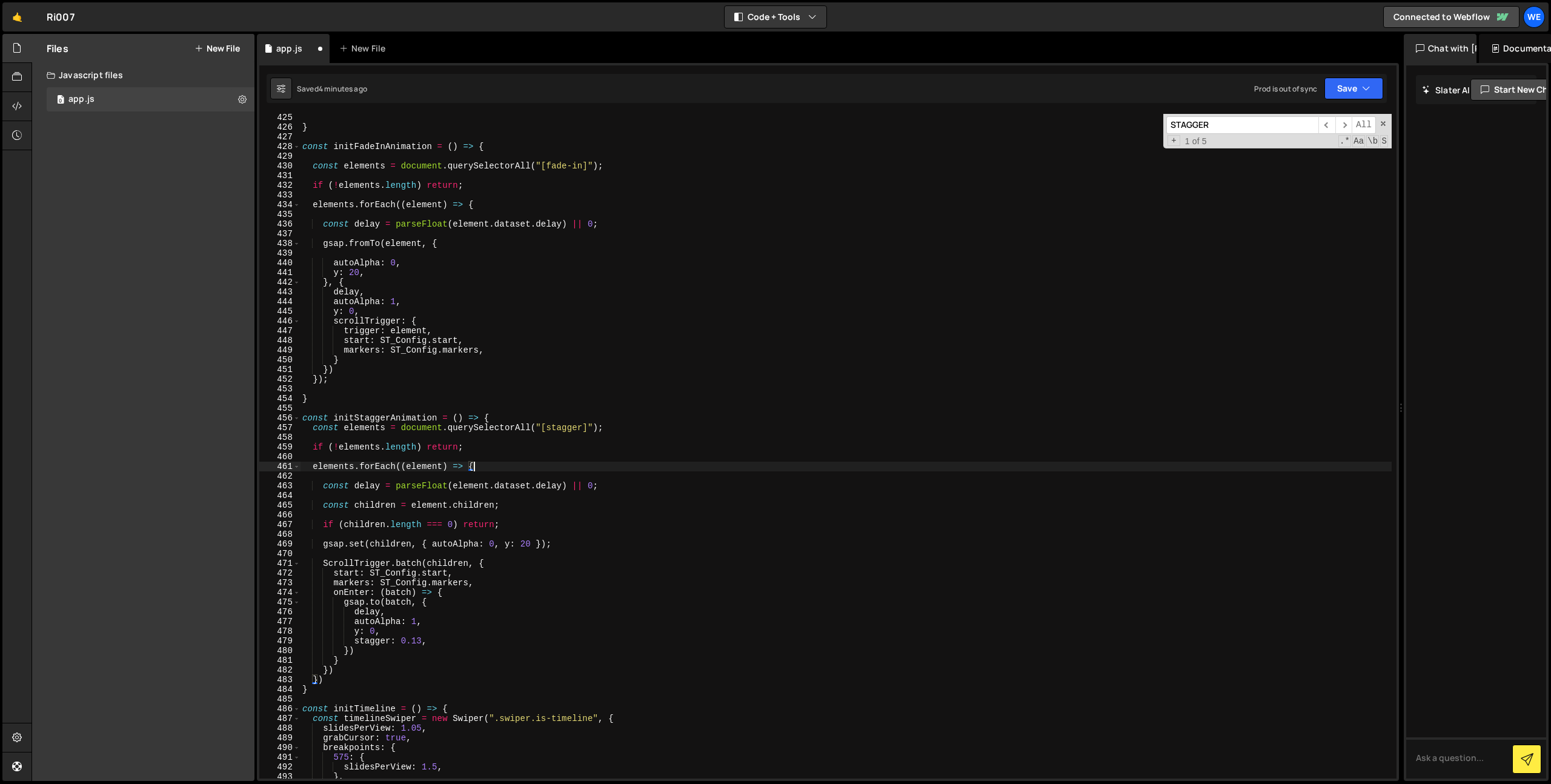
click at [560, 542] on div "} const initFadeInAnimation = ( ) => { const elements = document . querySelecto…" at bounding box center [845, 455] width 1092 height 684
click at [492, 561] on div "} const initFadeInAnimation = ( ) => { const elements = document . querySelecto…" at bounding box center [845, 455] width 1092 height 684
click at [489, 561] on div "} const initFadeInAnimation = ( ) => { const elements = document . querySelecto…" at bounding box center [845, 455] width 1092 height 684
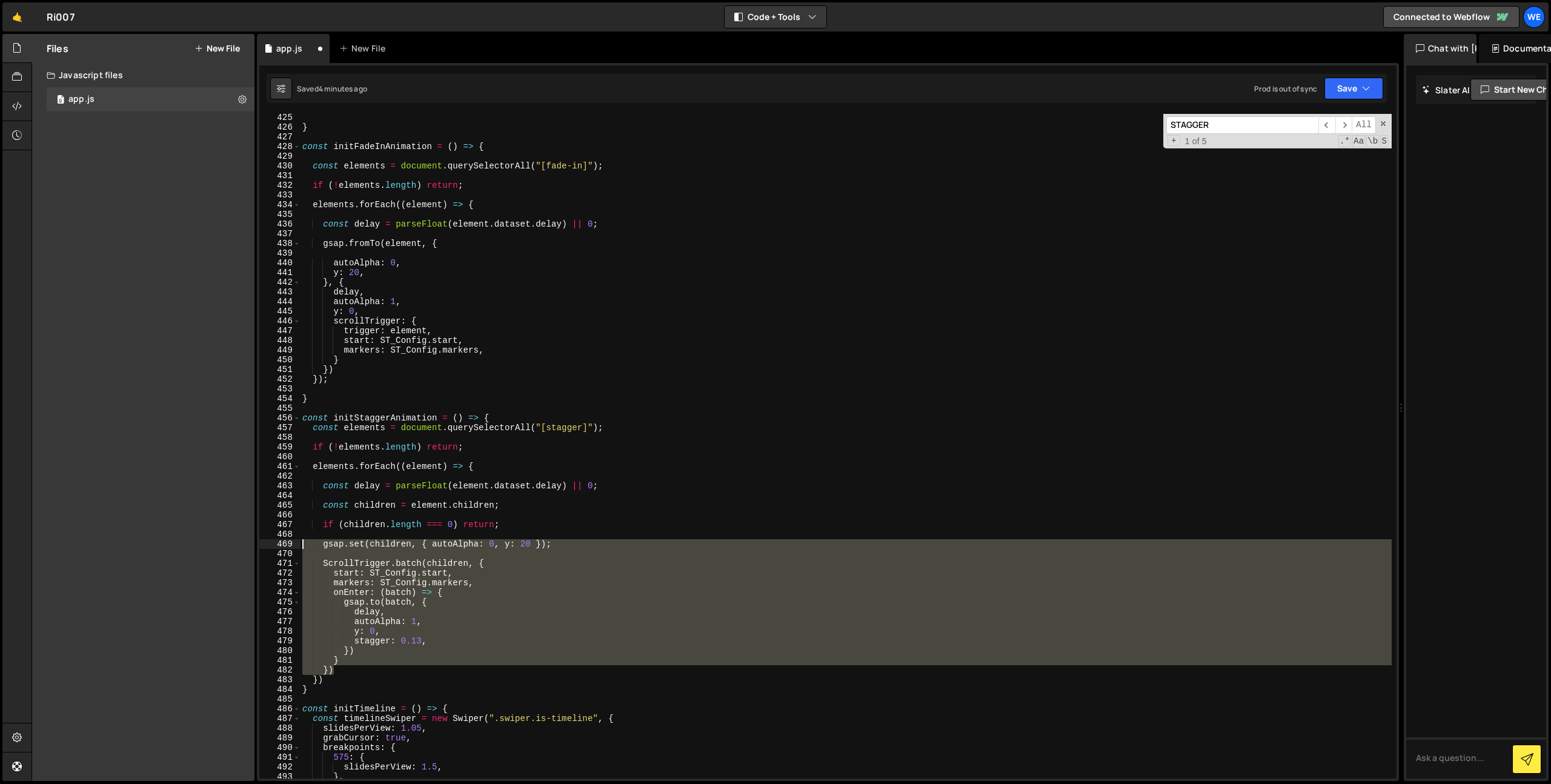
drag, startPoint x: 344, startPoint y: 669, endPoint x: 278, endPoint y: 542, distance: 143.1
click at [278, 542] on div "ScrollTrigger.batch(children, { 425 426 427 428 429 430 431 432 433 434 435 436…" at bounding box center [828, 446] width 1137 height 664
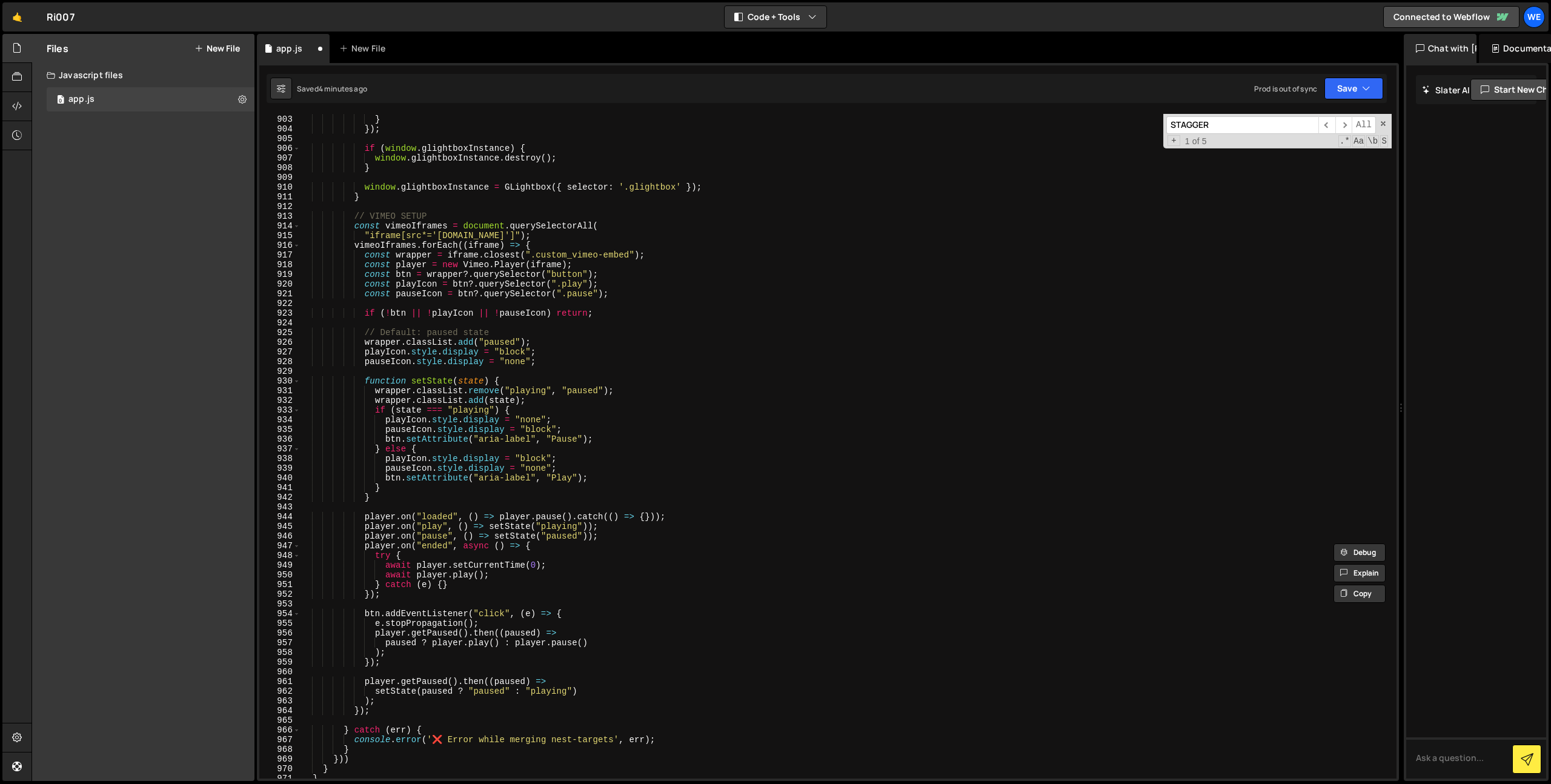
scroll to position [8708, 0]
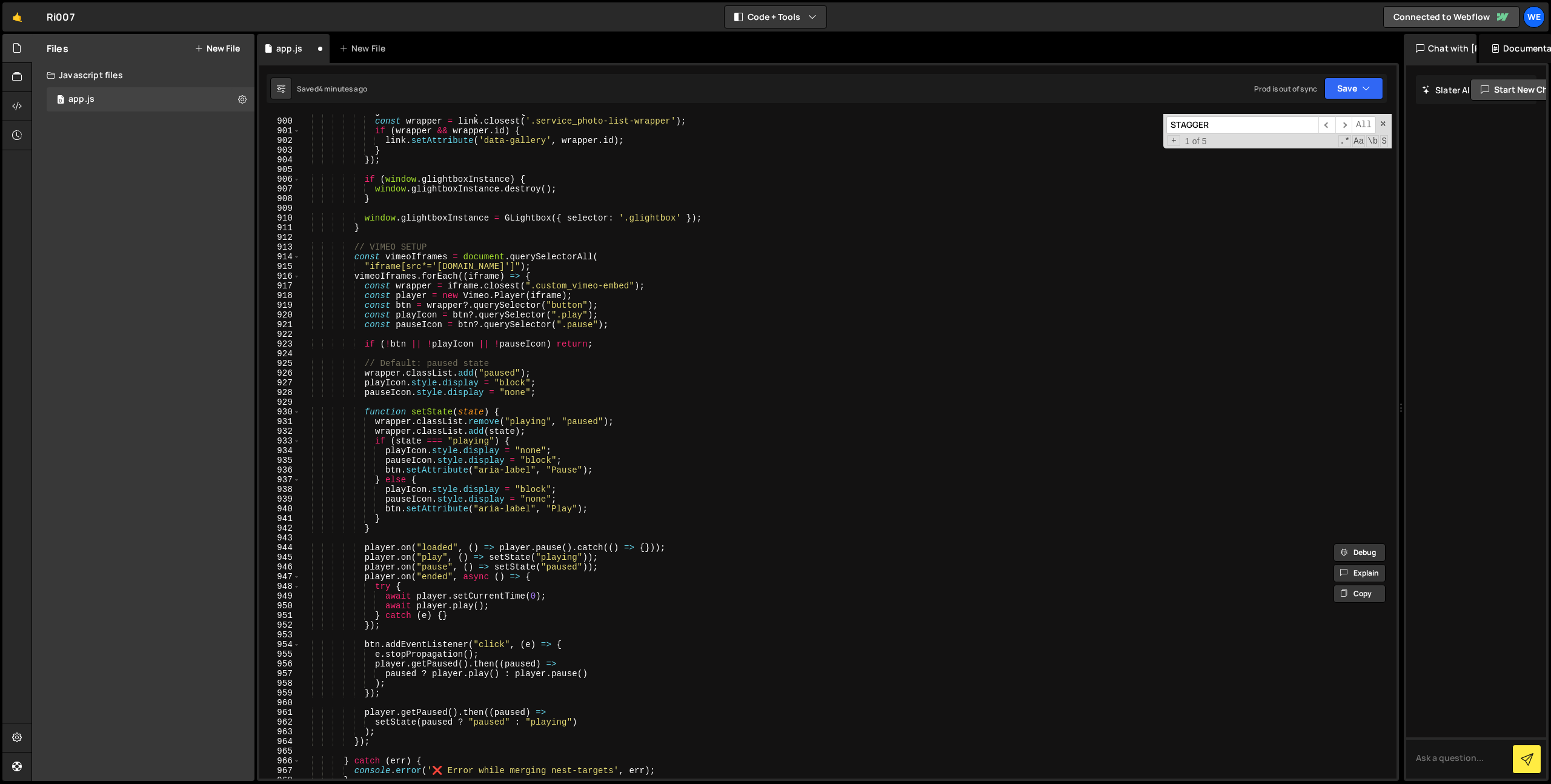
click at [544, 275] on div "lightboxLinks . forEach ( link => { const wrapper = link . closest ( '.service_…" at bounding box center [845, 448] width 1092 height 684
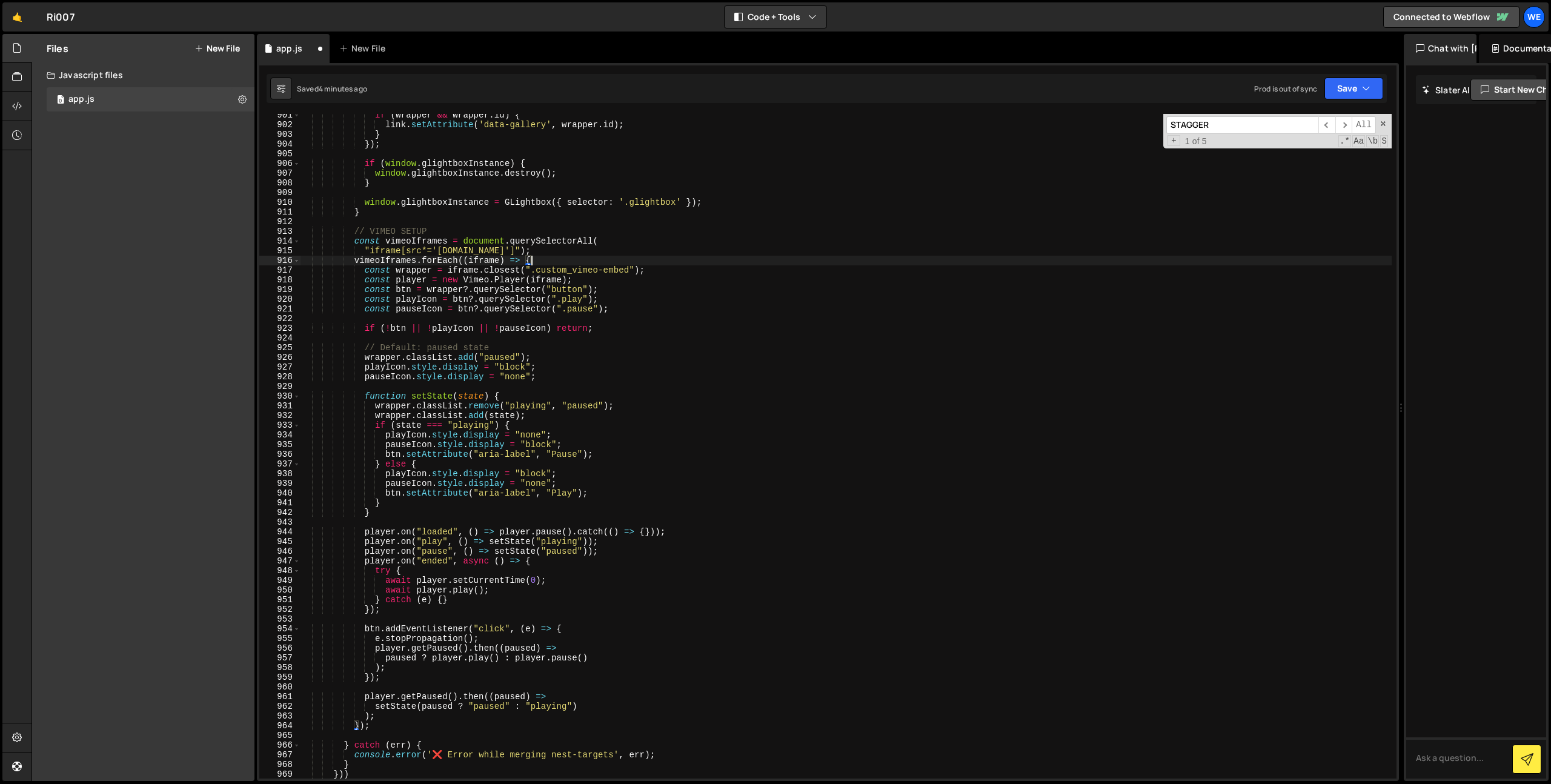
scroll to position [8799, 0]
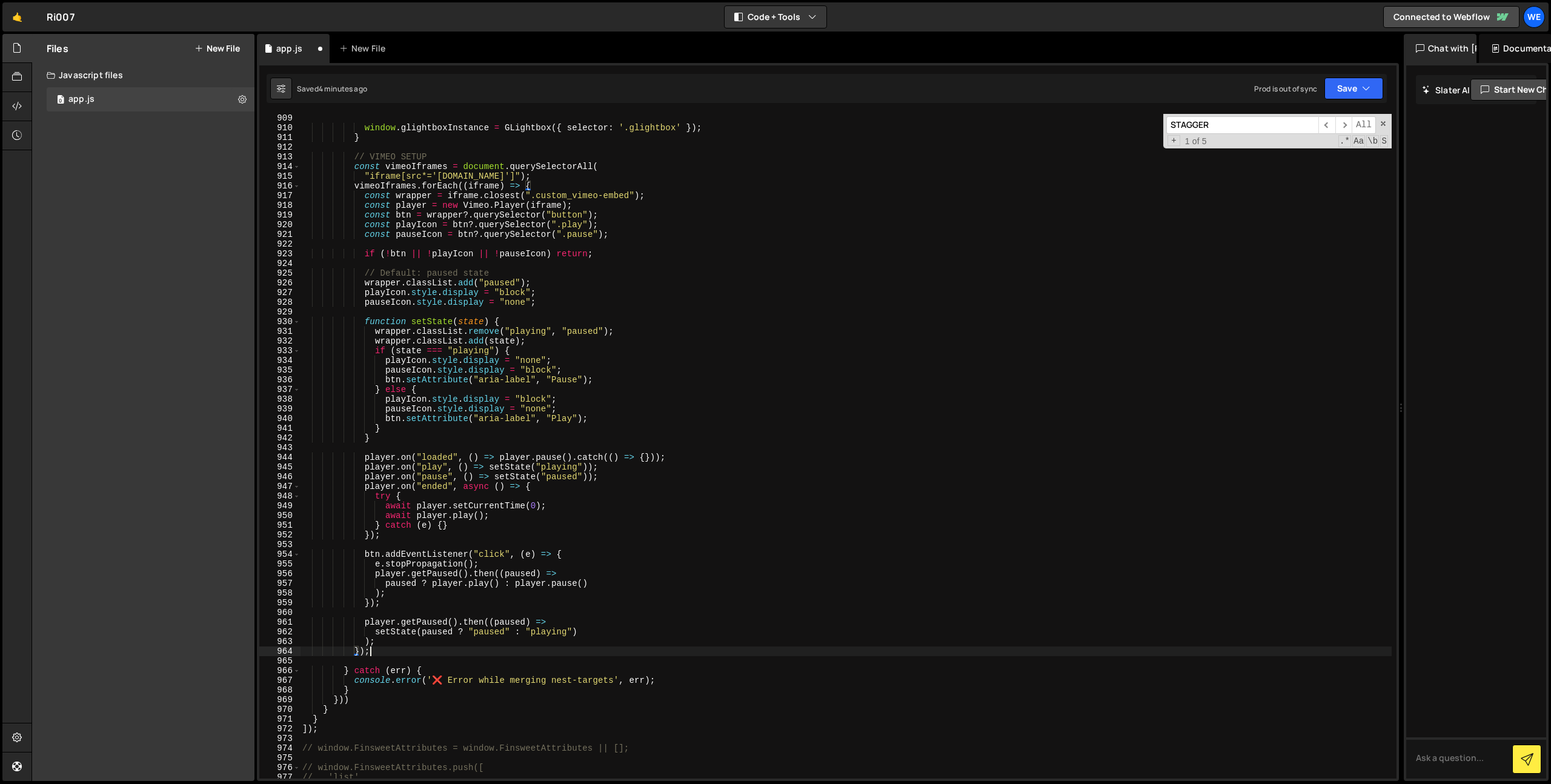
click at [379, 653] on div "window . glightboxInstance = GLightbox ({ selector : '.glightbox' }) ; } // VIM…" at bounding box center [845, 456] width 1092 height 684
type textarea "});"
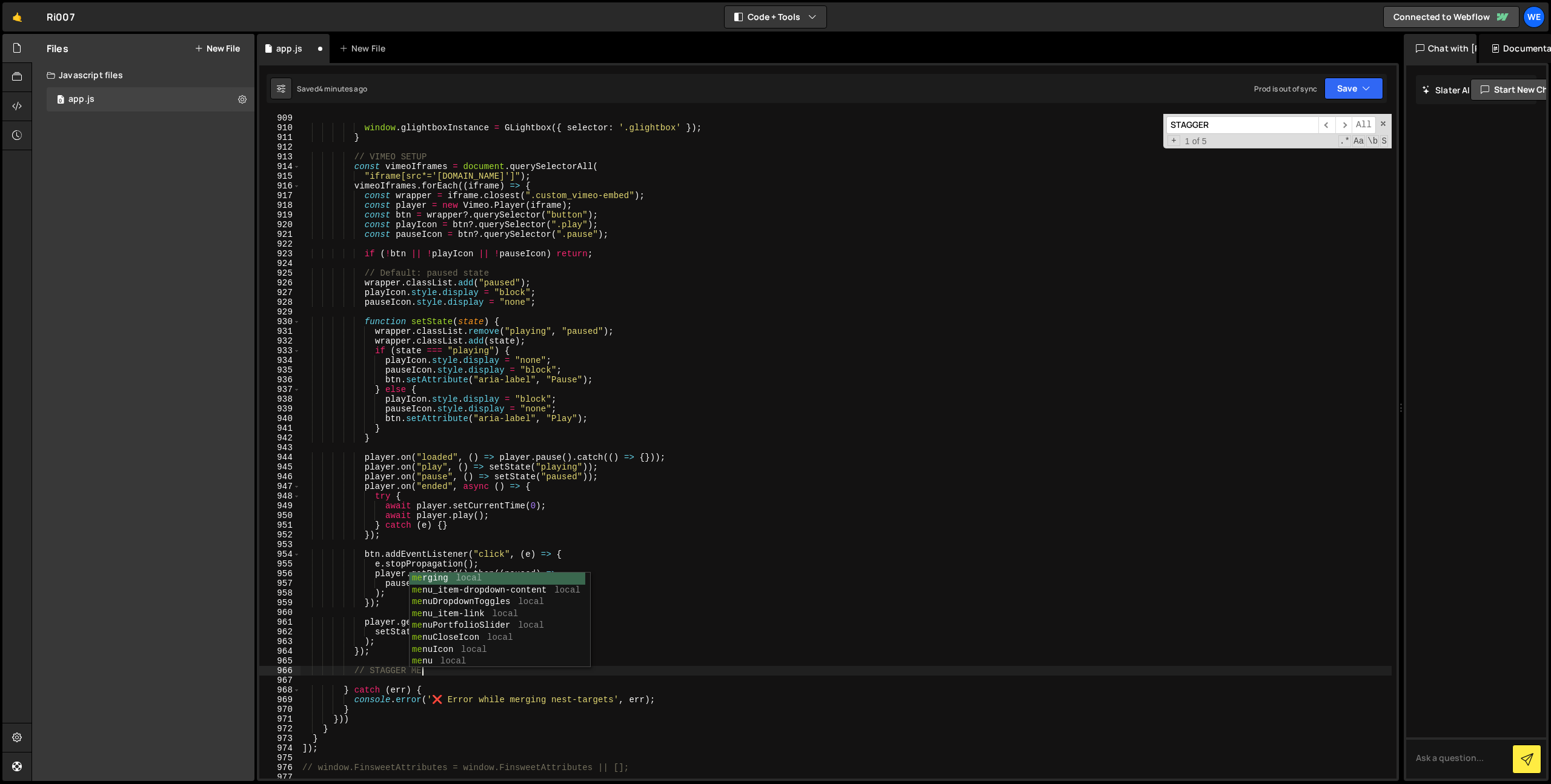
scroll to position [0, 8]
type textarea "// STAGGER MEDIA"
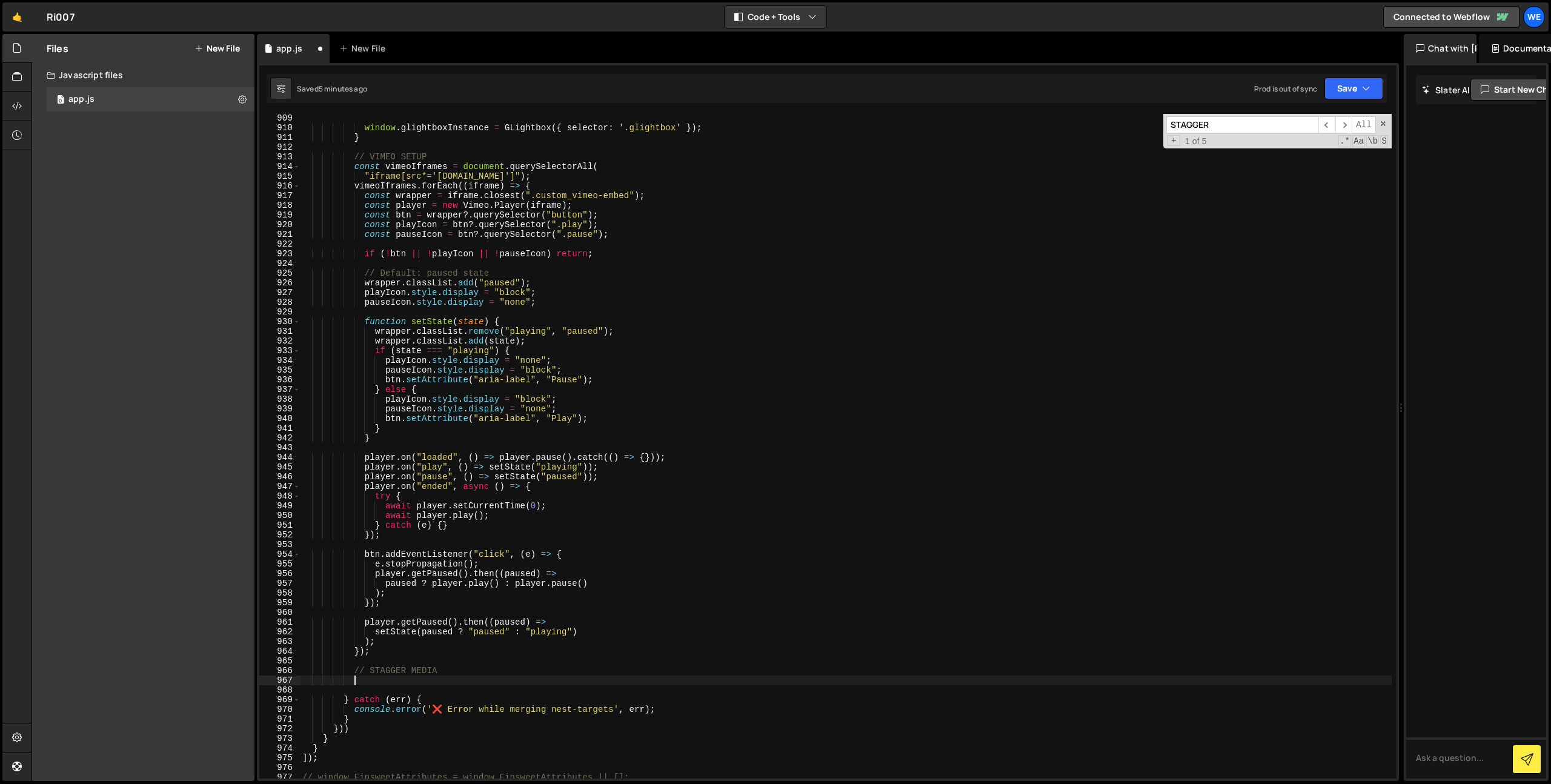
paste textarea "})"
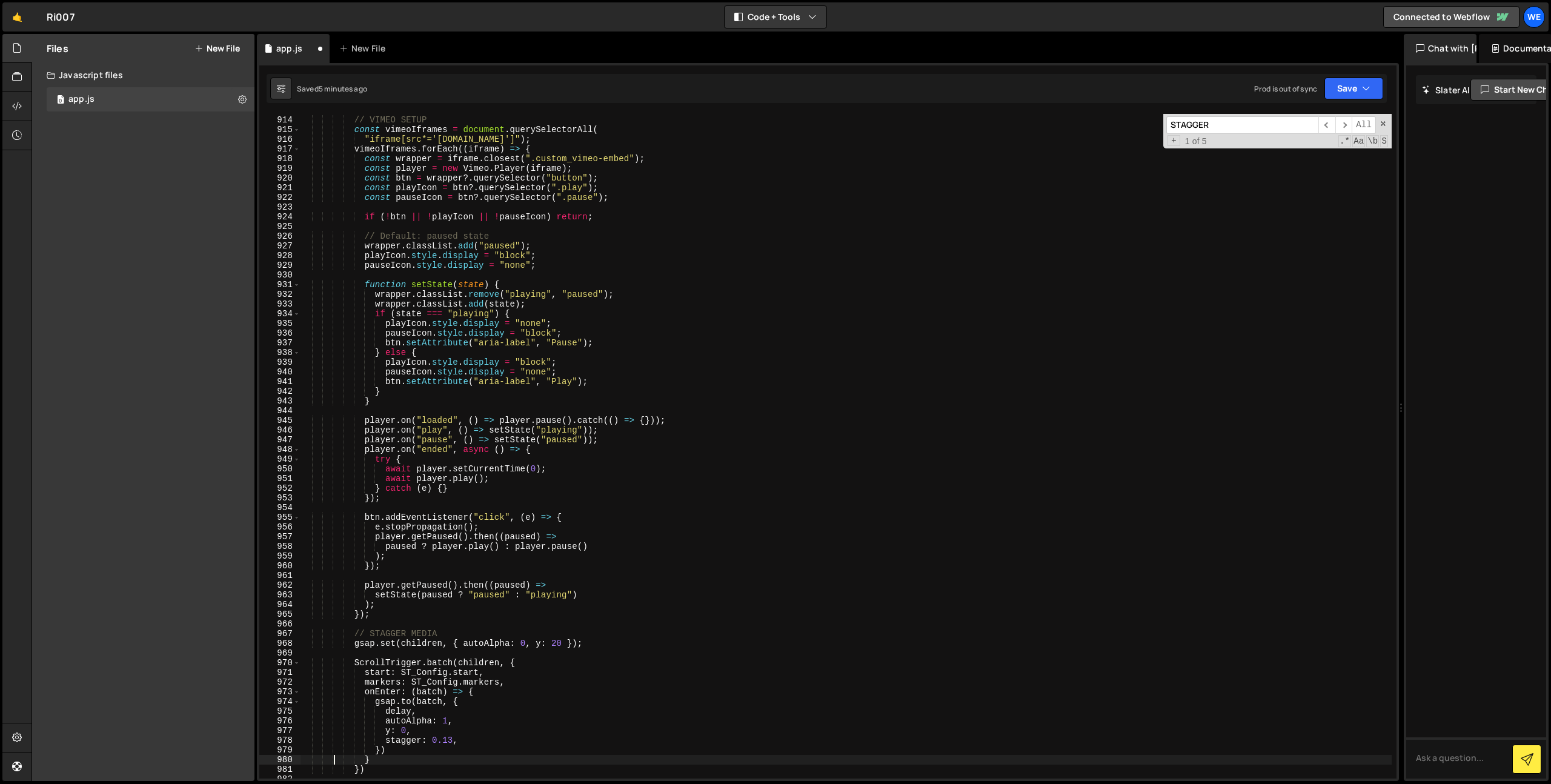
scroll to position [8904, 0]
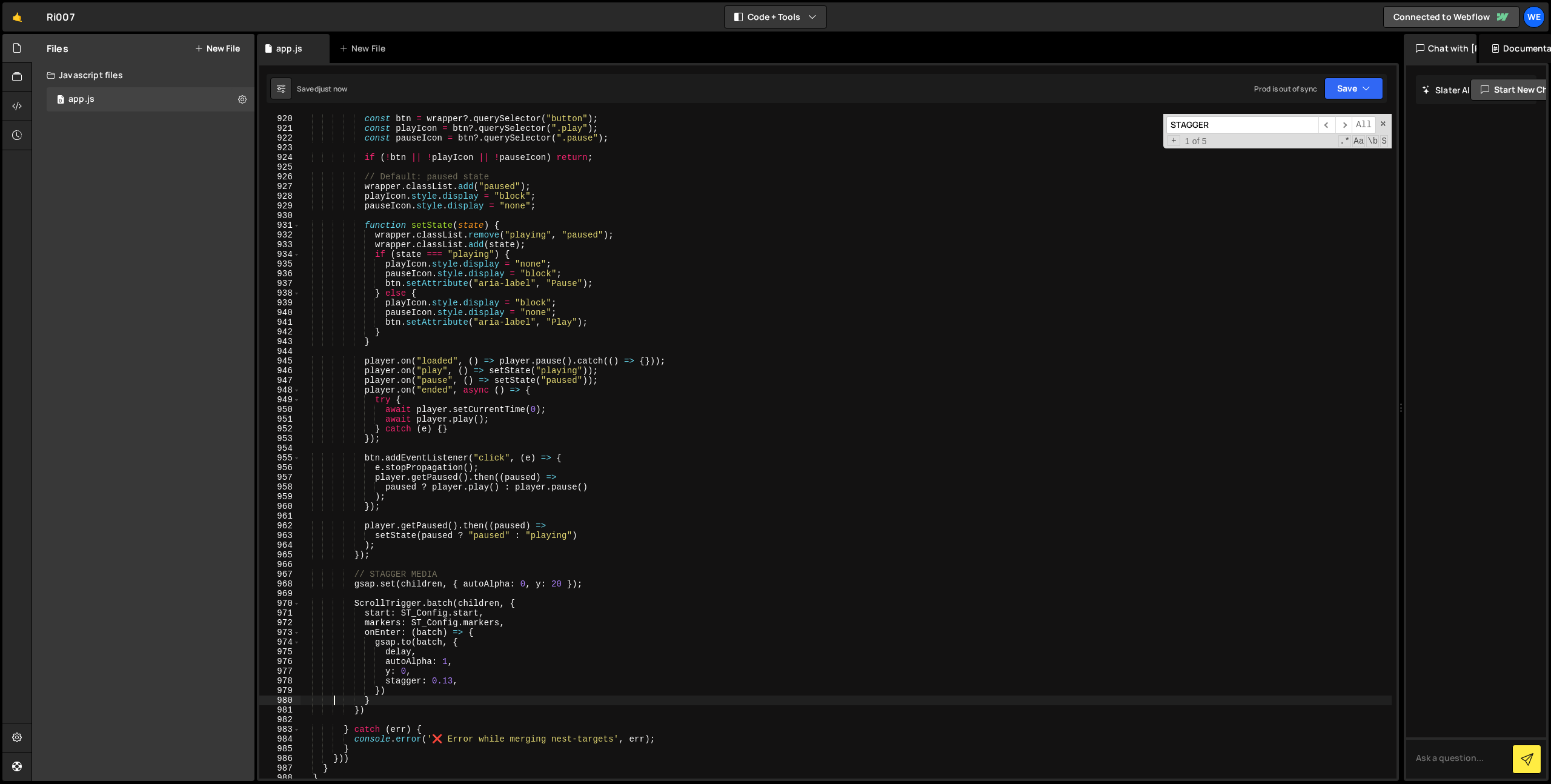
click at [435, 681] on div "const player = new Vimeo . Player ( iframe ) ; const btn = wrapper ?. querySele…" at bounding box center [845, 446] width 1092 height 684
click at [376, 714] on div "const player = new Vimeo . Player ( iframe ) ; const btn = wrapper ?. querySele…" at bounding box center [845, 446] width 1092 height 684
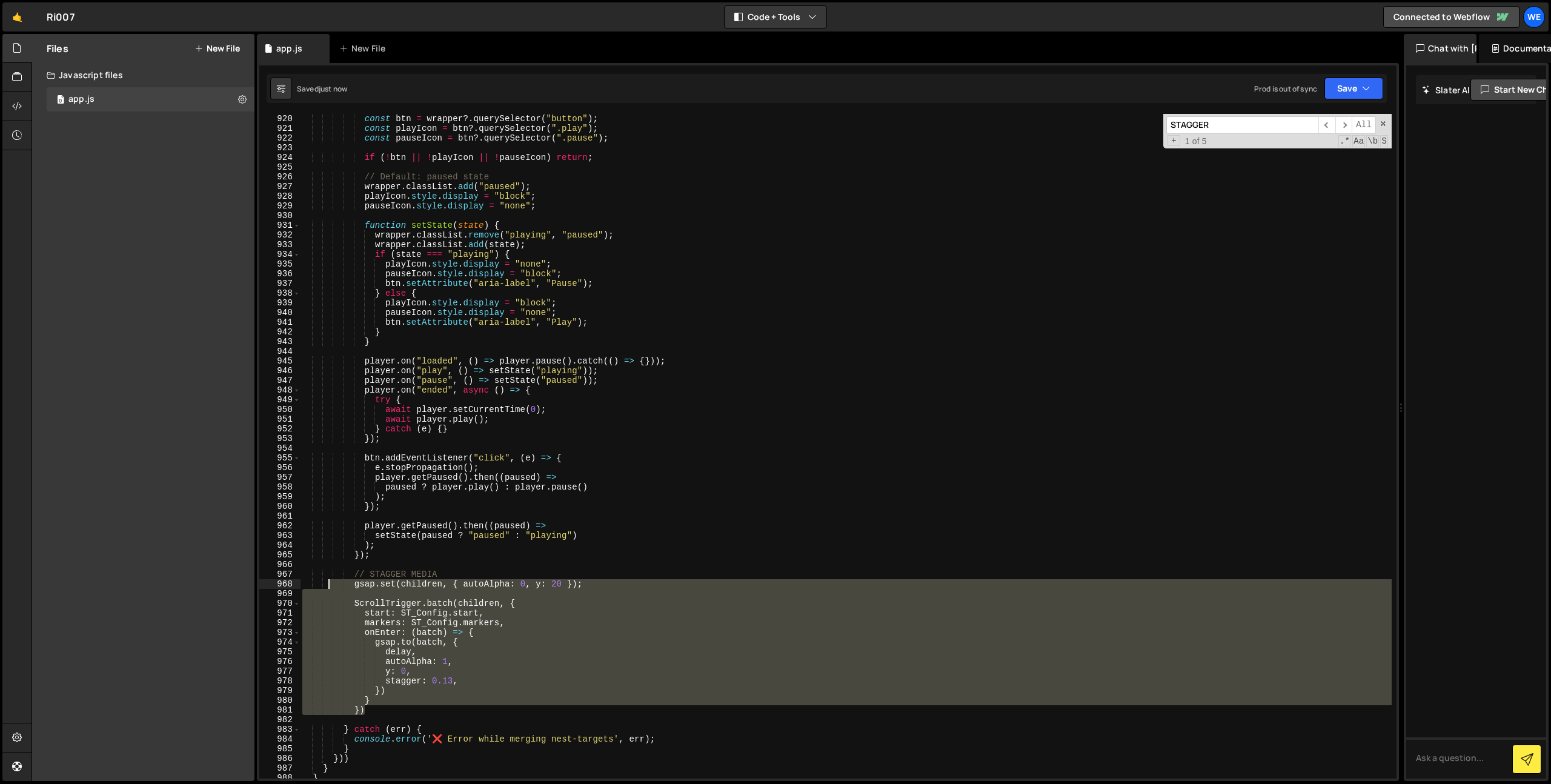
drag, startPoint x: 369, startPoint y: 709, endPoint x: 330, endPoint y: 583, distance: 131.9
click at [330, 583] on div "const player = new Vimeo . Player ( iframe ) ; const btn = wrapper ?. querySele…" at bounding box center [845, 446] width 1092 height 684
type textarea "// STAGGER MEDIA"
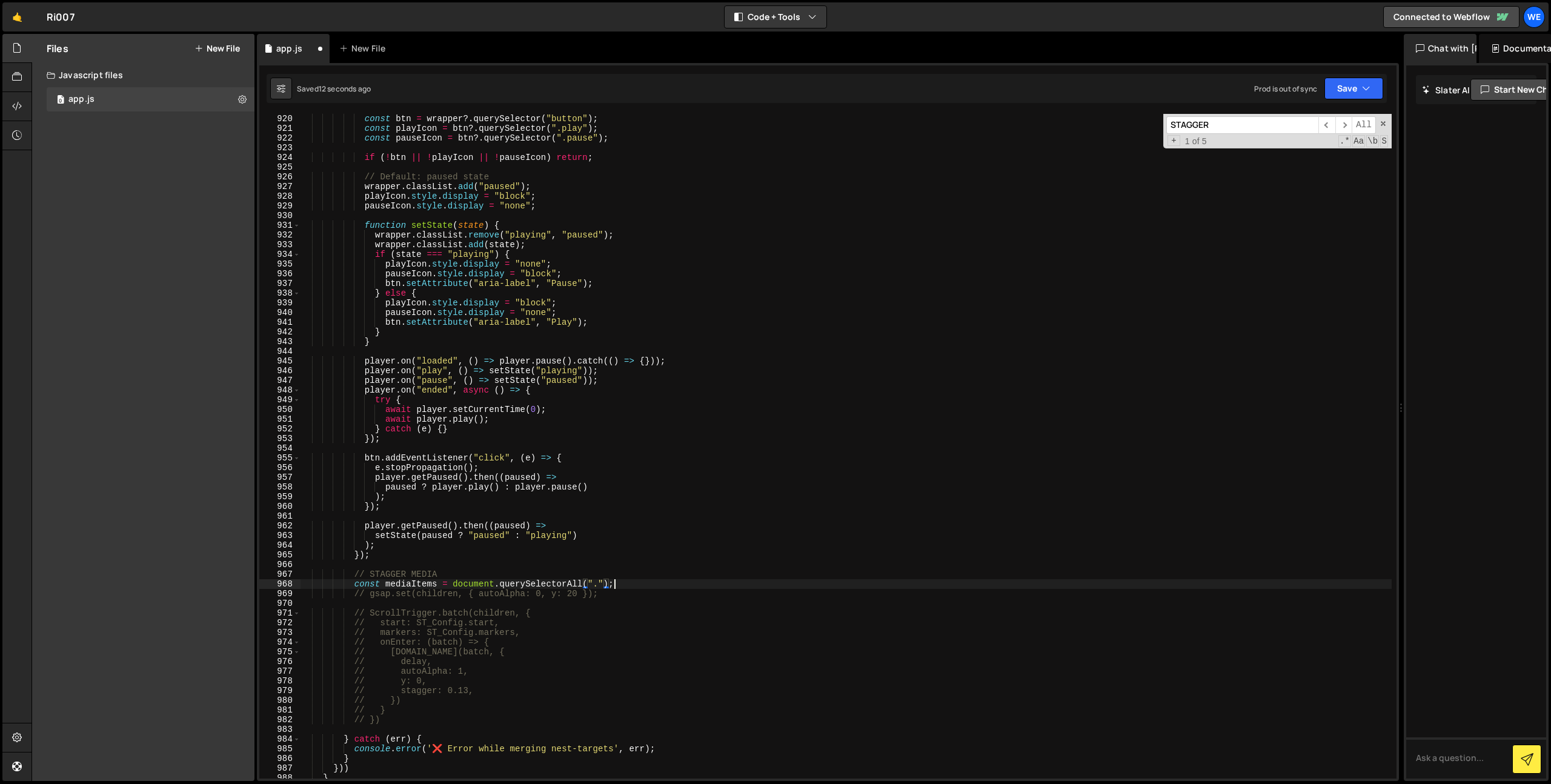
scroll to position [0, 21]
drag, startPoint x: 596, startPoint y: 582, endPoint x: 674, endPoint y: 615, distance: 84.7
click at [597, 582] on div "const player = new Vimeo . Player ( iframe ) ; const btn = wrapper ?. querySele…" at bounding box center [845, 446] width 1092 height 684
paste textarea "service_photo-list"
type textarea "const mediaItems = document.querySelectorAll(".service_photo-list div");"
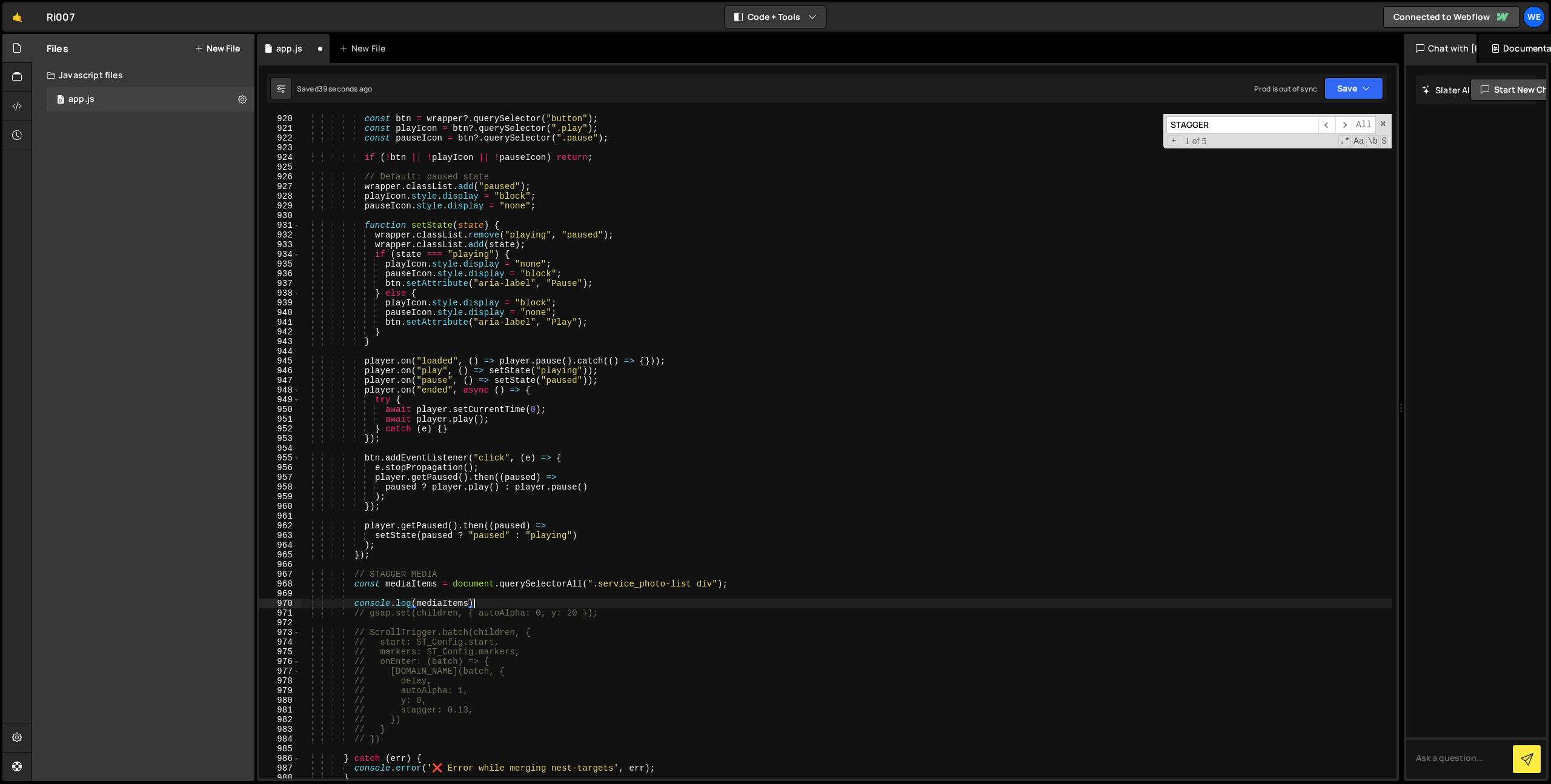
type textarea "console.log(mediaItems);"
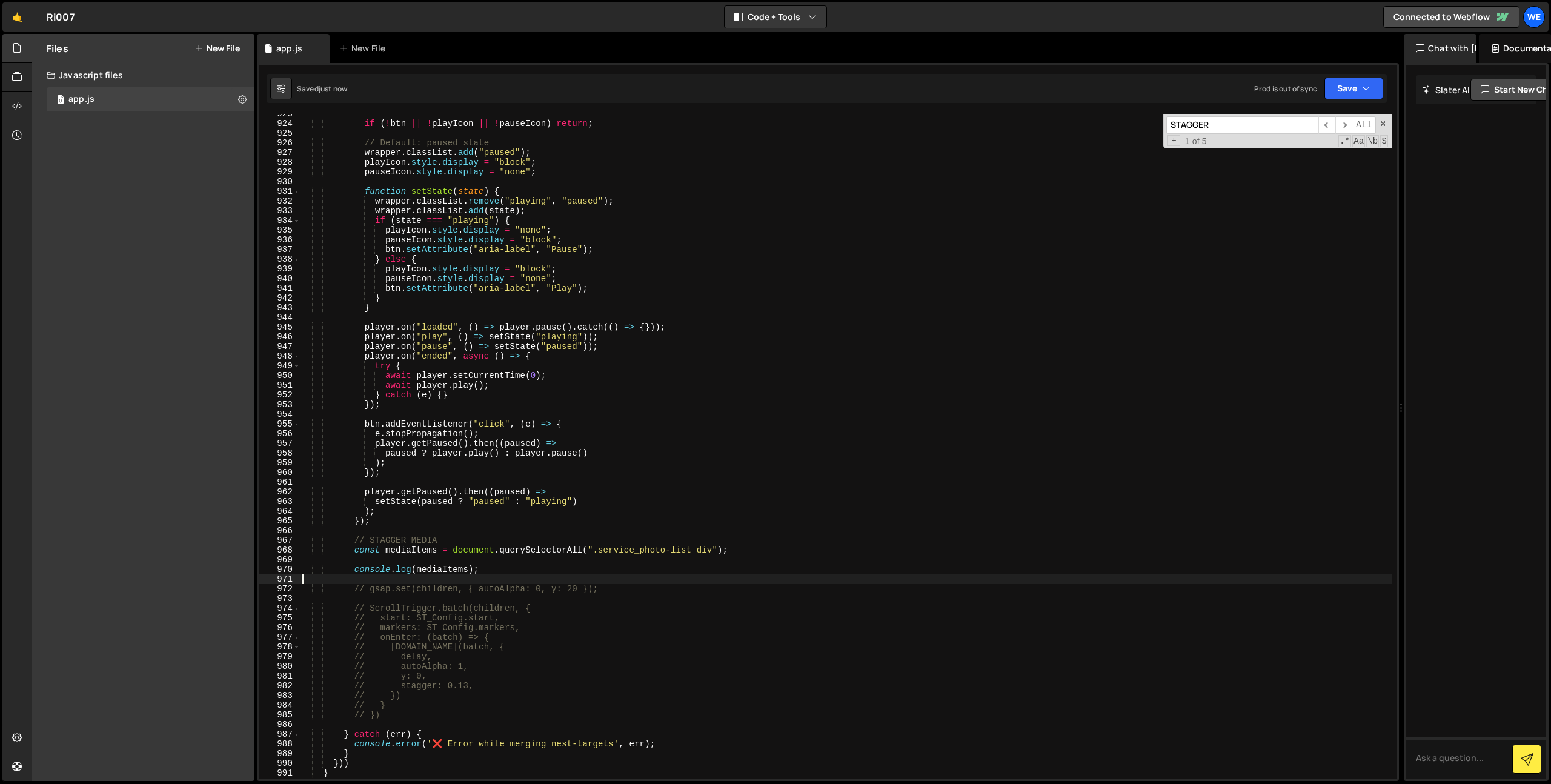
scroll to position [8938, 0]
click at [518, 570] on div "if ( ! btn || ! playIcon || ! pauseIcon ) return ; // Default: paused state wra…" at bounding box center [845, 451] width 1092 height 684
type textarea "console.log(mediaItems);"
click at [540, 609] on div "if ( ! btn || ! playIcon || ! pauseIcon ) return ; // Default: paused state wra…" at bounding box center [845, 451] width 1092 height 684
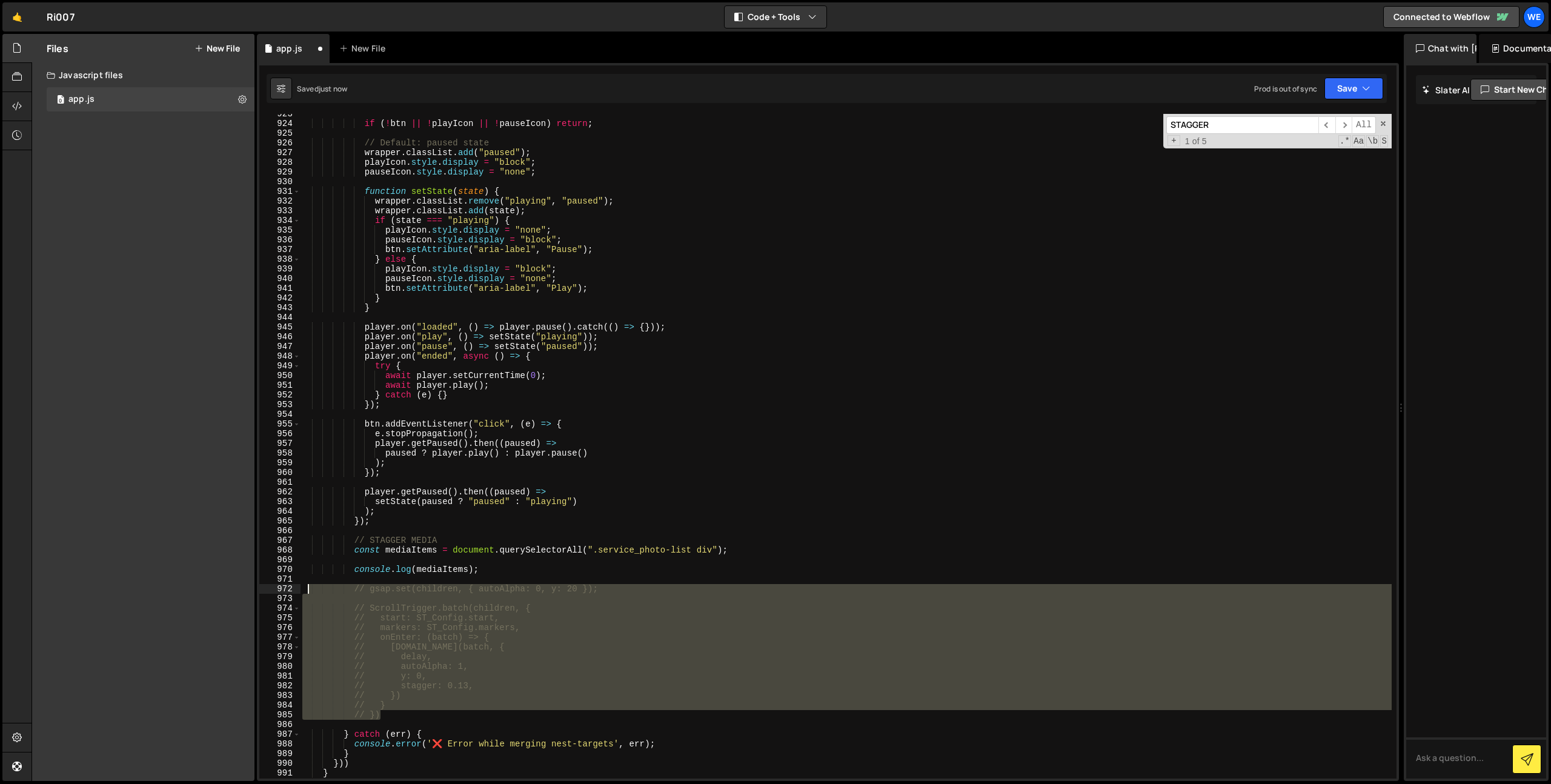
drag, startPoint x: 388, startPoint y: 712, endPoint x: 308, endPoint y: 589, distance: 146.7
click at [308, 589] on div "if ( ! btn || ! playIcon || ! pauseIcon ) return ; // Default: paused state wra…" at bounding box center [845, 451] width 1092 height 684
click at [453, 571] on div "if ( ! btn || ! playIcon || ! pauseIcon ) return ; // Default: paused state wra…" at bounding box center [845, 451] width 1092 height 684
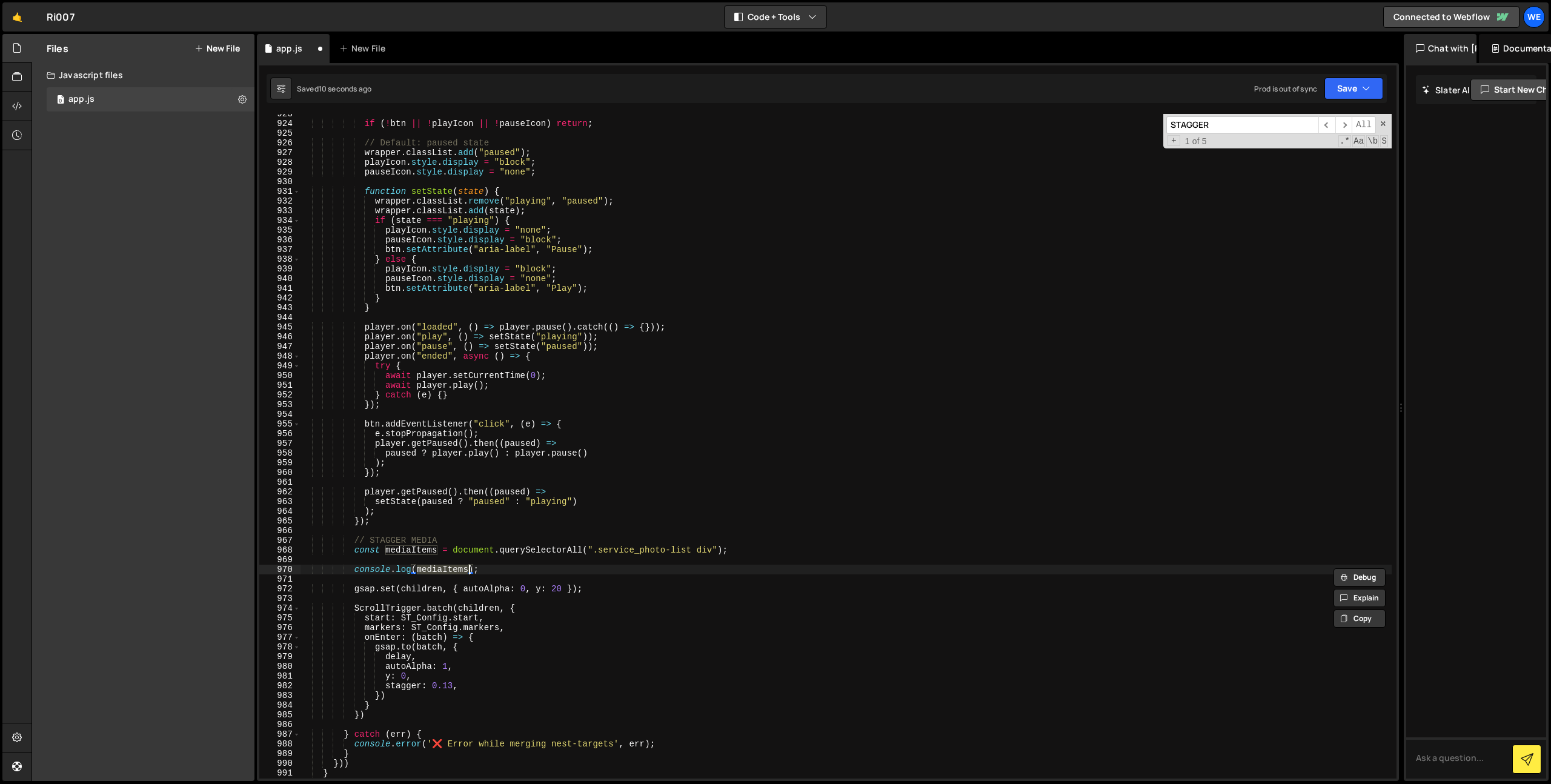
click at [415, 591] on div "if ( ! btn || ! playIcon || ! pauseIcon ) return ; // Default: paused state wra…" at bounding box center [845, 451] width 1092 height 684
paste textarea "mediaItems"
click at [481, 608] on div "if ( ! btn || ! playIcon || ! pauseIcon ) return ; // Default: paused state wra…" at bounding box center [845, 451] width 1092 height 684
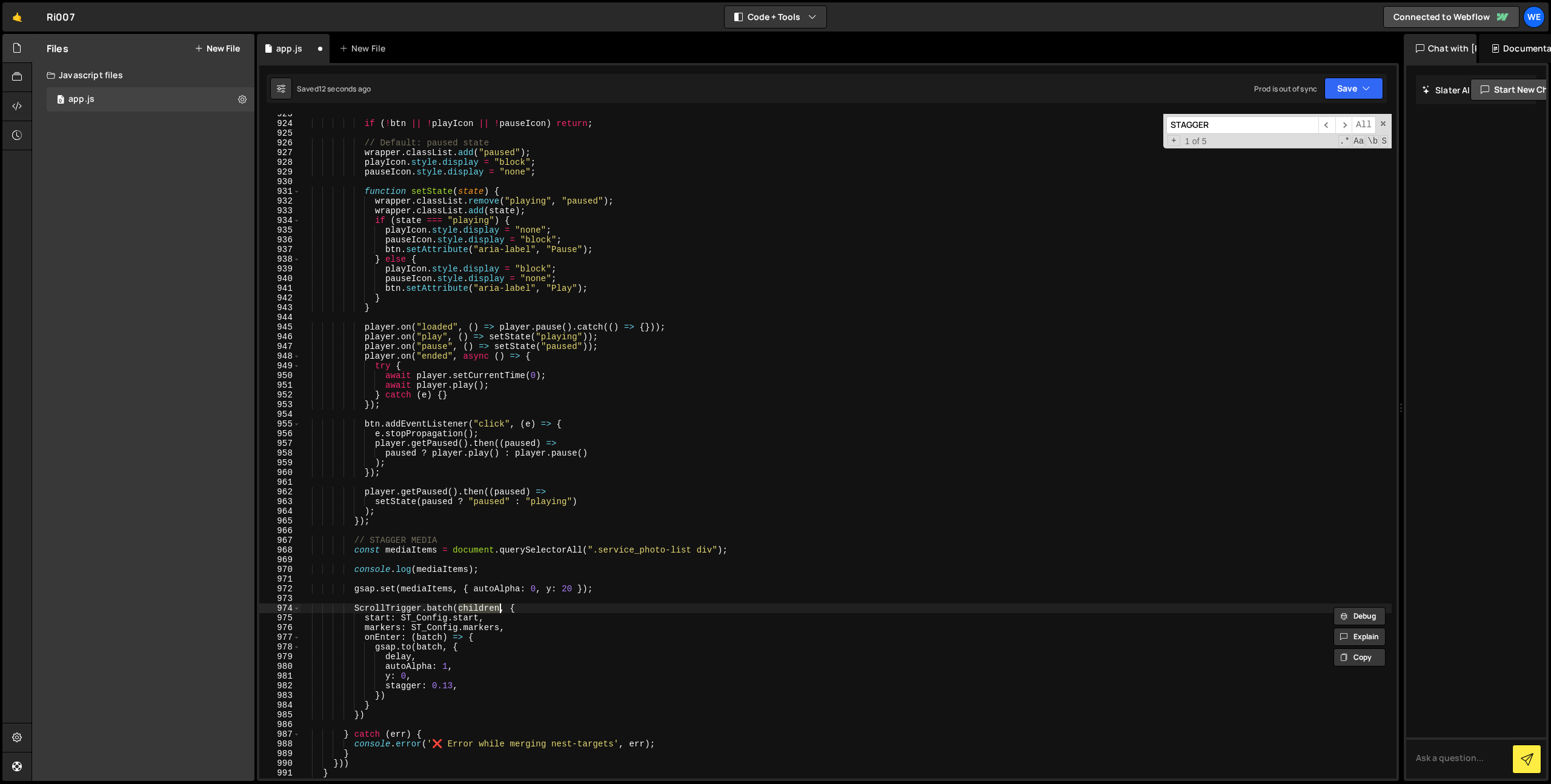
paste textarea "mediaItems"
click at [565, 617] on div "if ( ! btn || ! playIcon || ! pauseIcon ) return ; // Default: paused state wra…" at bounding box center [845, 451] width 1092 height 684
click at [530, 567] on div "if ( ! btn || ! playIcon || ! pauseIcon ) return ; // Default: paused state wra…" at bounding box center [845, 451] width 1092 height 684
type textarea "console.log(mediaItems);"
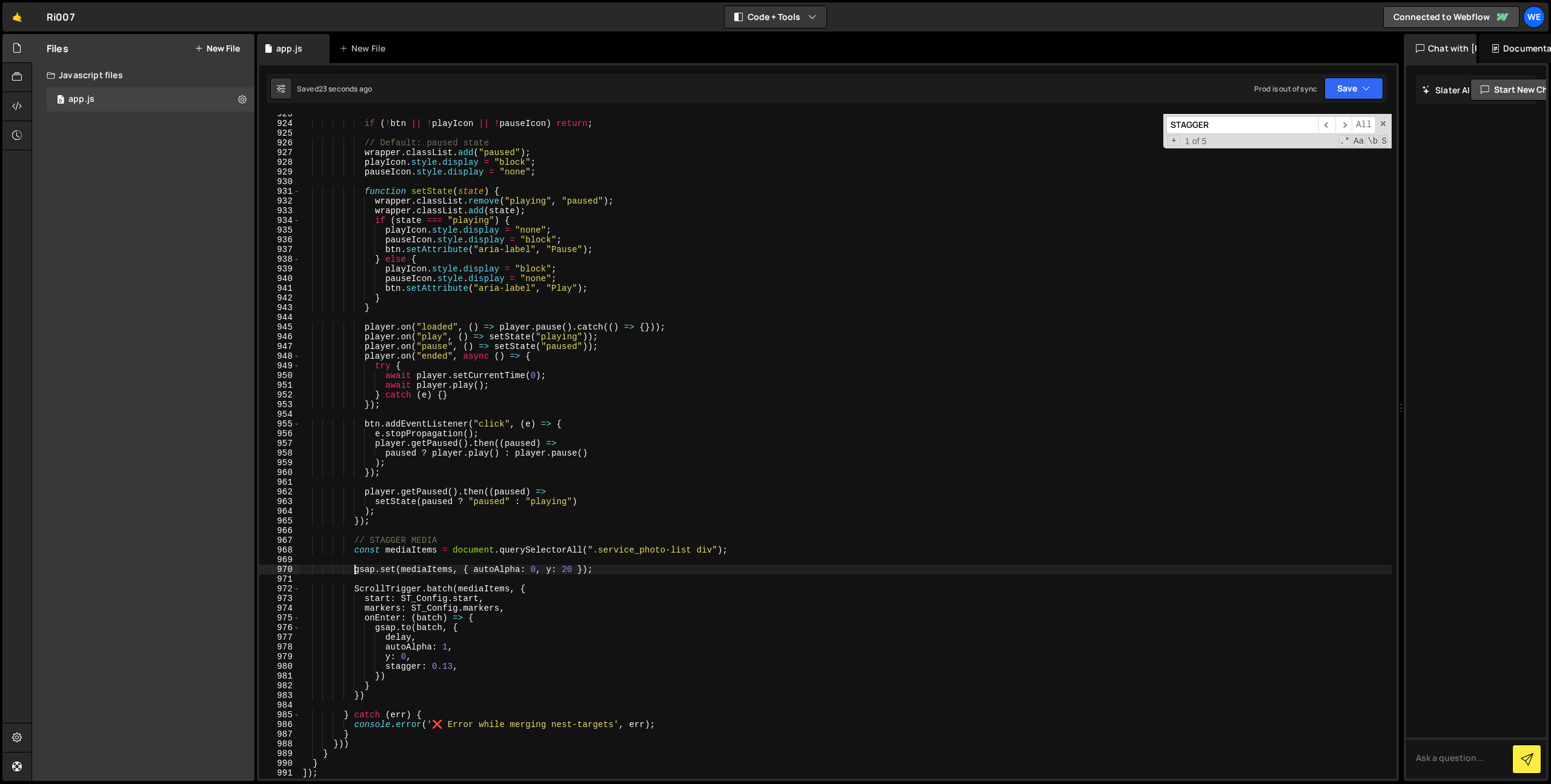
click at [413, 609] on div "if ( ! btn || ! playIcon || ! pauseIcon ) return ; // Default: paused state wra…" at bounding box center [845, 451] width 1092 height 684
click at [596, 570] on div "if ( ! btn || ! playIcon || ! pauseIcon ) return ; // Default: paused state wra…" at bounding box center [845, 451] width 1092 height 684
click at [555, 589] on div "if ( ! btn || ! playIcon || ! pauseIcon ) return ; // Default: paused state wra…" at bounding box center [845, 451] width 1092 height 684
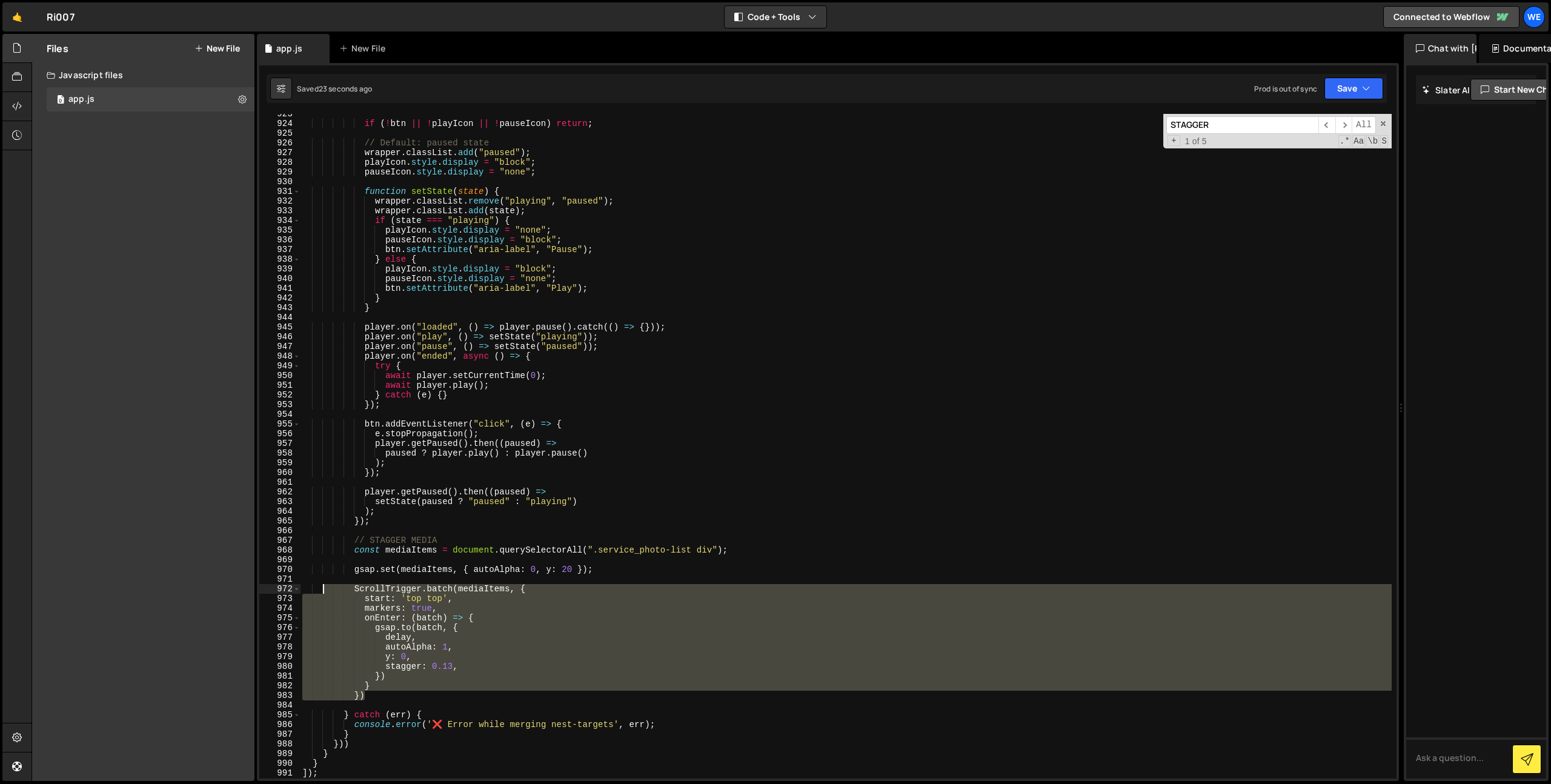
drag, startPoint x: 381, startPoint y: 698, endPoint x: 321, endPoint y: 584, distance: 128.8
click at [323, 588] on div "if ( ! btn || ! playIcon || ! pauseIcon ) return ; // Default: paused state wra…" at bounding box center [845, 451] width 1092 height 684
type textarea "ScrollTrigger.batch(mediaItems, { start: 'top top',"
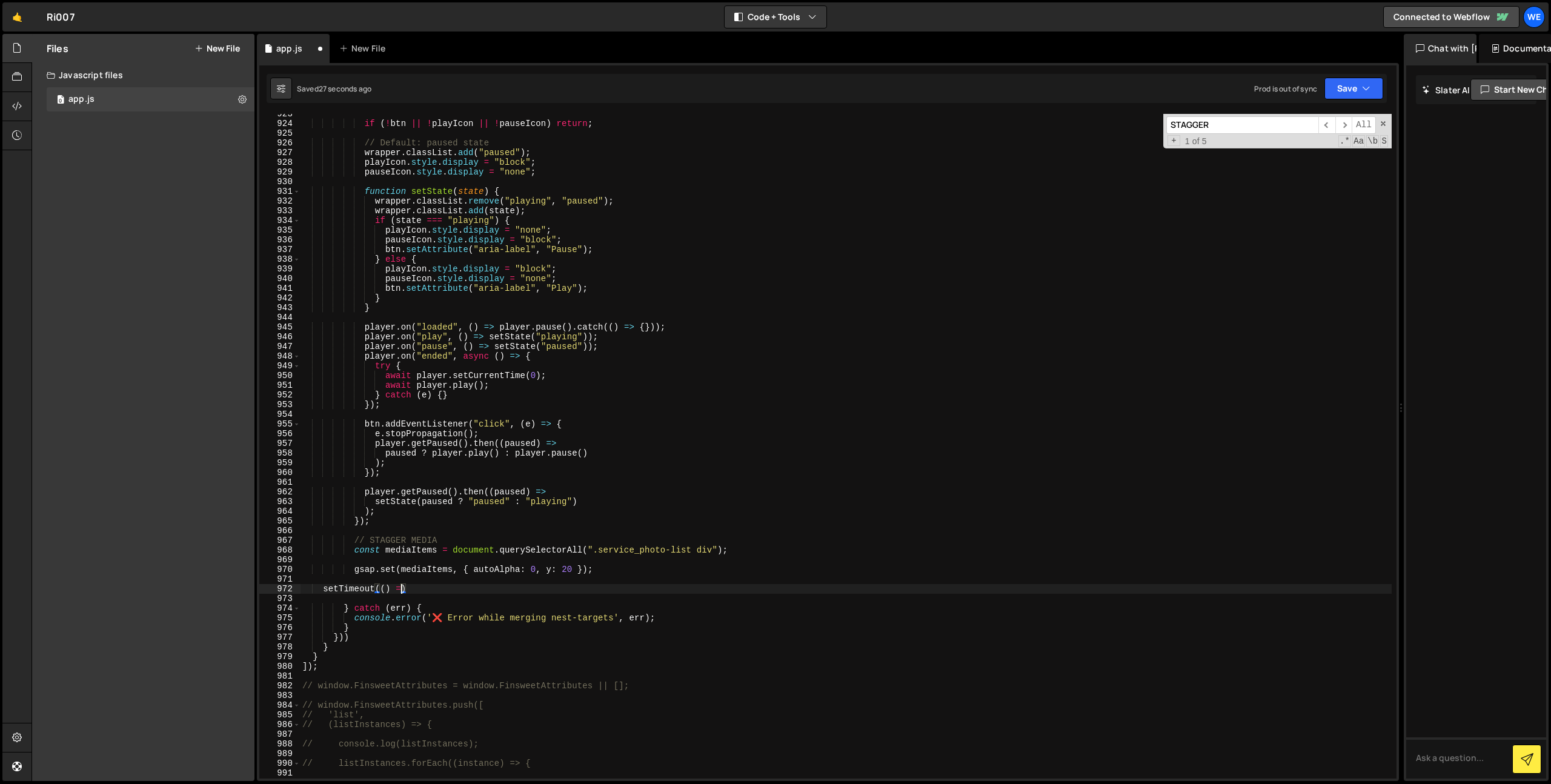
scroll to position [0, 6]
type textarea "setTimeout(() => {)"
paste textarea "})"
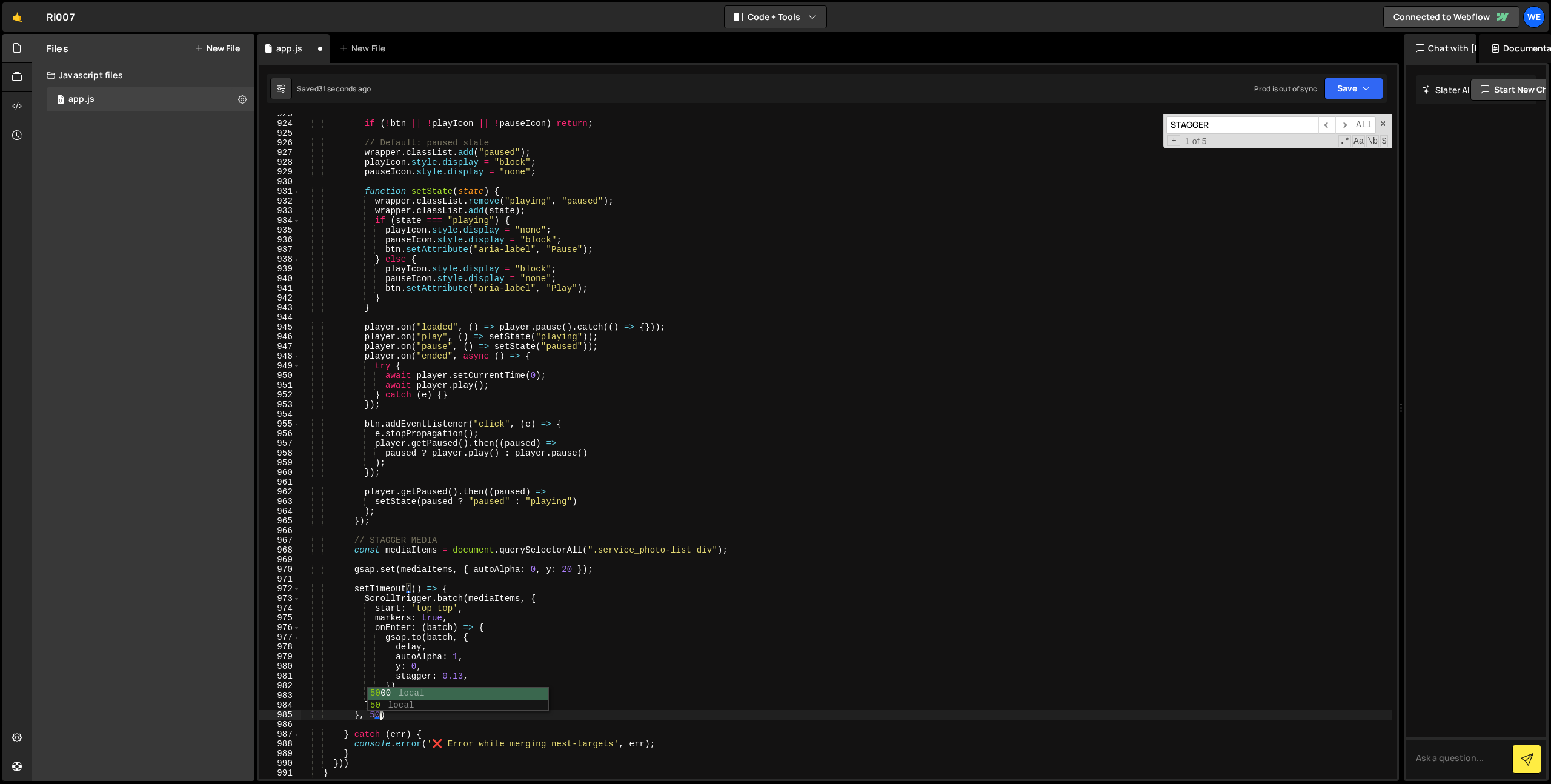
scroll to position [0, 5]
type textarea "}, 500)"
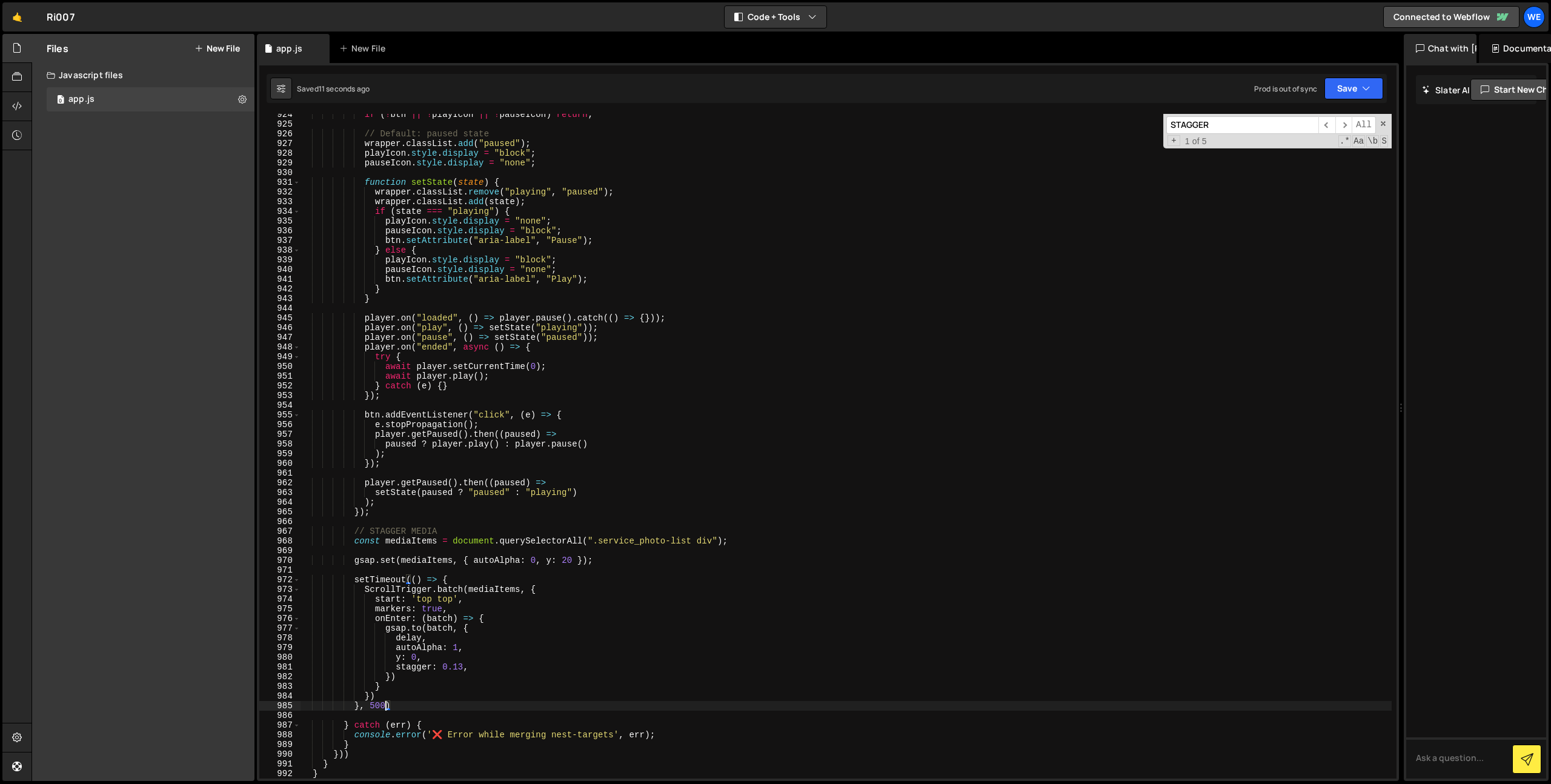
scroll to position [8947, 0]
click at [464, 575] on div "if ( ! btn || ! playIcon || ! pauseIcon ) return ; // Default: paused state wra…" at bounding box center [845, 451] width 1092 height 684
click at [408, 589] on div "if ( ! btn || ! playIcon || ! pauseIcon ) return ; // Default: paused state wra…" at bounding box center [845, 451] width 1092 height 684
click at [391, 621] on div "if ( ! btn || ! playIcon || ! pauseIcon ) return ; // Default: paused state wra…" at bounding box center [845, 451] width 1092 height 684
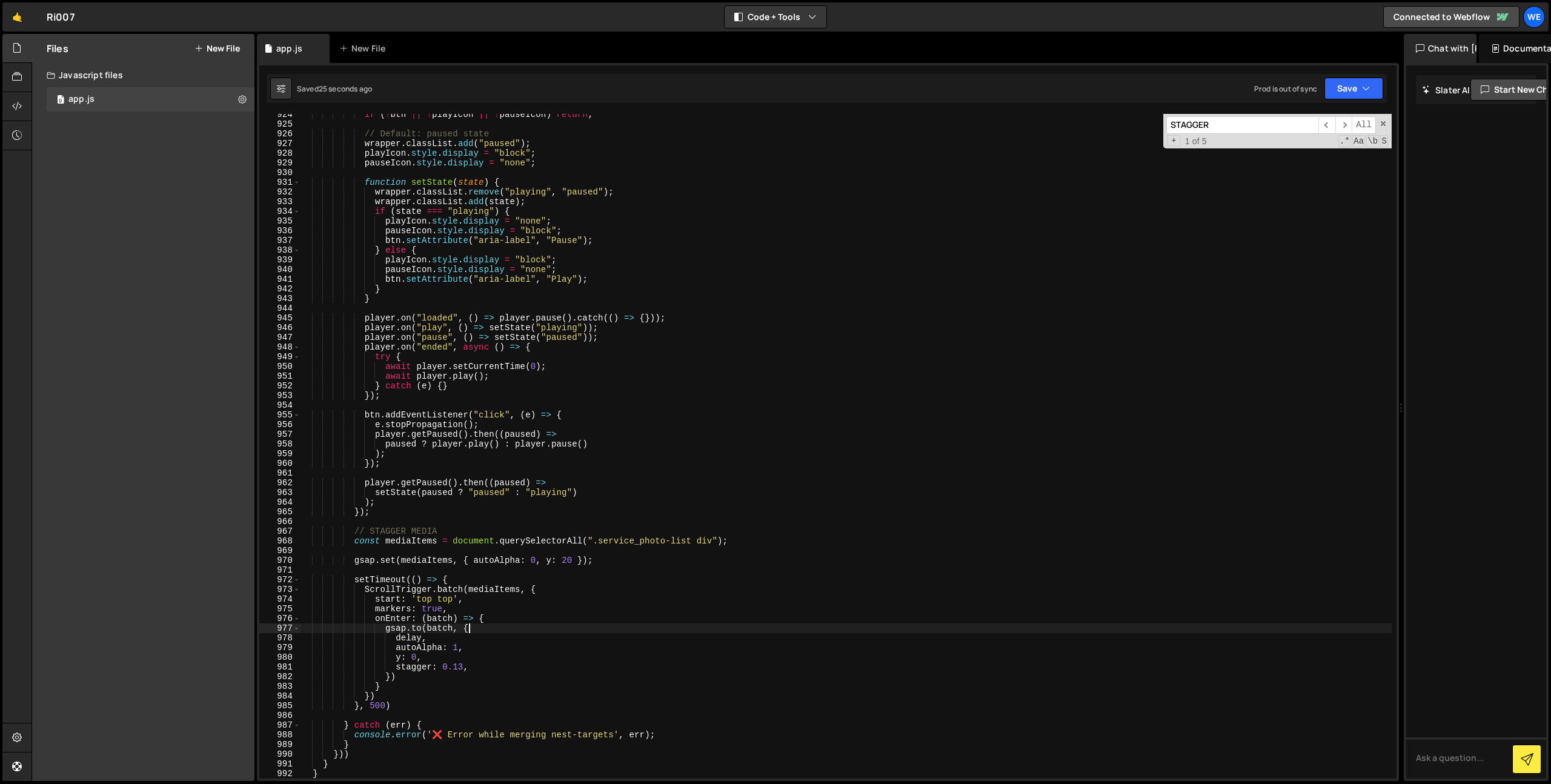
click at [502, 633] on div "if ( ! btn || ! playIcon || ! pauseIcon ) return ; // Default: paused state wra…" at bounding box center [845, 451] width 1092 height 684
click at [502, 638] on div "if ( ! btn || ! playIcon || ! pauseIcon ) return ; // Default: paused state wra…" at bounding box center [845, 451] width 1092 height 684
type textarea "delay,"
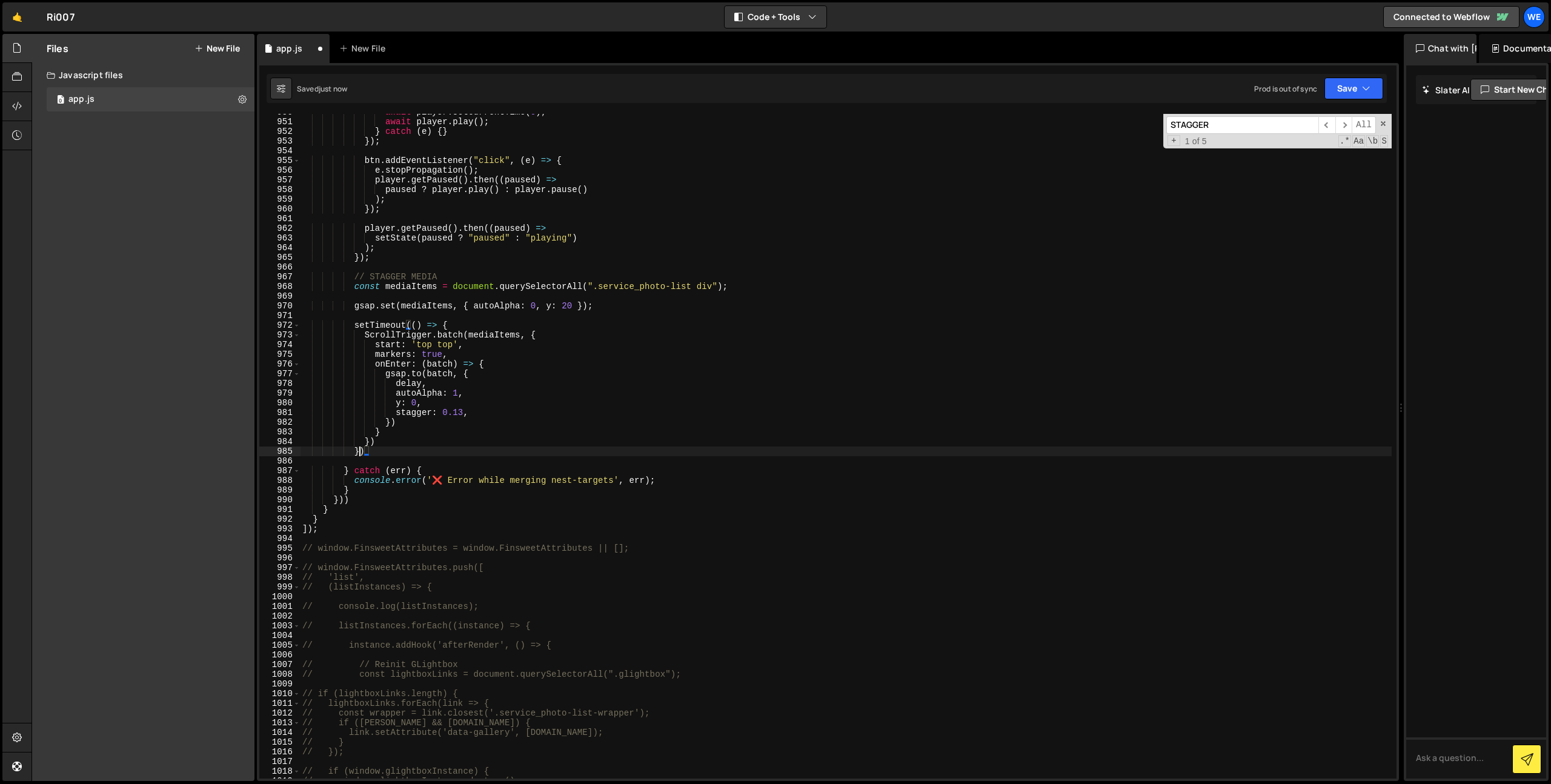
type textarea "// ]);"
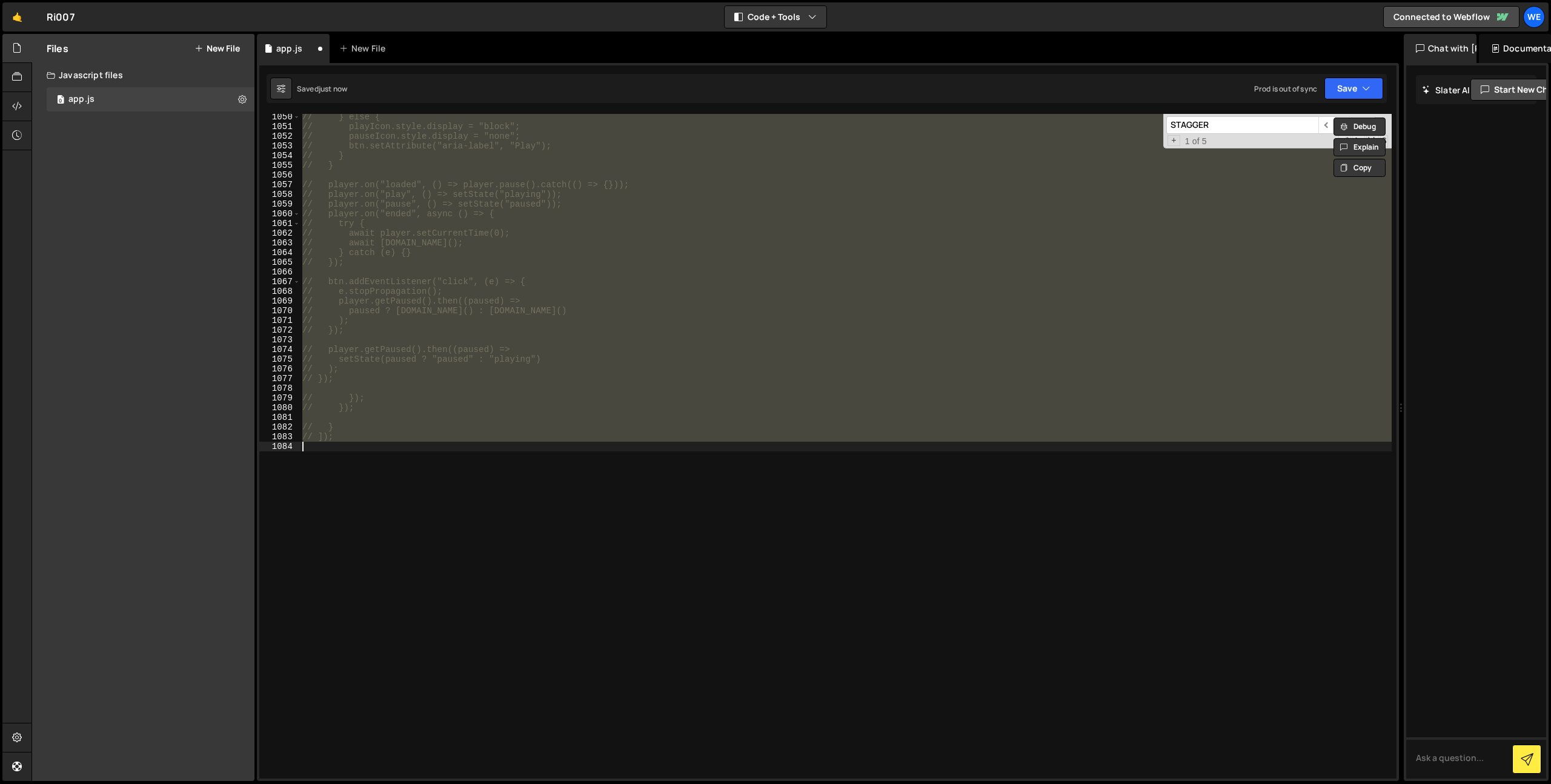
scroll to position [9086, 0]
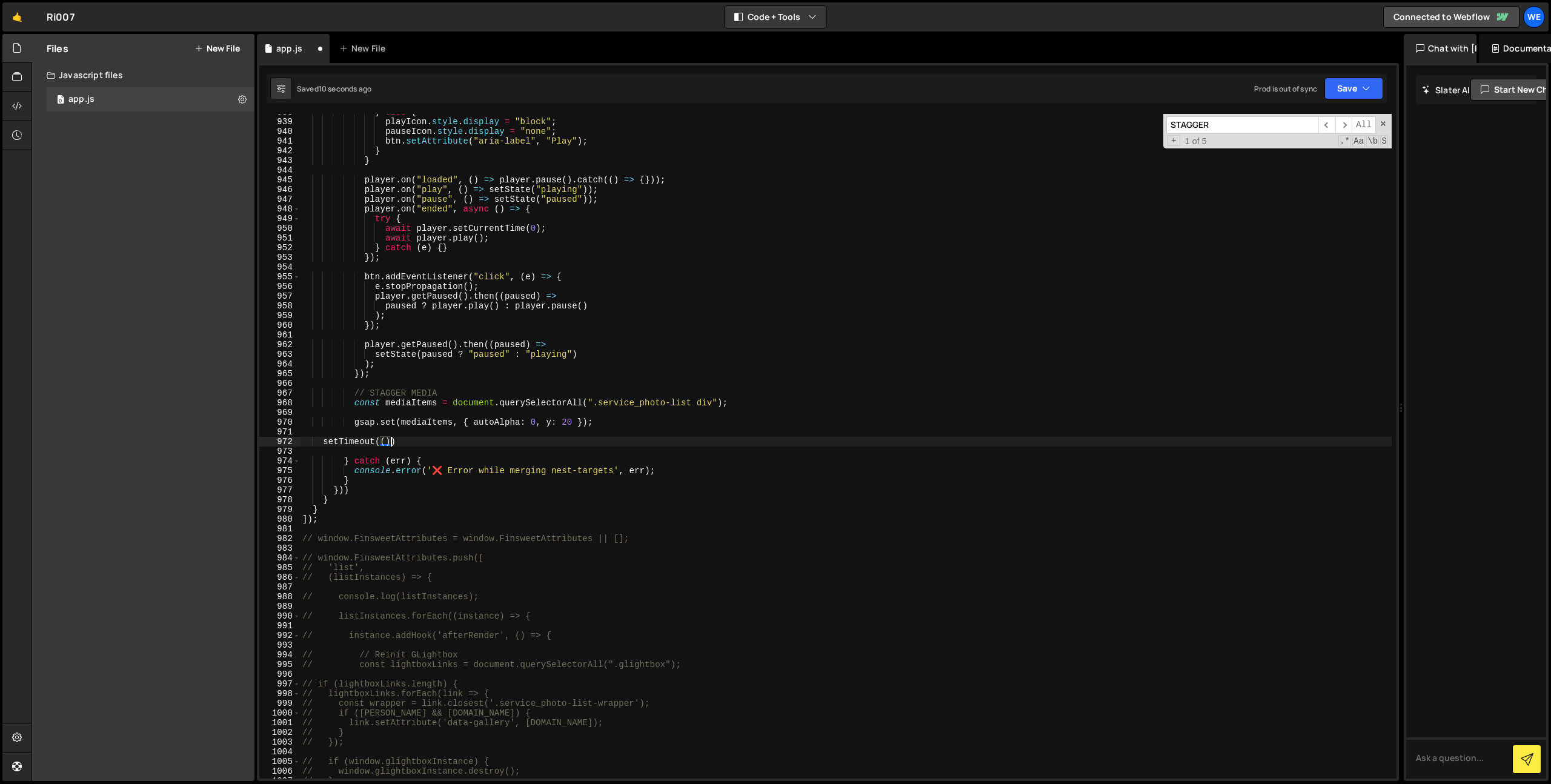
type textarea "setTimeout"
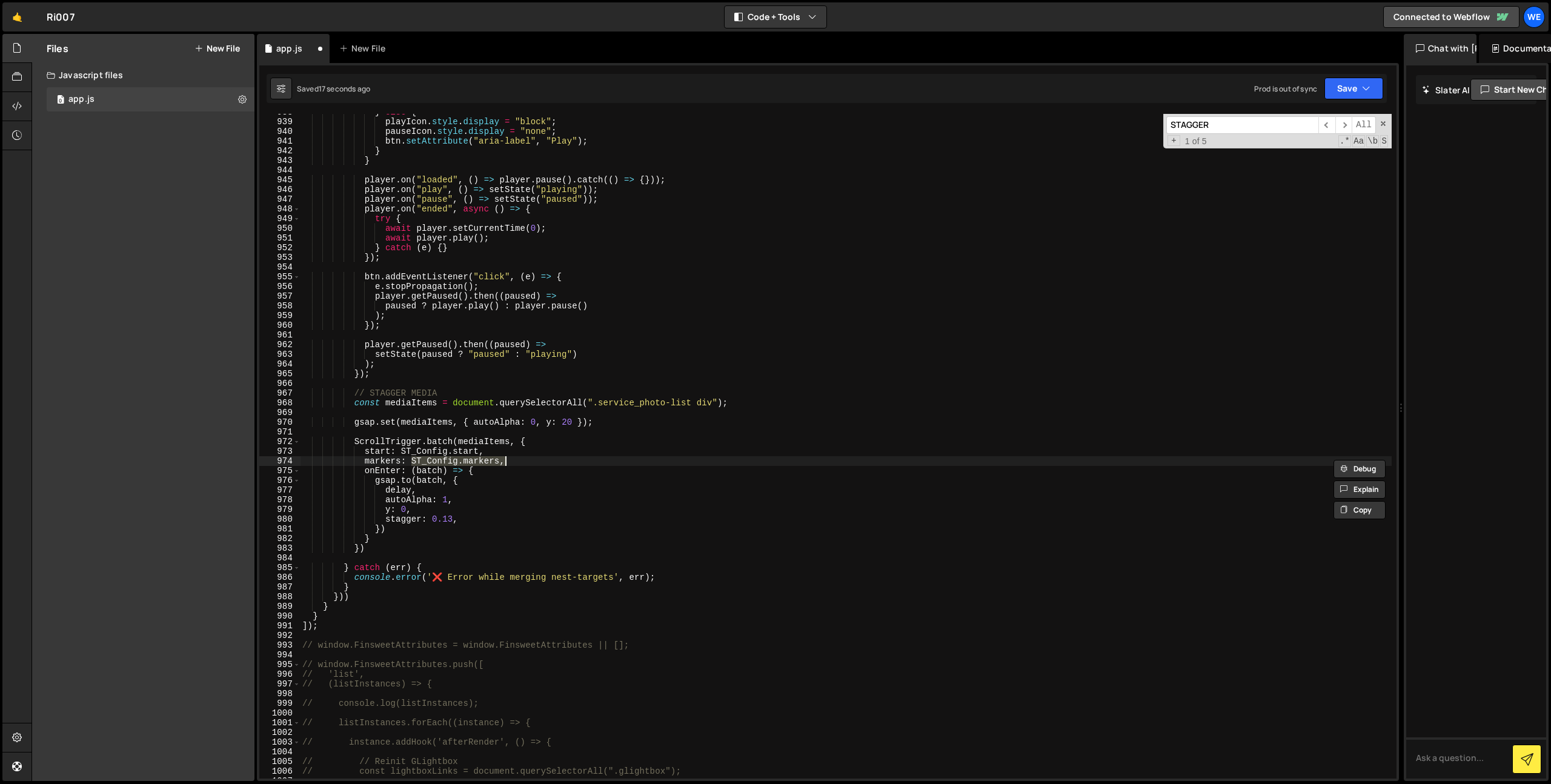
click at [507, 481] on div "} else { playIcon . style . display = "block" ; pauseIcon . style . display = "…" at bounding box center [845, 449] width 1092 height 684
click at [501, 490] on div "} else { playIcon . style . display = "block" ; pauseIcon . style . display = "…" at bounding box center [845, 449] width 1092 height 684
type textarea "delay,"
click at [596, 473] on div "} else { playIcon . style . display = "block" ; pauseIcon . style . display = "…" at bounding box center [845, 449] width 1092 height 684
type textarea "onEnter: (batch) => {"
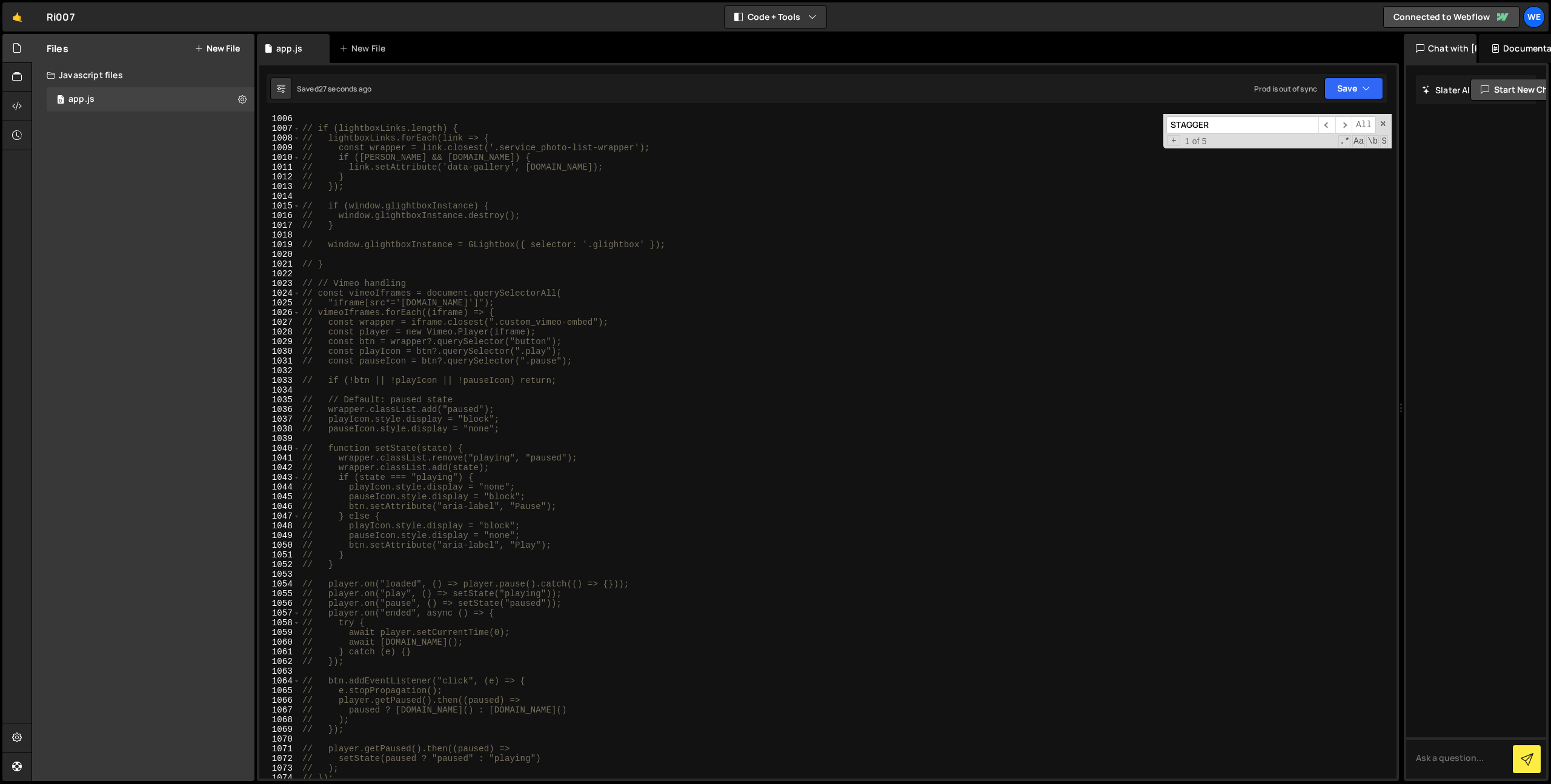
scroll to position [9574, 0]
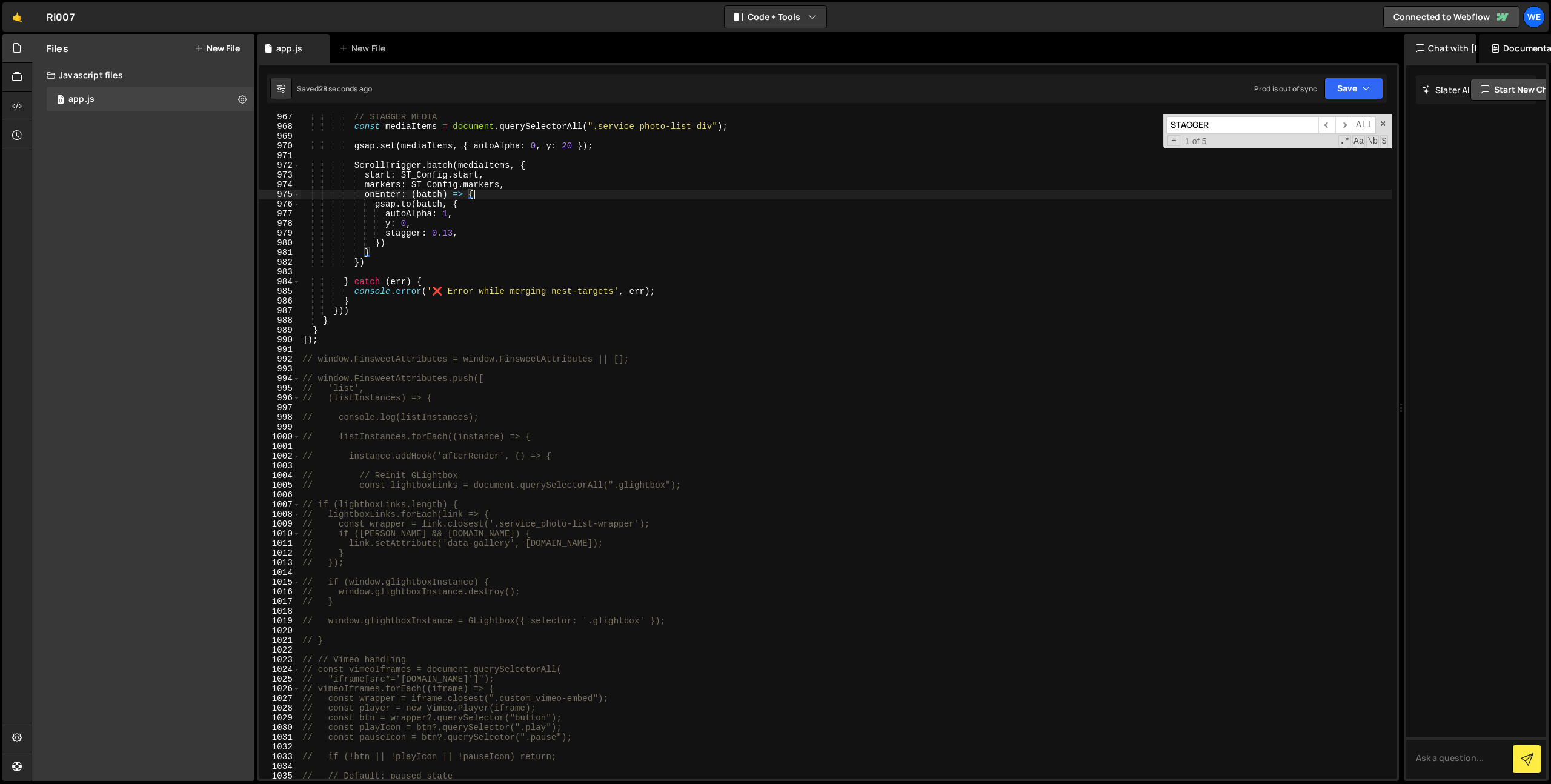
click at [331, 348] on div "// STAGGER MEDIA const mediaItems = document . querySelectorAll ( ".service_pho…" at bounding box center [845, 454] width 1092 height 684
type textarea "// ]);"
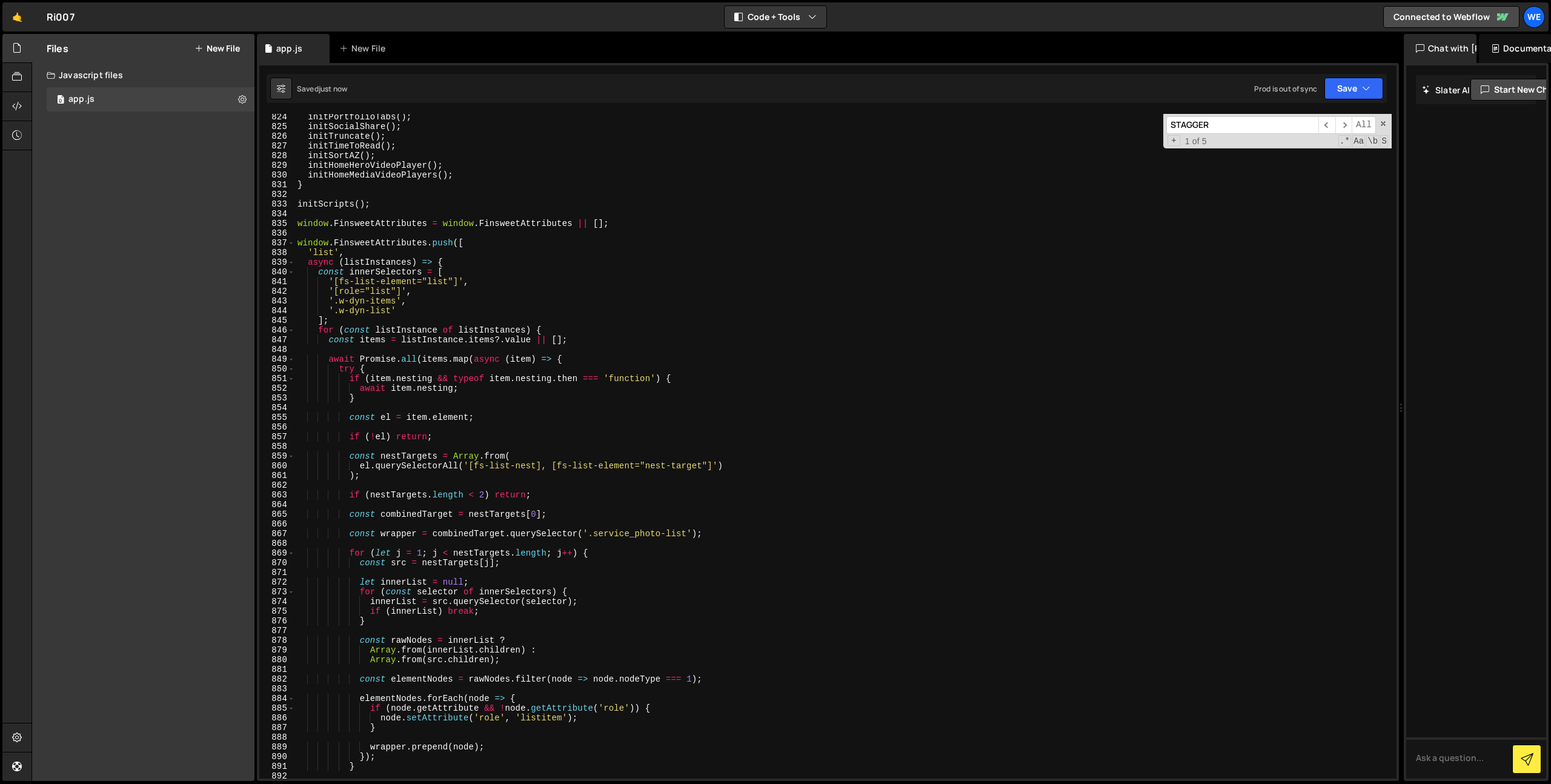
scroll to position [7850, 0]
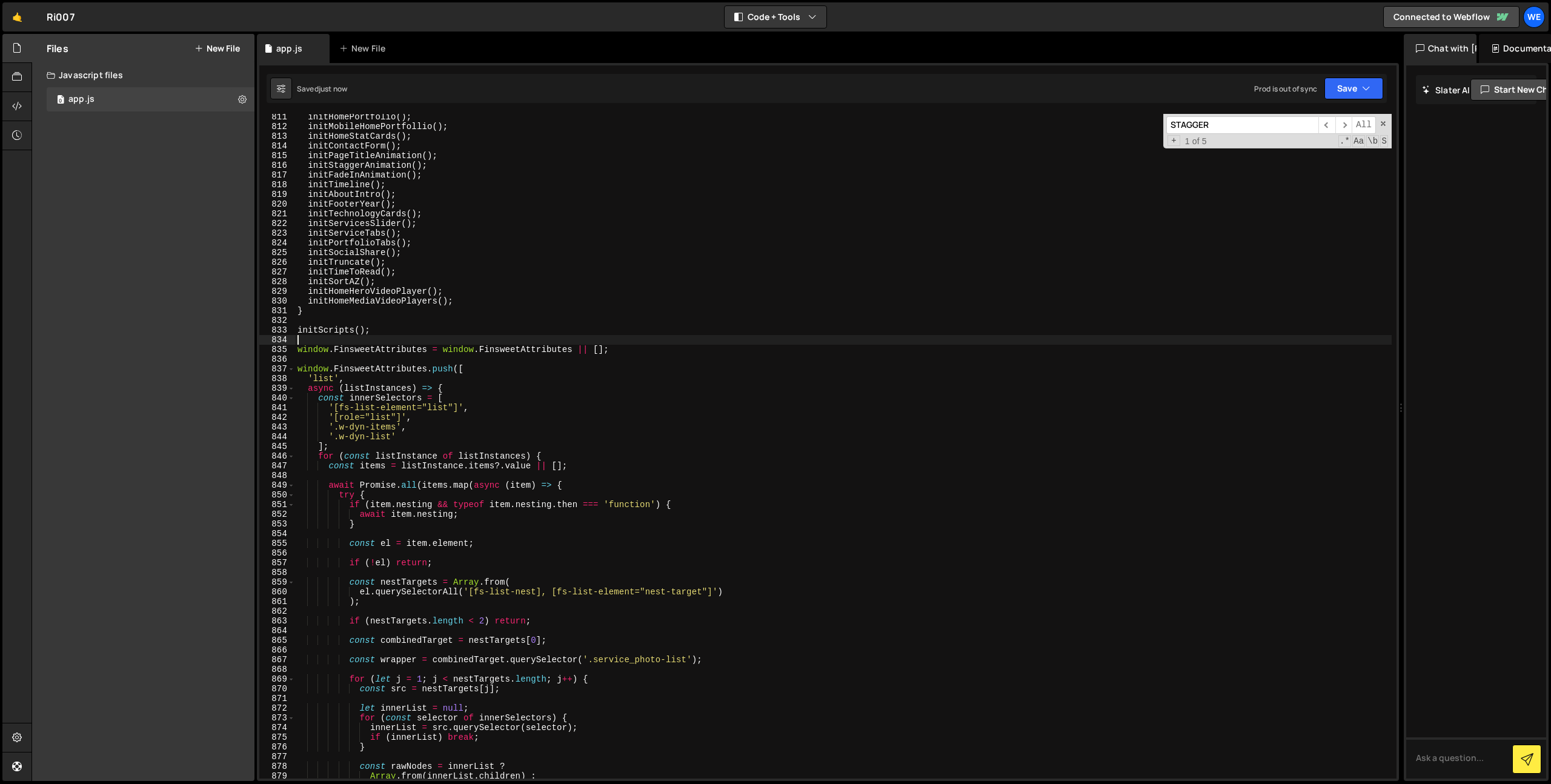
click at [361, 344] on div "initHomePortfolio ( ) ; initMobileHomePortfollio ( ) ; initHomeStatCards ( ) ; …" at bounding box center [844, 454] width 1097 height 684
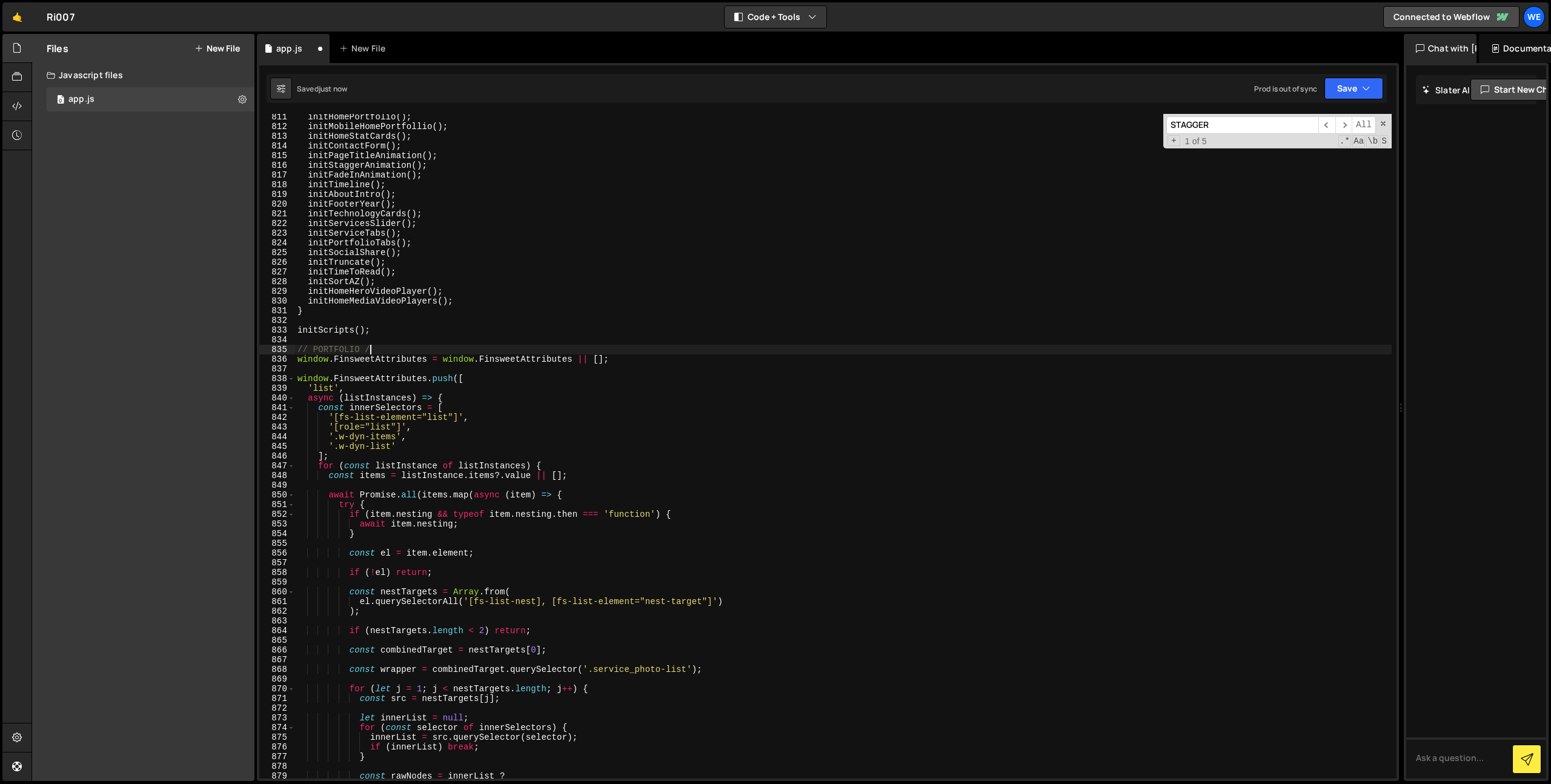
scroll to position [0, 4]
type textarea "// PORTFOLIO / SERVICE ITEMS VIDEO NEST + COMBINE CODE"
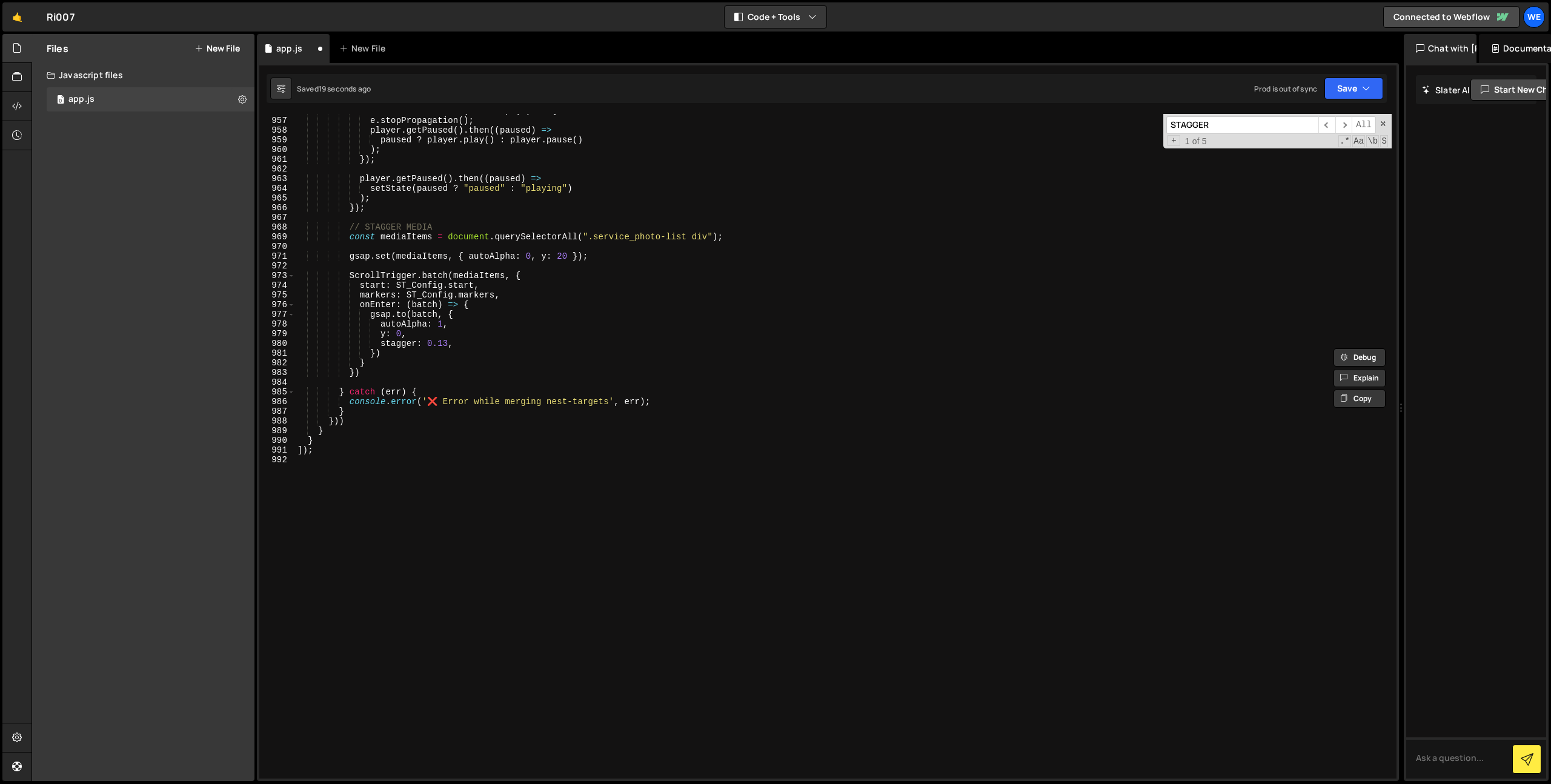
scroll to position [9275, 0]
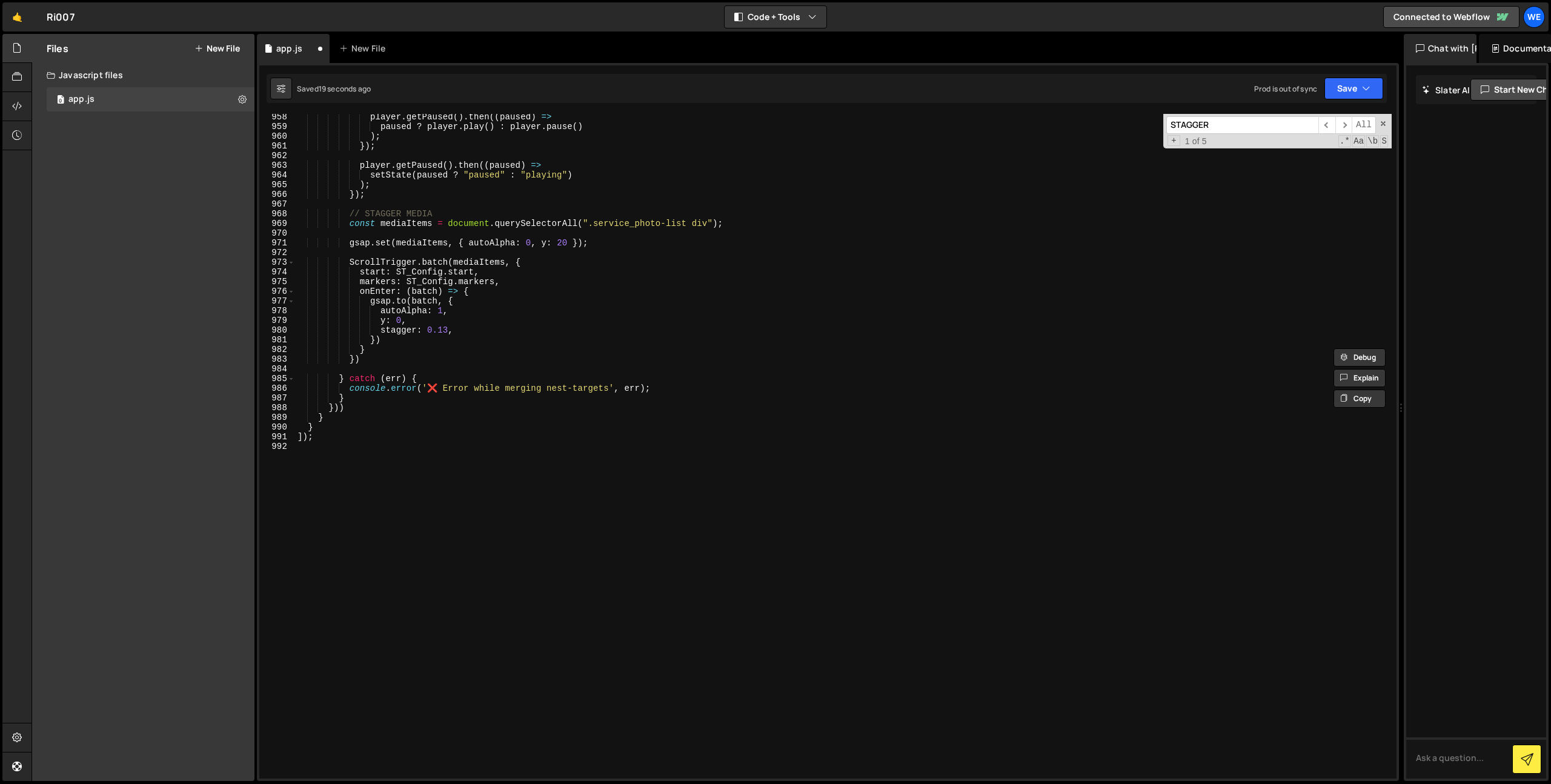
click at [373, 458] on div "player . getPaused ( ) . then (( paused ) => paused ? player . play ( ) : playe…" at bounding box center [844, 454] width 1097 height 684
type textarea "// PORTFOLIO / SERVICE ITEMS VIDEO NEST + COMBINE CODE"
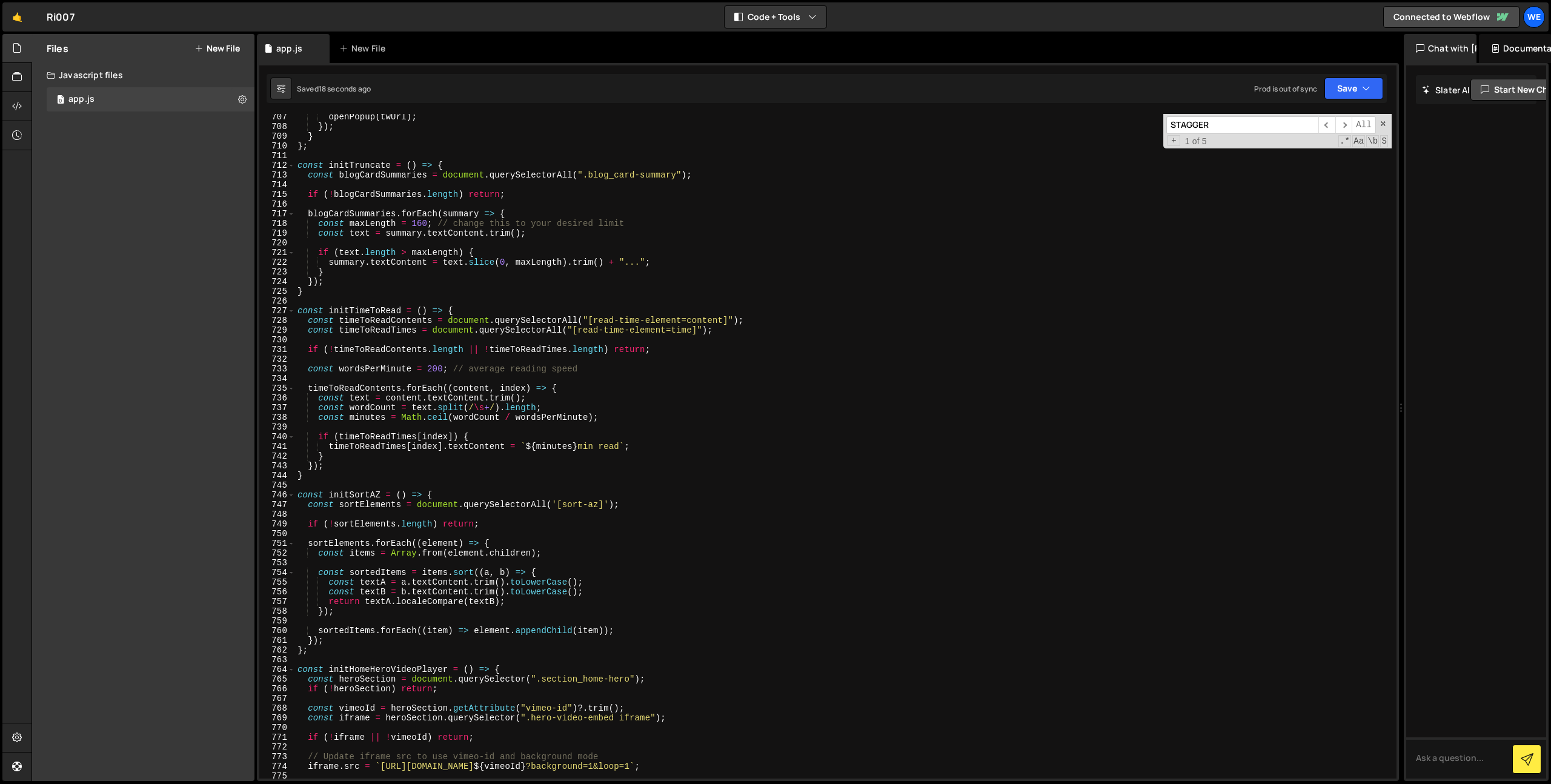
scroll to position [7180, 0]
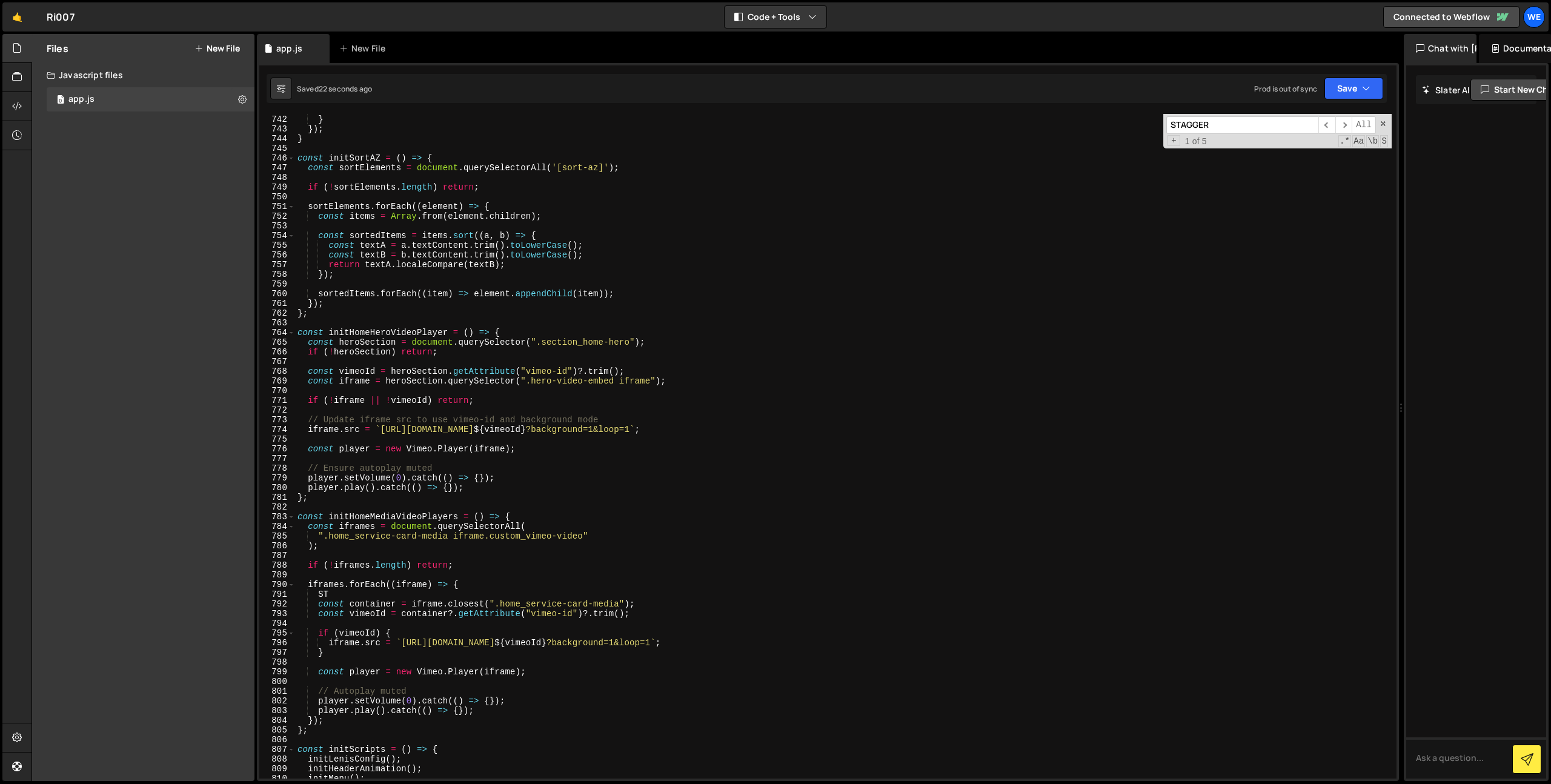
click at [515, 328] on div "timeToReadTimes [ index ] . textContent = ` ${ minutes } min read ` ; } }) ; } …" at bounding box center [844, 447] width 1097 height 684
click at [524, 330] on div "timeToReadTimes [ index ] . textContent = ` ${ minutes } min read ` ; } }) ; } …" at bounding box center [844, 447] width 1097 height 684
click at [453, 159] on div "timeToReadTimes [ index ] . textContent = ` ${ minutes } min read ` ; } }) ; } …" at bounding box center [844, 447] width 1097 height 684
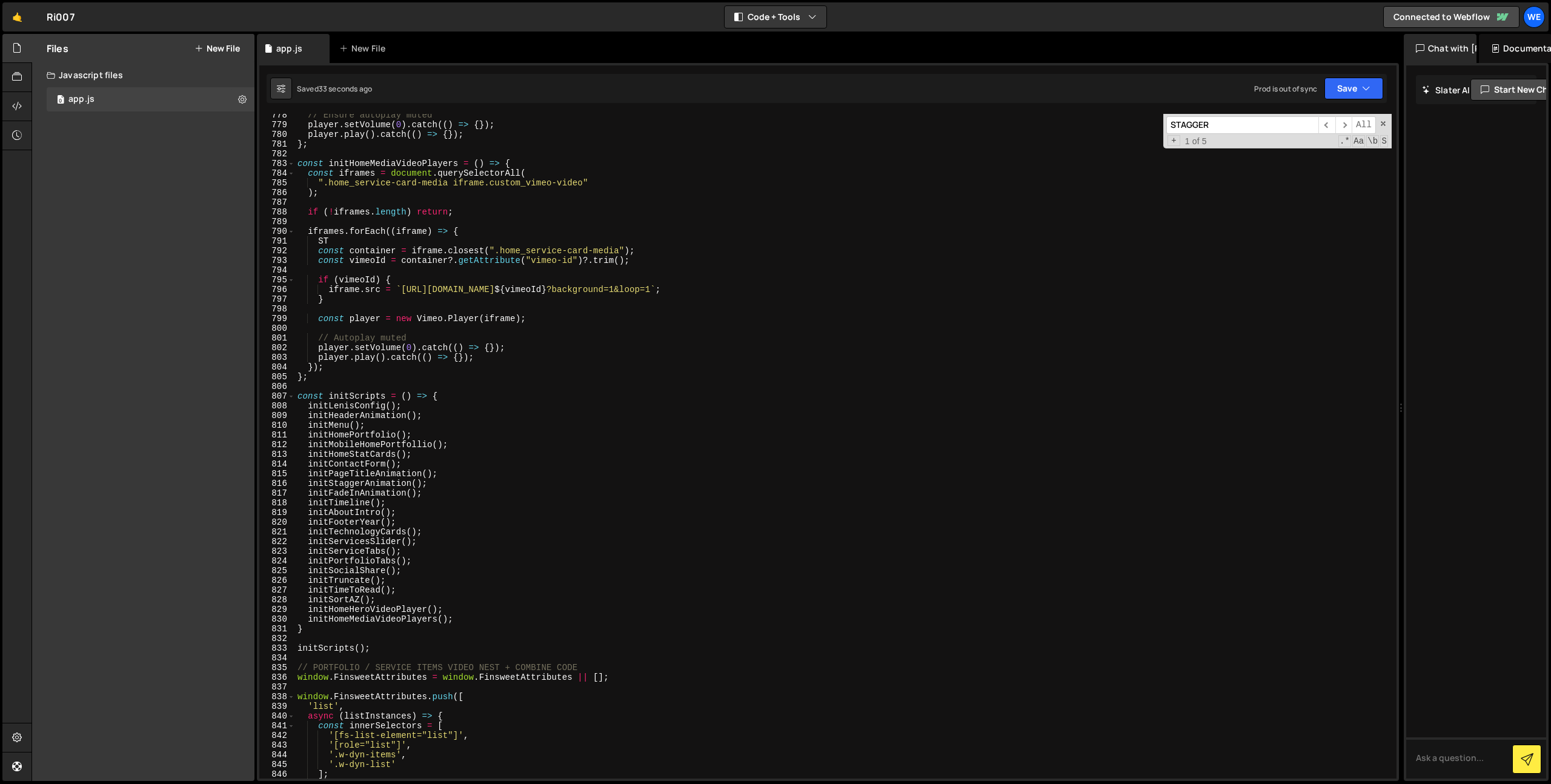
scroll to position [7724, 0]
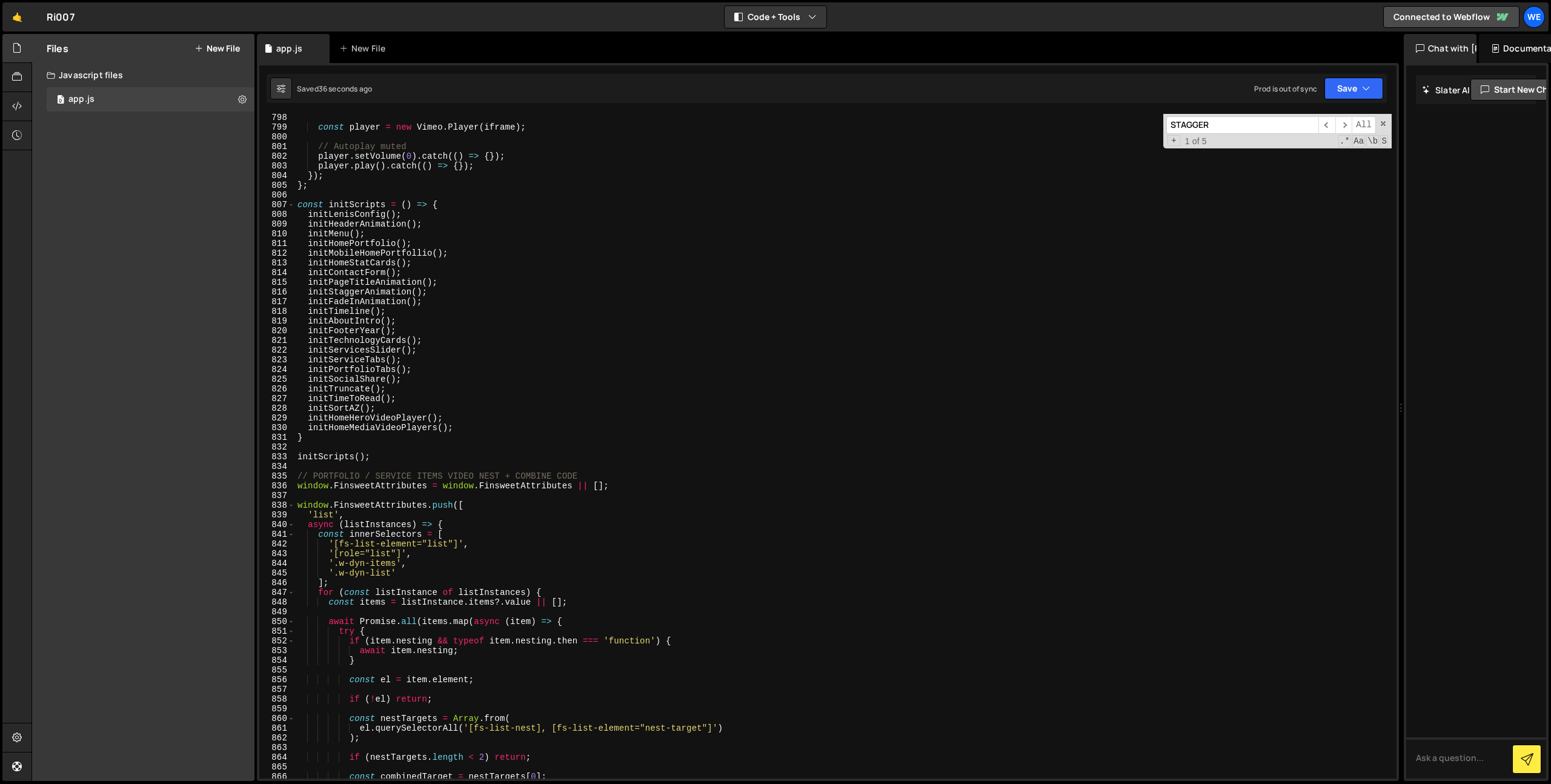
drag, startPoint x: 469, startPoint y: 205, endPoint x: 463, endPoint y: 227, distance: 22.8
click at [469, 207] on div "const player = new Vimeo . Player ( iframe ) ; // Autoplay muted player . setVo…" at bounding box center [844, 455] width 1097 height 684
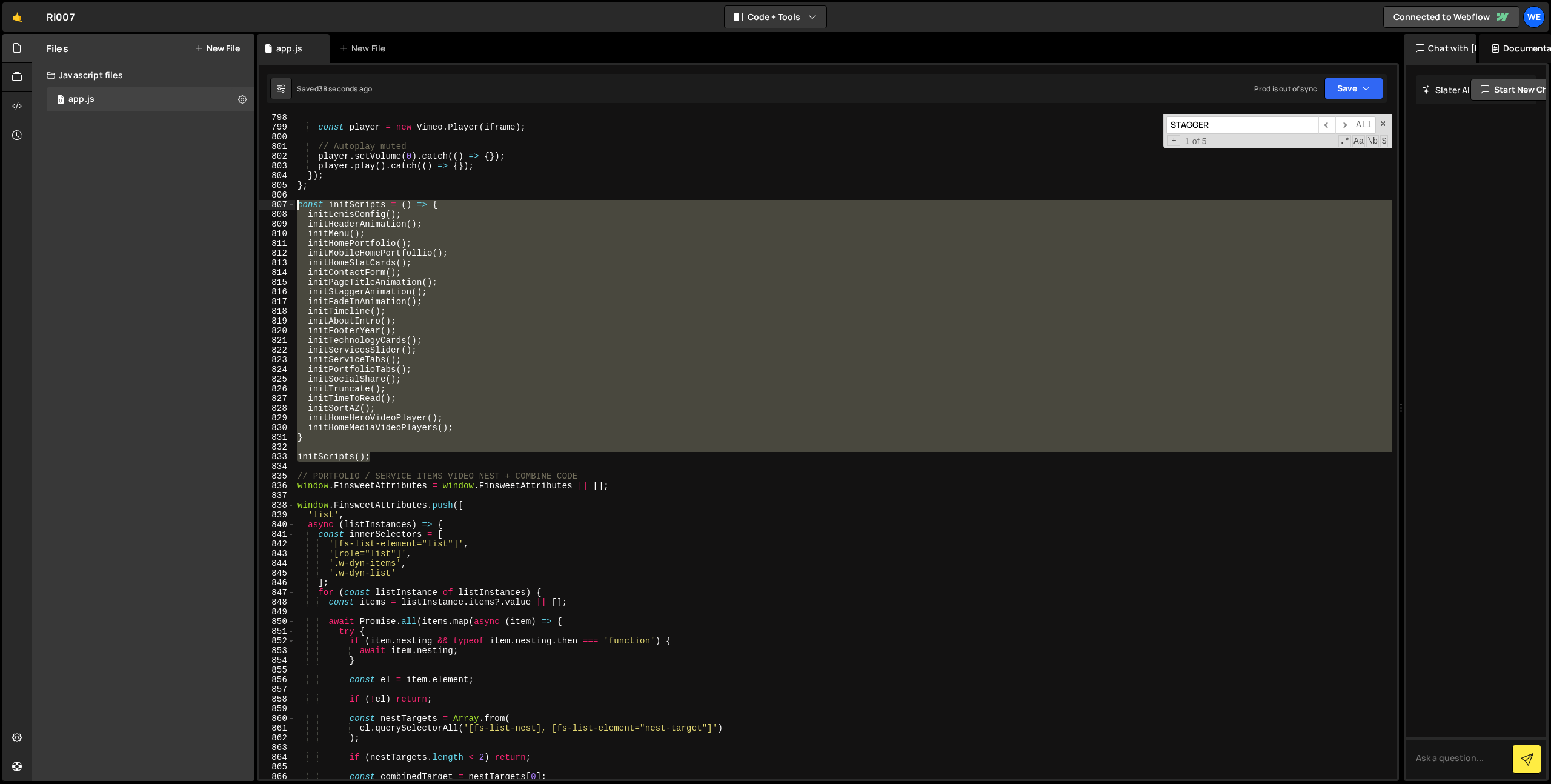
drag, startPoint x: 390, startPoint y: 458, endPoint x: 250, endPoint y: 203, distance: 290.9
click at [245, 207] on div "Files New File Javascript files 0 app.js 0 CSS files Copy share link Edit File …" at bounding box center [791, 407] width 1520 height 747
type textarea "const initScripts = () => { initLenisConfig();"
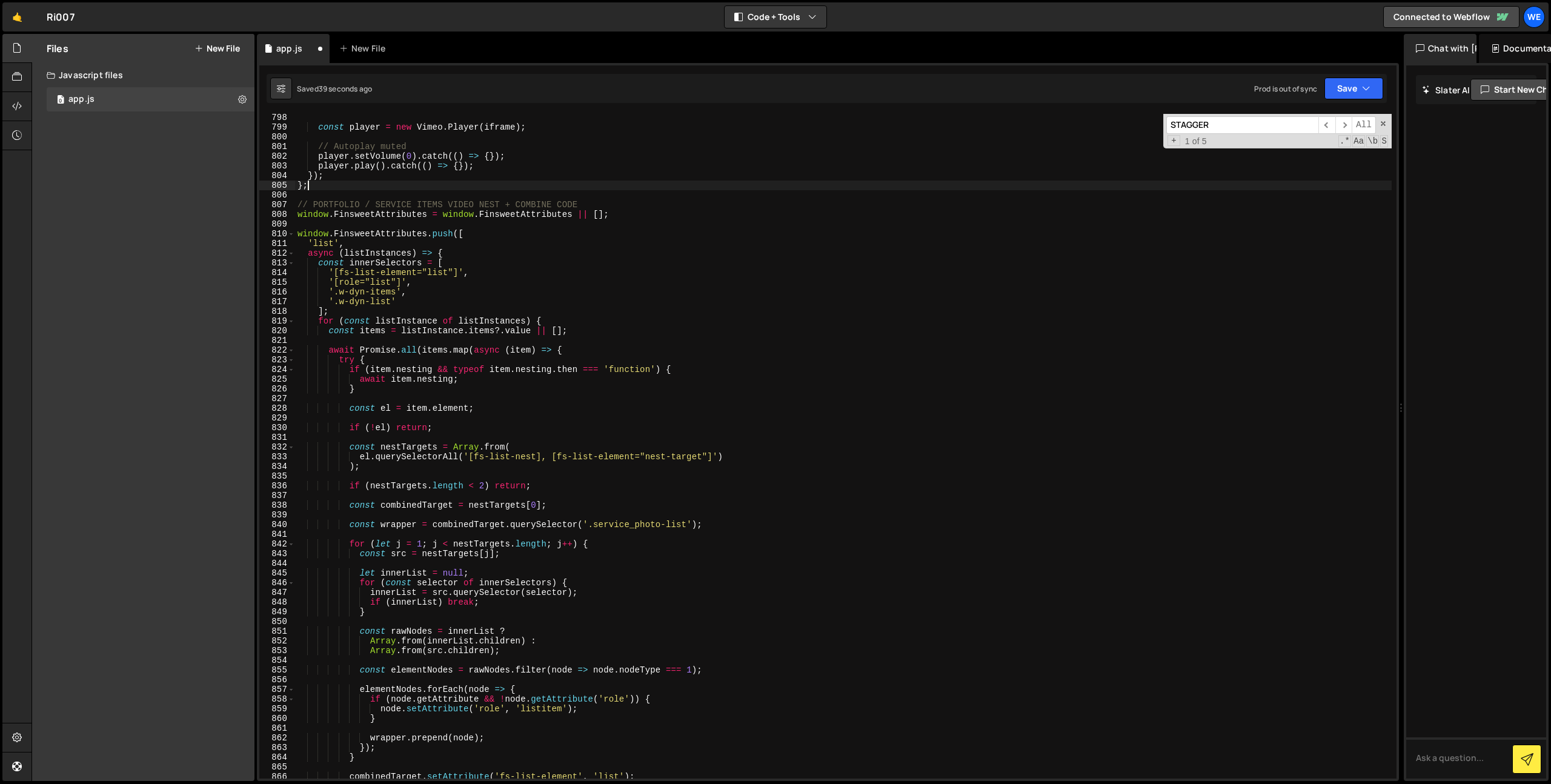
type textarea "// PORTFOLIO / SERVICE ITEMS VIDEO NEST + COMBINE CODE"
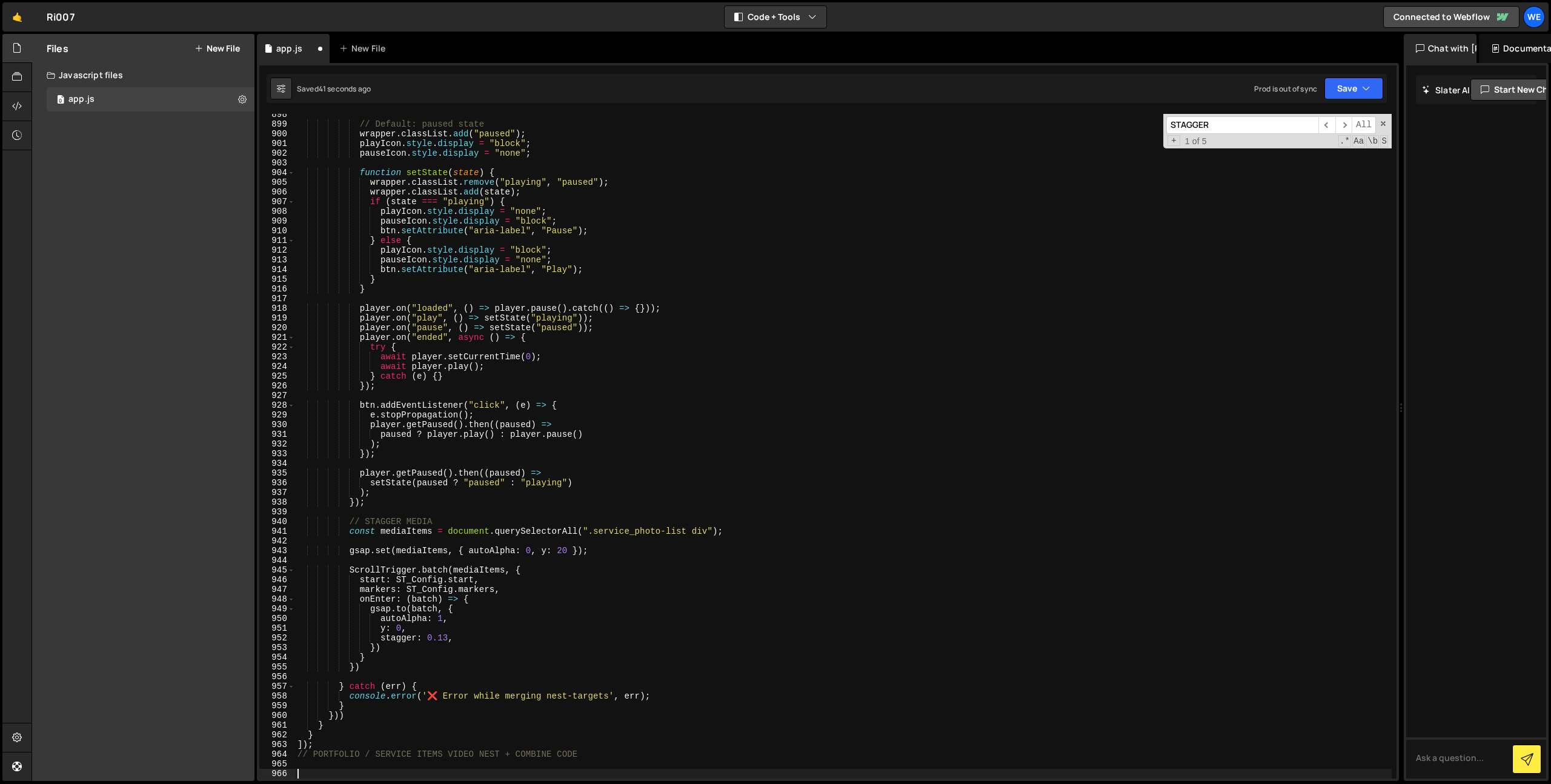
scroll to position [8947, 0]
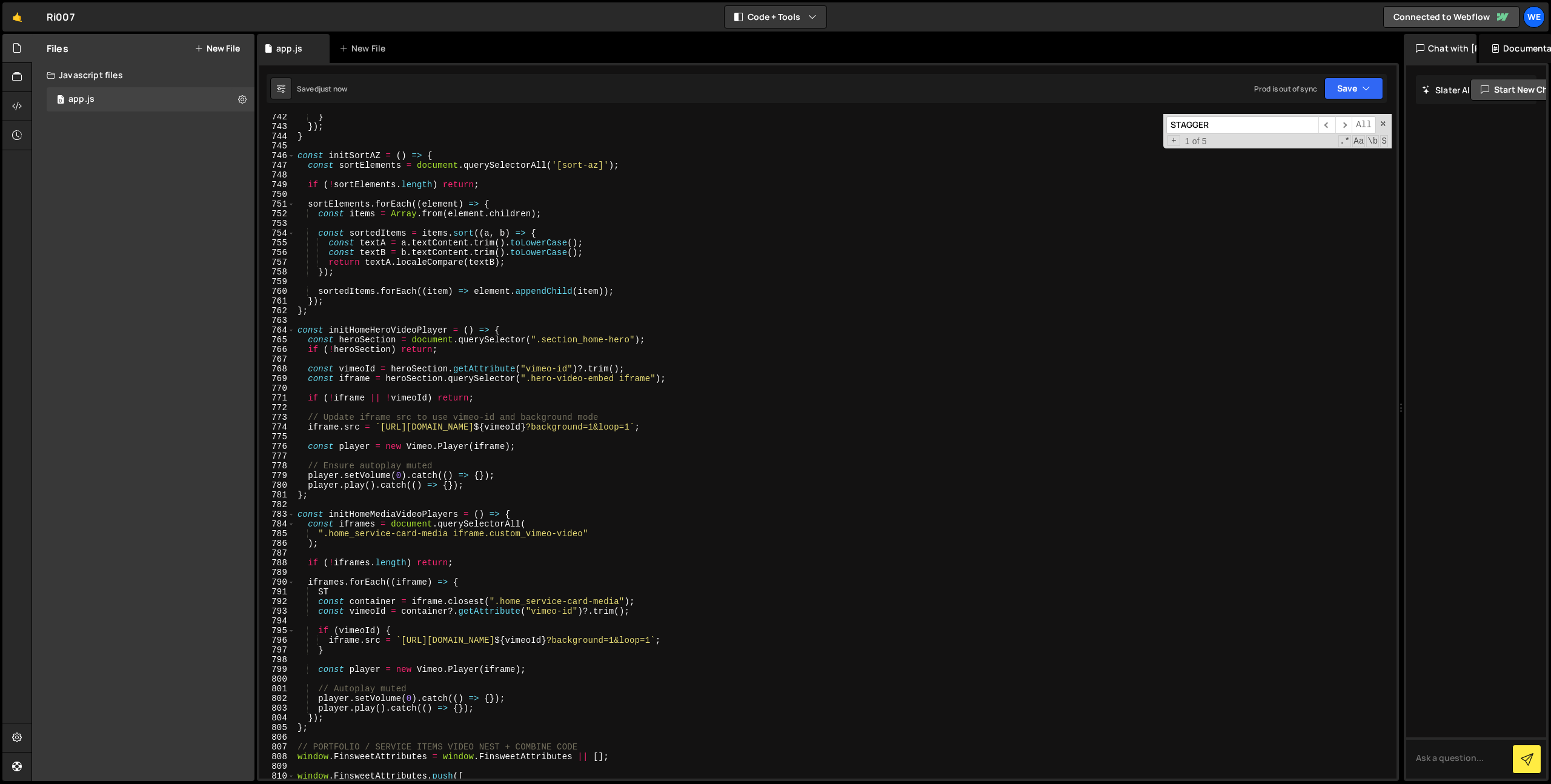
type textarea "initScripts();"
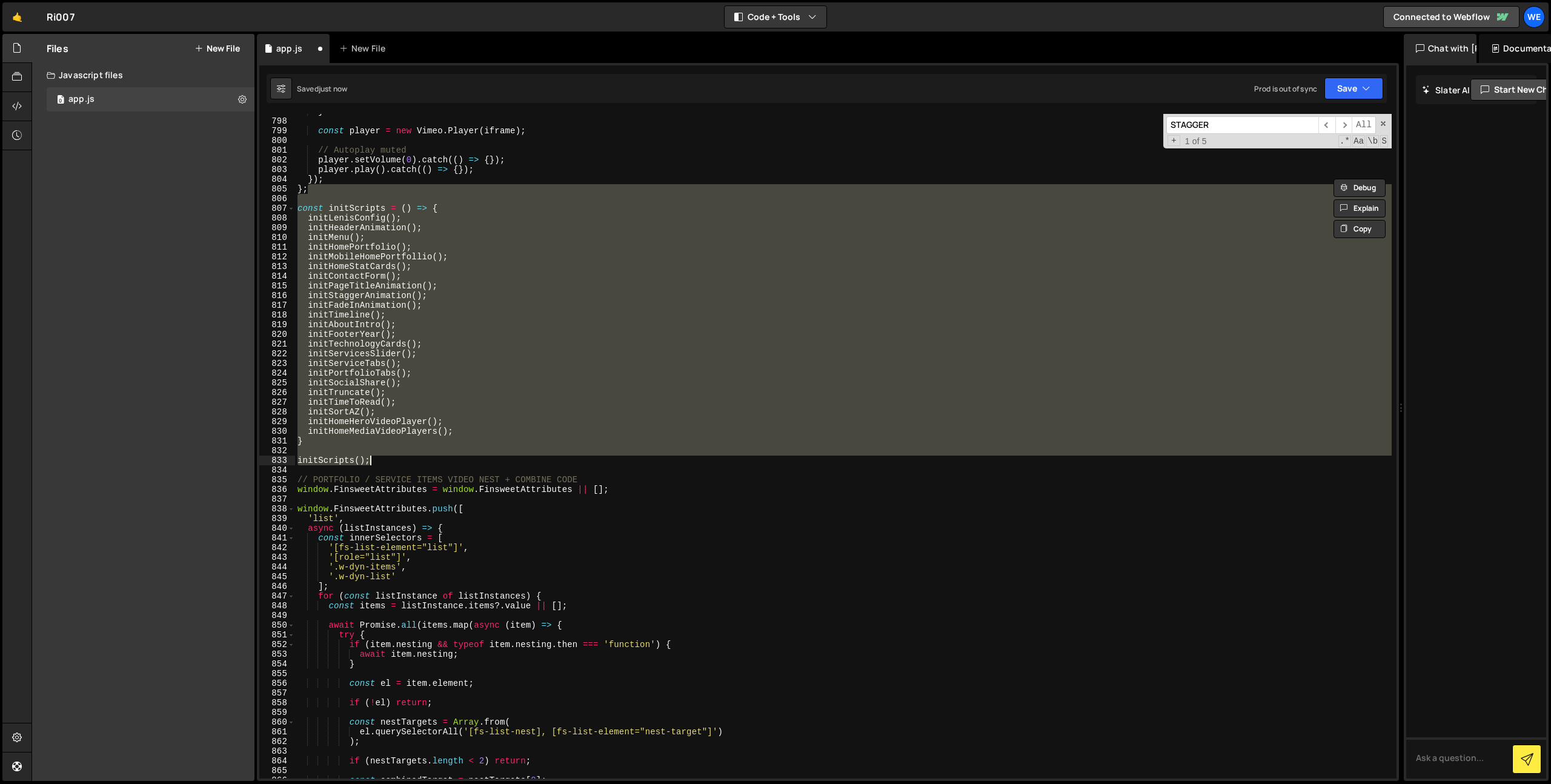
click at [501, 380] on div "} const player = new Vimeo . Player ( iframe ) ; // Autoplay muted player . set…" at bounding box center [844, 446] width 1097 height 664
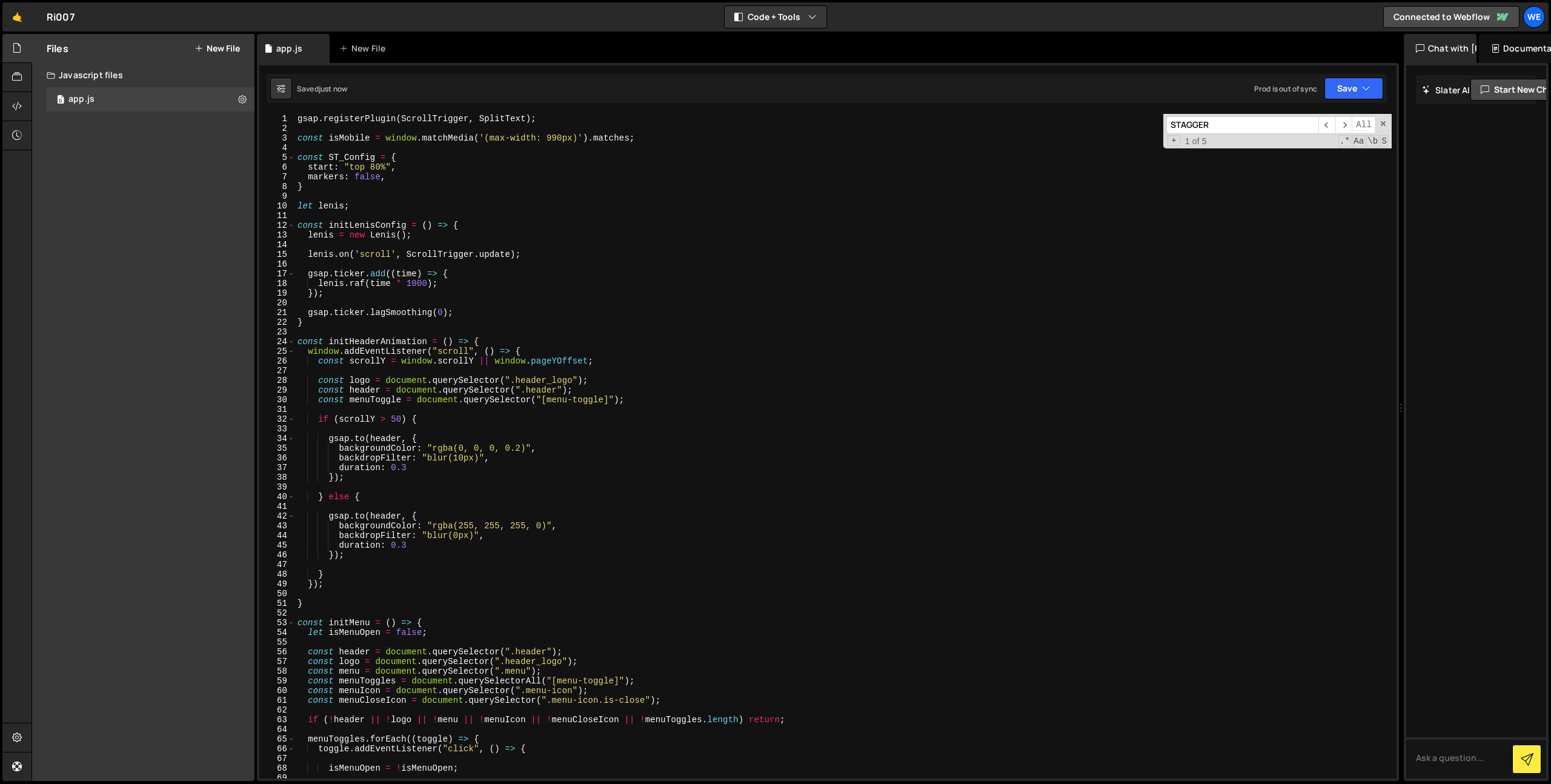
scroll to position [0, 0]
click at [690, 327] on div "gsap . registerPlugin ( ScrollTrigger , SplitText ) ; const isMobile = window .…" at bounding box center [844, 456] width 1097 height 684
click at [613, 280] on div "gsap . registerPlugin ( ScrollTrigger , SplitText ) ; const isMobile = window .…" at bounding box center [844, 456] width 1097 height 684
type textarea "lenis.raf(time * 1000);"
click at [619, 306] on div "gsap . registerPlugin ( ScrollTrigger , SplitText ) ; const isMobile = window .…" at bounding box center [844, 456] width 1097 height 684
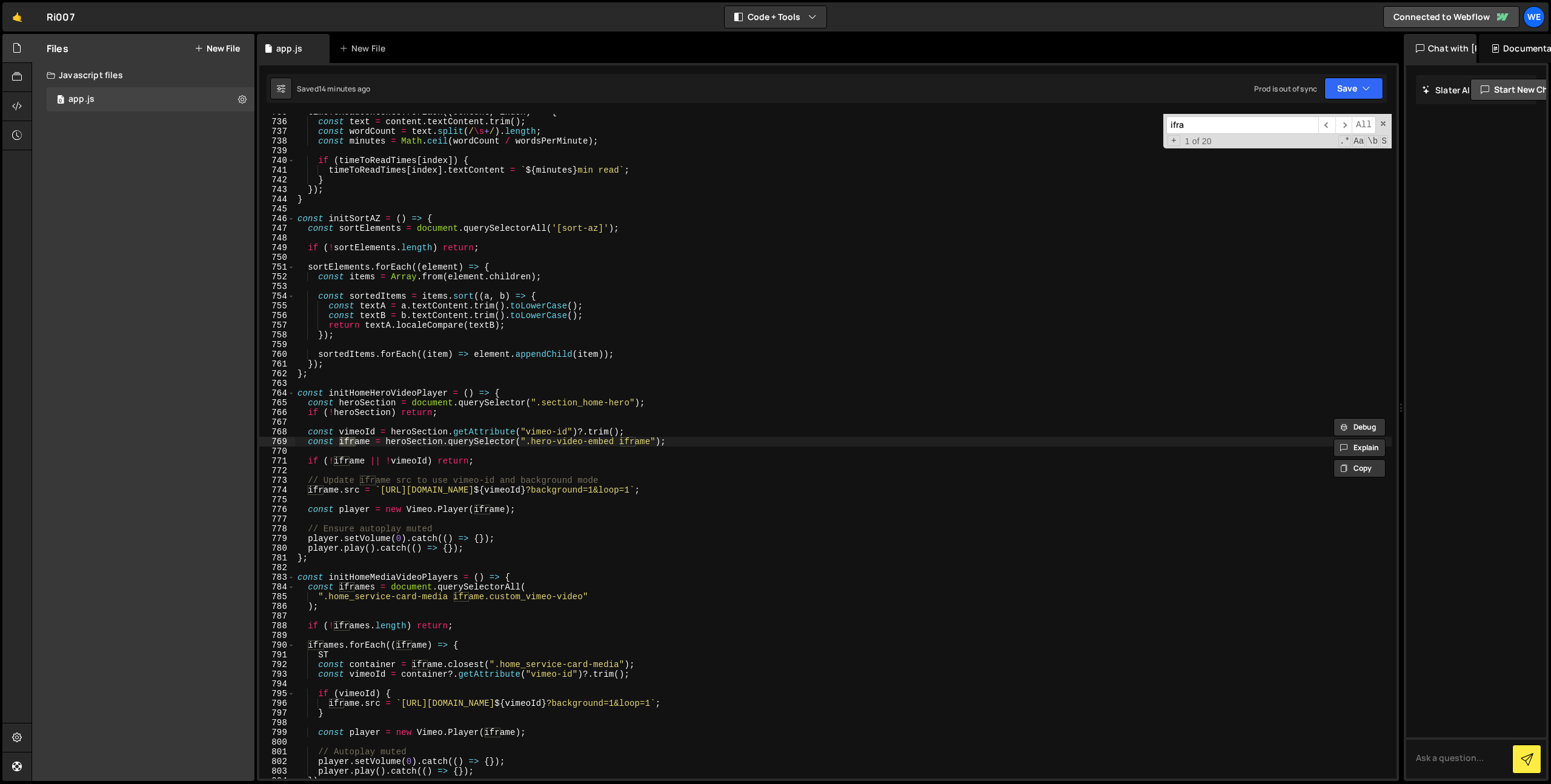
scroll to position [7120, 0]
type input "iframes.for"
type textarea "ST"
click at [357, 658] on div "timeToReadContents . forEach (( content , index ) => { const text = content . t…" at bounding box center [844, 449] width 1097 height 684
